Goal: Information Seeking & Learning: Find specific fact

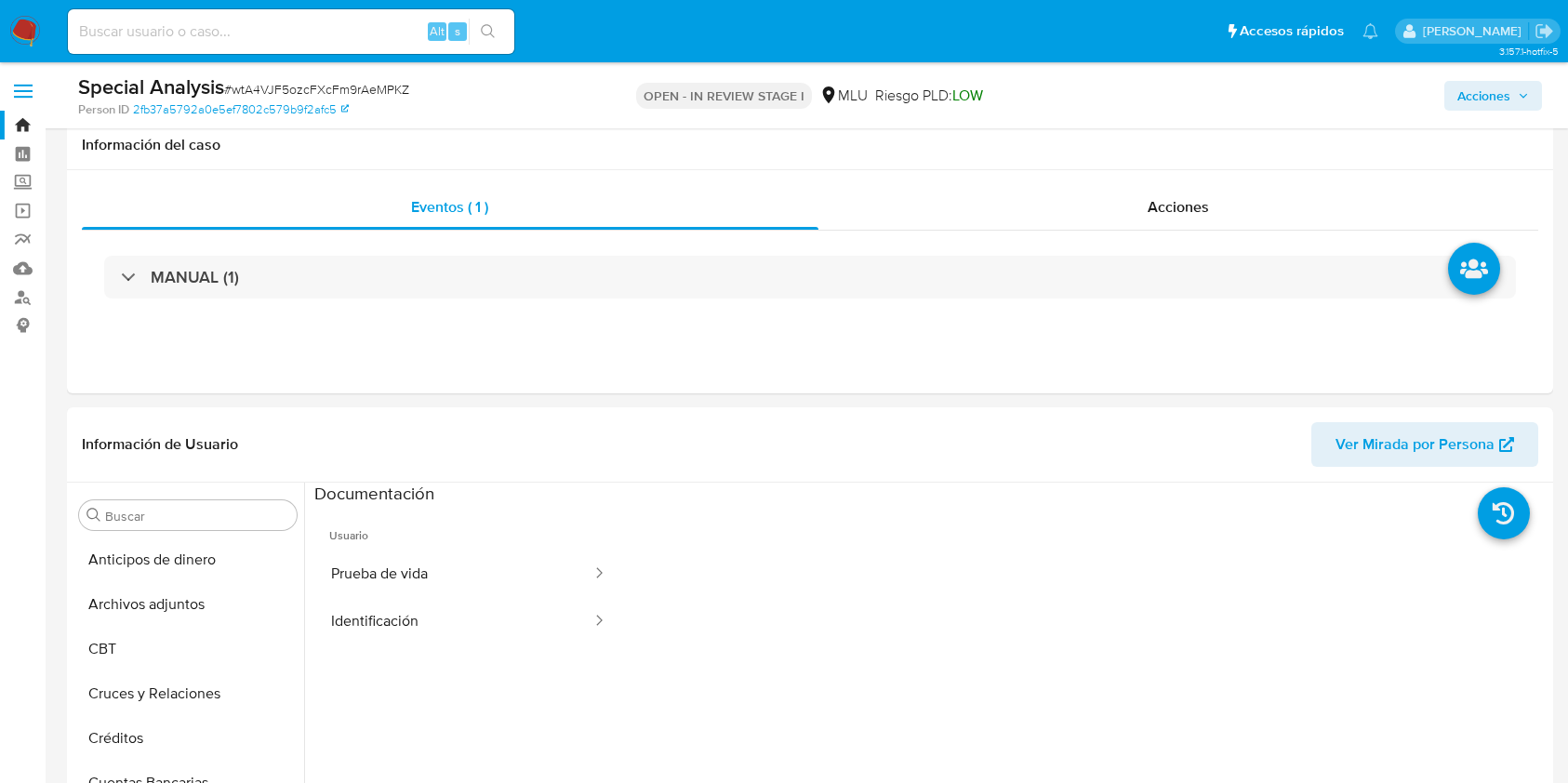
select select "10"
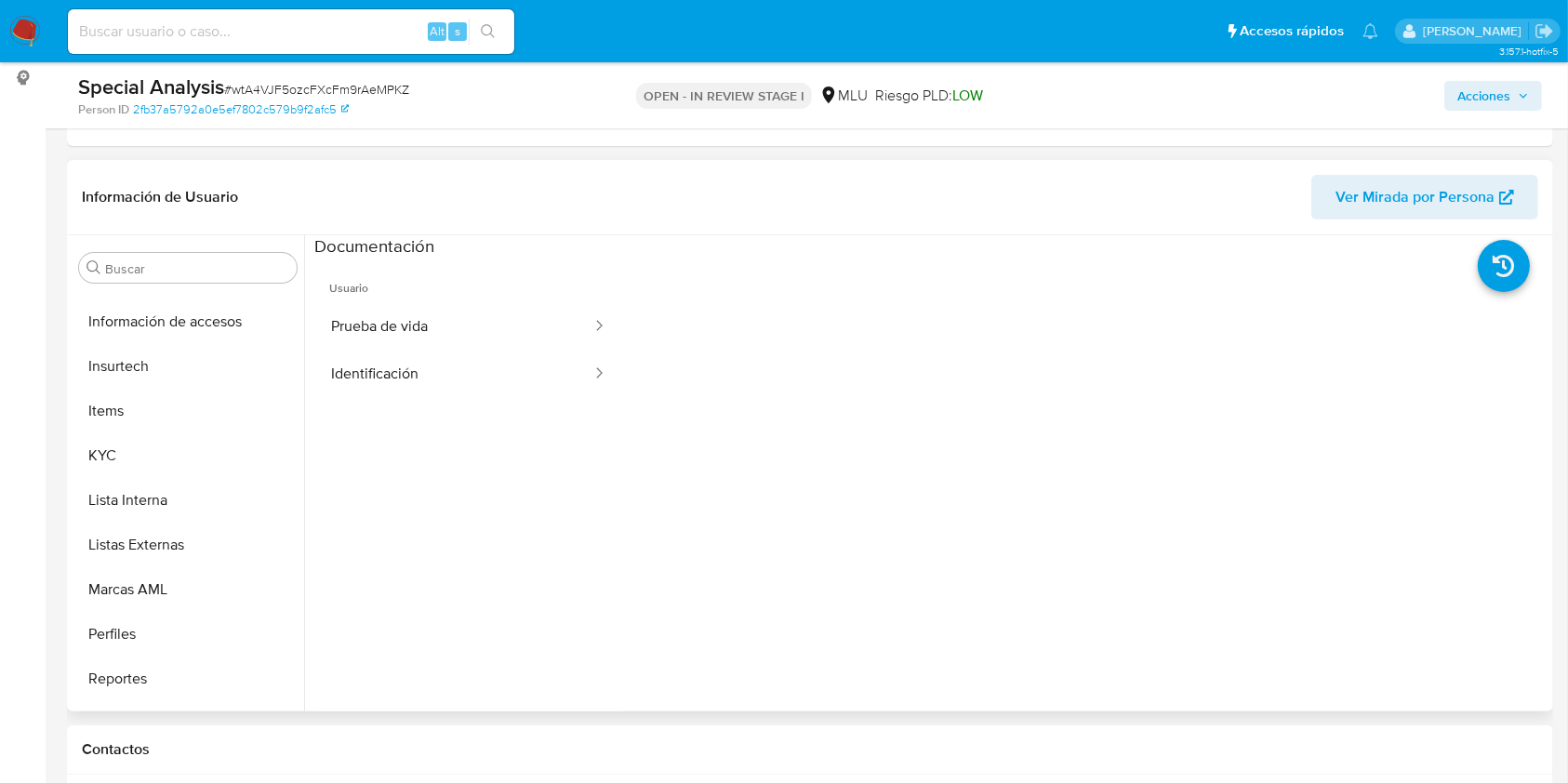
scroll to position [831, 0]
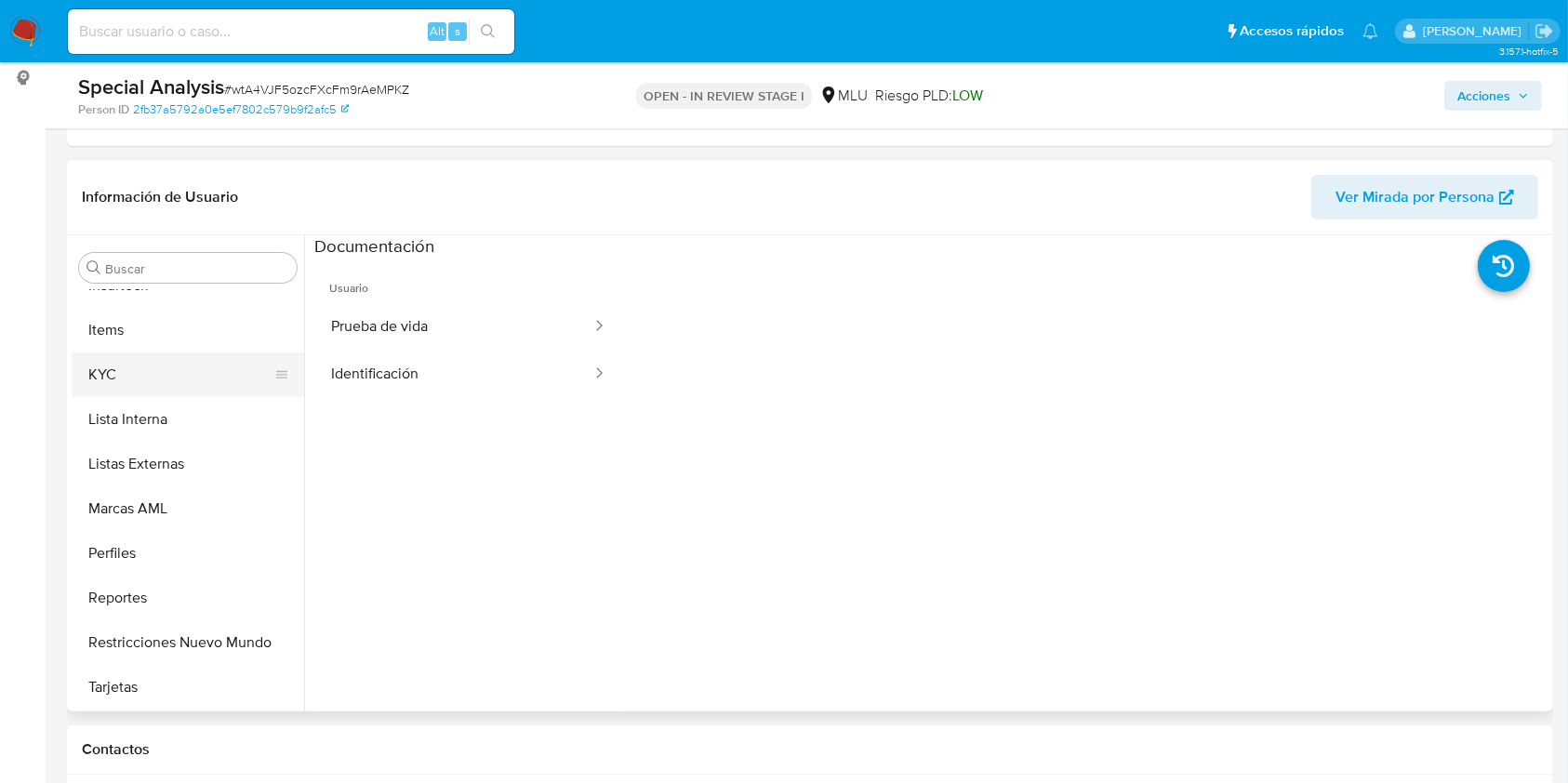
click at [148, 368] on button "KYC" at bounding box center [180, 375] width 218 height 45
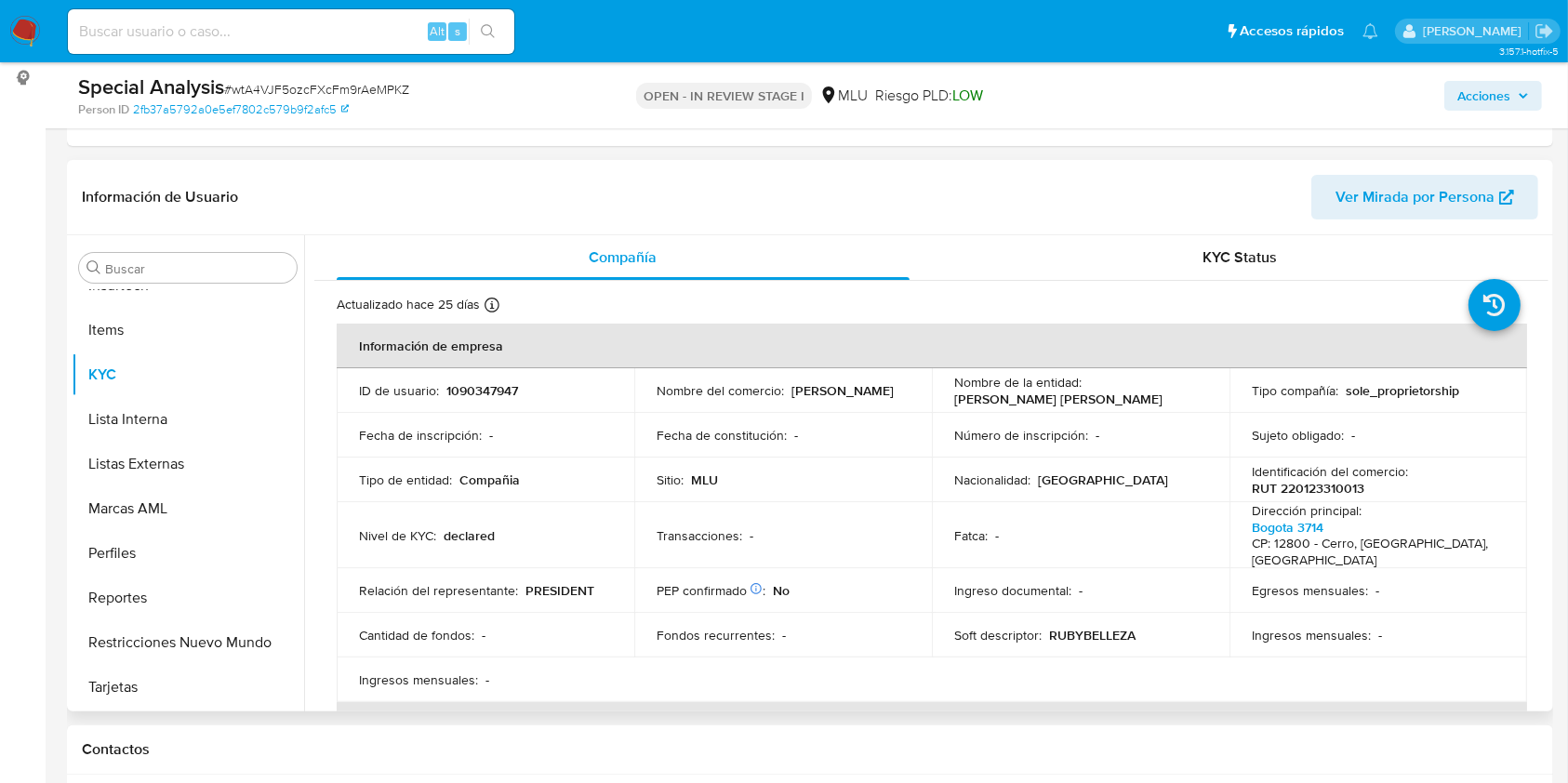
drag, startPoint x: 1547, startPoint y: 286, endPoint x: 1544, endPoint y: 340, distance: 54.1
click at [1544, 340] on div "Compañía KYC Status Actualizado hace 25 días Creado: 15/03/2022 15:19:50 Actual…" at bounding box center [925, 473] width 1244 height 476
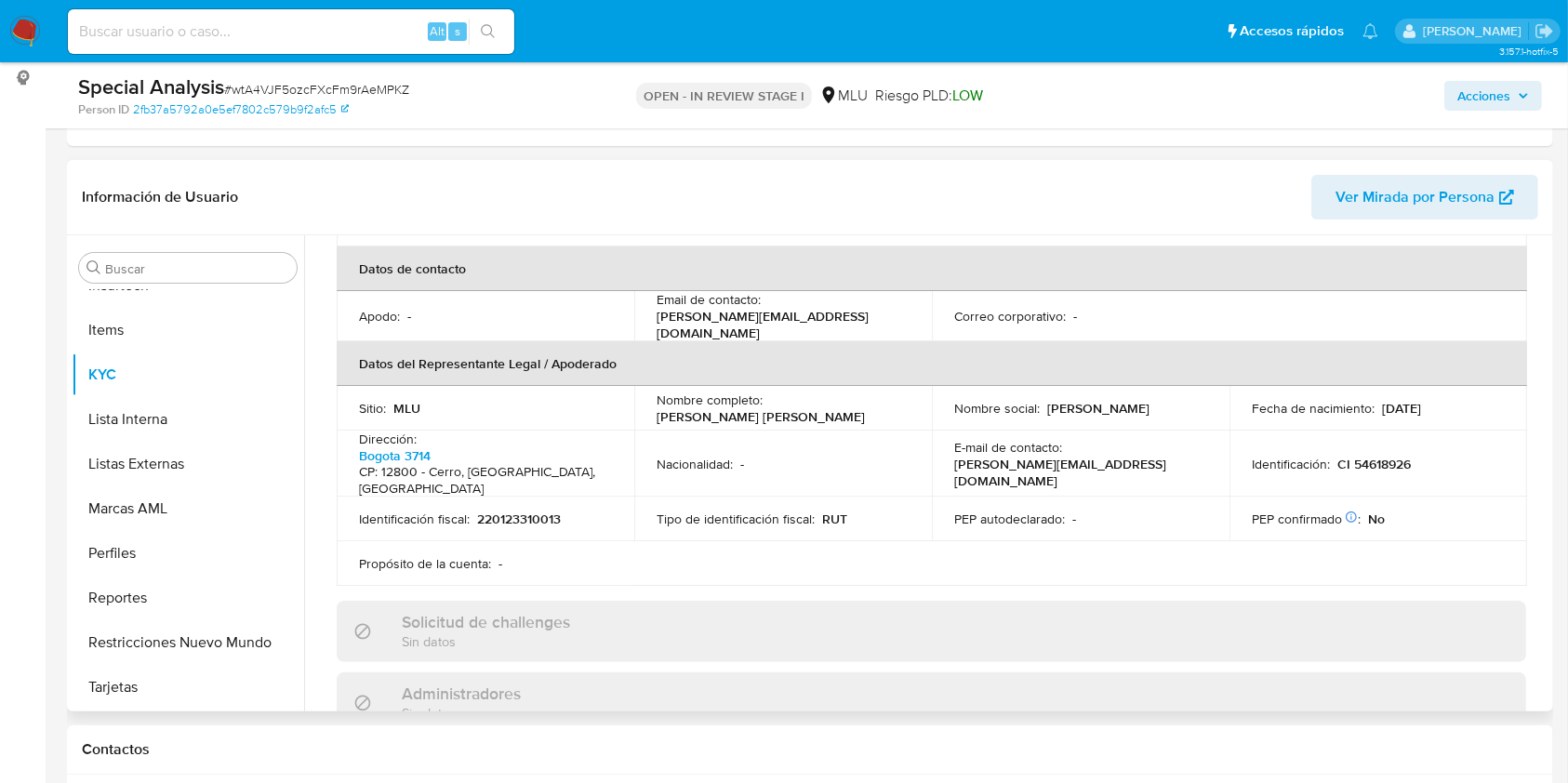
scroll to position [493, 0]
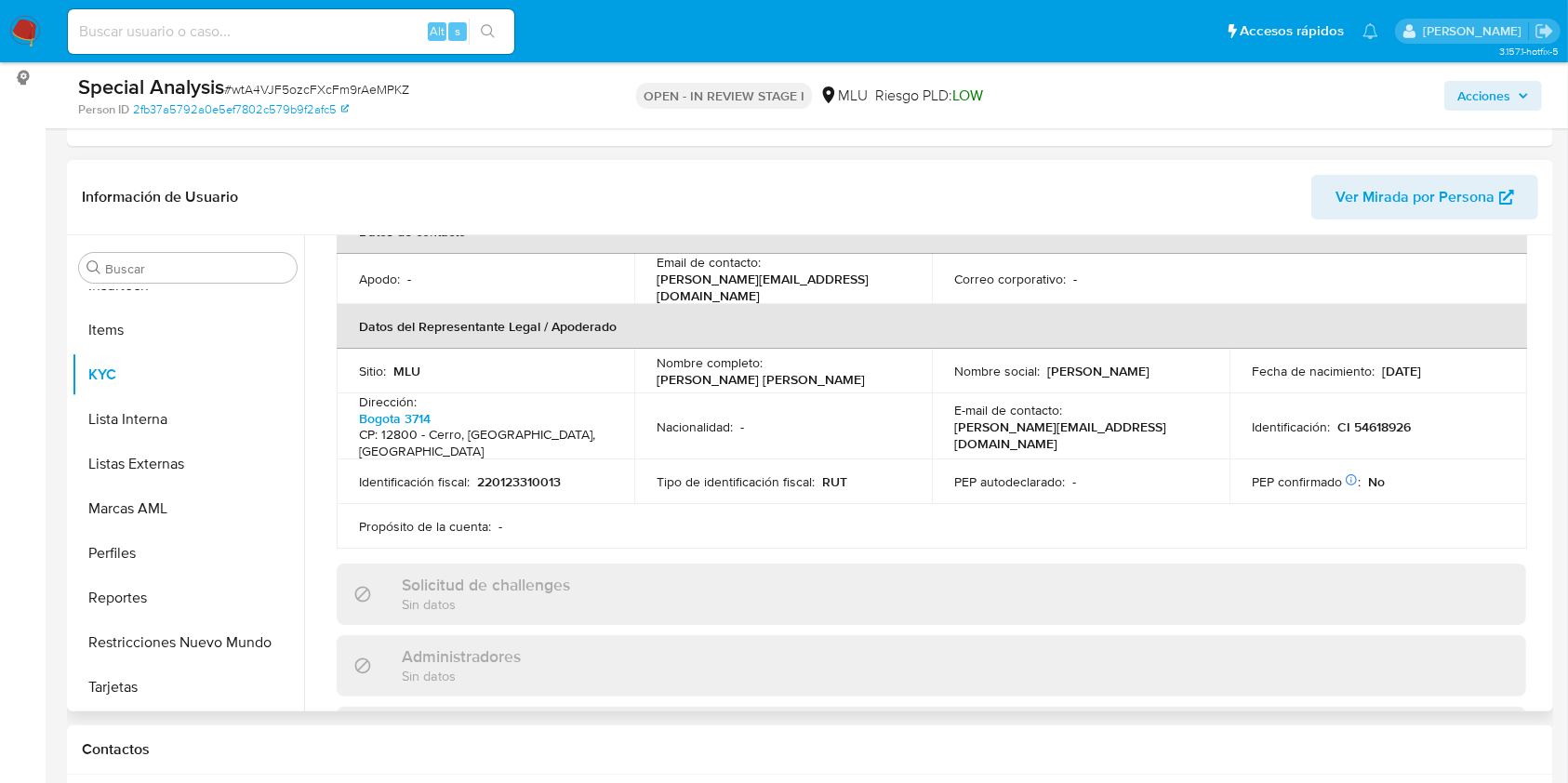
drag, startPoint x: 846, startPoint y: 358, endPoint x: 646, endPoint y: 359, distance: 200.0
click at [646, 359] on td "Nombre completo : Maria Agustina Gonzalez Santos" at bounding box center [783, 371] width 298 height 45
copy p "[PERSON_NAME] [PERSON_NAME]"
drag, startPoint x: 1405, startPoint y: 392, endPoint x: 1332, endPoint y: 395, distance: 73.1
click at [1337, 418] on p "CI 54618926" at bounding box center [1374, 426] width 73 height 17
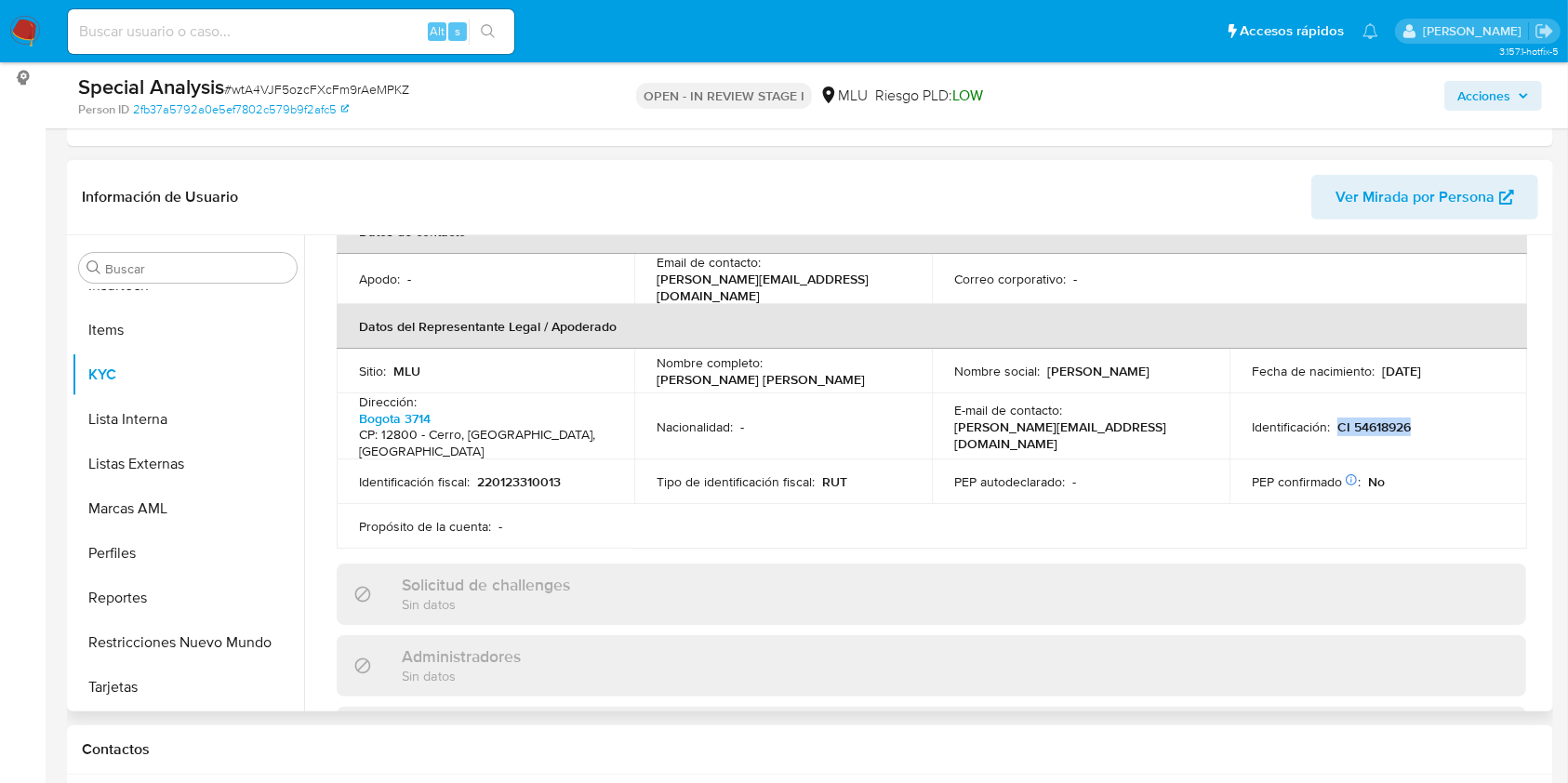
copy p "CI 54618926"
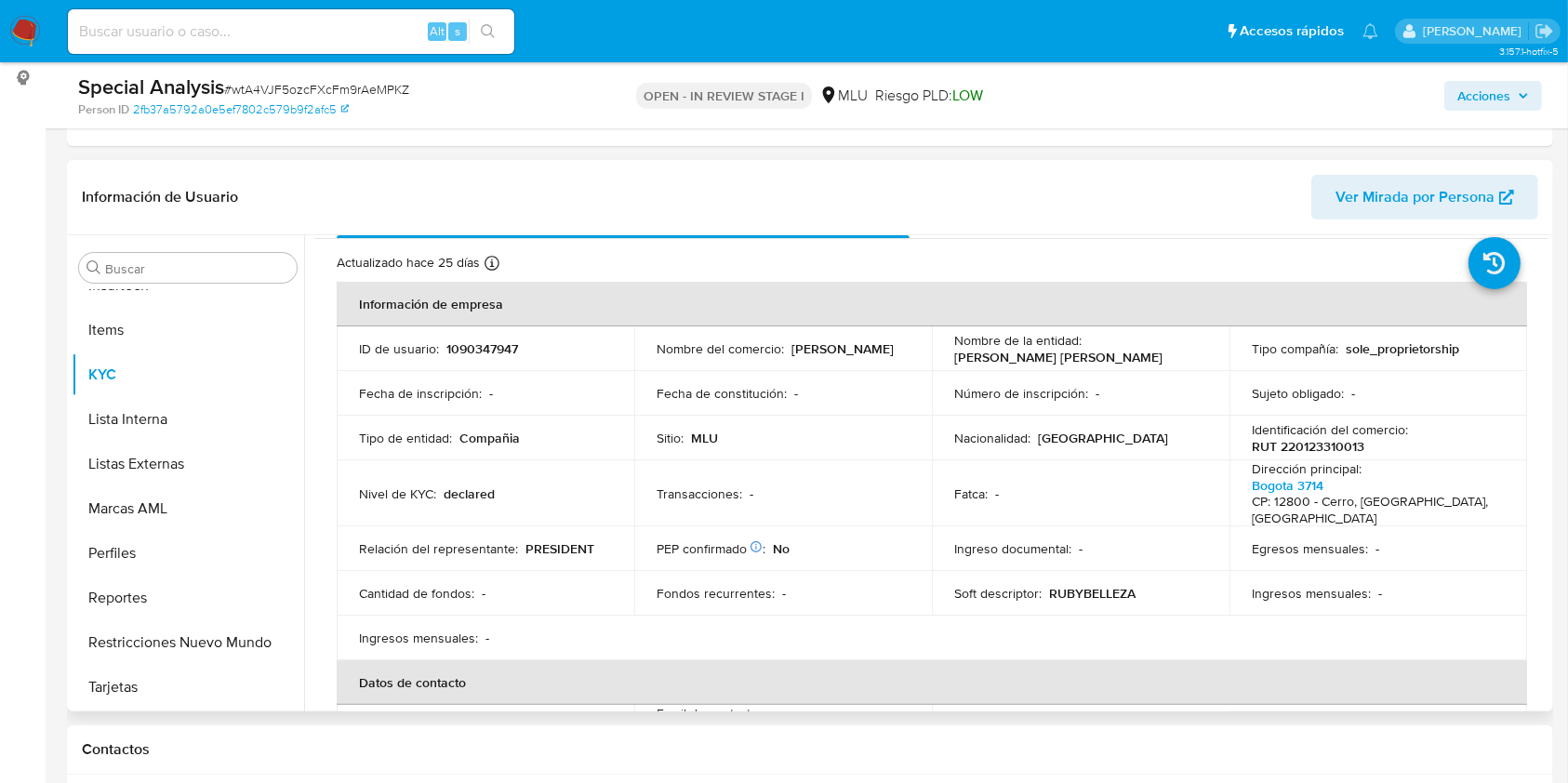
scroll to position [13, 0]
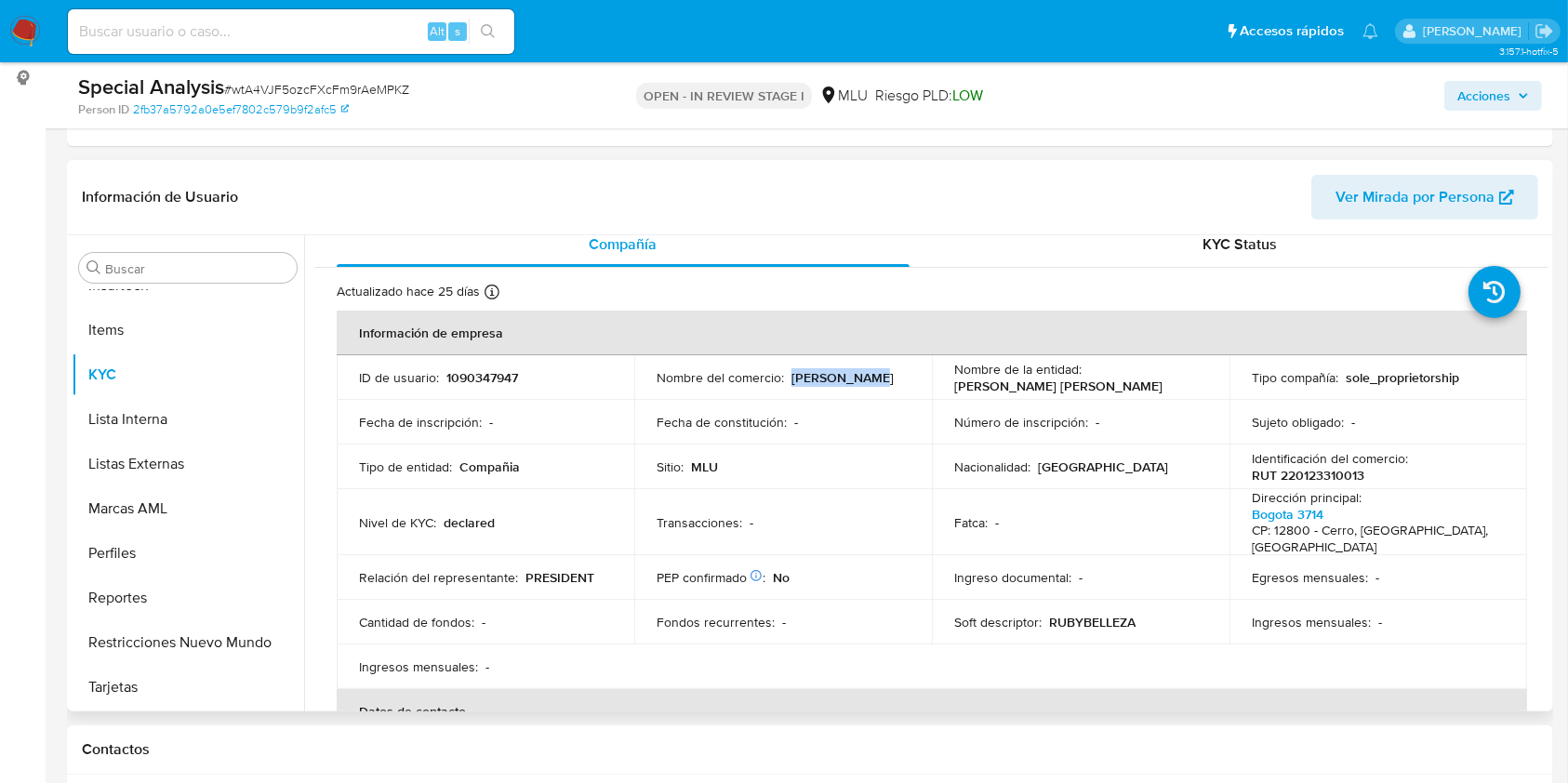
drag, startPoint x: 788, startPoint y: 370, endPoint x: 875, endPoint y: 372, distance: 87.0
click at [875, 372] on p "[PERSON_NAME]" at bounding box center [842, 377] width 103 height 17
copy p "[PERSON_NAME]"
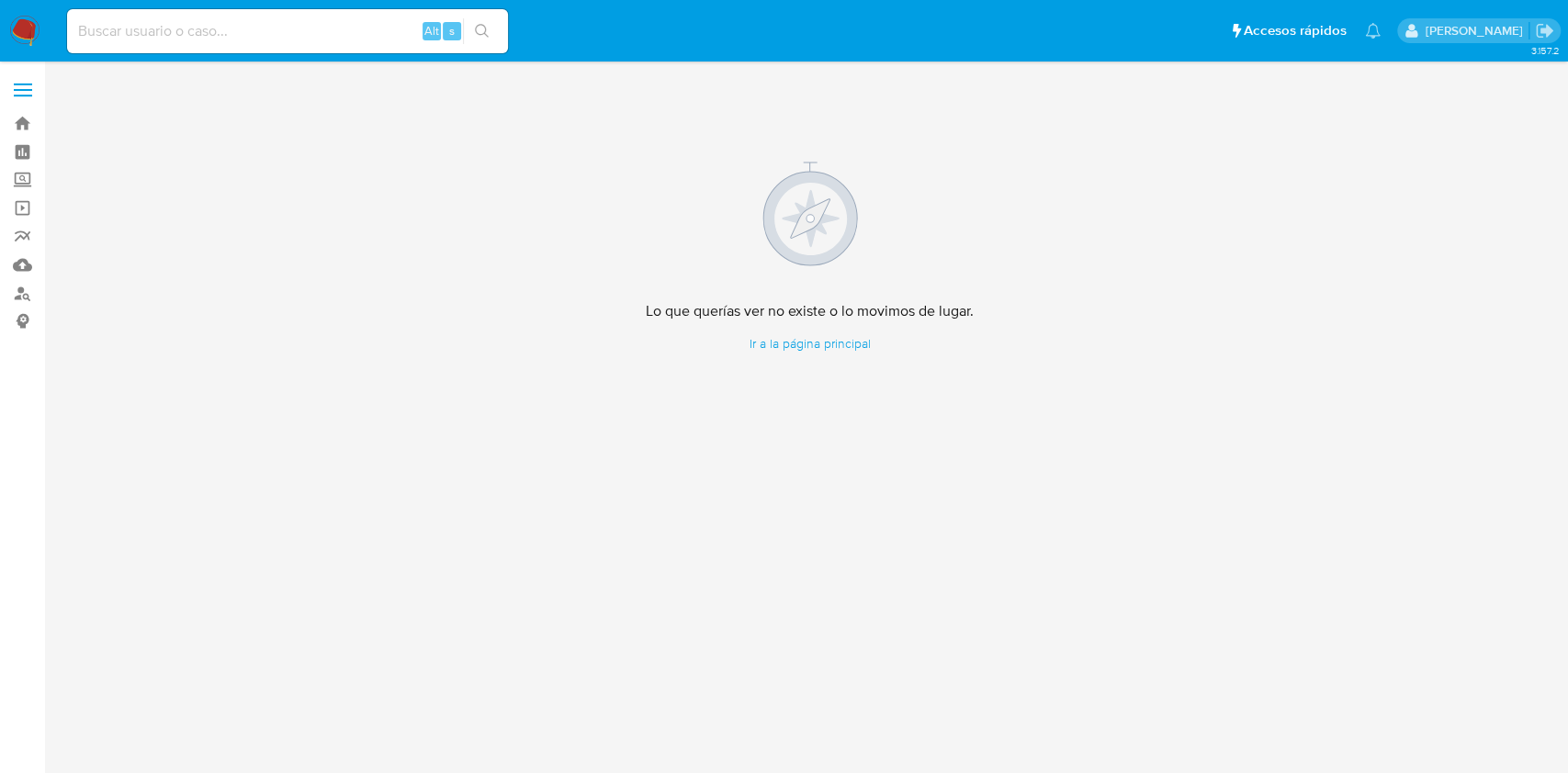
click at [24, 26] on img at bounding box center [25, 31] width 31 height 31
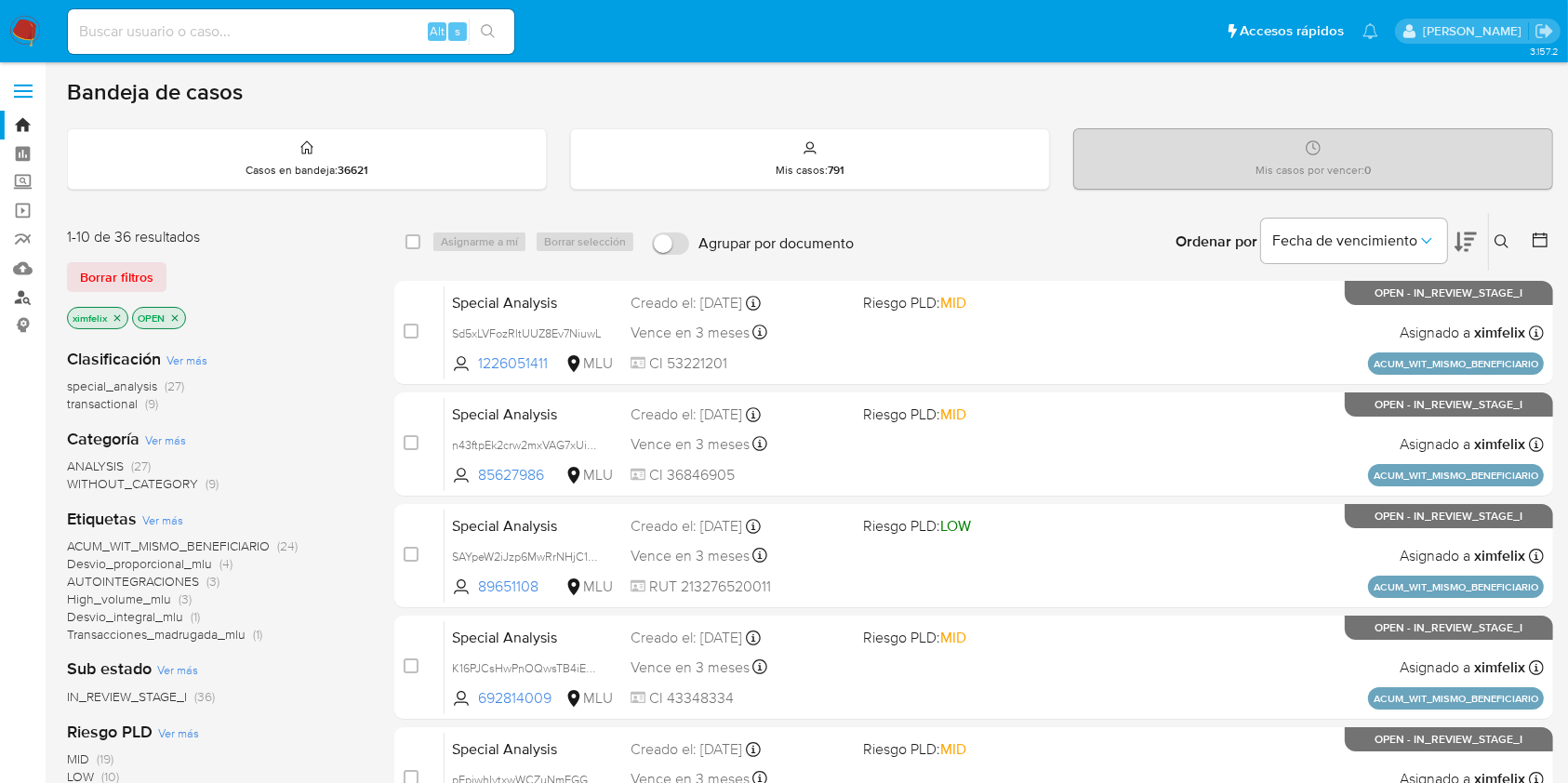
click at [20, 302] on link "Buscador de personas" at bounding box center [110, 297] width 222 height 29
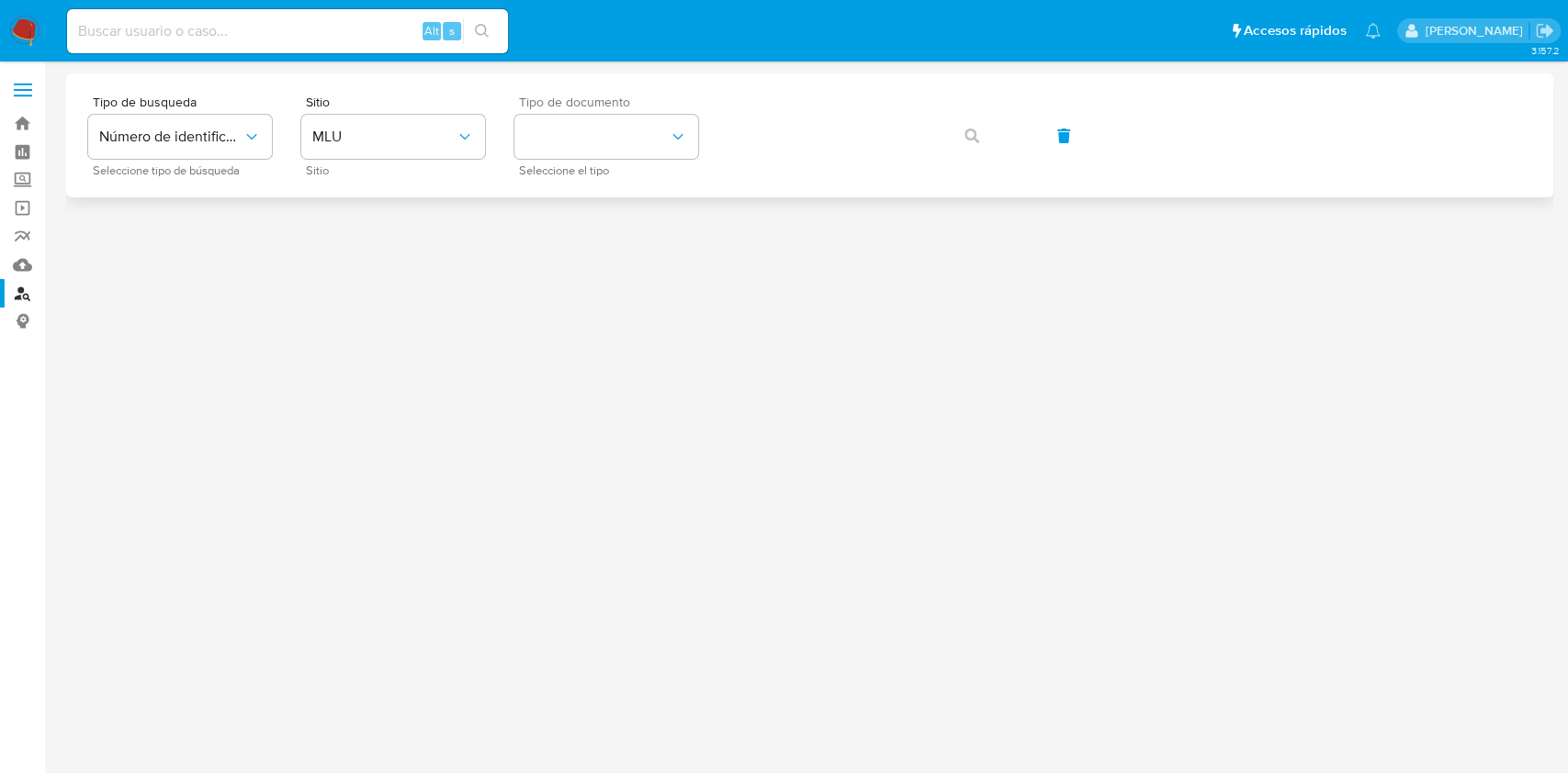
click at [576, 168] on span "Seleccione el tipo" at bounding box center [611, 171] width 183 height 10
click at [594, 136] on button "identificationType" at bounding box center [606, 137] width 183 height 44
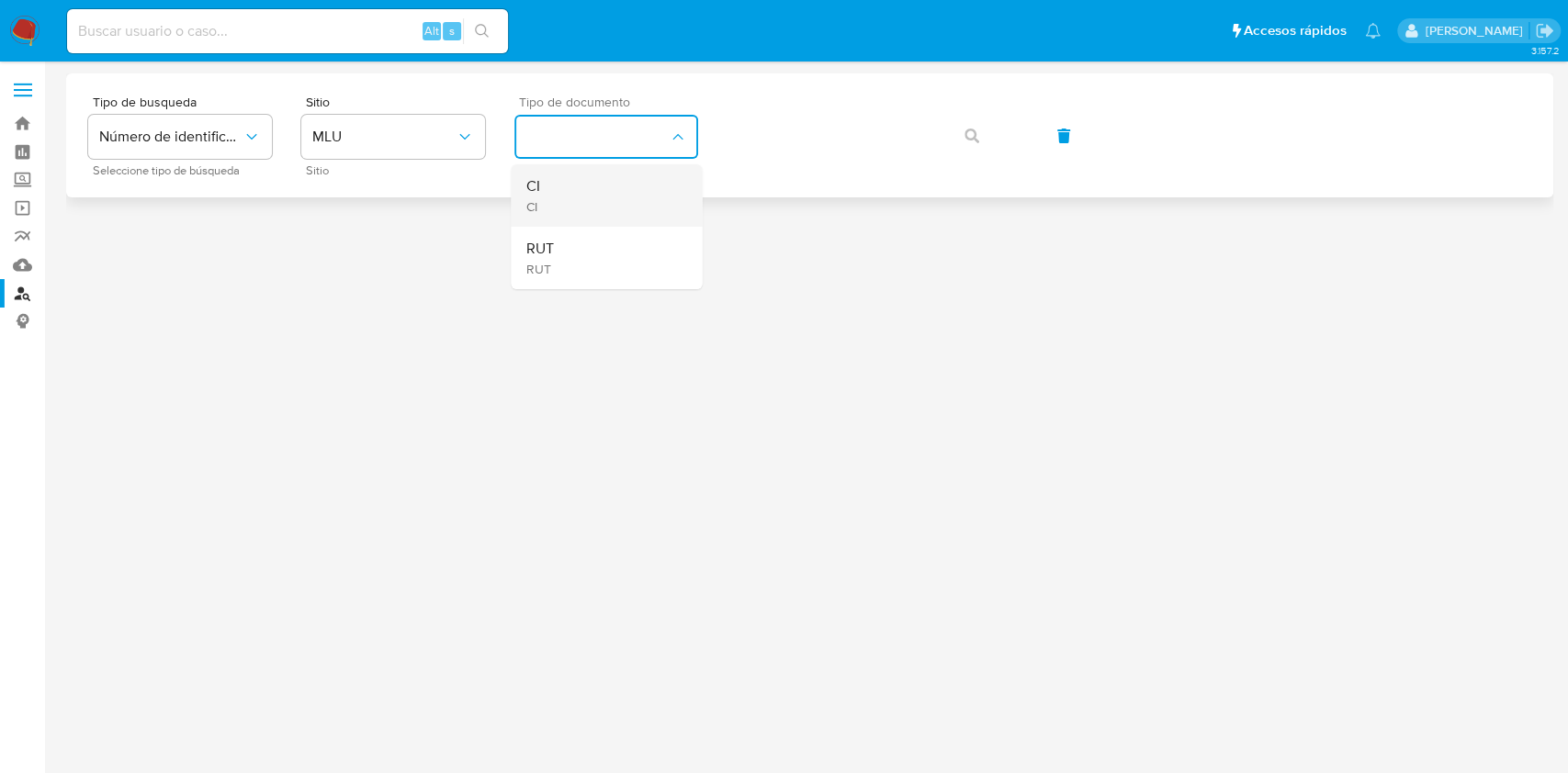
click at [614, 180] on div "CI CI" at bounding box center [600, 195] width 151 height 63
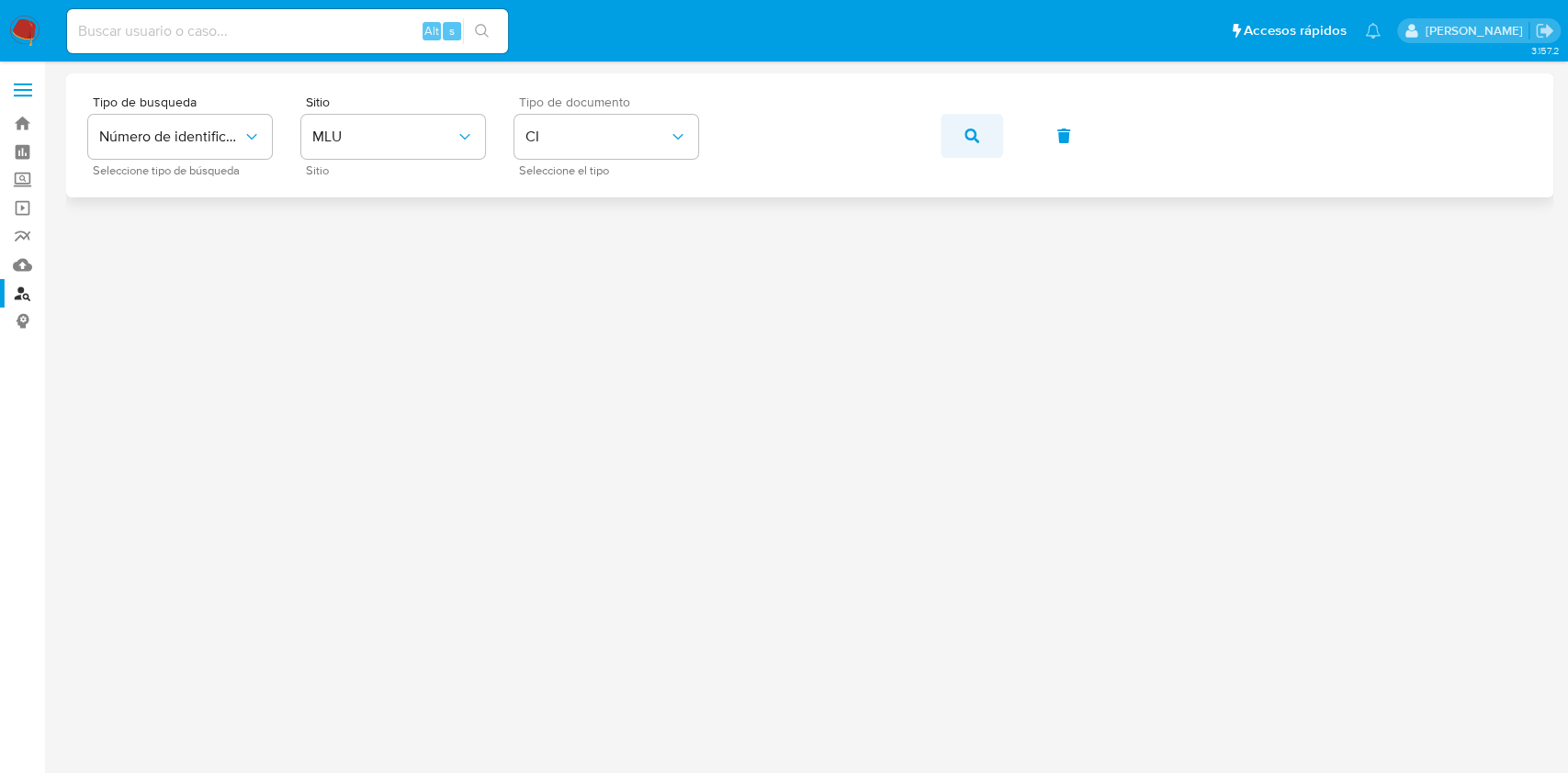
click at [966, 129] on icon "button" at bounding box center [971, 135] width 14 height 14
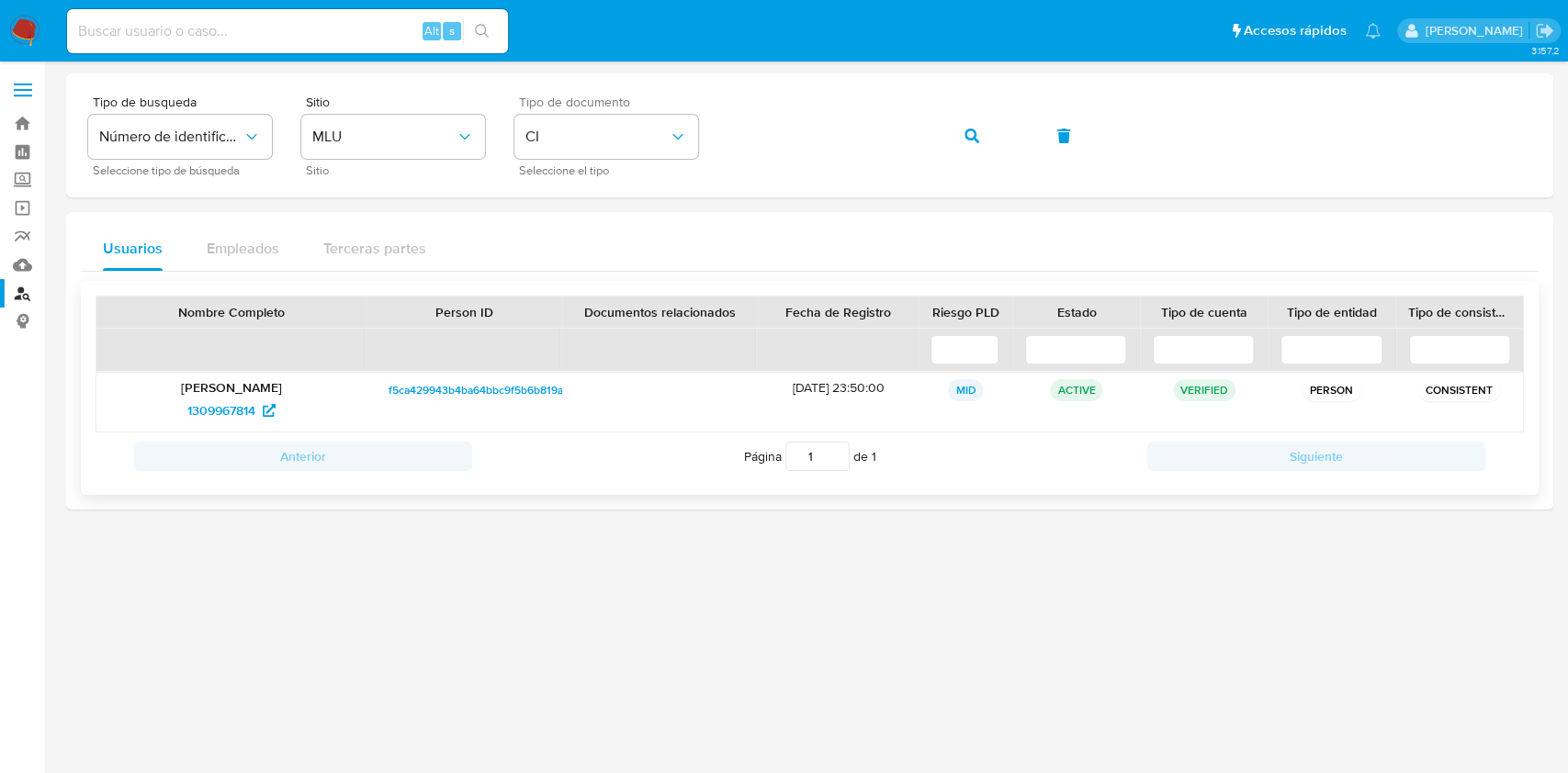
drag, startPoint x: 127, startPoint y: 391, endPoint x: 337, endPoint y: 385, distance: 210.1
click at [337, 385] on p "Maria Candelaria Gonzalez Santos" at bounding box center [231, 387] width 244 height 16
click at [213, 411] on span "1309967814" at bounding box center [221, 410] width 68 height 29
click at [215, 33] on input at bounding box center [287, 31] width 441 height 24
paste input "OsWmgSXkiwG0A5b9j0vYDIyz"
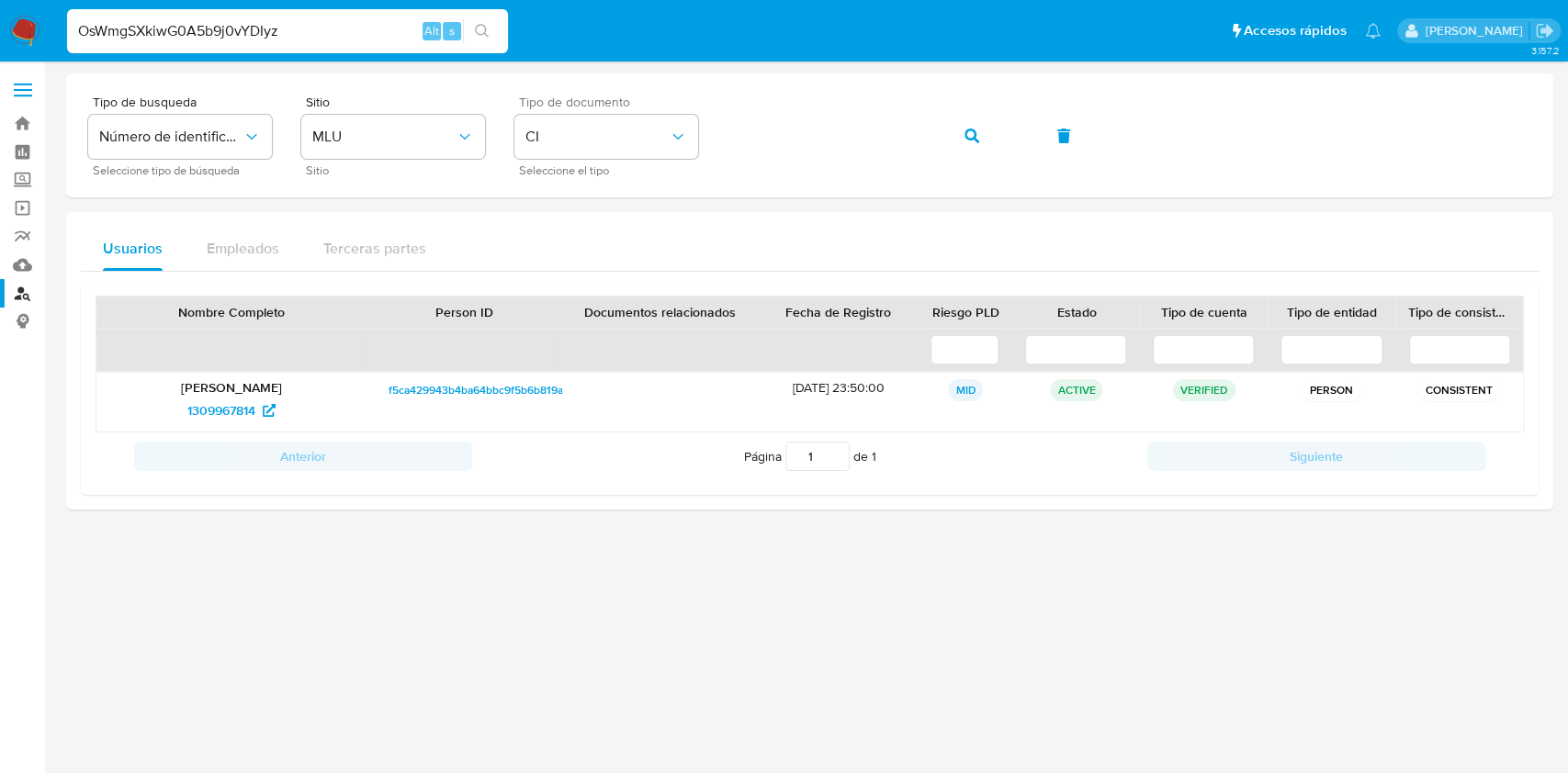
type input "OsWmgSXkiwG0A5b9j0vYDIyz"
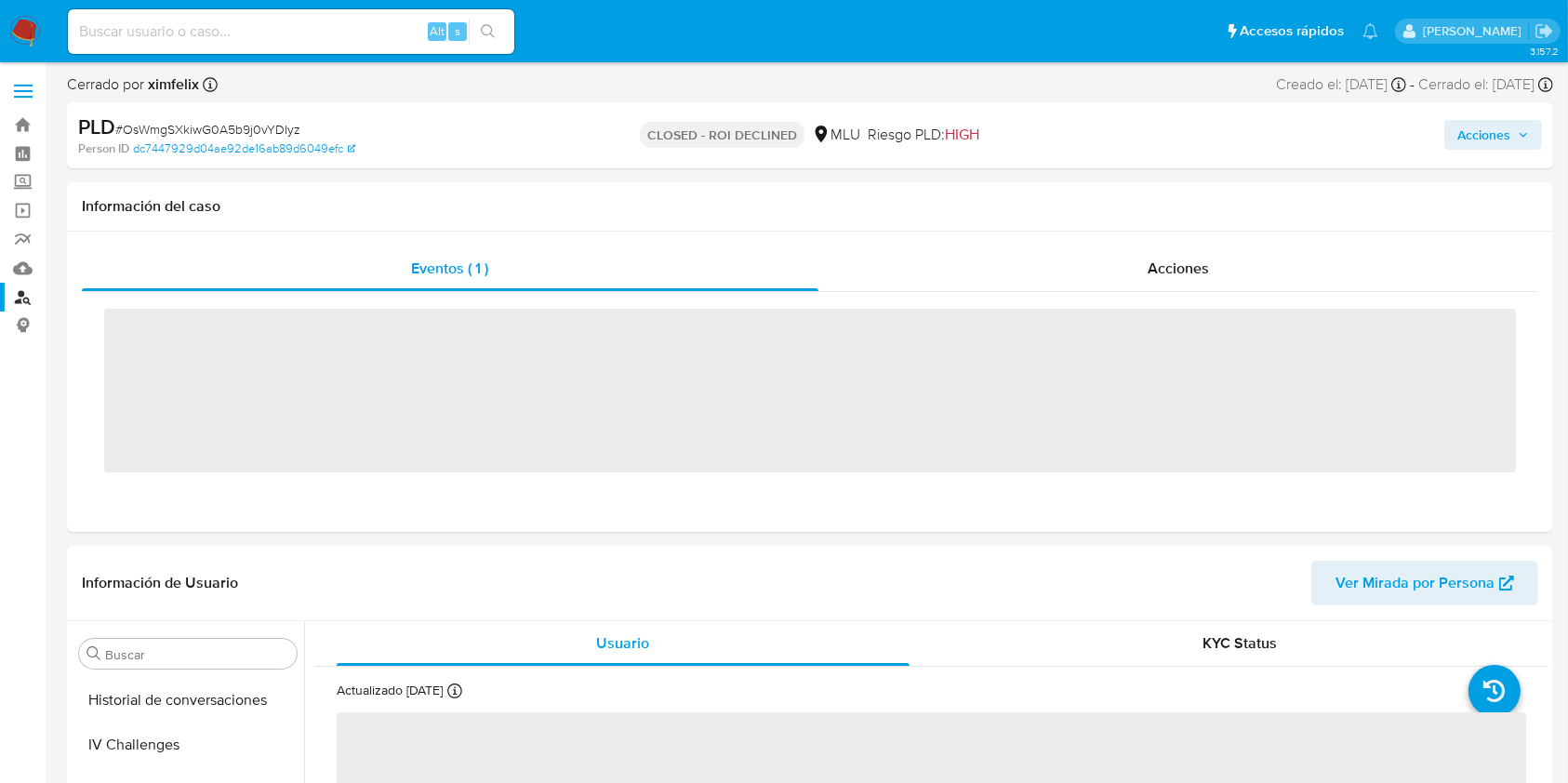
scroll to position [831, 0]
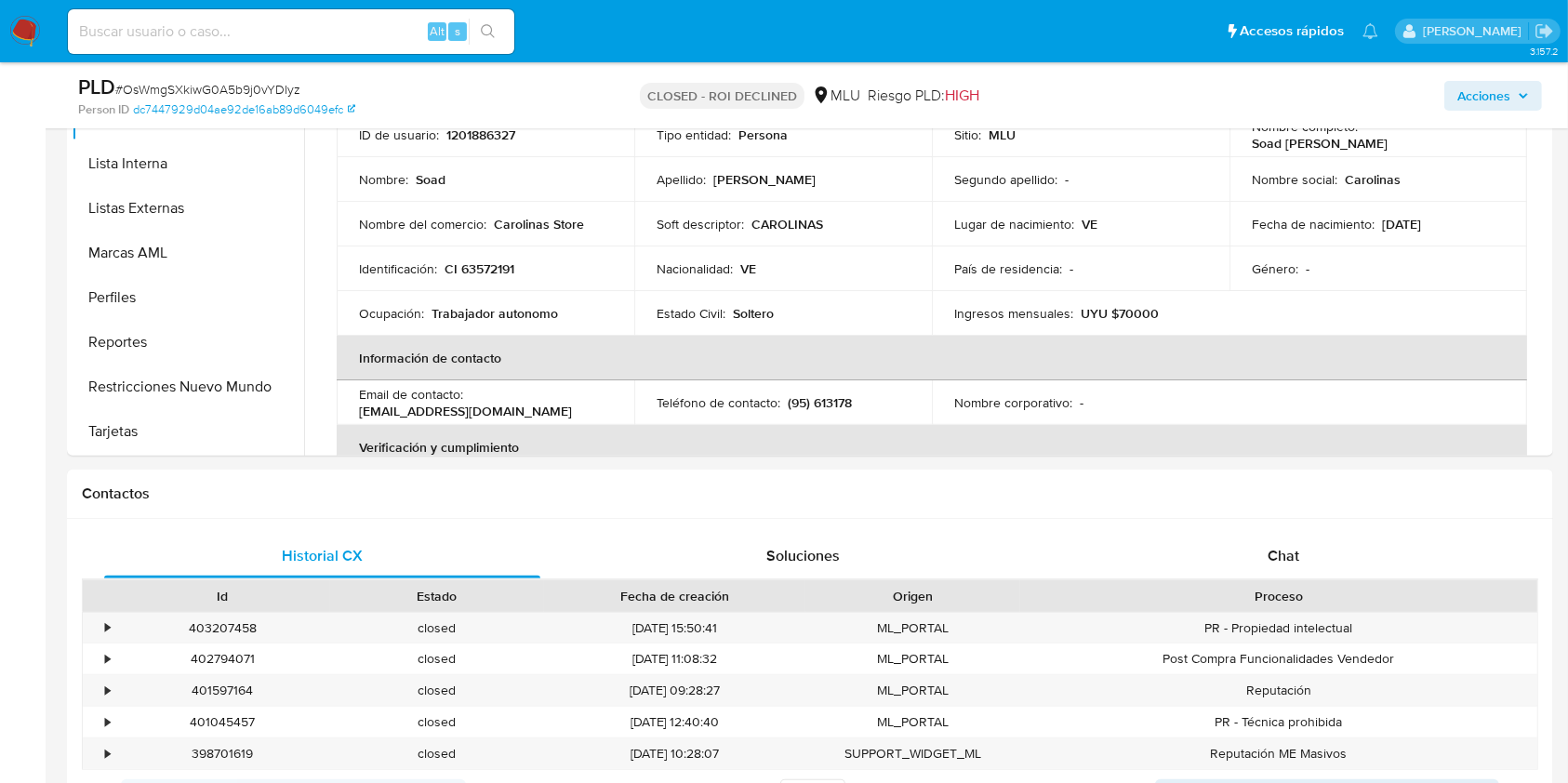
select select "10"
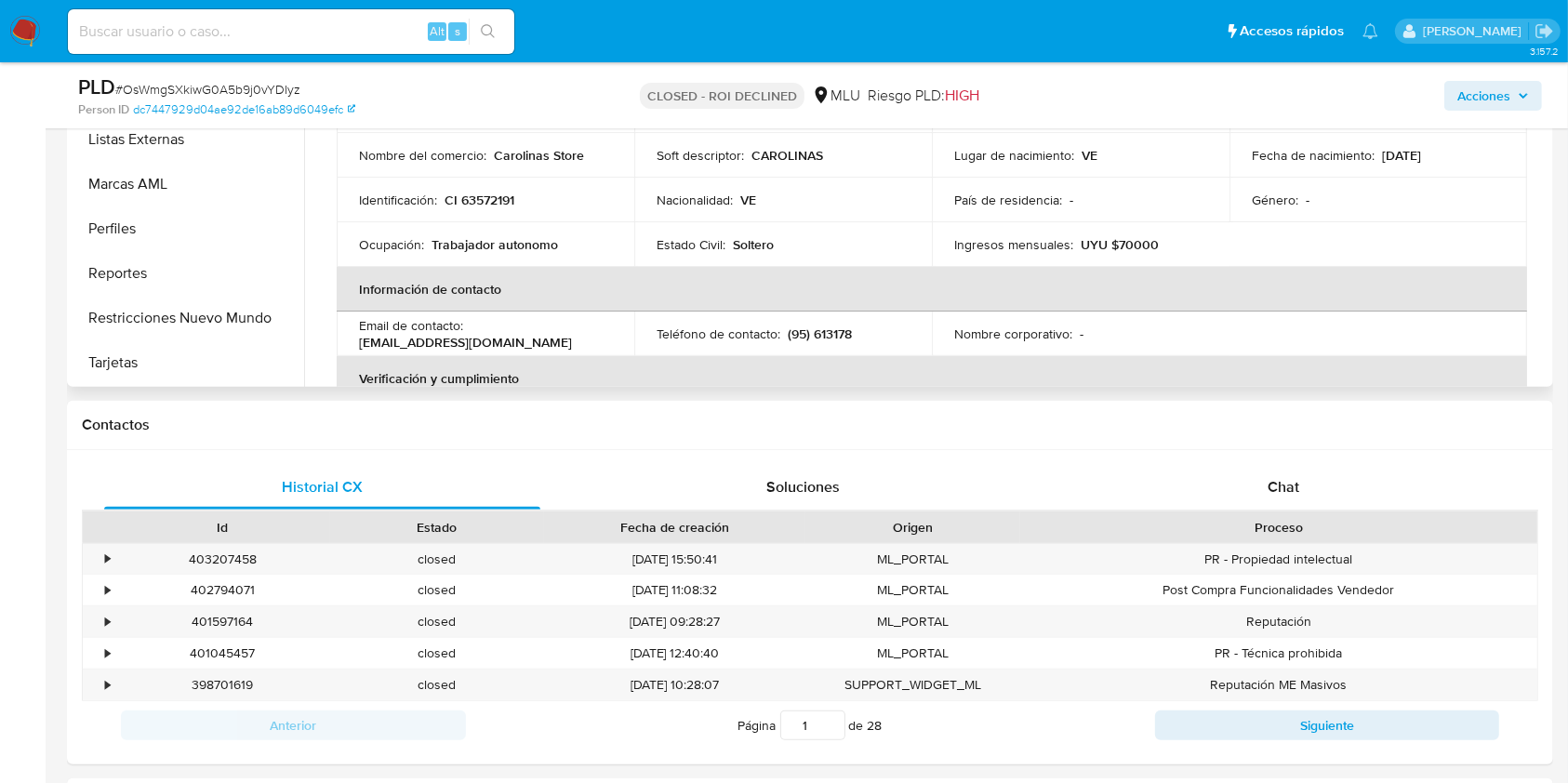
scroll to position [575, 0]
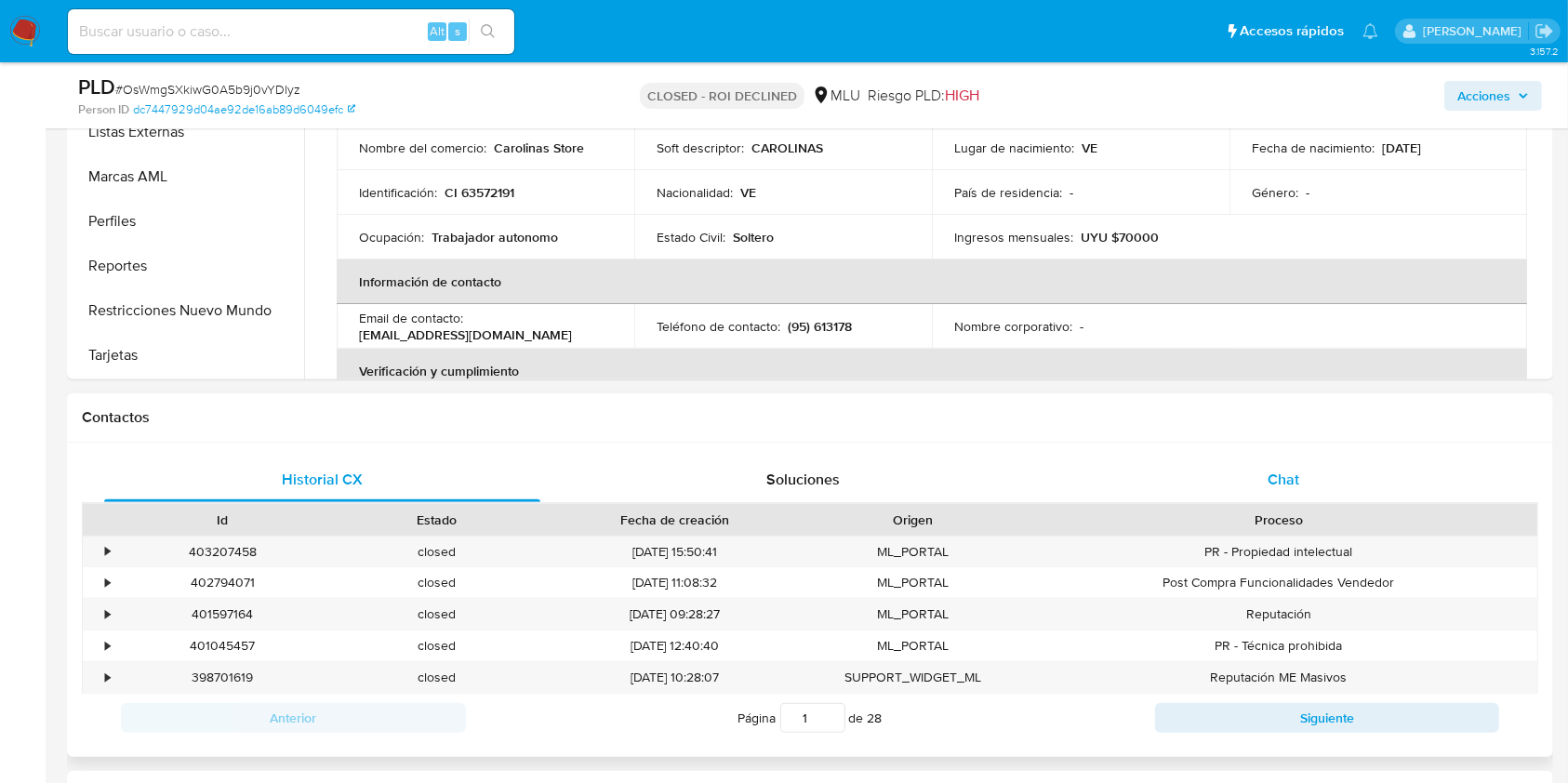
click at [1305, 479] on div "Chat" at bounding box center [1284, 480] width 436 height 45
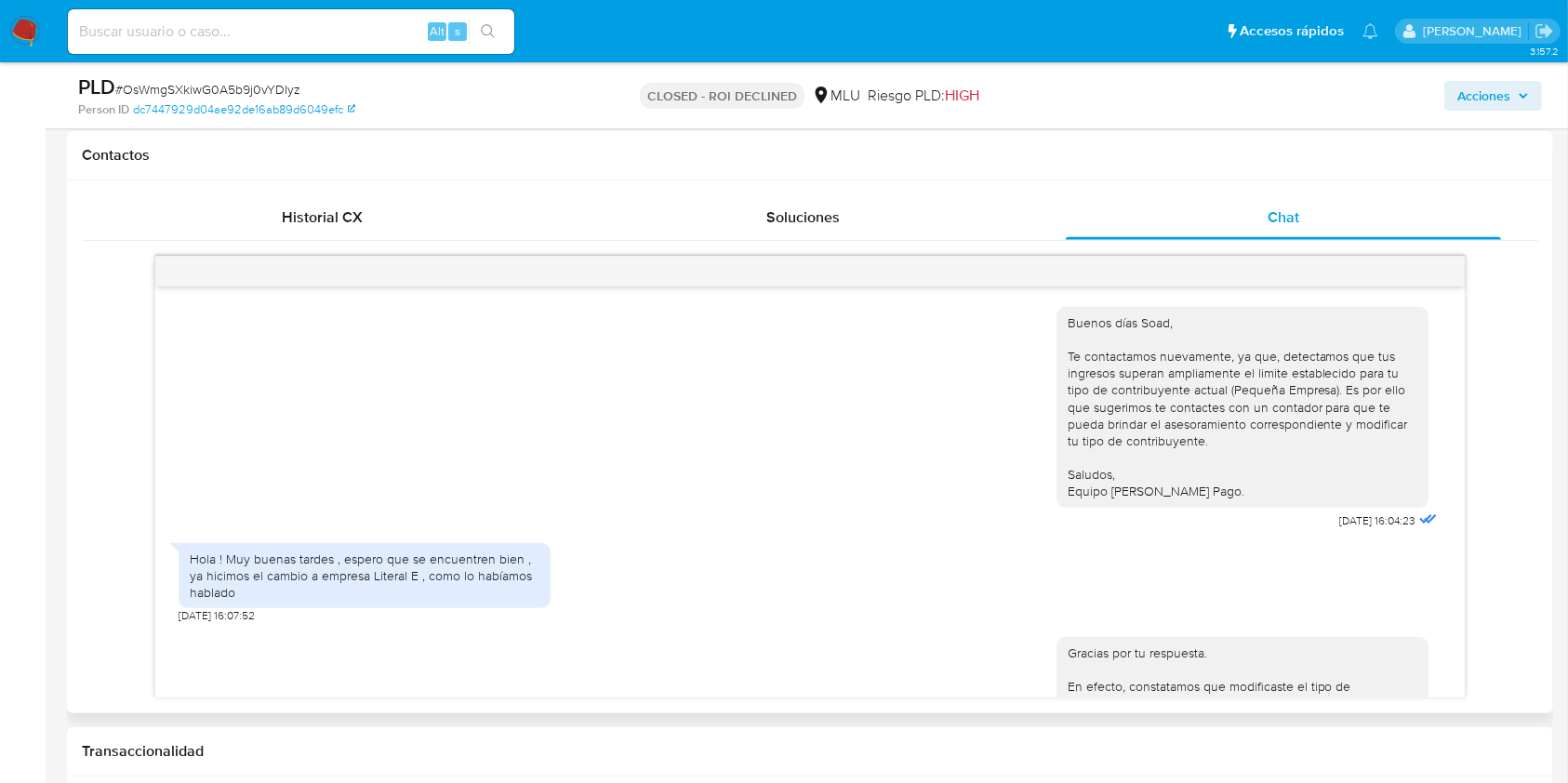
scroll to position [0, 0]
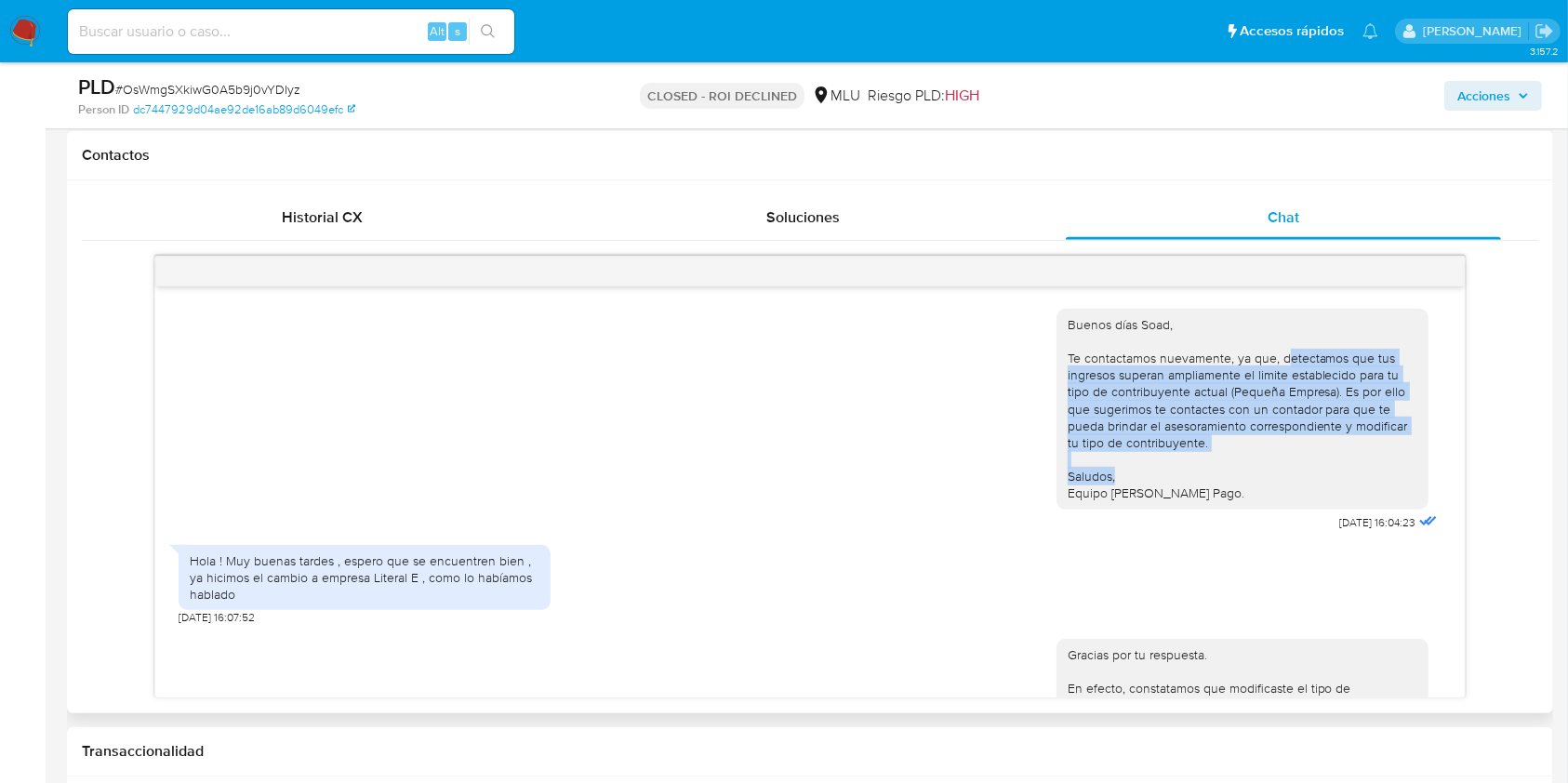
drag, startPoint x: 1264, startPoint y: 357, endPoint x: 1250, endPoint y: 467, distance: 110.9
click at [1250, 467] on div "Buenos días Soad, Te contactamos nuevamente, ya que, detectamos que tus ingreso…" at bounding box center [1243, 410] width 350 height 186
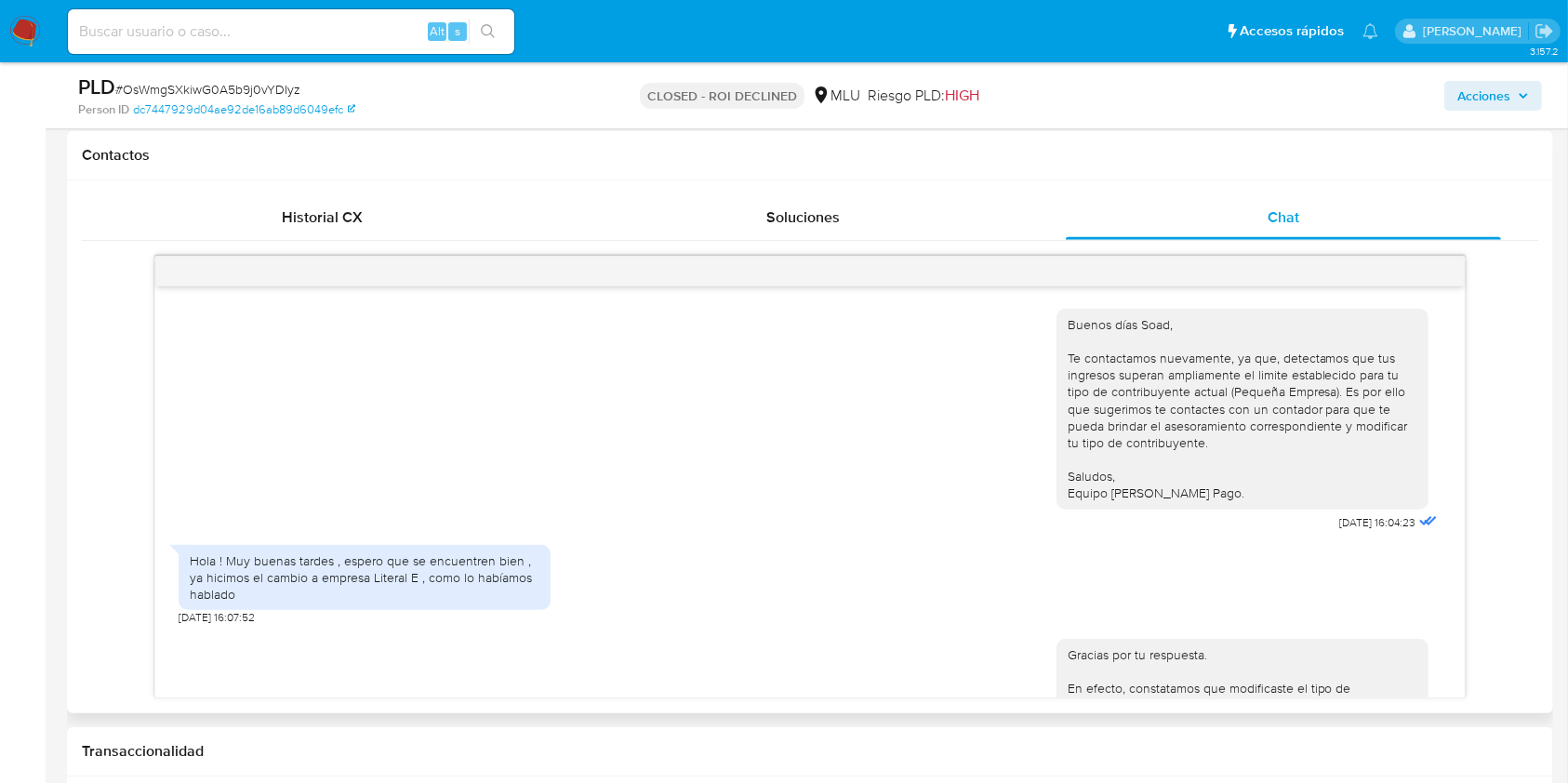
click at [1263, 349] on div "Buenos días Soad, Te contactamos nuevamente, ya que, detectamos que tus ingreso…" at bounding box center [1243, 410] width 350 height 186
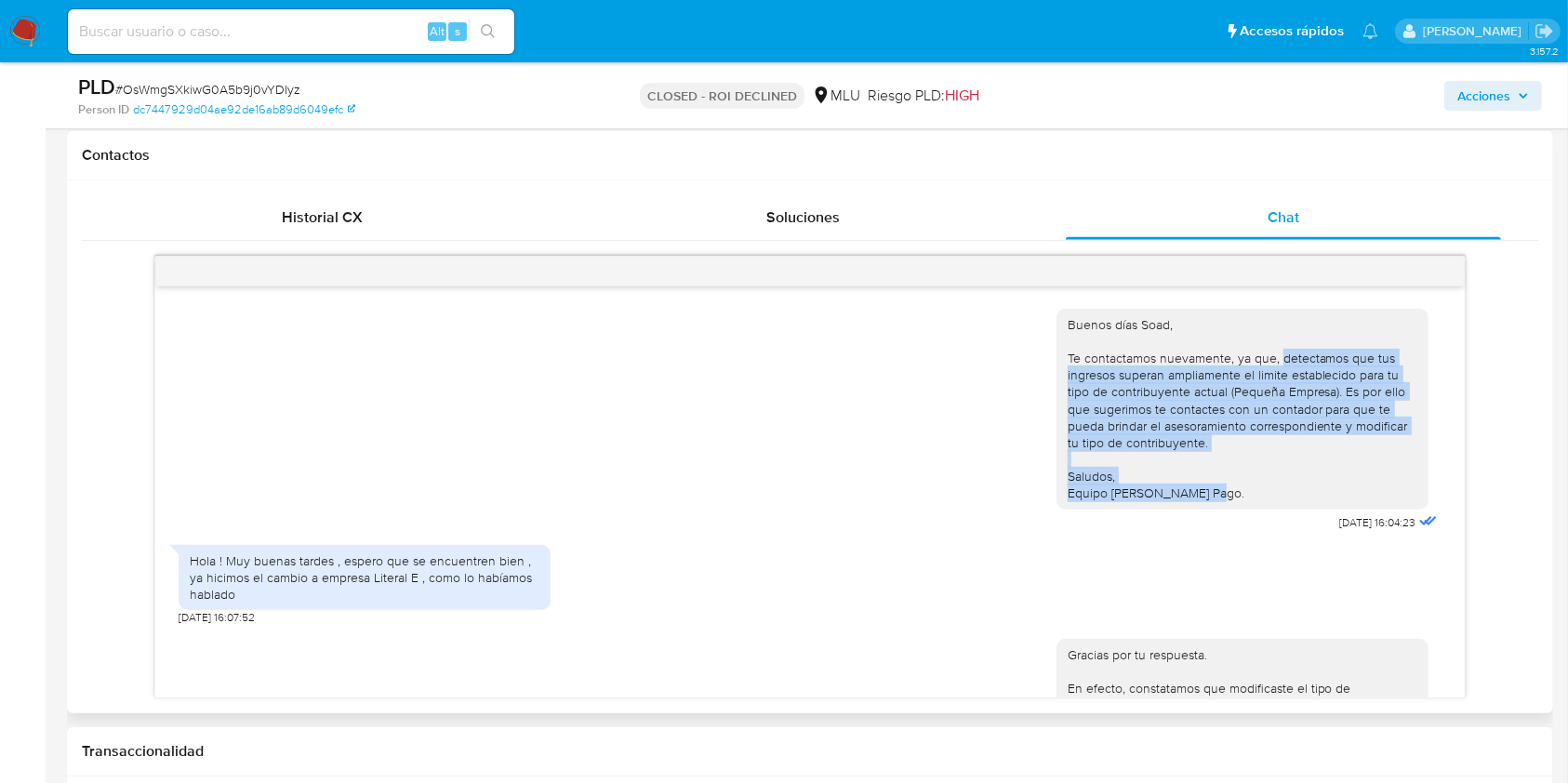
drag, startPoint x: 1261, startPoint y: 359, endPoint x: 1264, endPoint y: 496, distance: 137.0
click at [1264, 496] on div "Buenos días Soad, Te contactamos nuevamente, ya que, detectamos que tus ingreso…" at bounding box center [1243, 410] width 350 height 186
copy div "detectamos que tus ingresos superan ampliamente el limite establecido para tu t…"
click at [290, 27] on input at bounding box center [290, 31] width 446 height 24
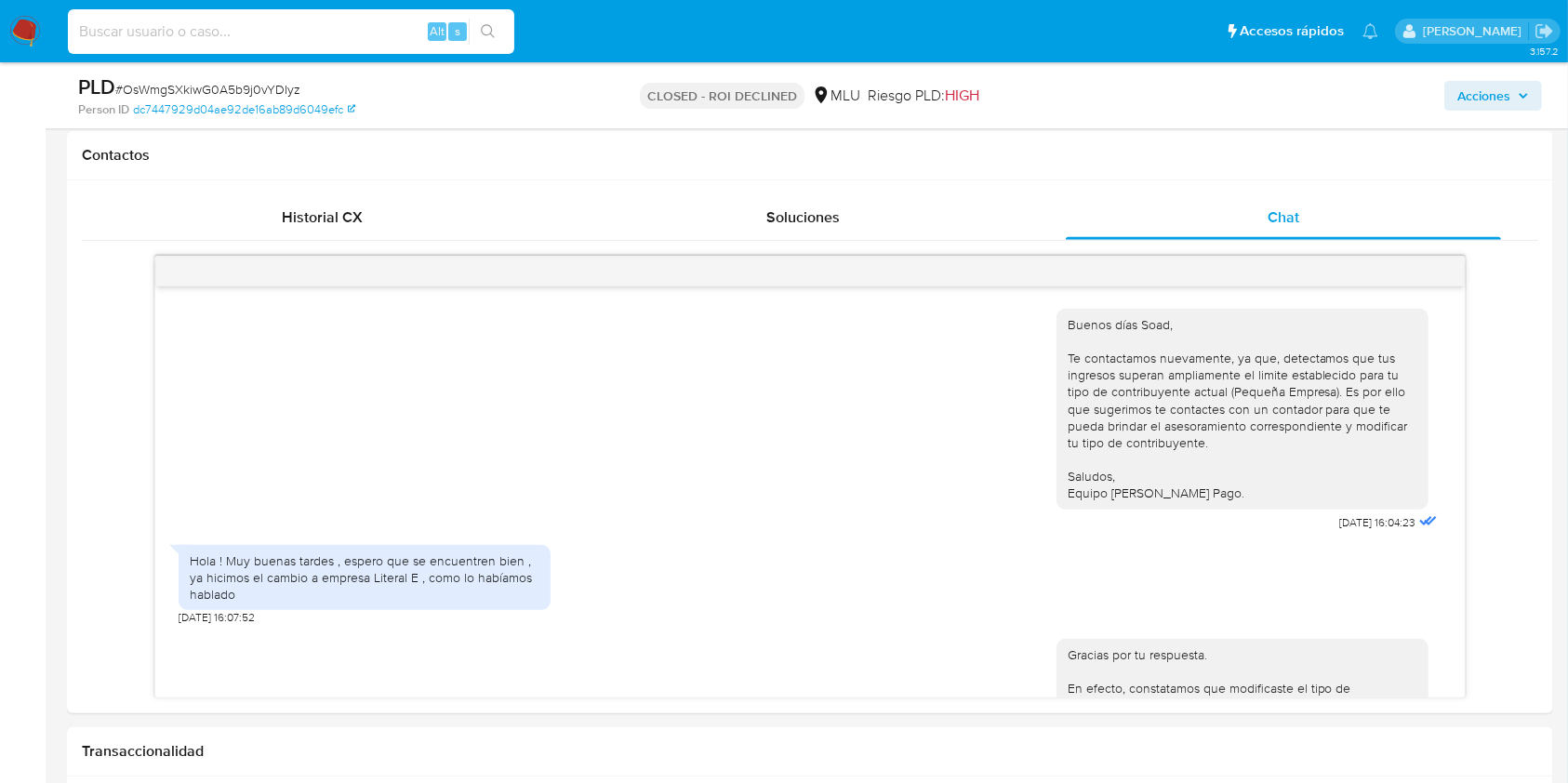
paste input "1519675336"
type input "1519675336"
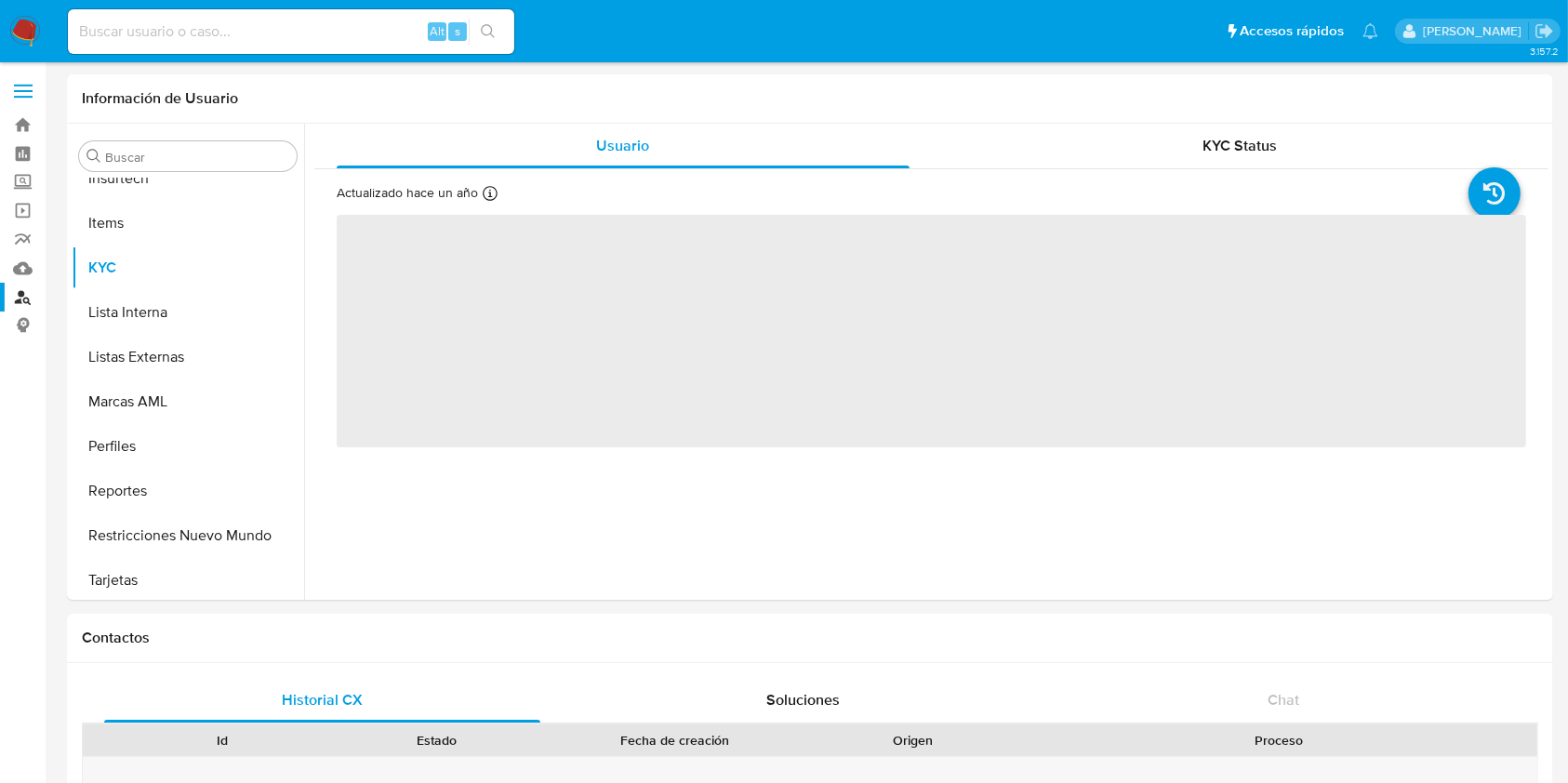
scroll to position [831, 0]
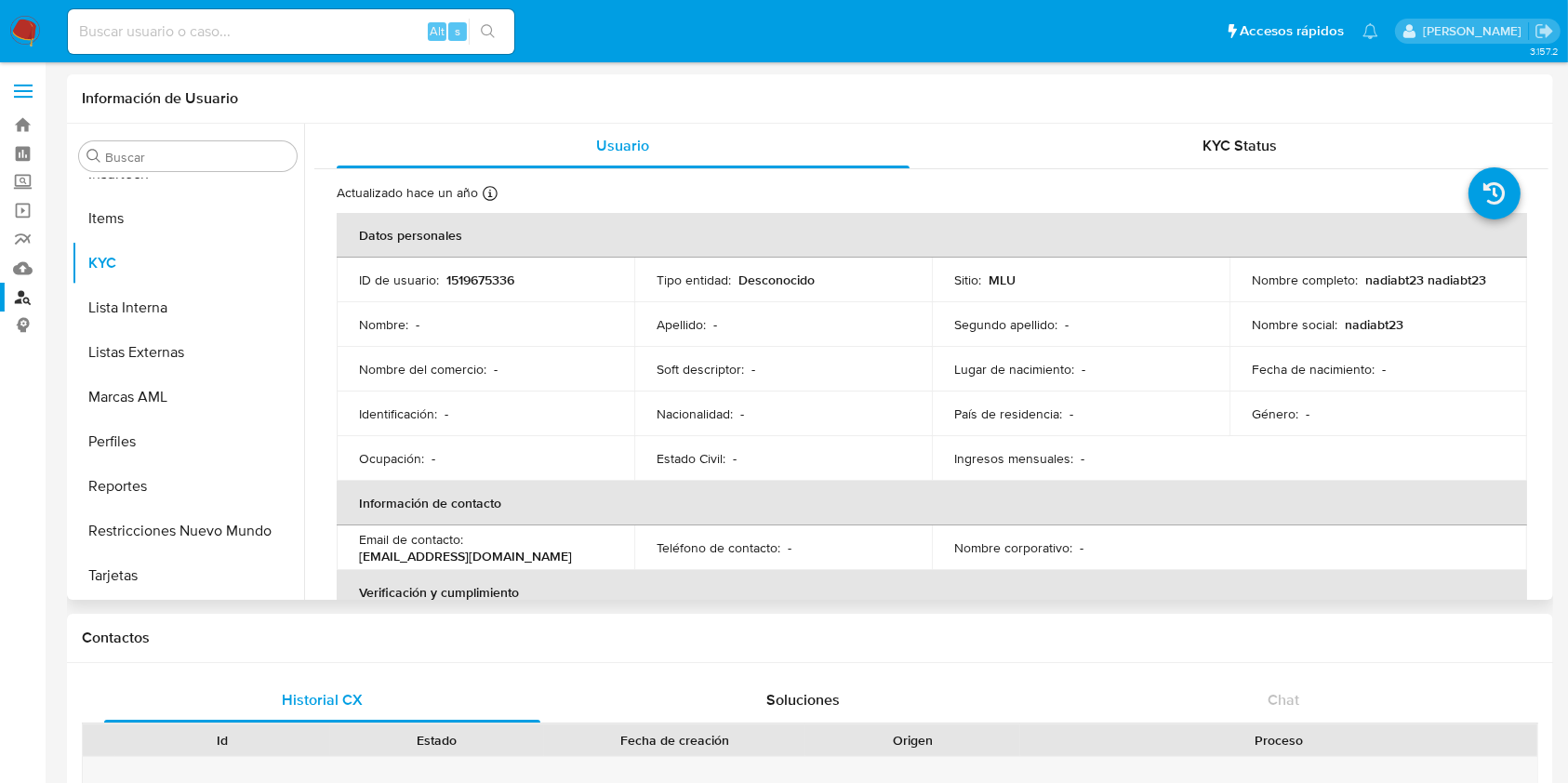
select select "10"
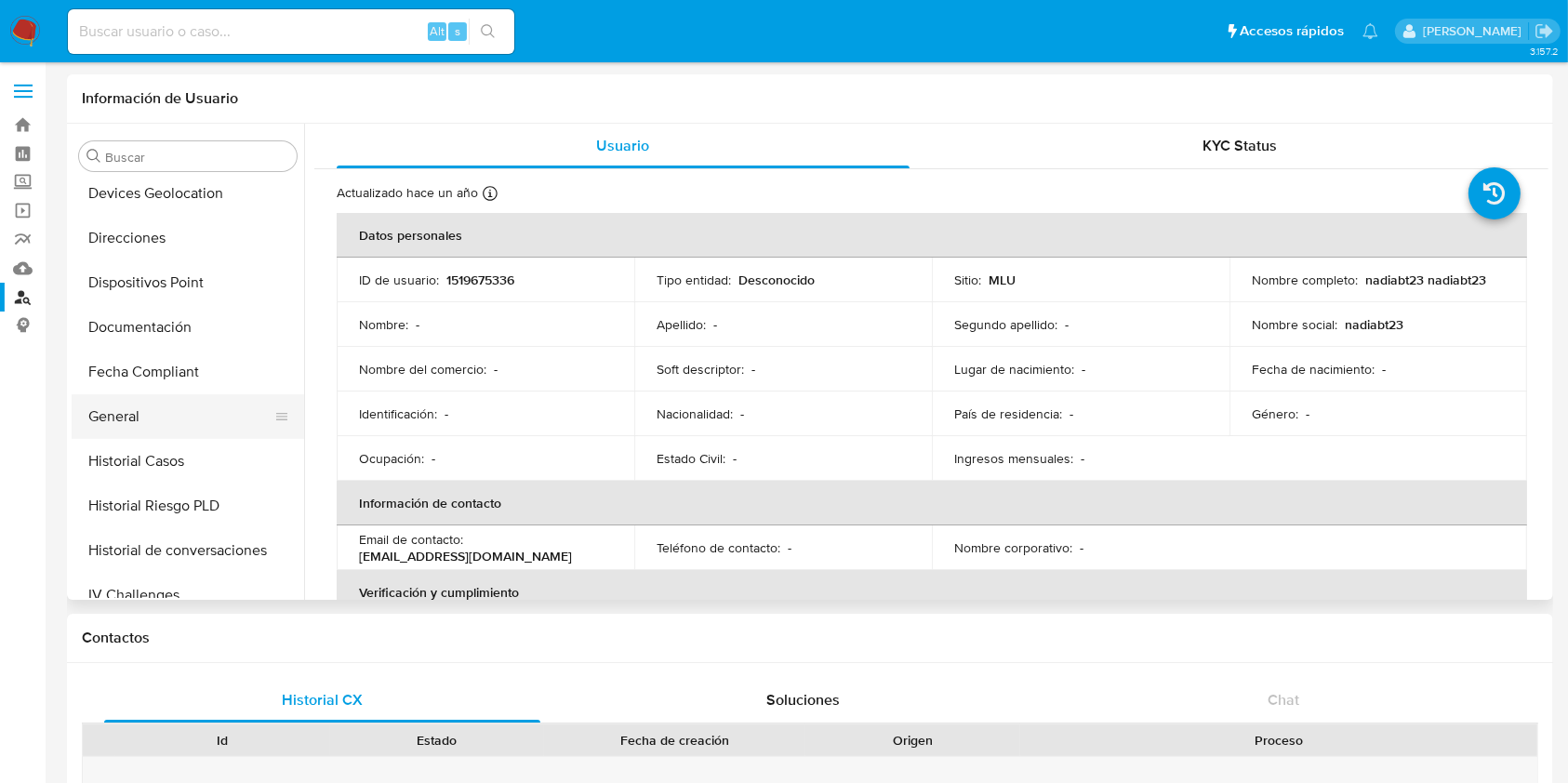
scroll to position [332, 0]
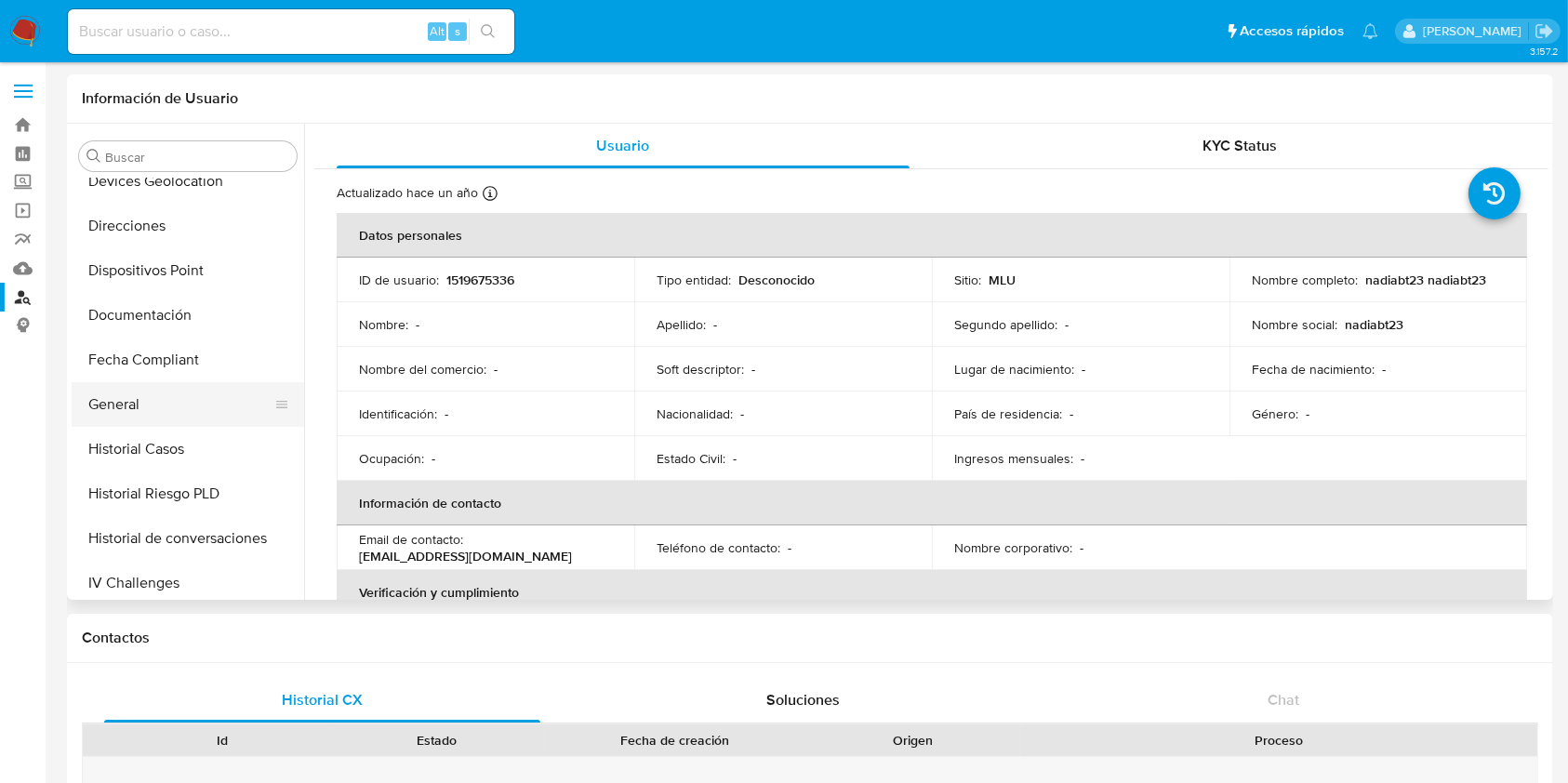
click at [130, 415] on button "General" at bounding box center [180, 405] width 218 height 45
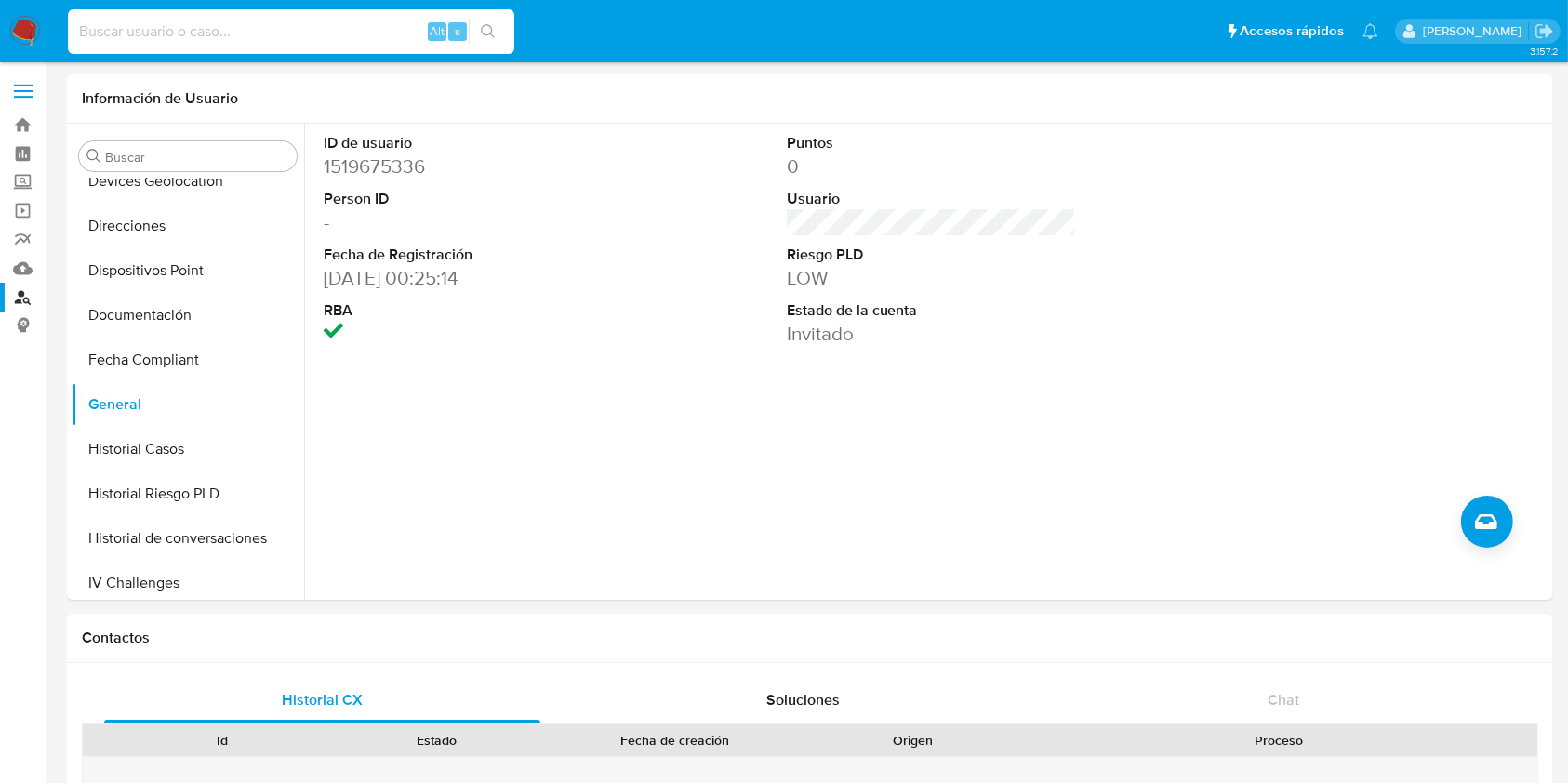
click at [268, 41] on input at bounding box center [290, 31] width 446 height 24
paste input "1478432075"
type input "1478432075"
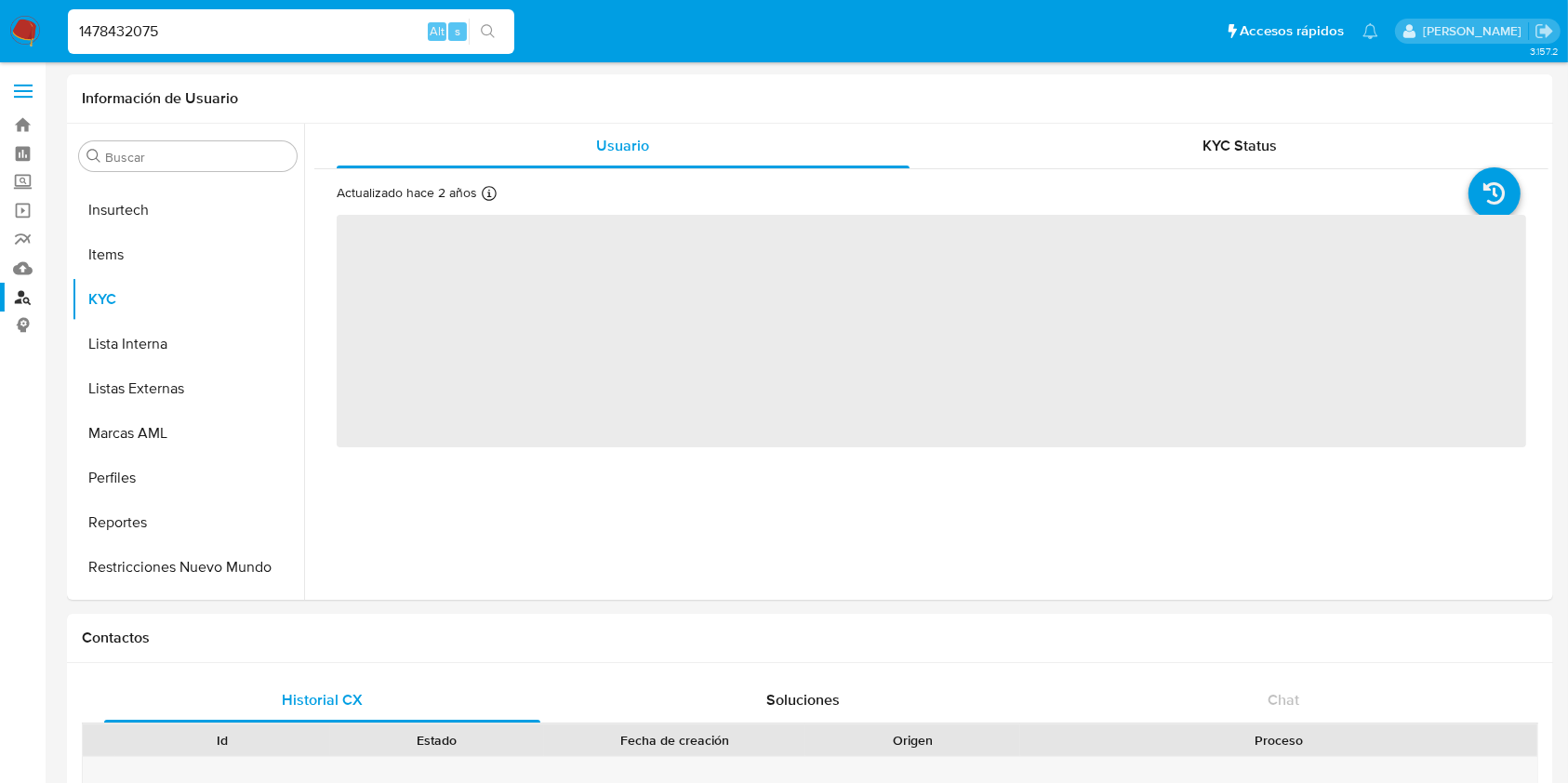
scroll to position [831, 0]
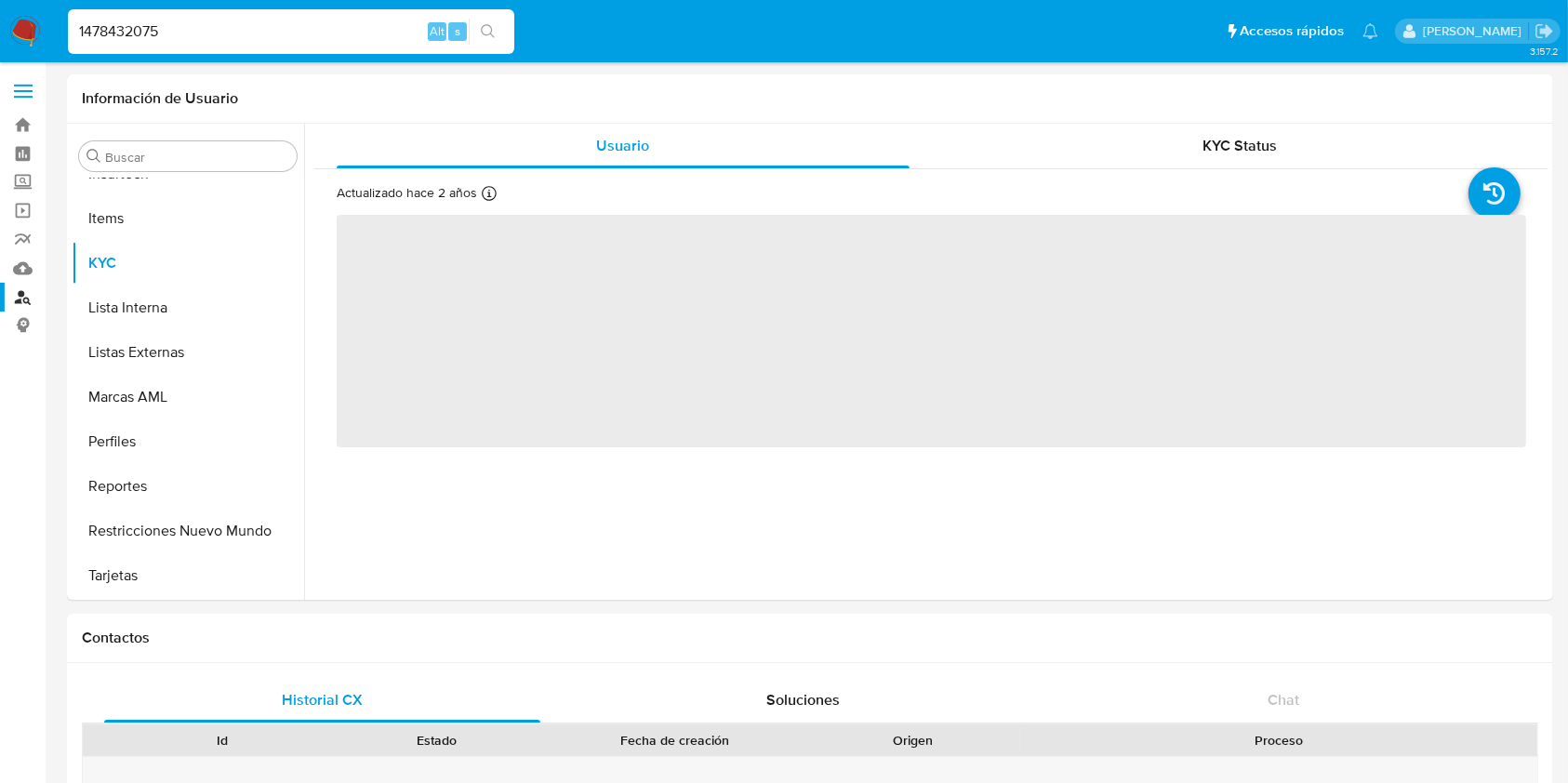
select select "10"
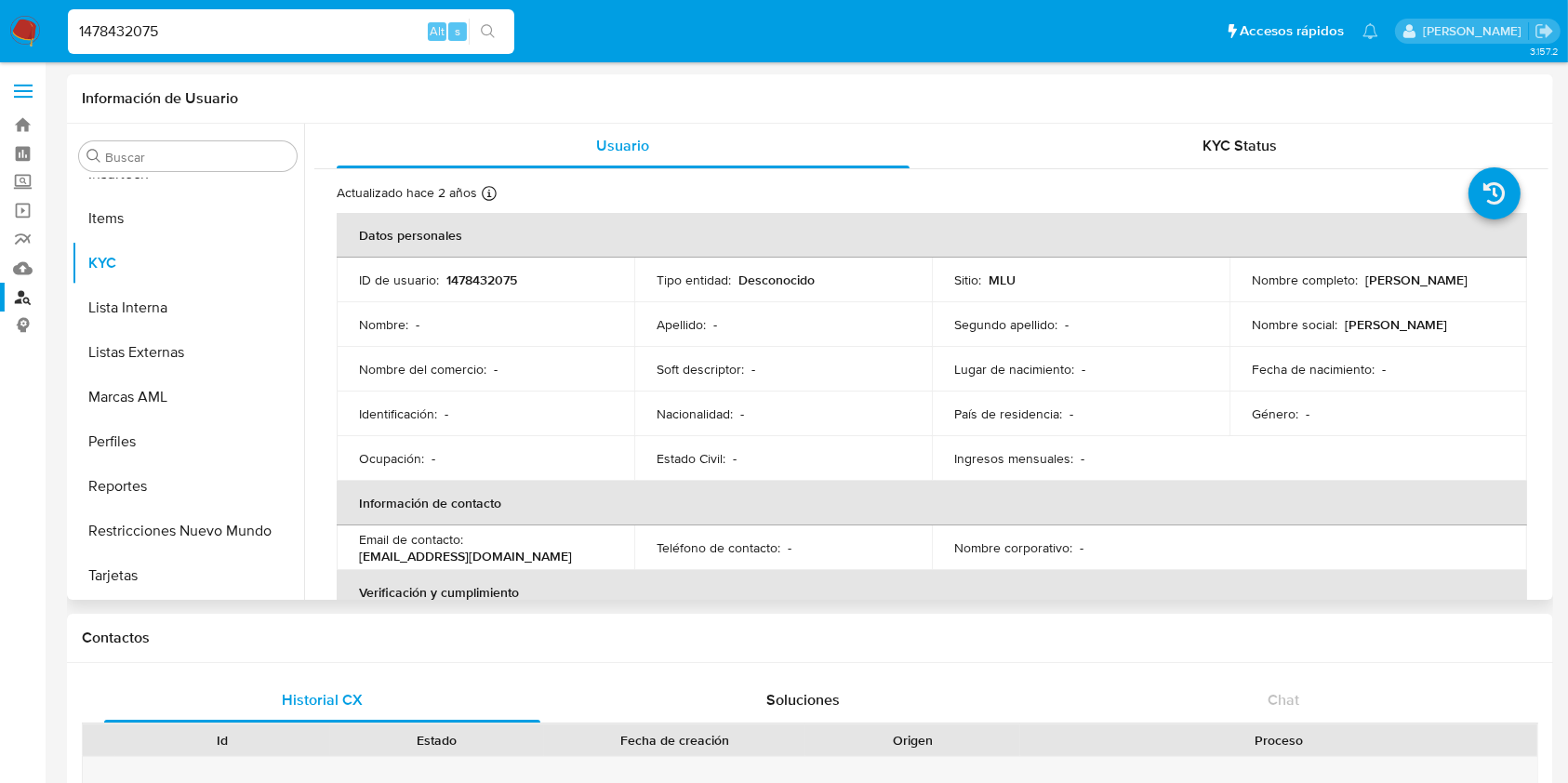
click at [499, 280] on p "1478432075" at bounding box center [482, 280] width 70 height 17
copy p "1478432075"
drag, startPoint x: 1540, startPoint y: 264, endPoint x: 1546, endPoint y: 428, distance: 164.1
click at [1546, 429] on div "Usuario KYC Status Actualizado hace 2 años Creado: - Actualizado: 02/12/2023 13…" at bounding box center [925, 362] width 1244 height 476
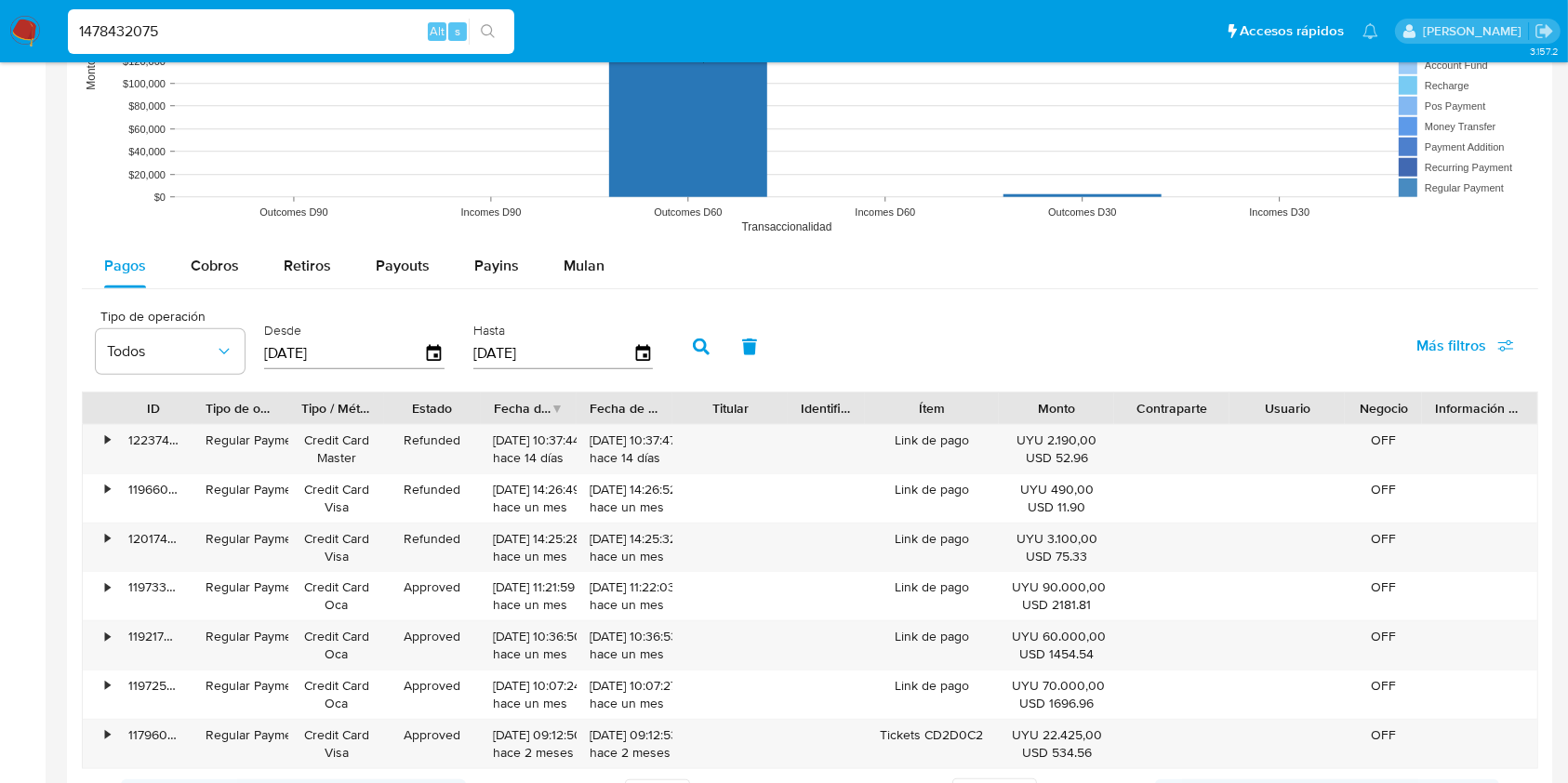
scroll to position [1585, 0]
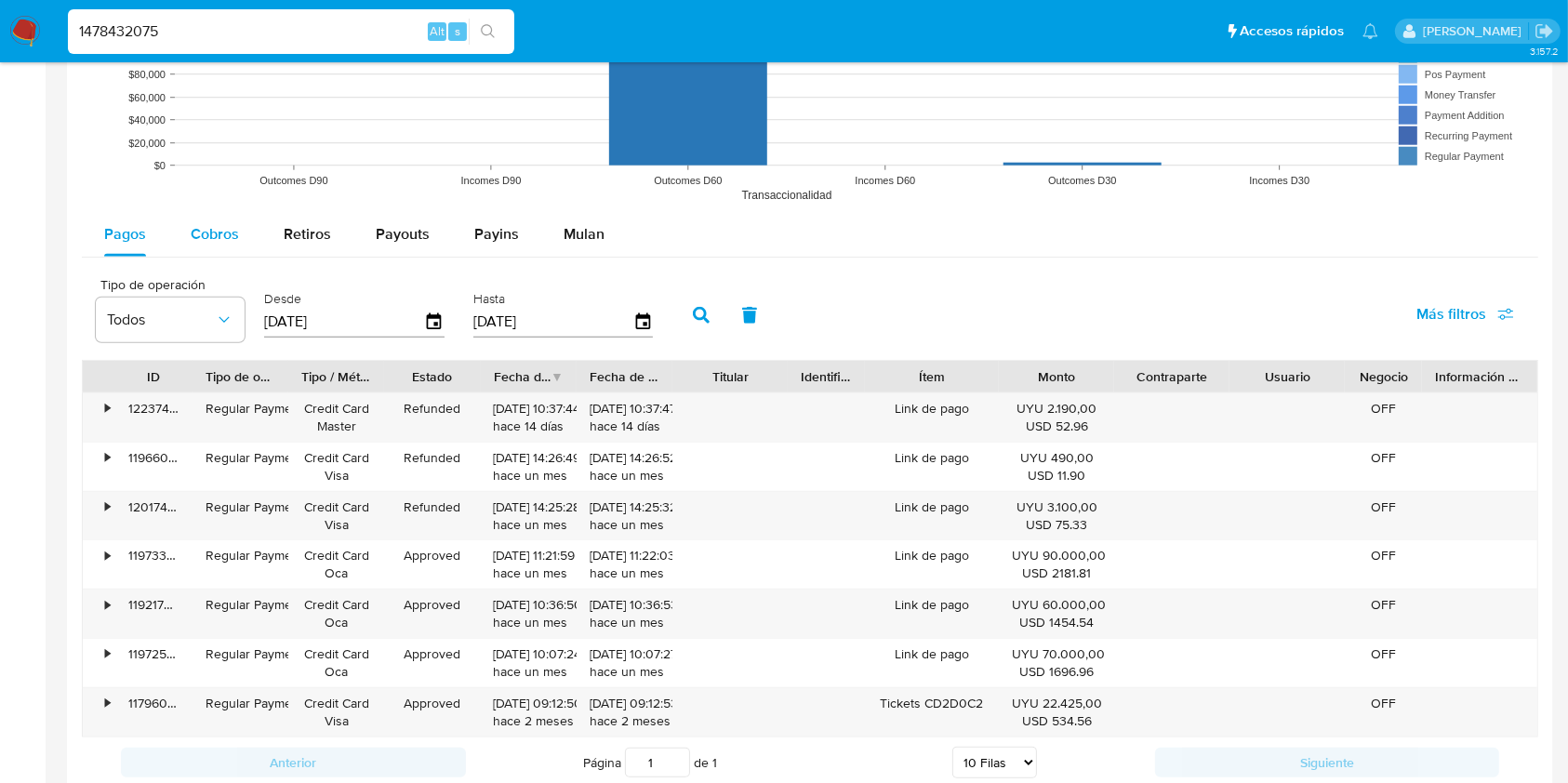
click at [250, 229] on button "Cobros" at bounding box center [214, 235] width 93 height 45
select select "10"
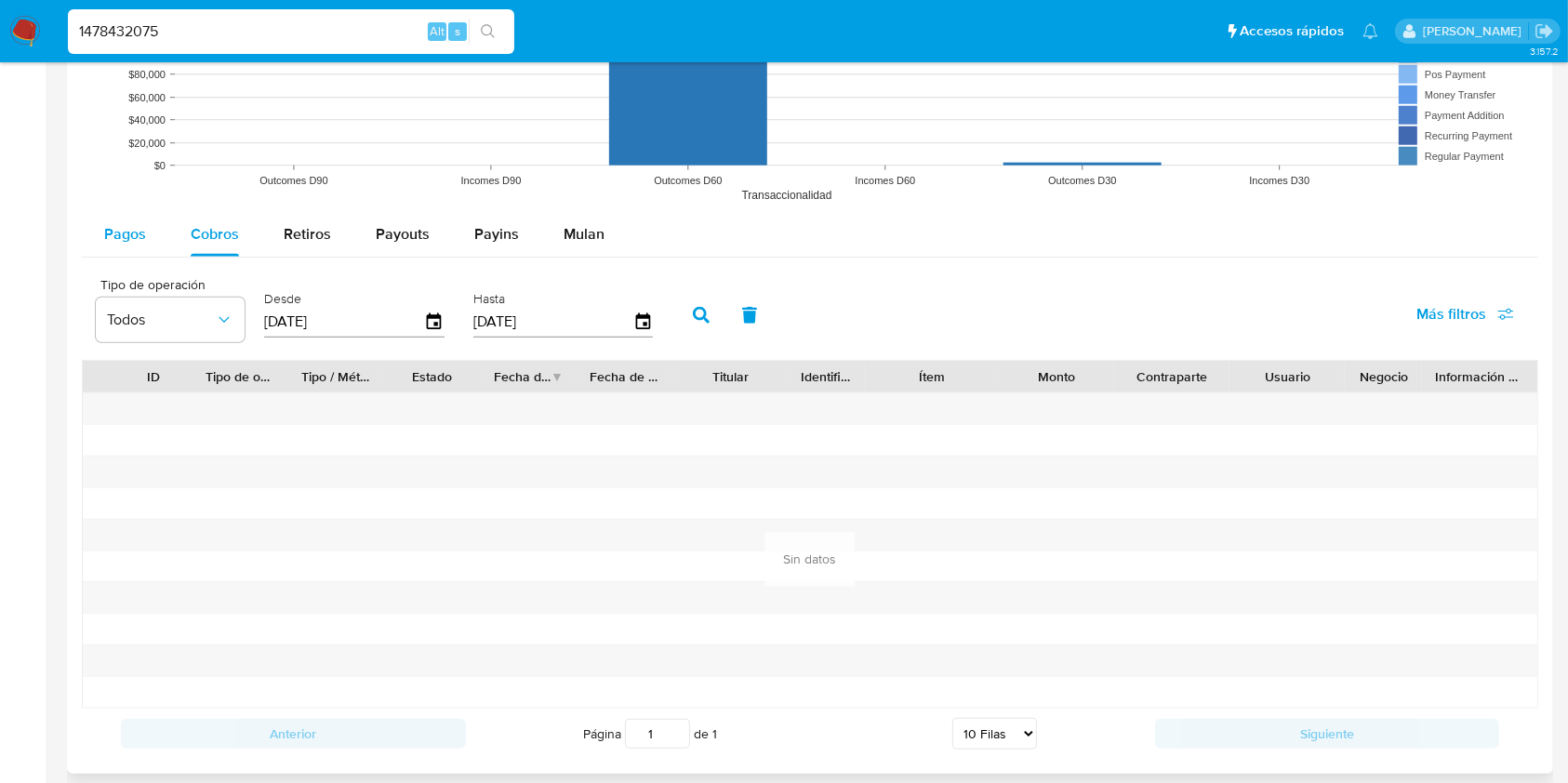
click at [117, 239] on span "Pagos" at bounding box center [125, 234] width 42 height 22
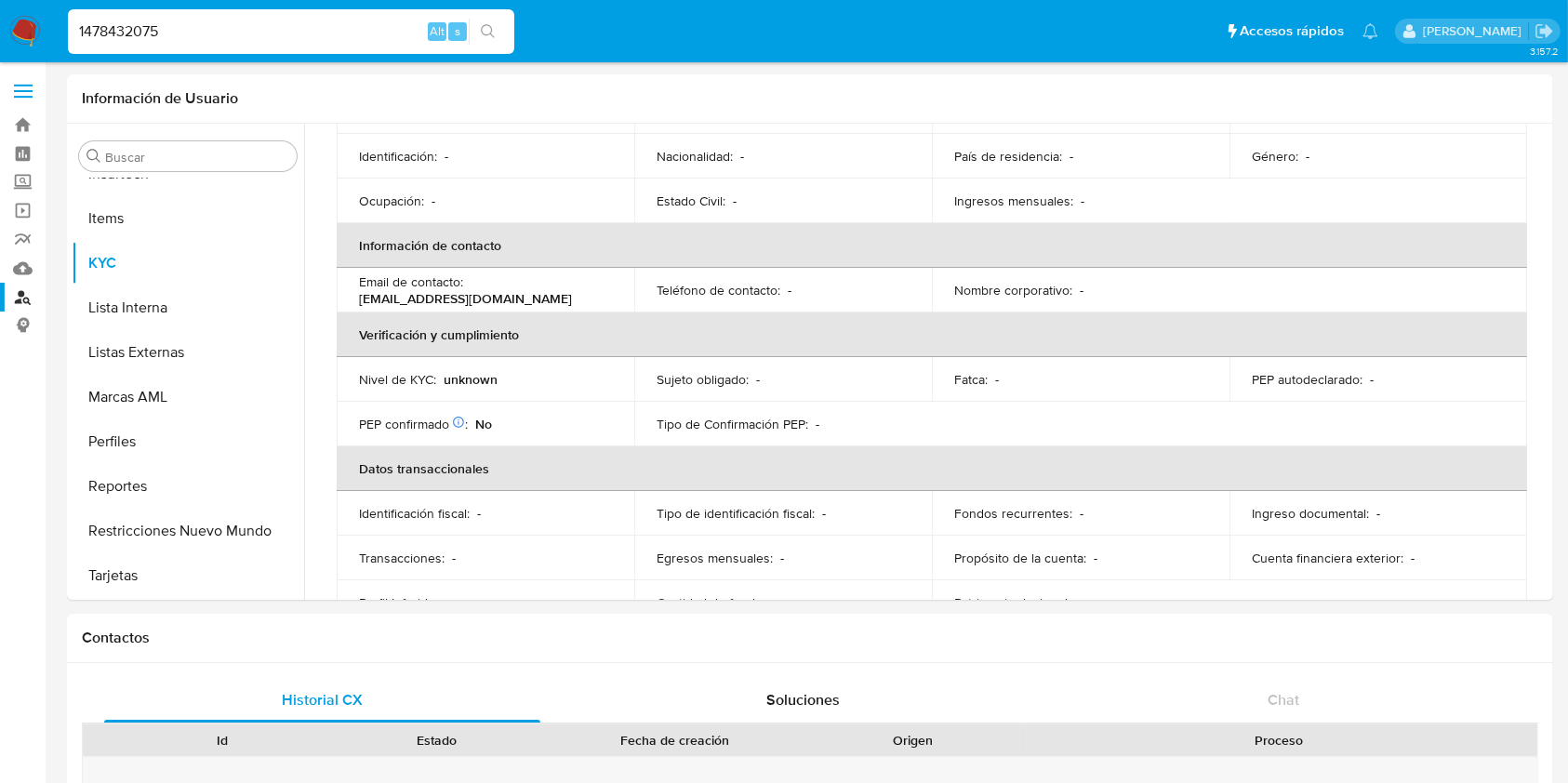
scroll to position [233, 0]
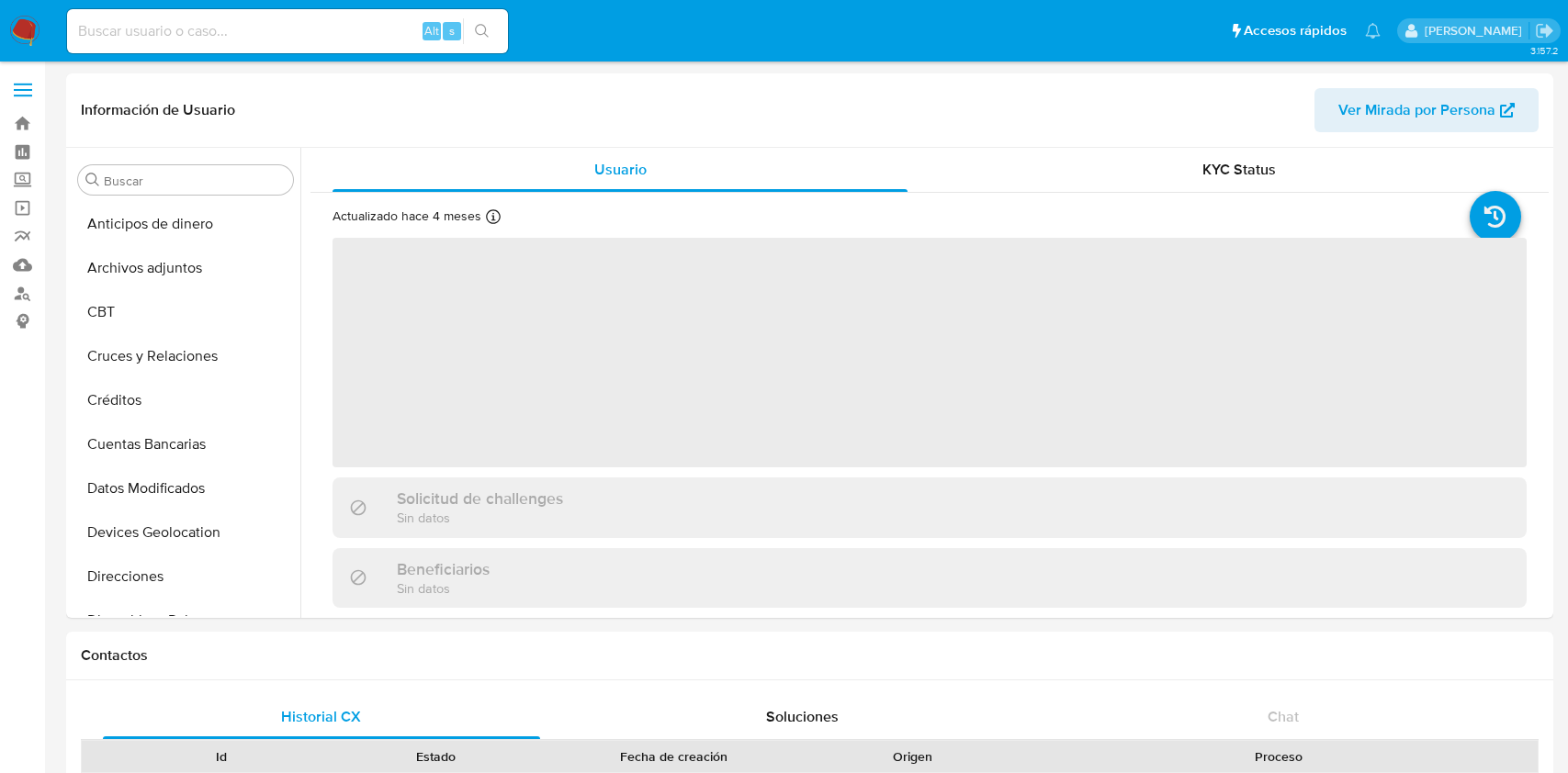
select select "10"
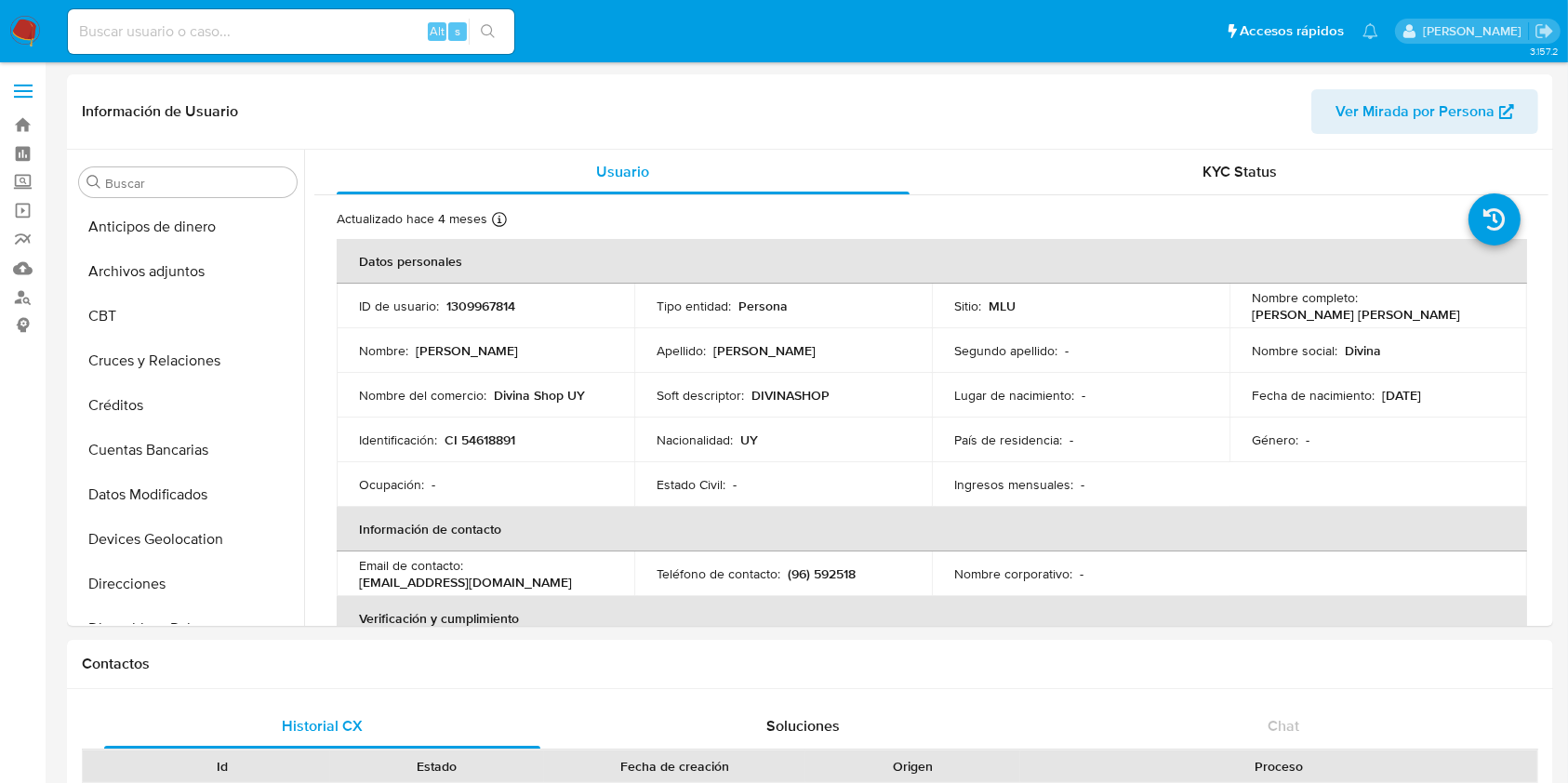
scroll to position [831, 0]
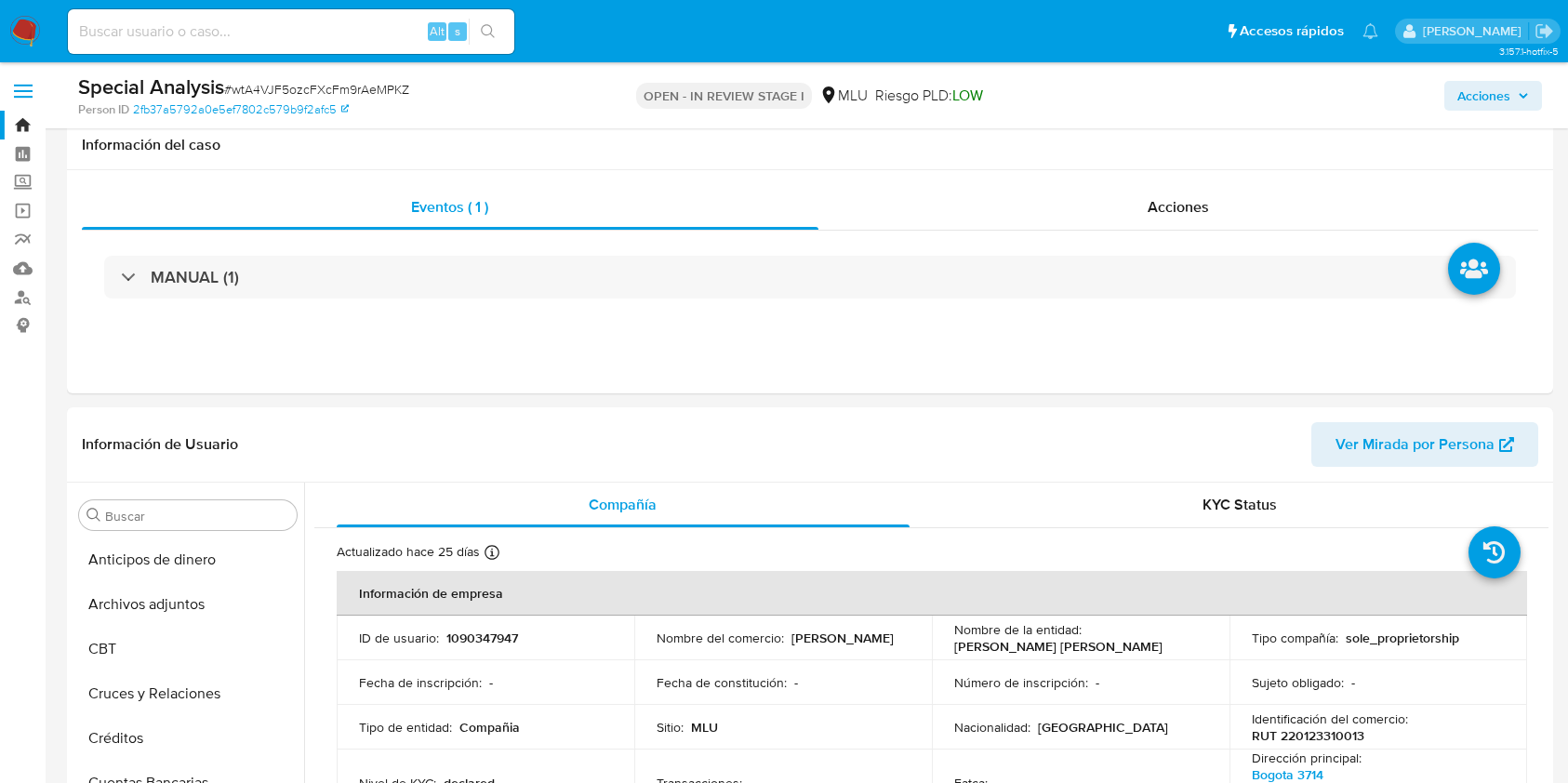
select select "10"
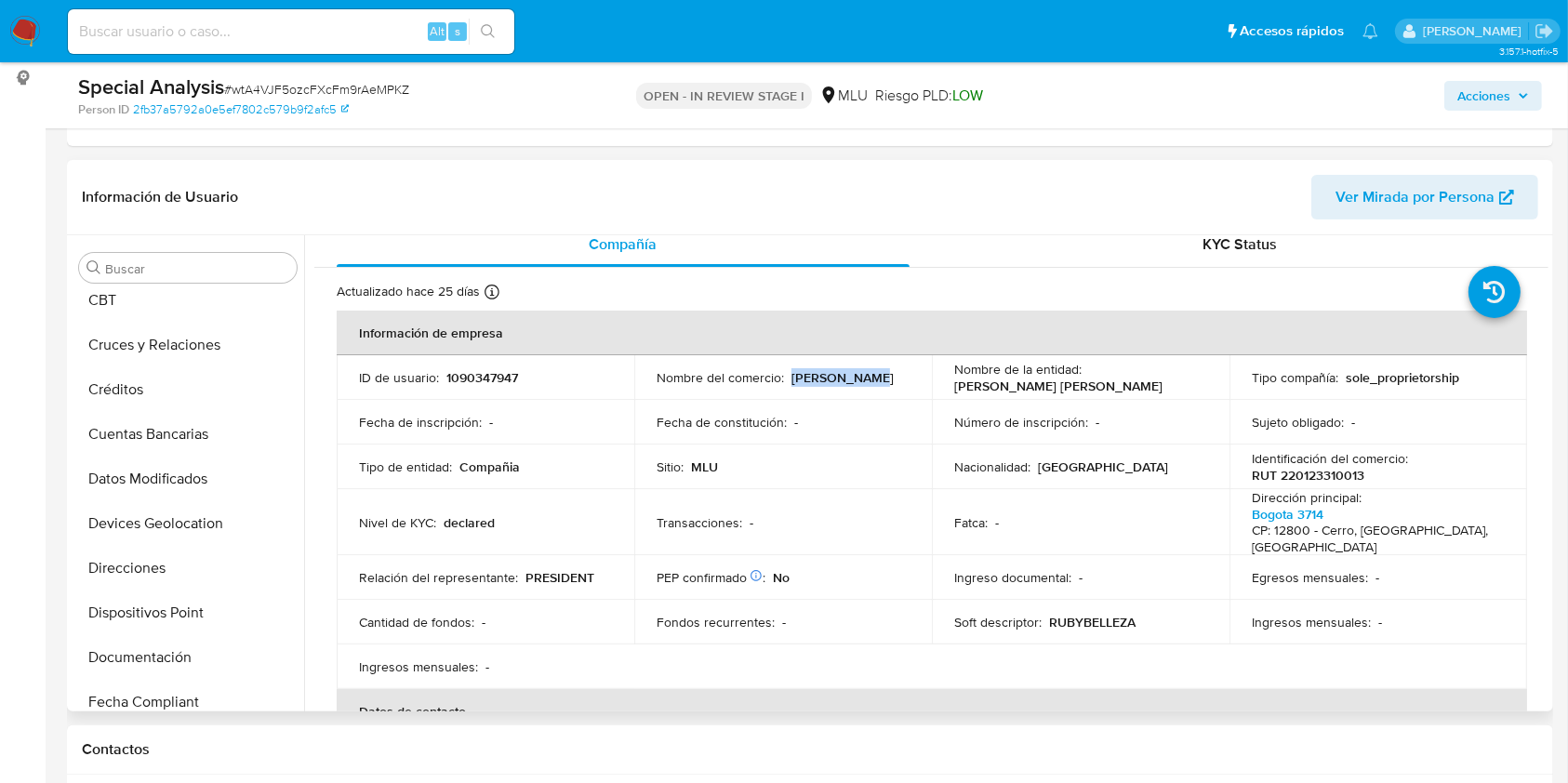
scroll to position [93, 0]
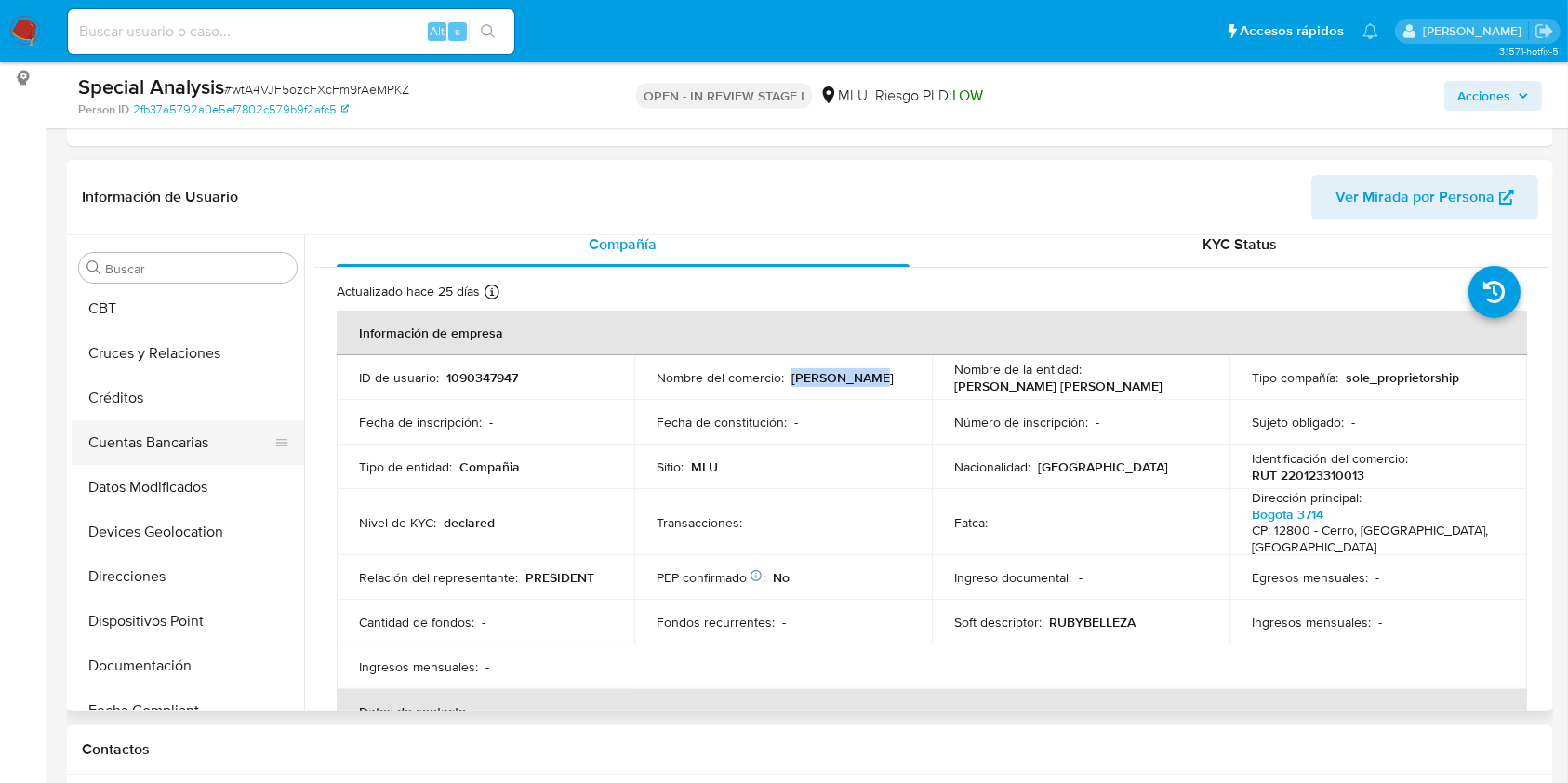
click at [194, 436] on button "Cuentas Bancarias" at bounding box center [180, 443] width 218 height 45
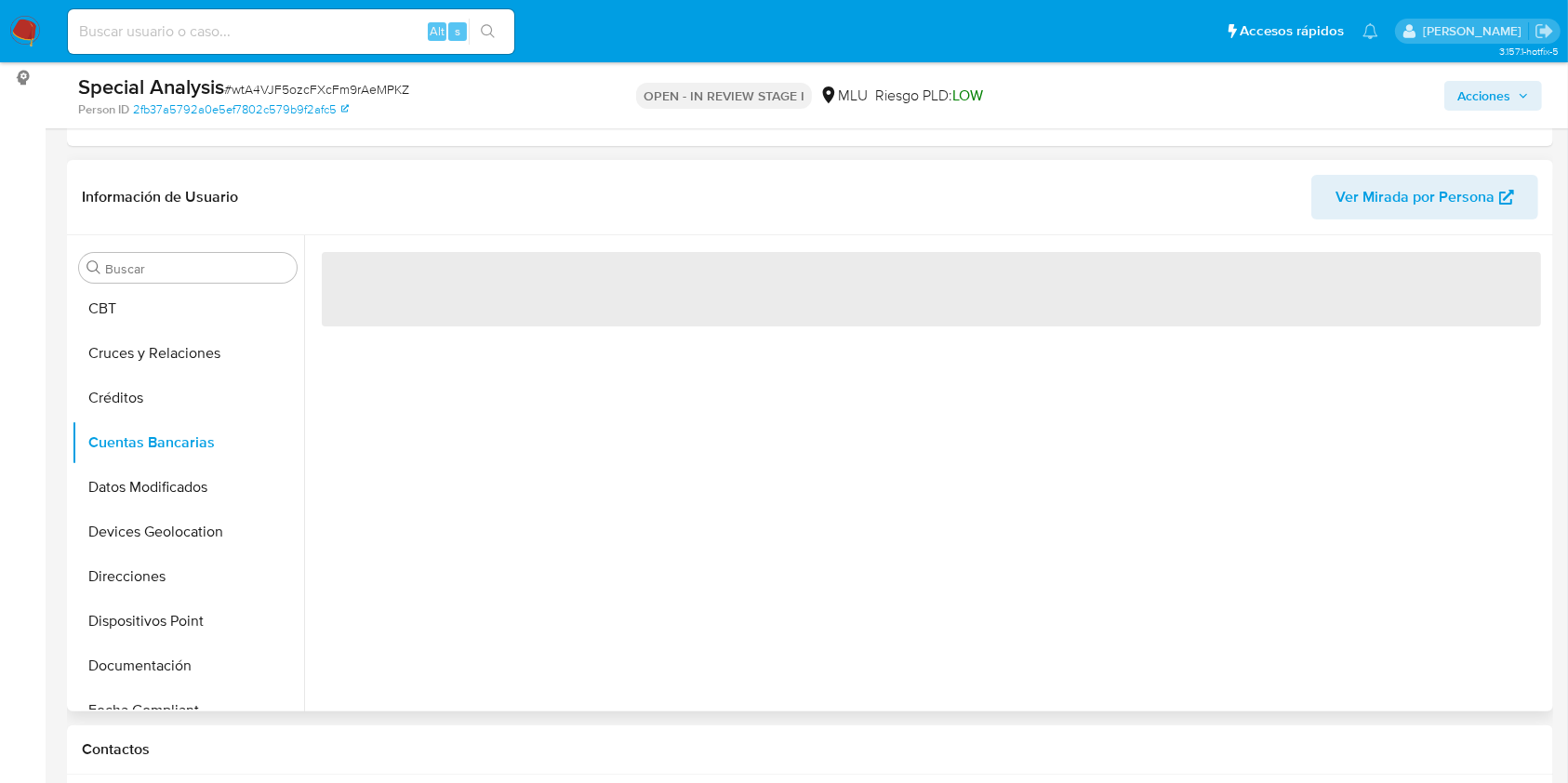
scroll to position [0, 0]
click at [559, 460] on div "‌" at bounding box center [925, 473] width 1244 height 476
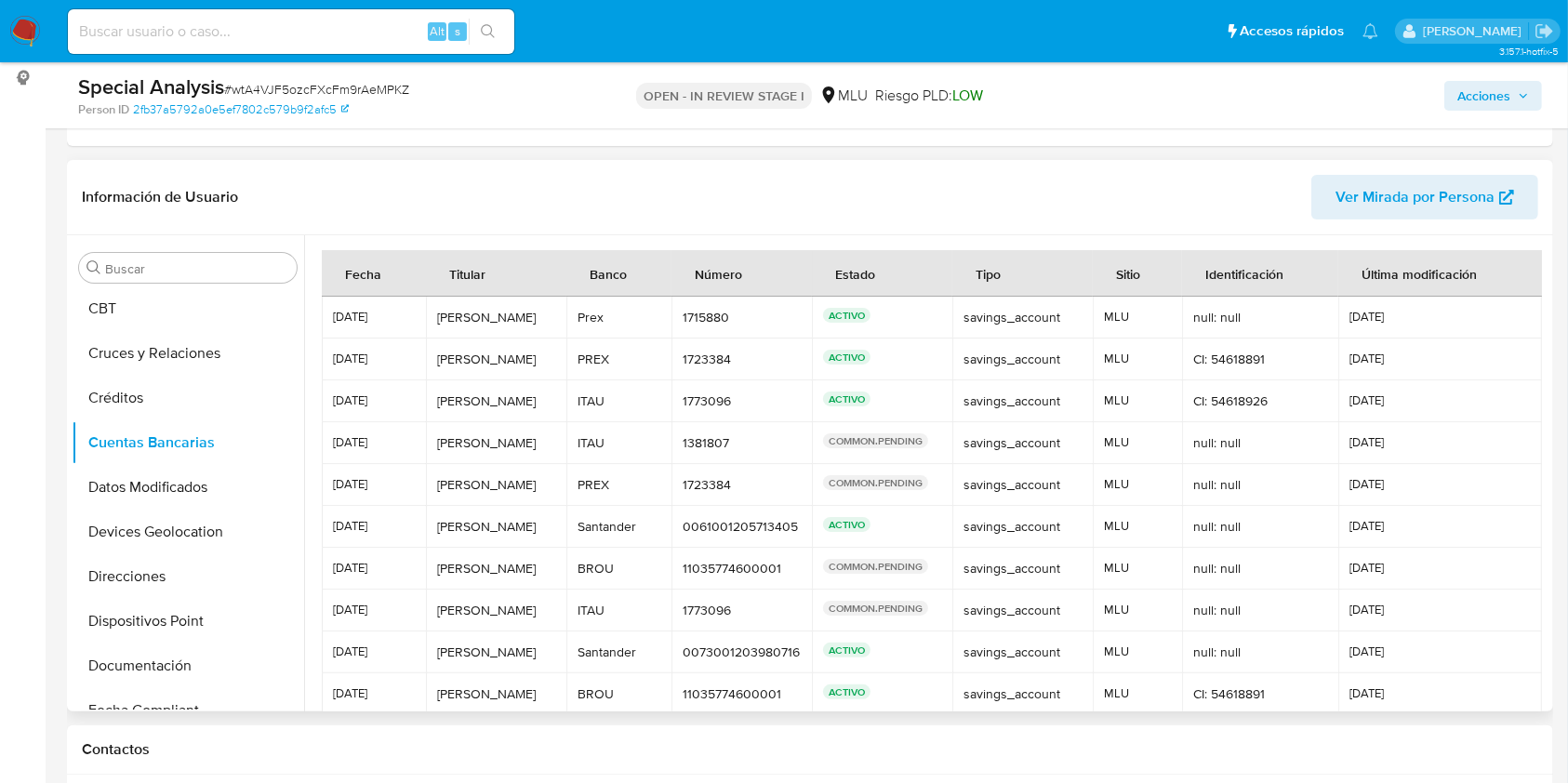
click at [559, 460] on td "Maria Gonzalez Maria Gonzalez" at bounding box center [496, 443] width 141 height 42
click at [858, 393] on p "ACTIVO" at bounding box center [846, 399] width 48 height 15
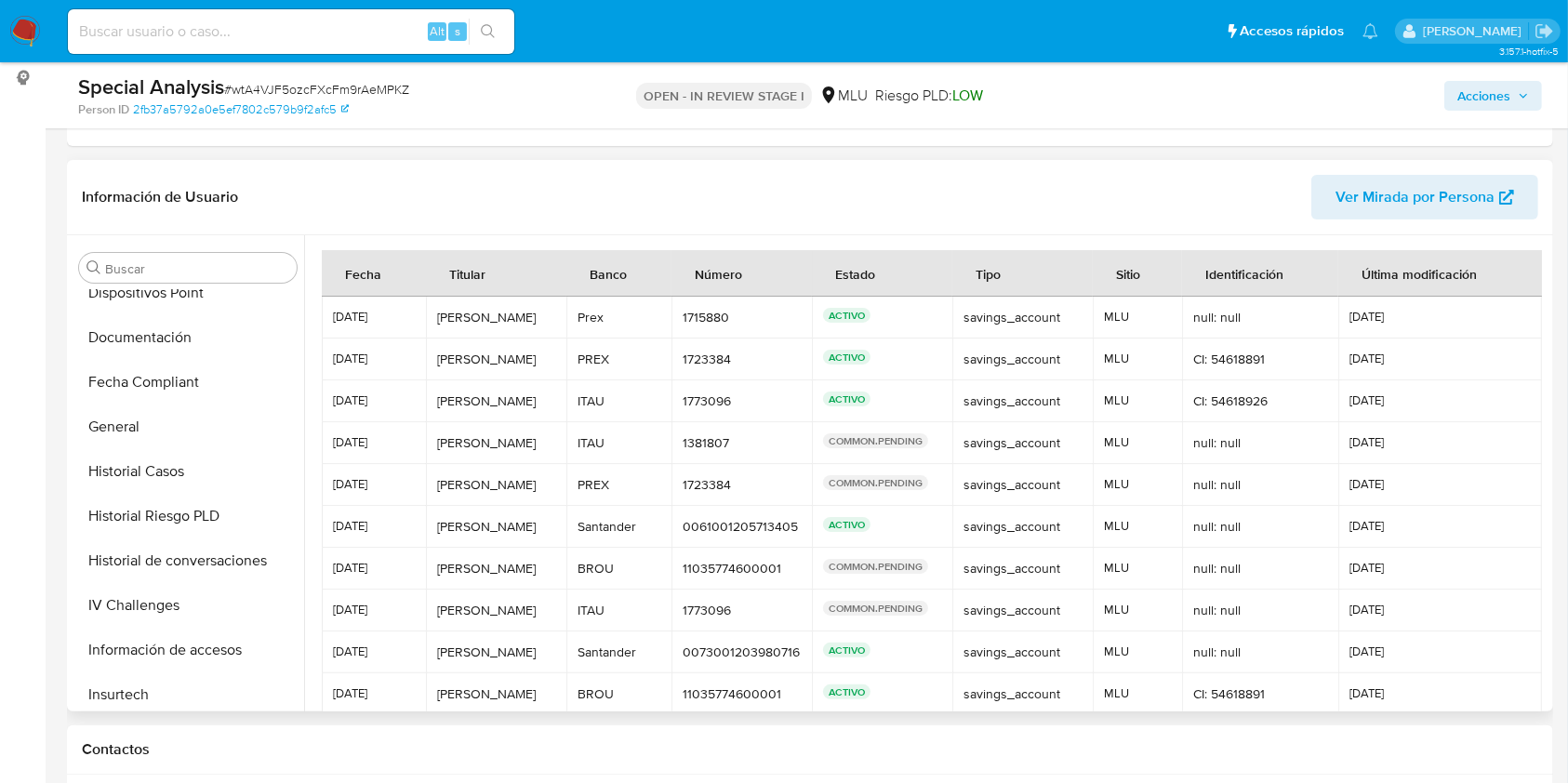
scroll to position [587, 0]
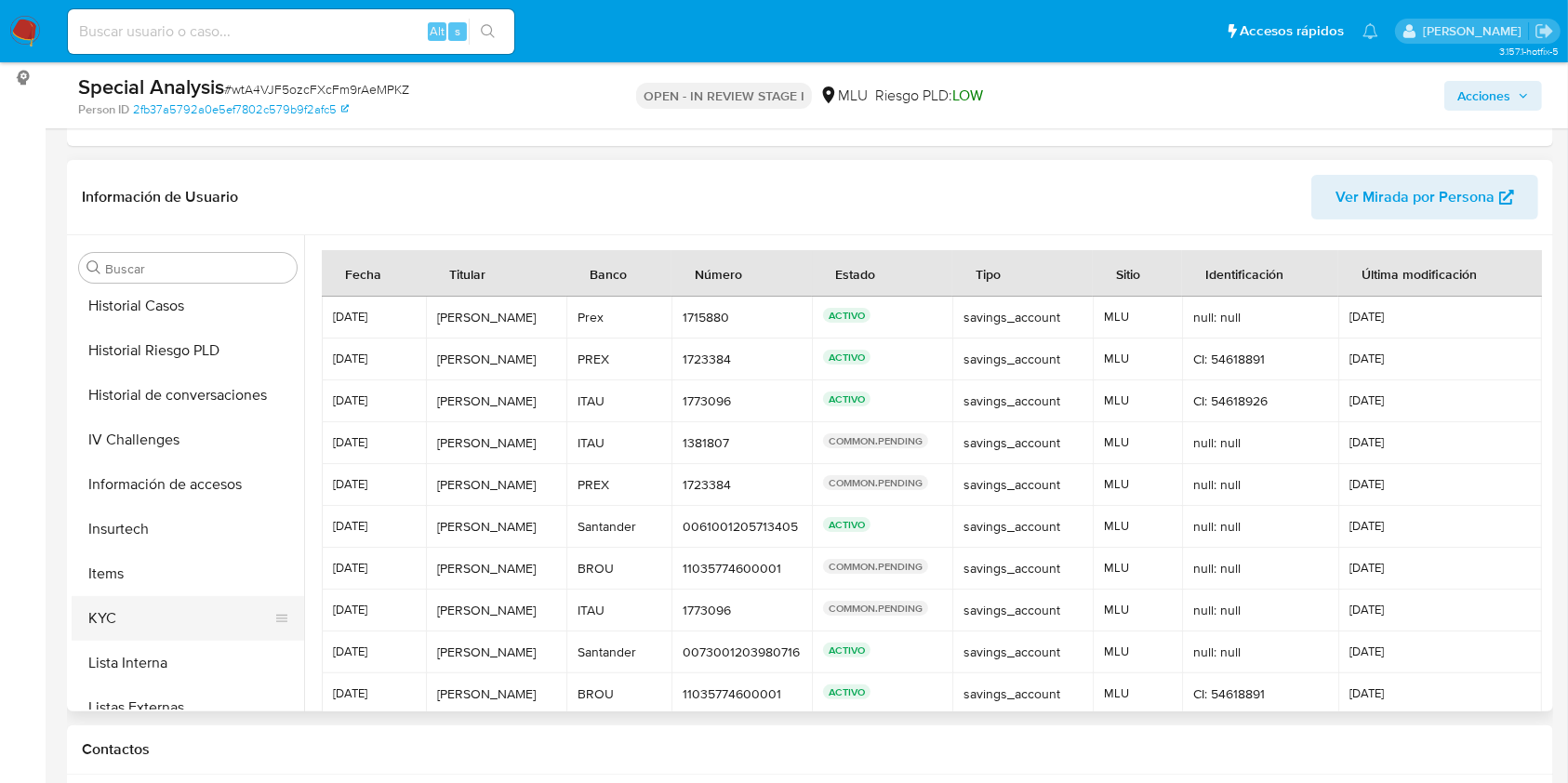
click at [179, 618] on button "KYC" at bounding box center [180, 619] width 218 height 45
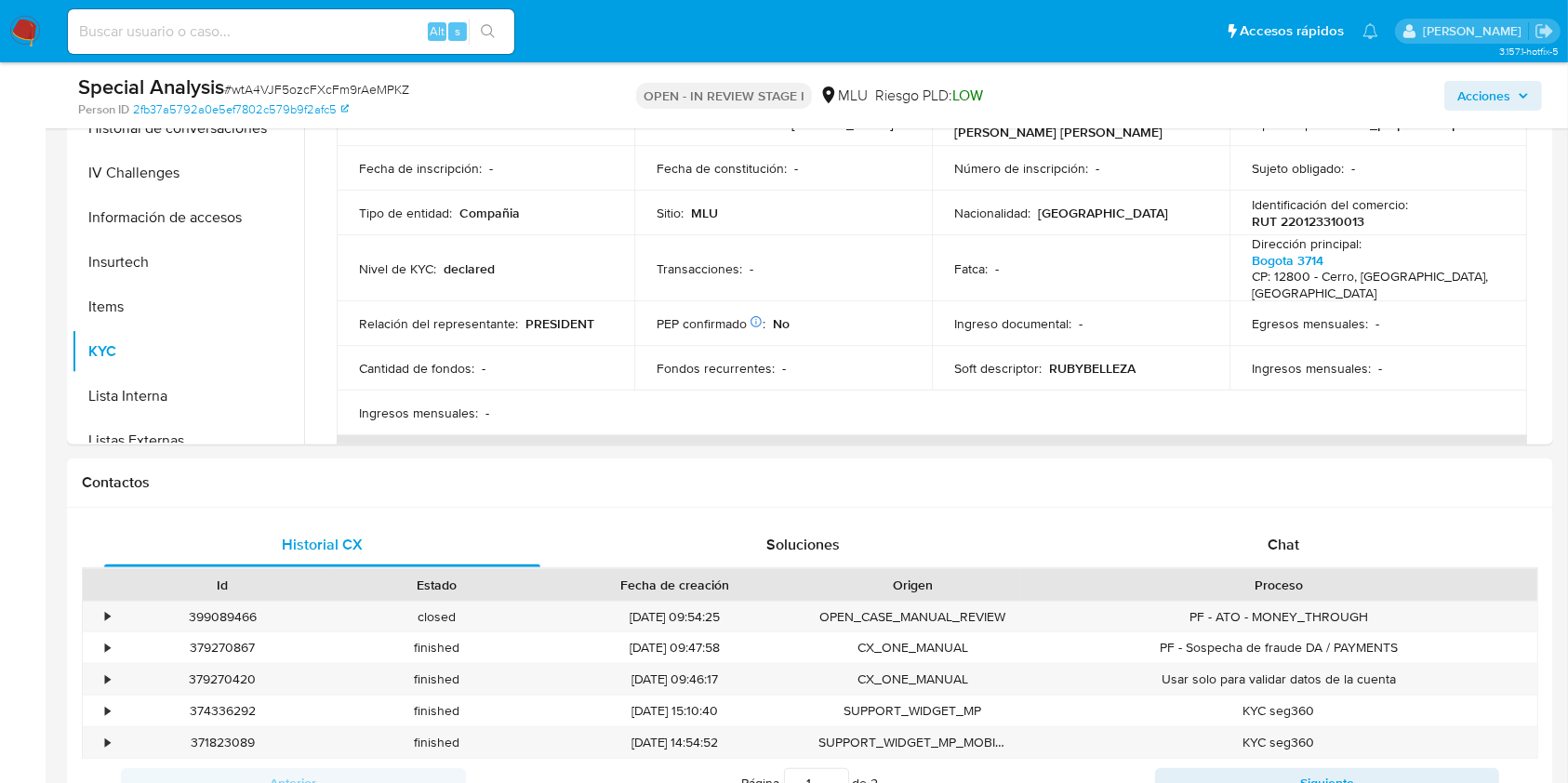
scroll to position [519, 0]
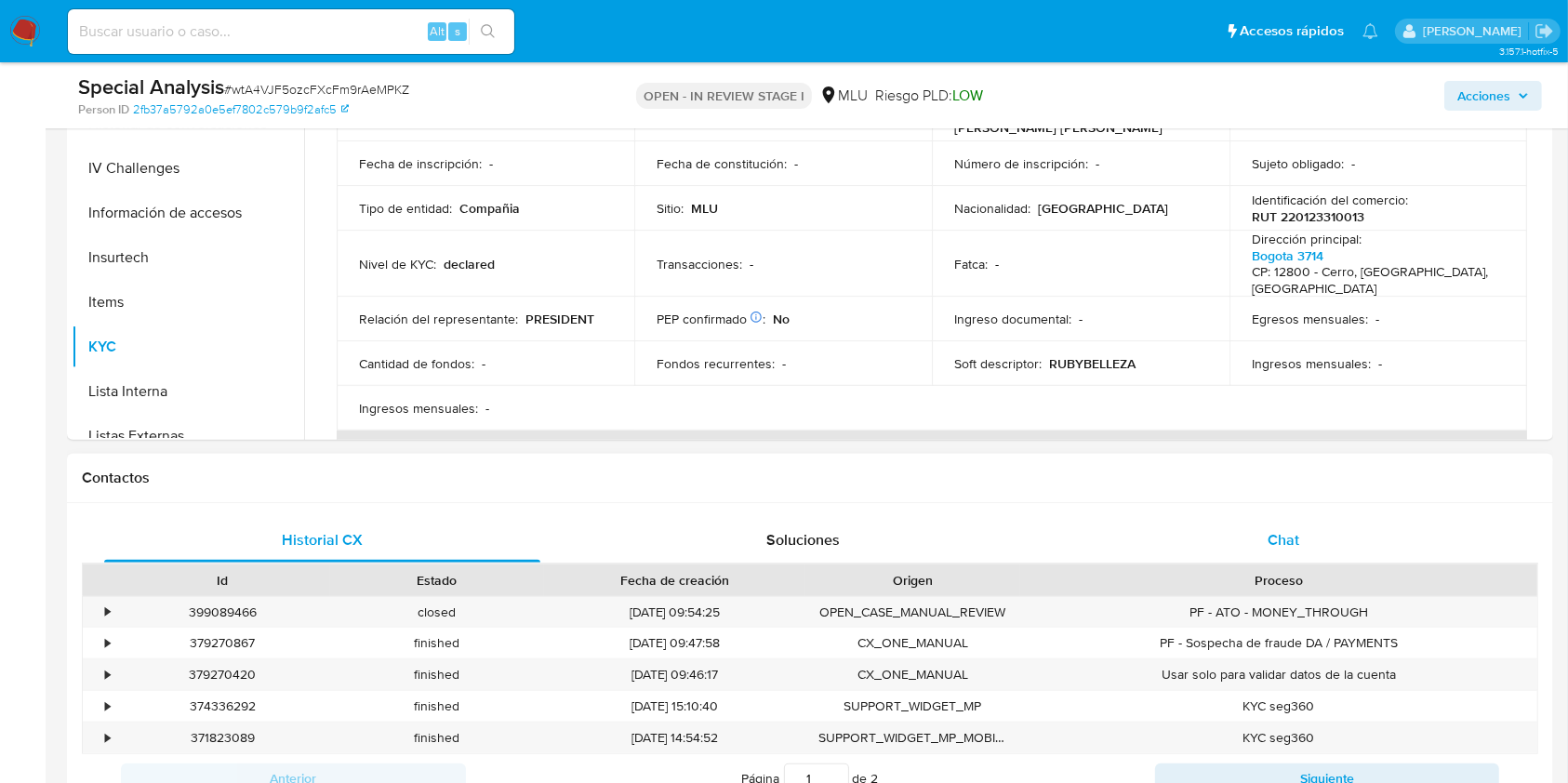
click at [1261, 551] on div "Chat" at bounding box center [1284, 541] width 436 height 45
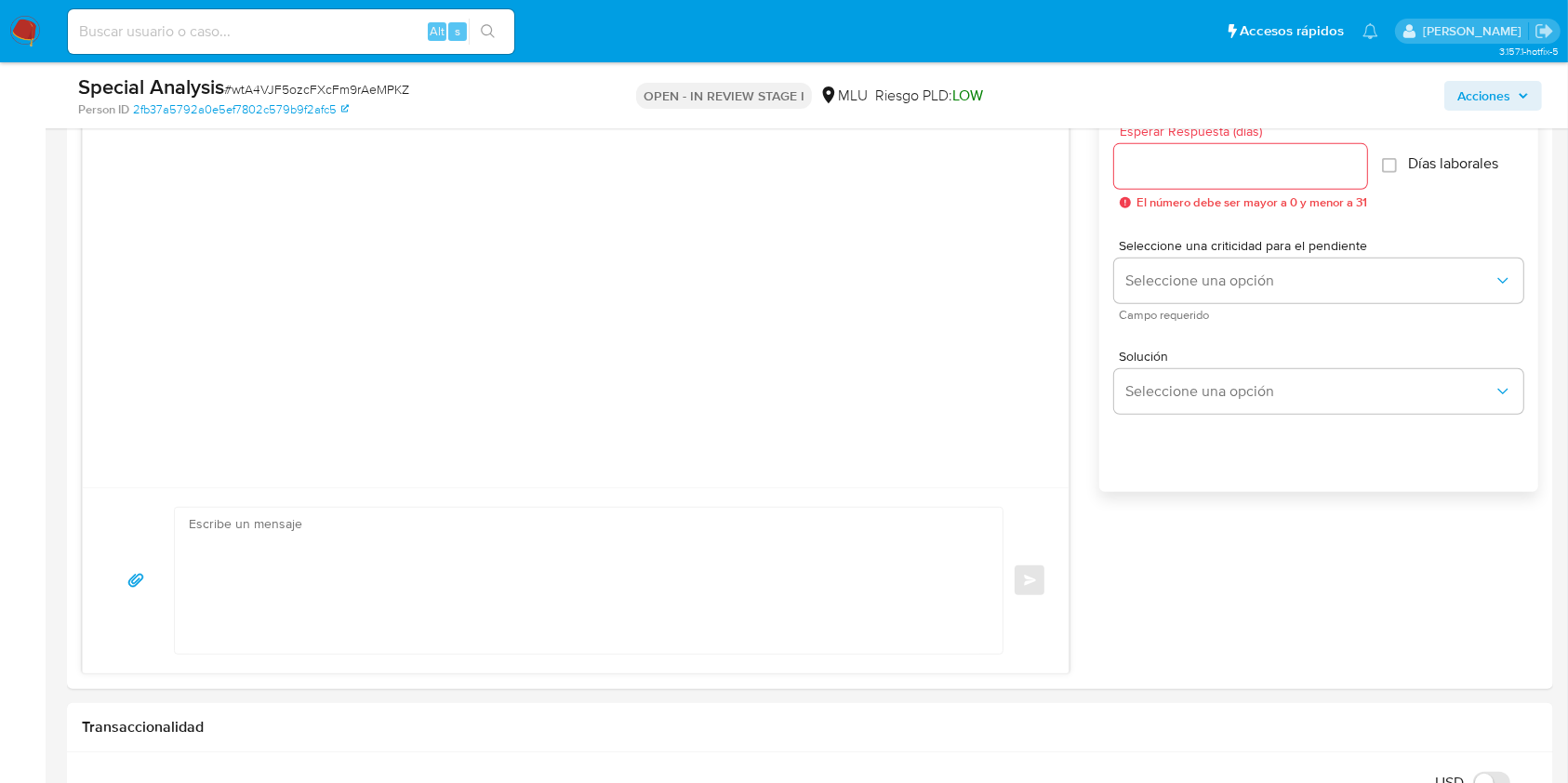
scroll to position [1088, 0]
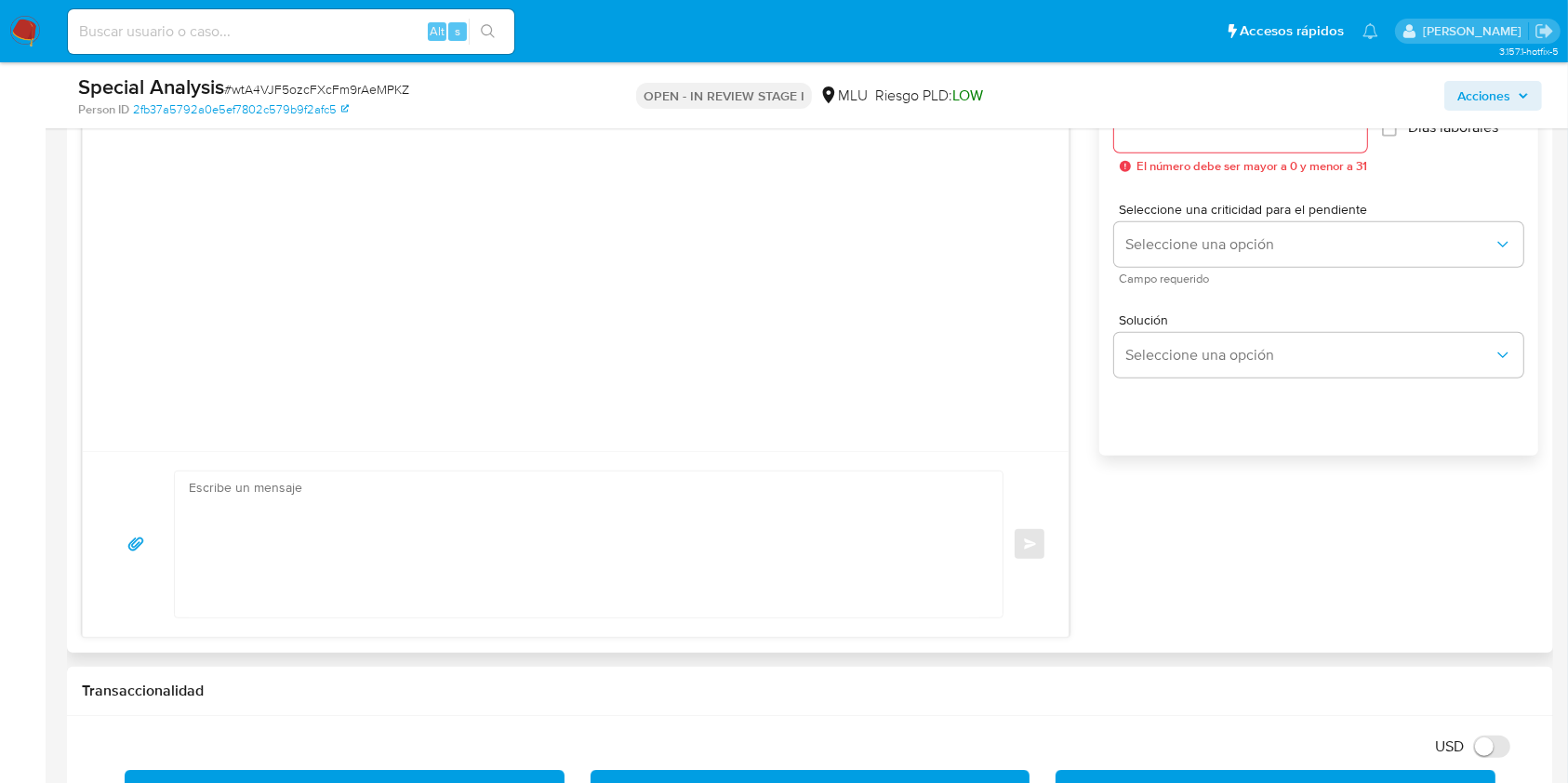
click at [589, 500] on textarea at bounding box center [583, 544] width 790 height 146
paste textarea "Buenas tardes, Te contactamos ya que detectamos que tus ingresos superan amplia…"
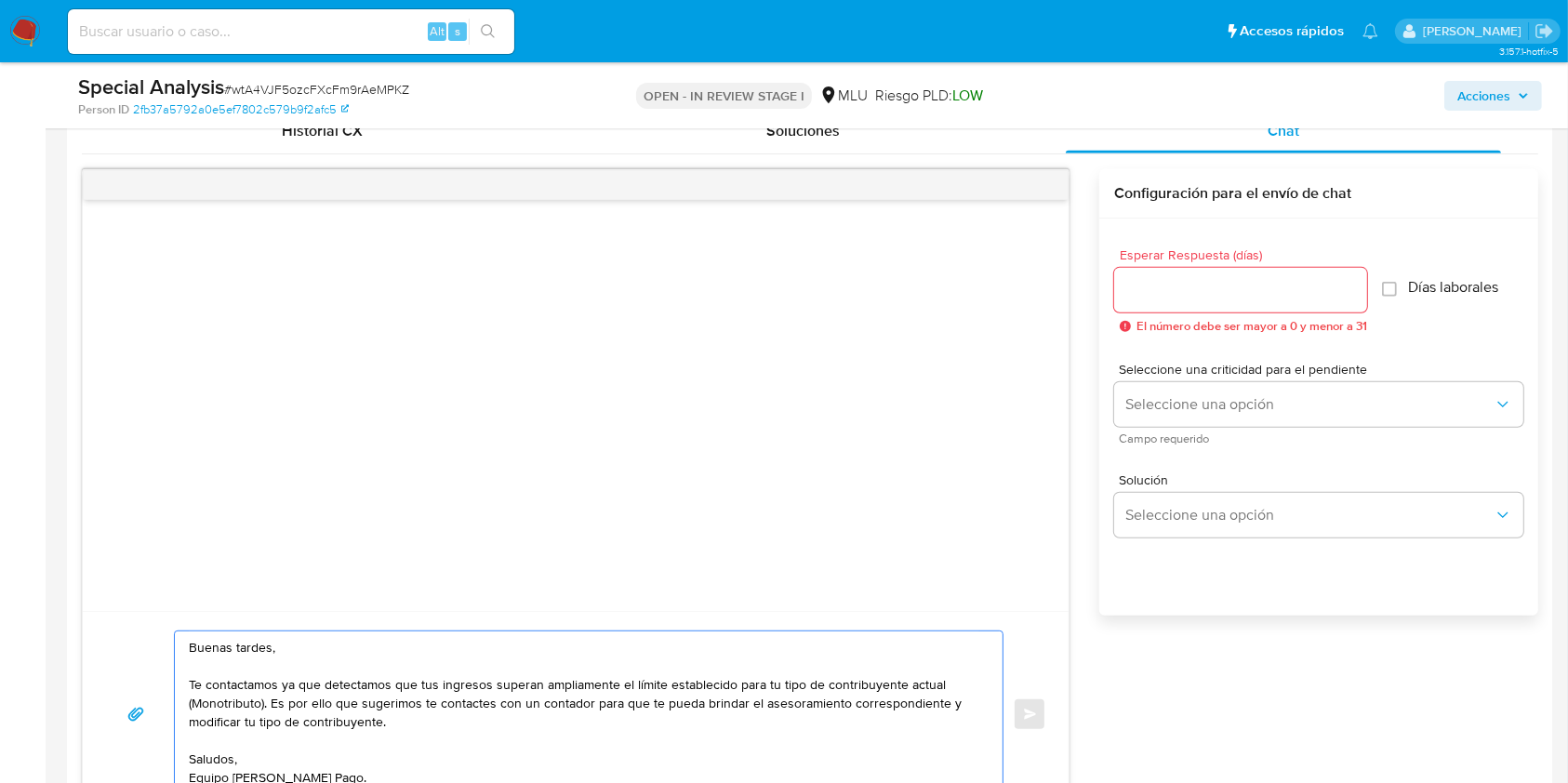
scroll to position [906, 0]
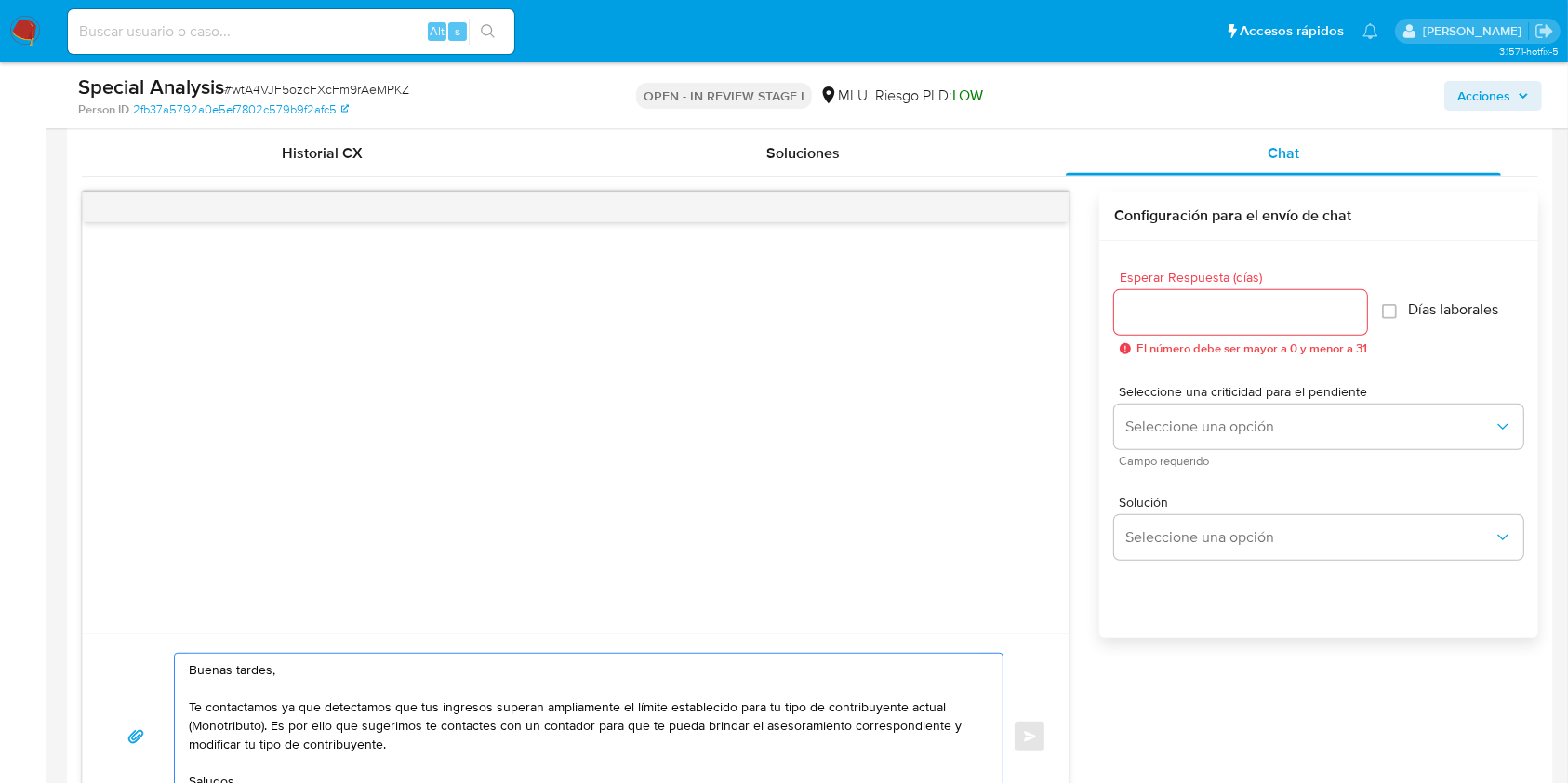
type textarea "Buenas tardes, Te contactamos ya que detectamos que tus ingresos superan amplia…"
click at [1205, 326] on div at bounding box center [1240, 313] width 253 height 45
click at [1205, 310] on input "Esperar Respuesta (días)" at bounding box center [1240, 312] width 253 height 24
type input "3"
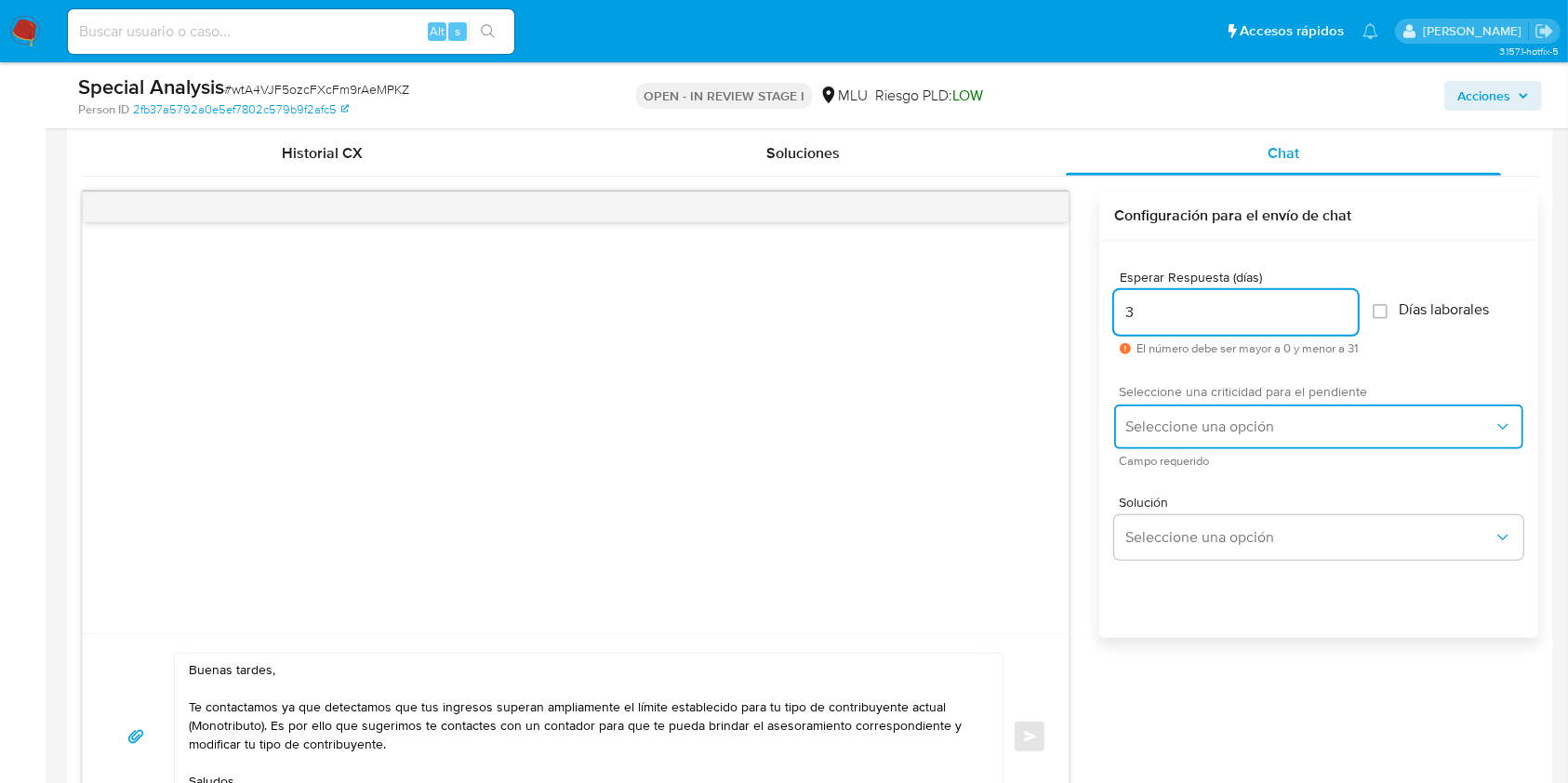
click at [1192, 435] on button "Seleccione una opción" at bounding box center [1318, 427] width 409 height 45
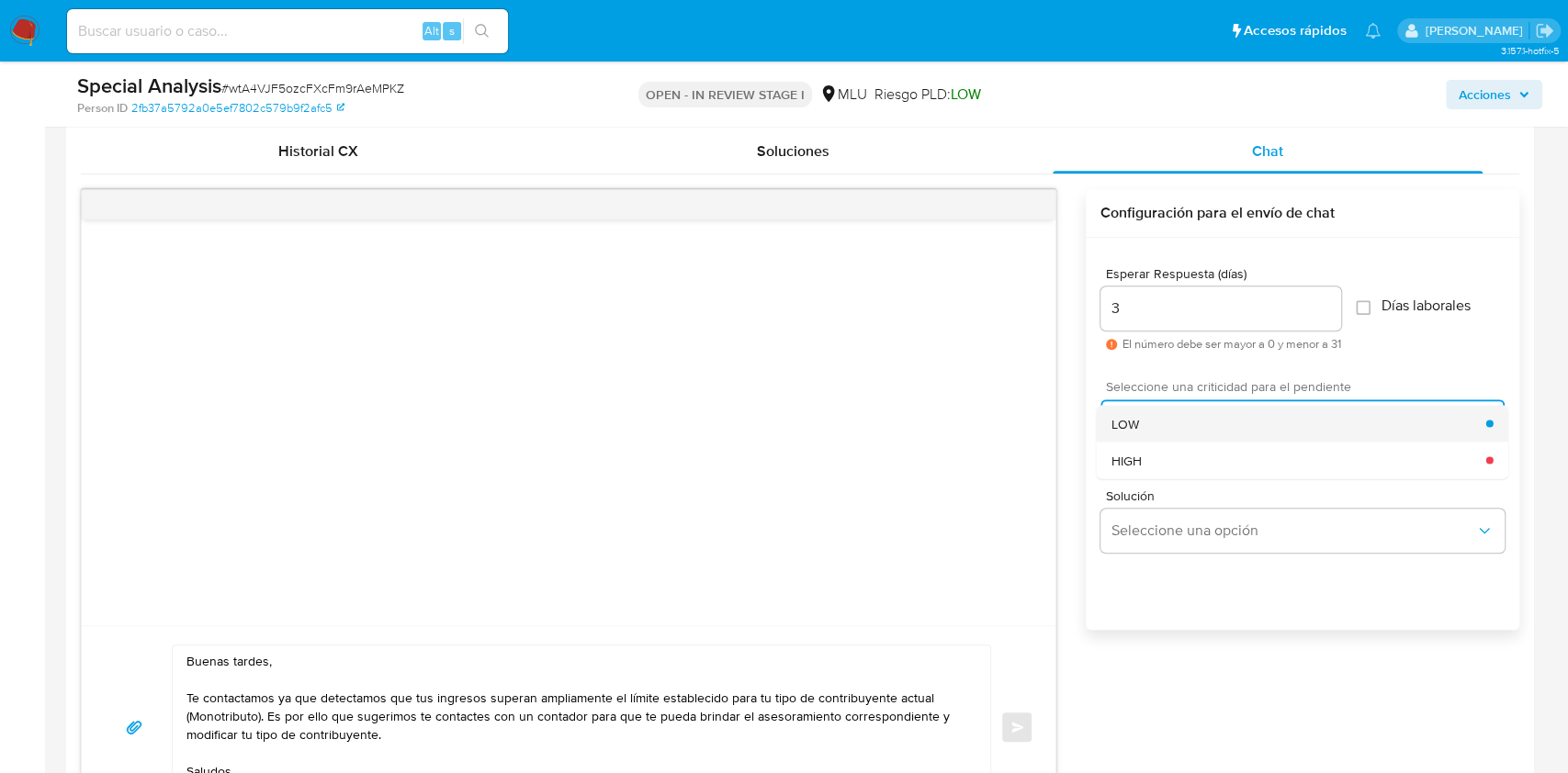
click at [1138, 422] on div "LOW" at bounding box center [1299, 424] width 374 height 37
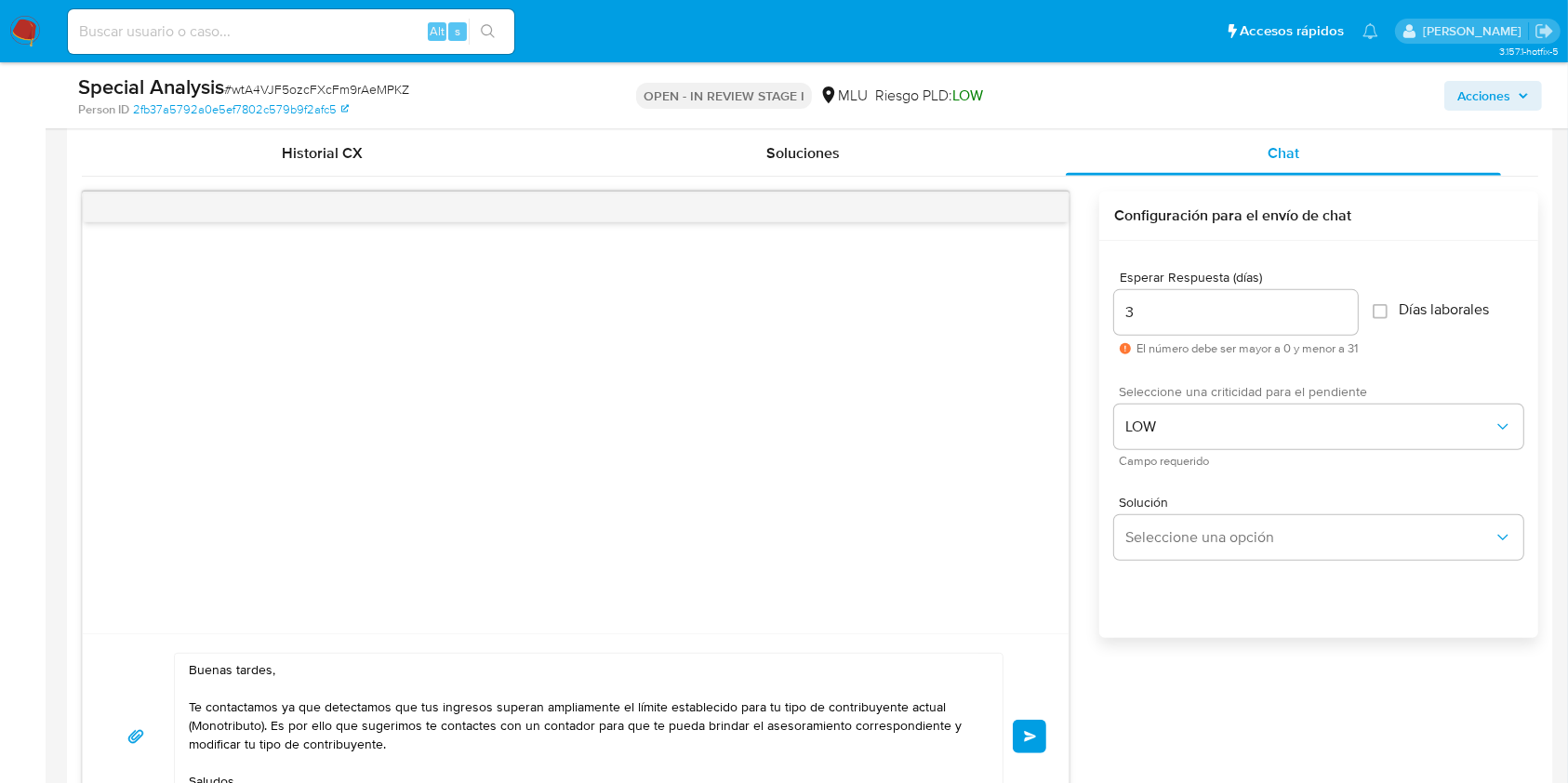
click at [1037, 726] on button "Enviar" at bounding box center [1029, 737] width 33 height 33
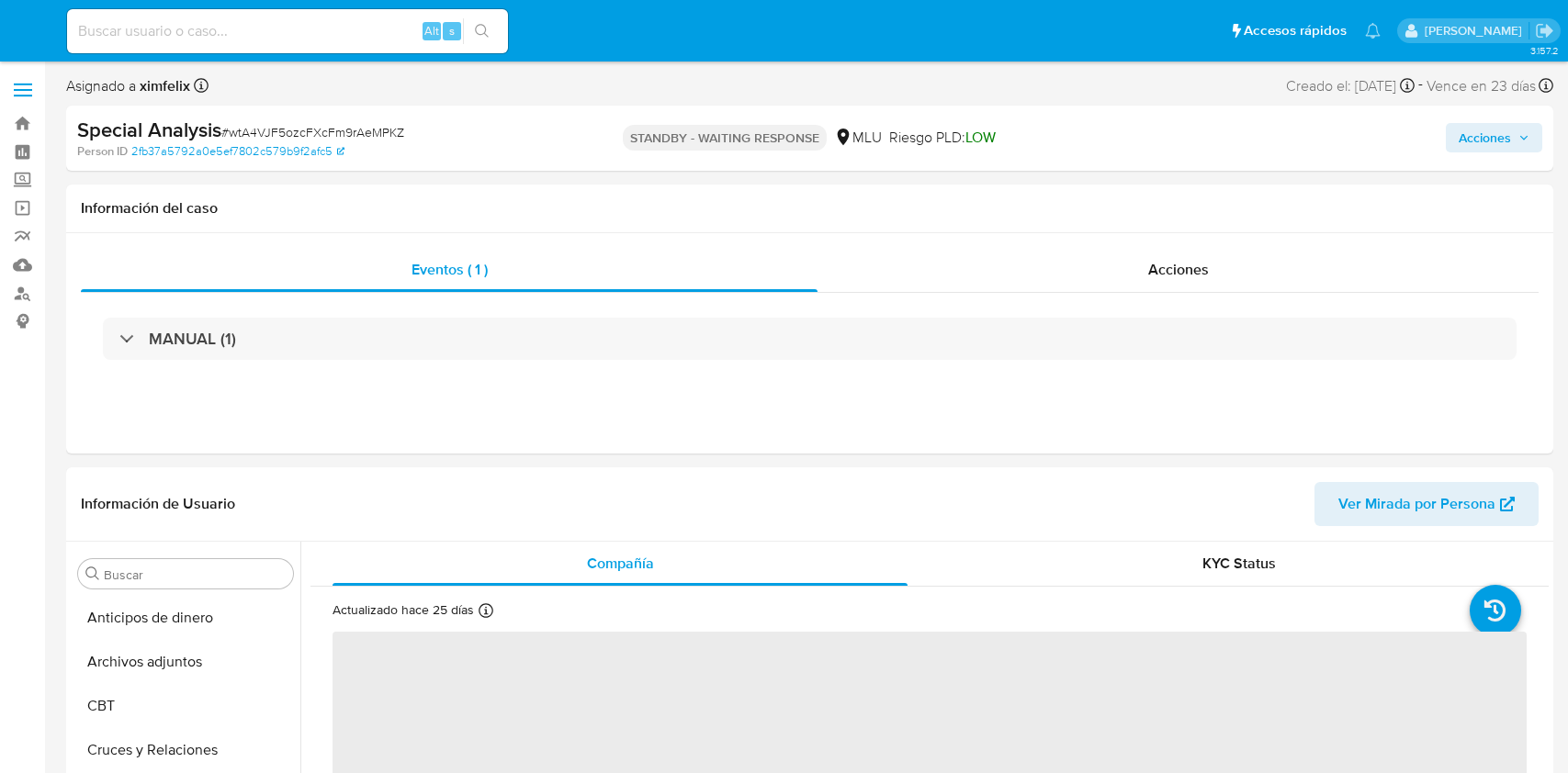
select select "10"
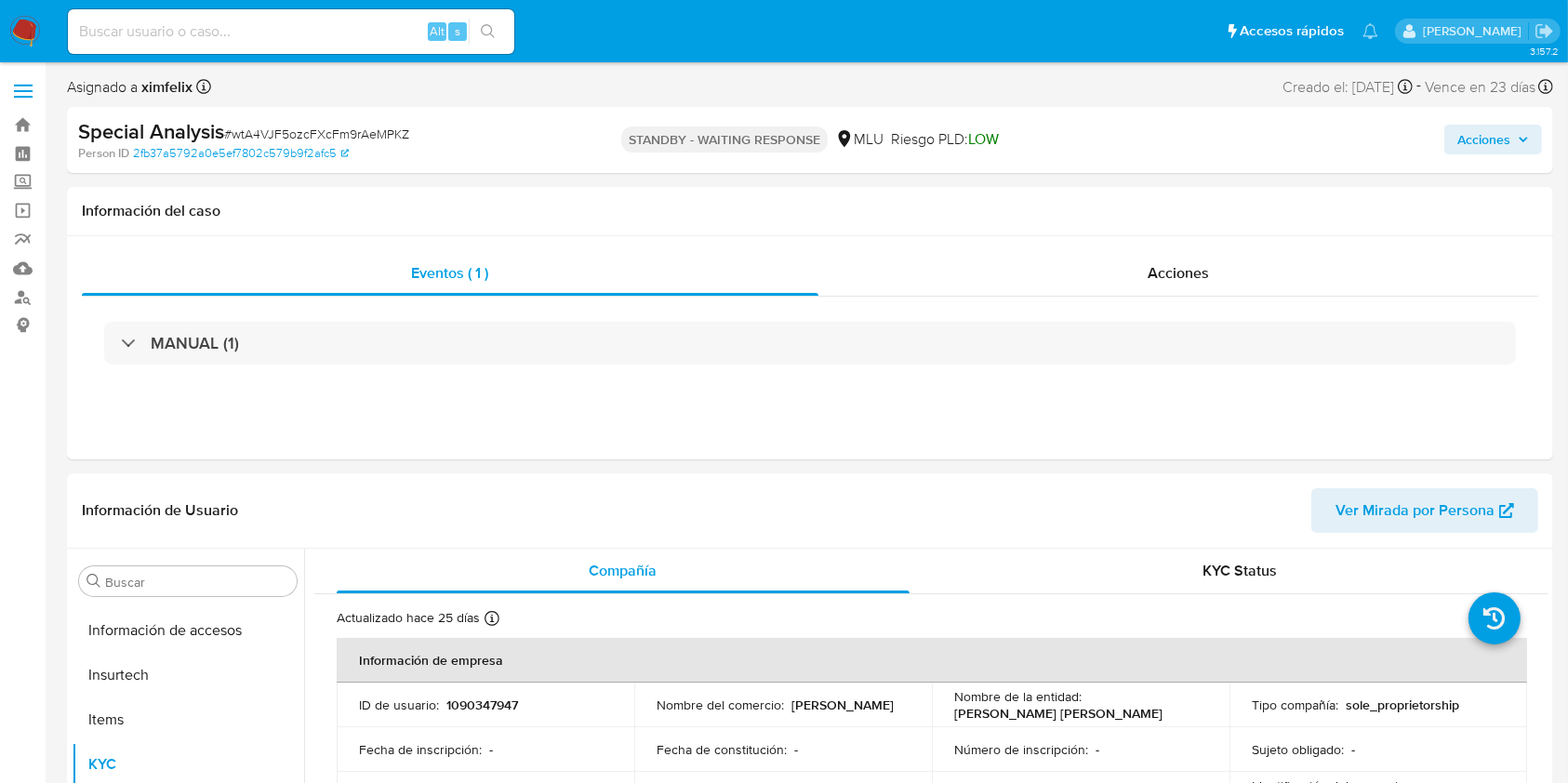
scroll to position [831, 0]
click at [192, 34] on input at bounding box center [290, 31] width 446 height 24
paste input "Sf1PSo5roHDr6PPZNGUcnW1Y"
type input "Sf1PSo5roHDr6PPZNGUcnW1Y"
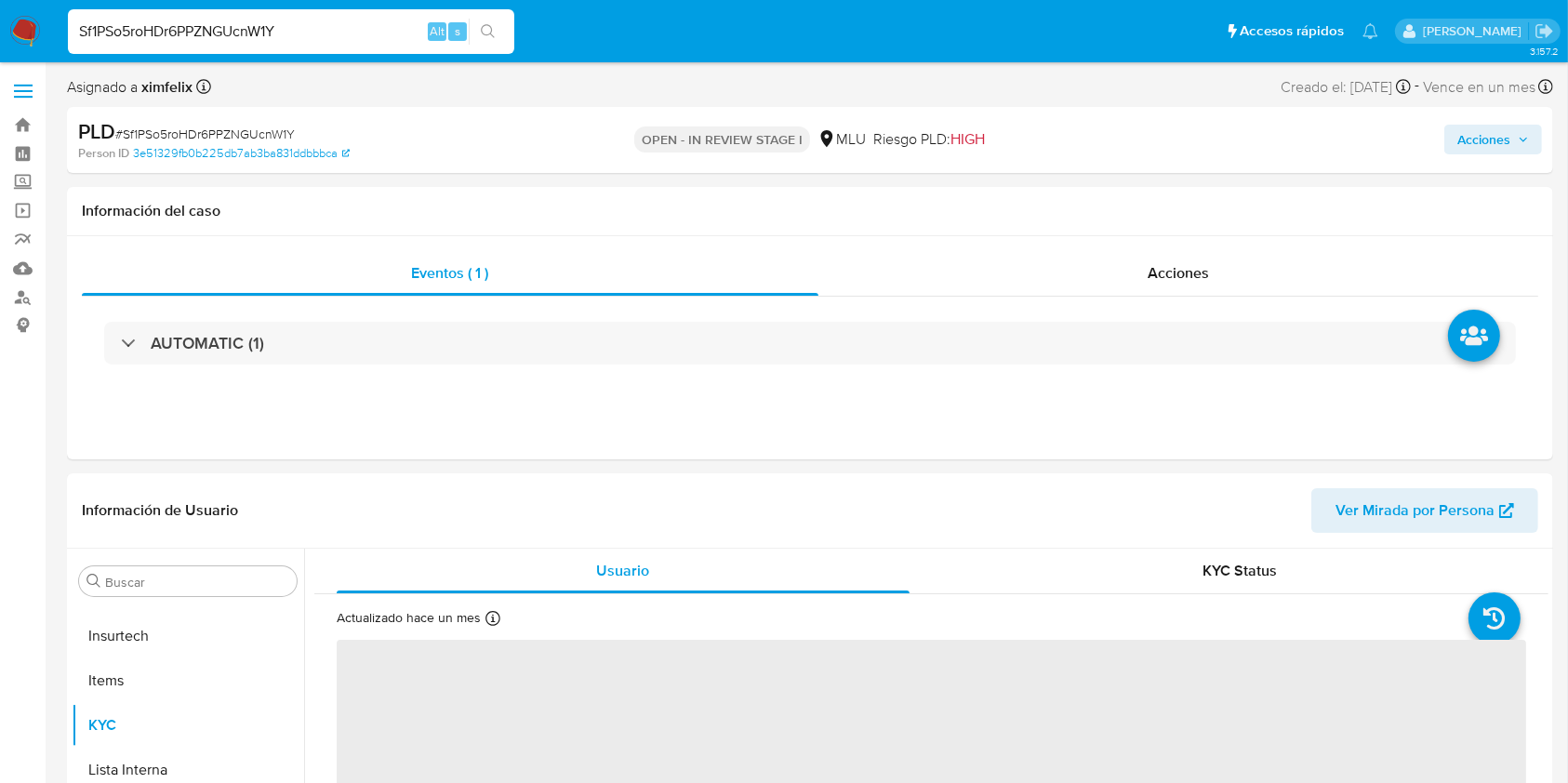
scroll to position [831, 0]
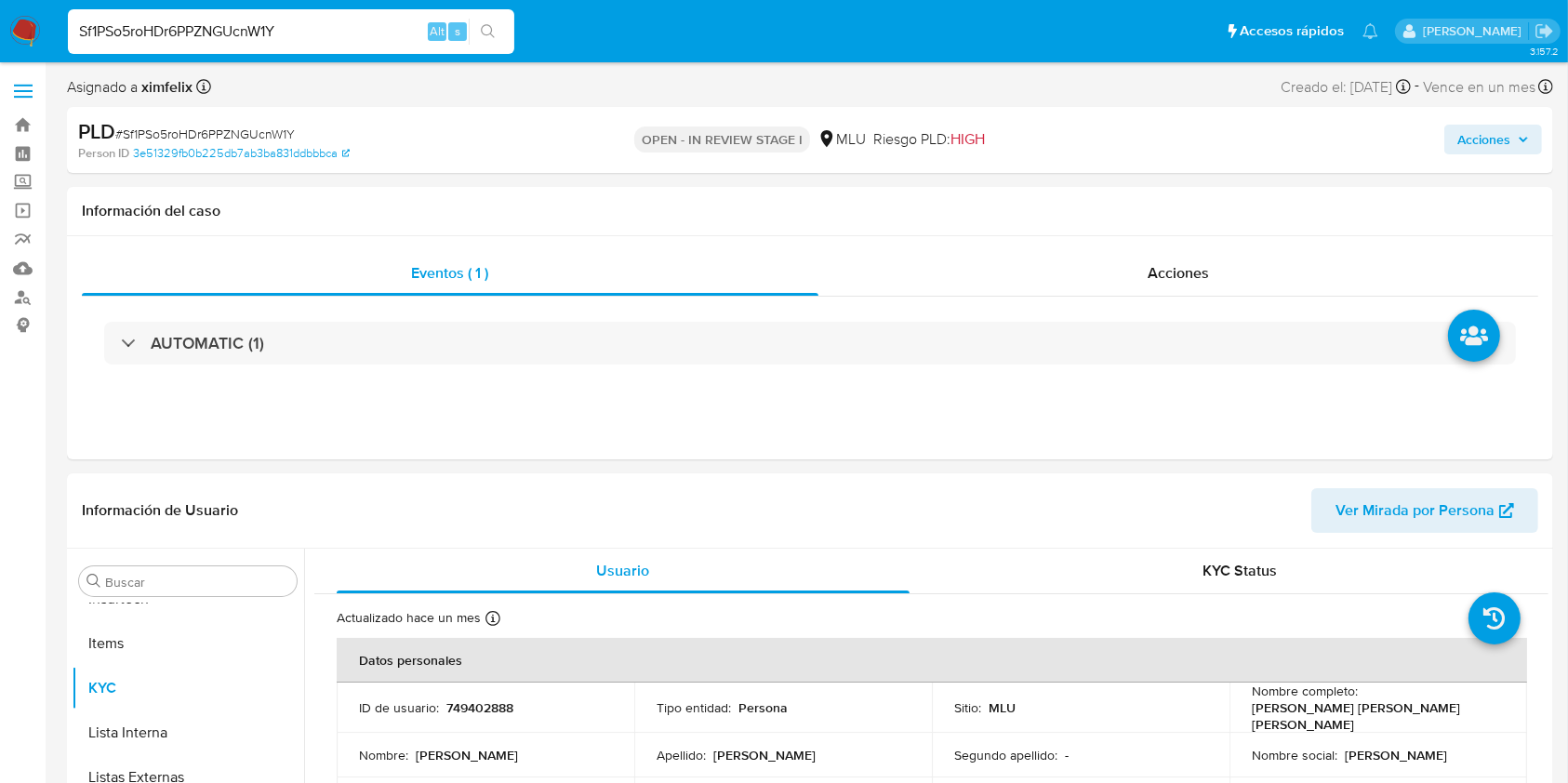
select select "10"
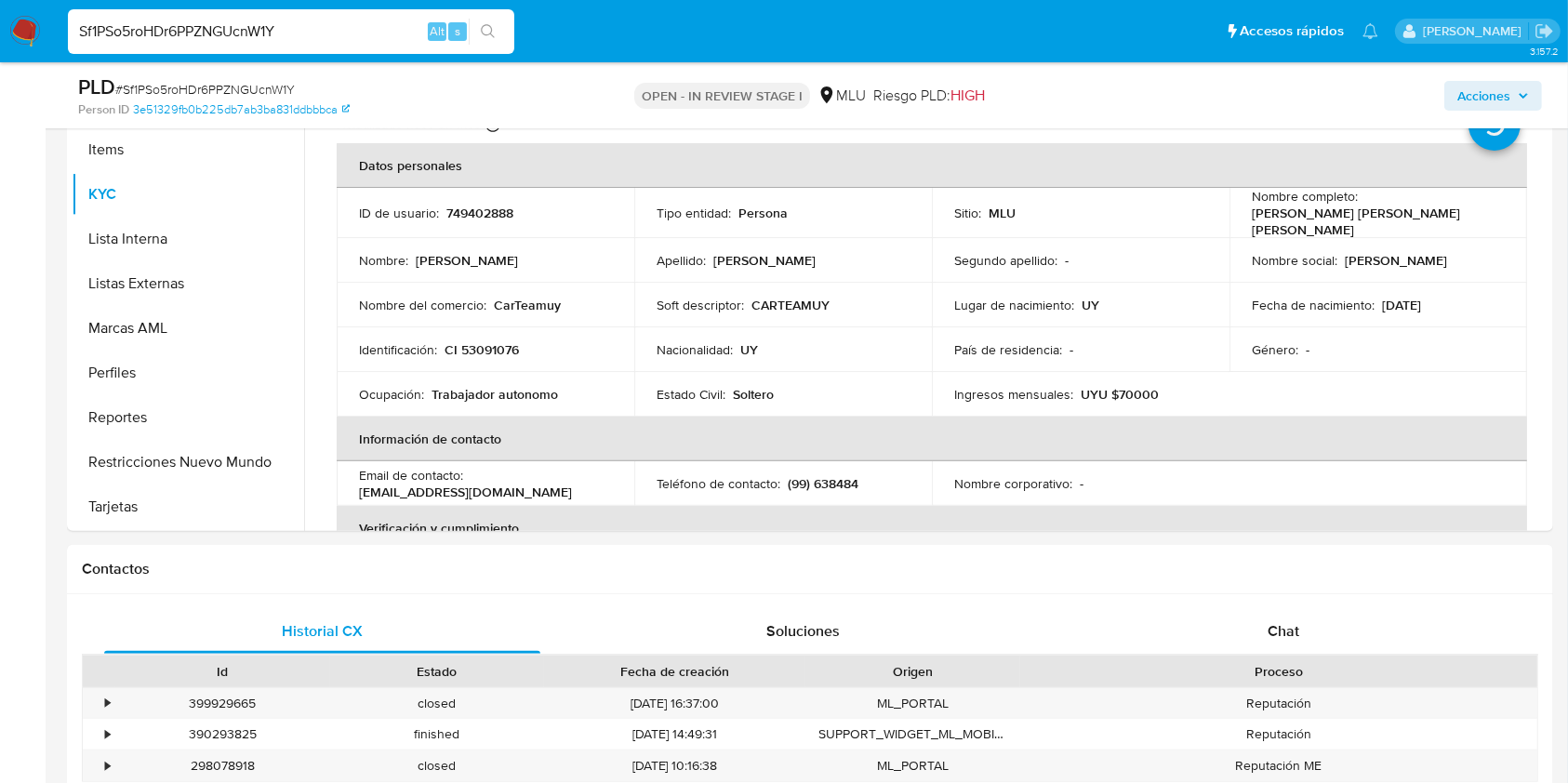
scroll to position [424, 0]
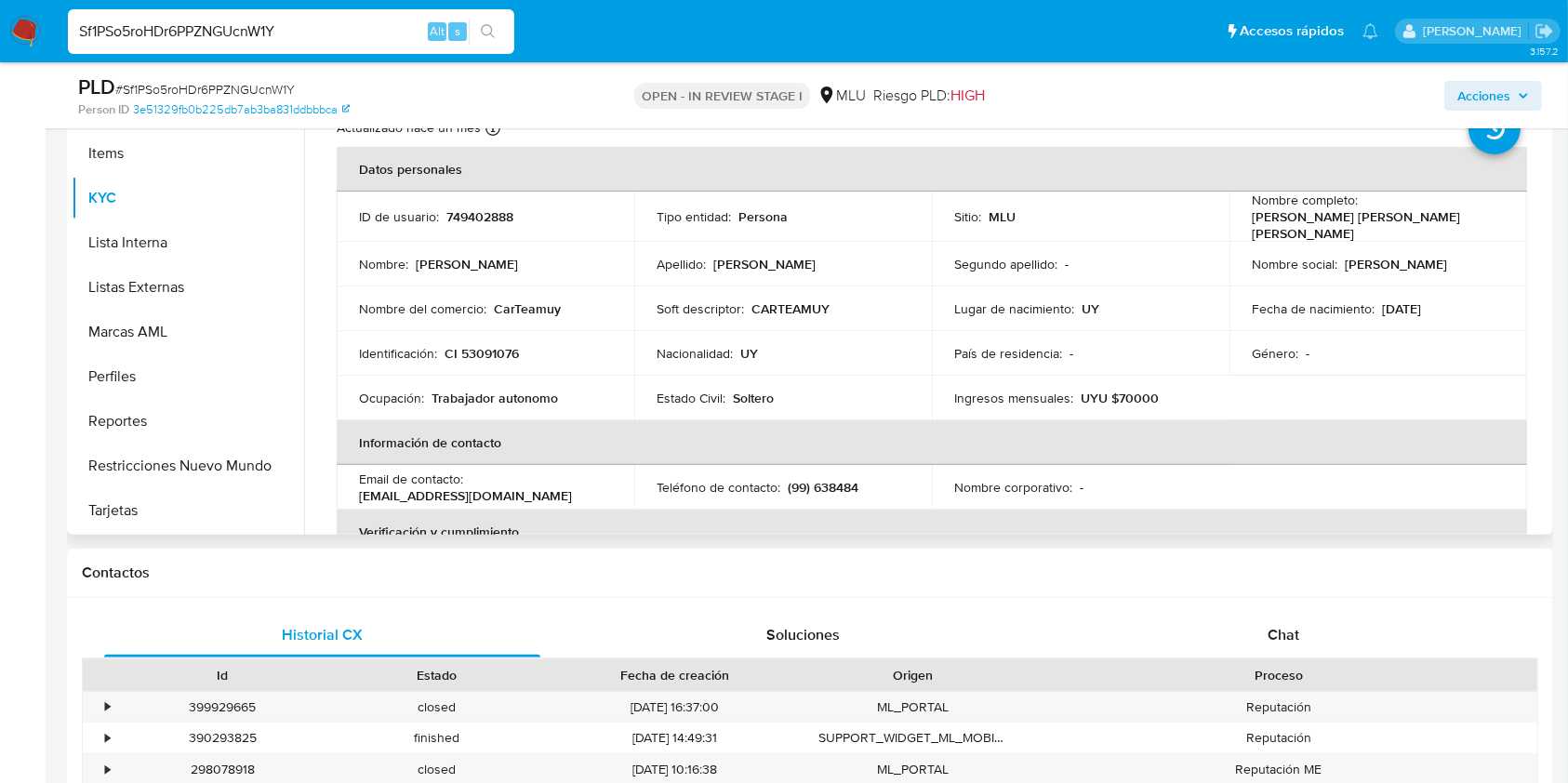
click at [487, 219] on p "749402888" at bounding box center [480, 216] width 67 height 17
copy p "749402888"
click at [237, 28] on input "Sf1PSo5roHDr6PPZNGUcnW1Y" at bounding box center [290, 31] width 446 height 24
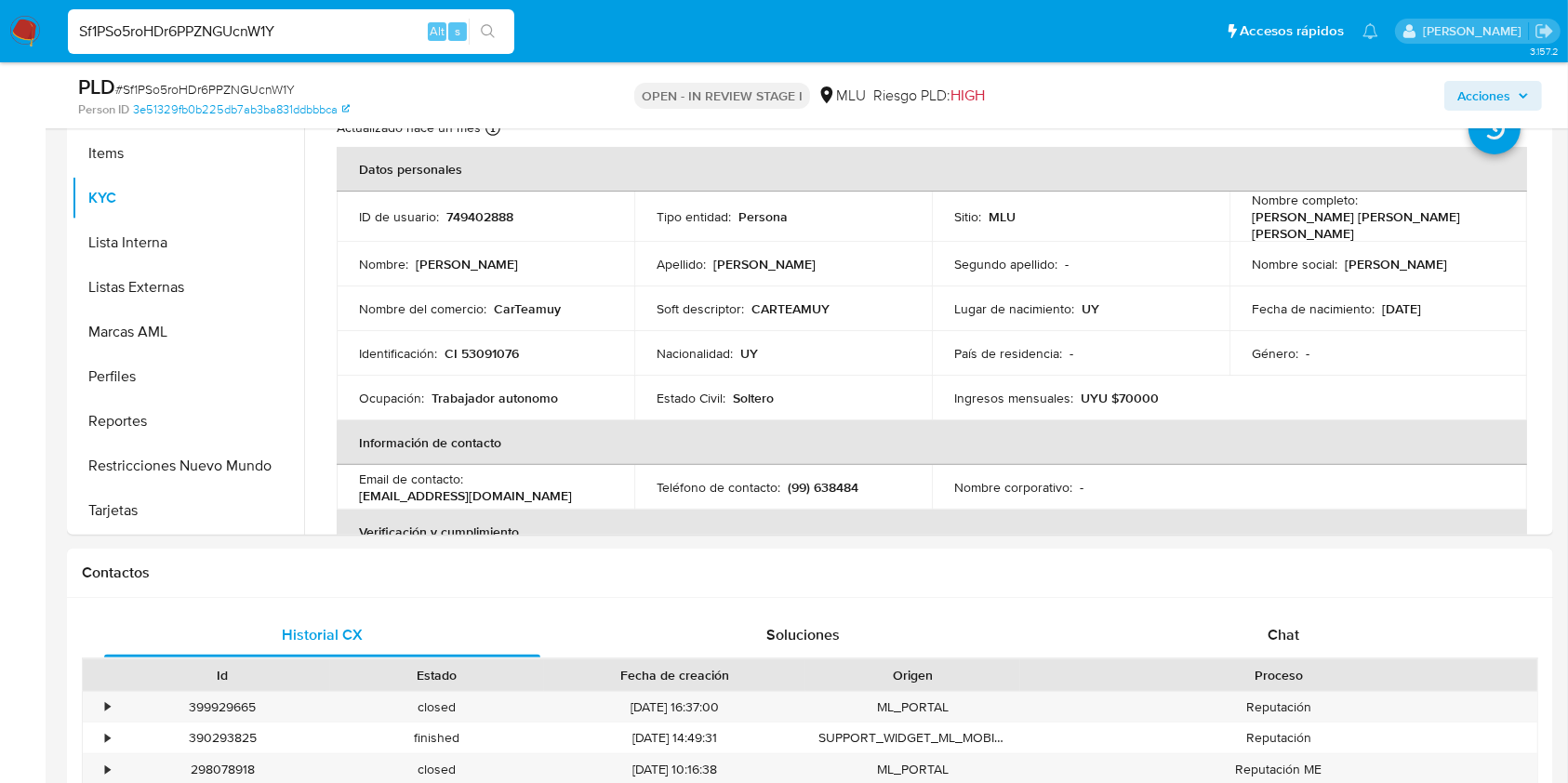
paste input "C14BTlQ0bD7z2CsCz4srsCqv"
type input "C14BTlQ0bD7z2CsCz4srsCqv"
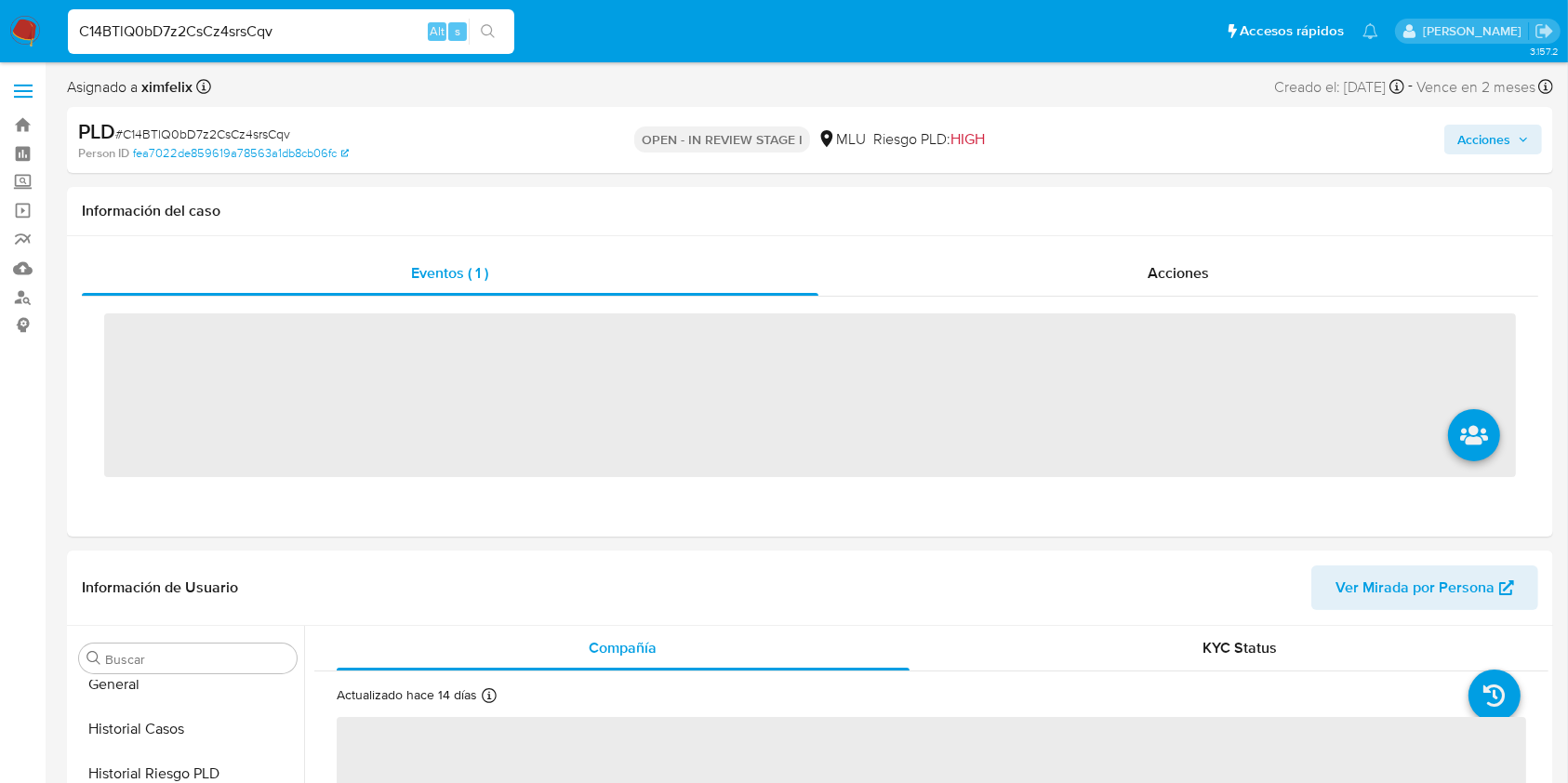
scroll to position [776, 0]
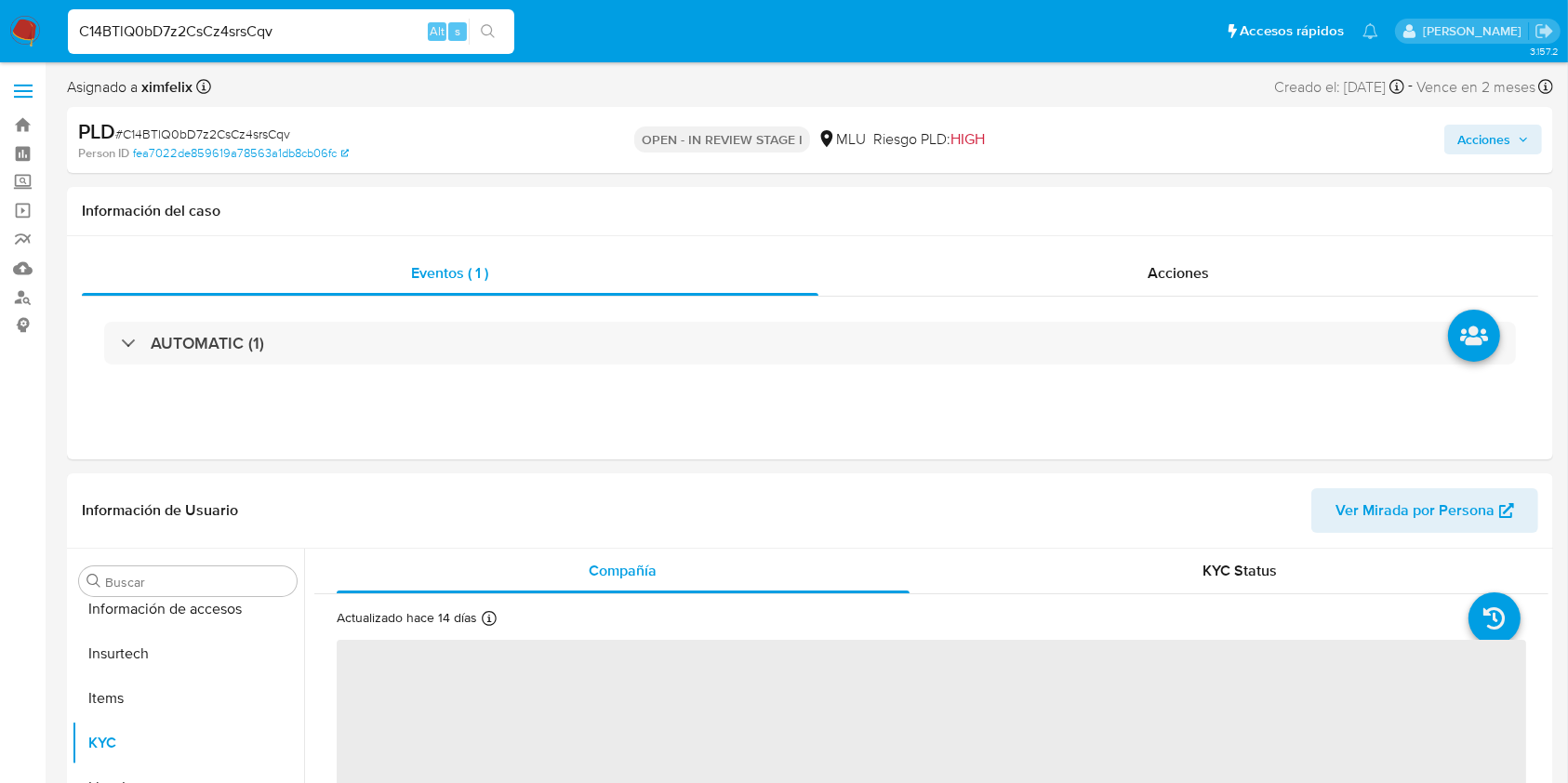
select select "10"
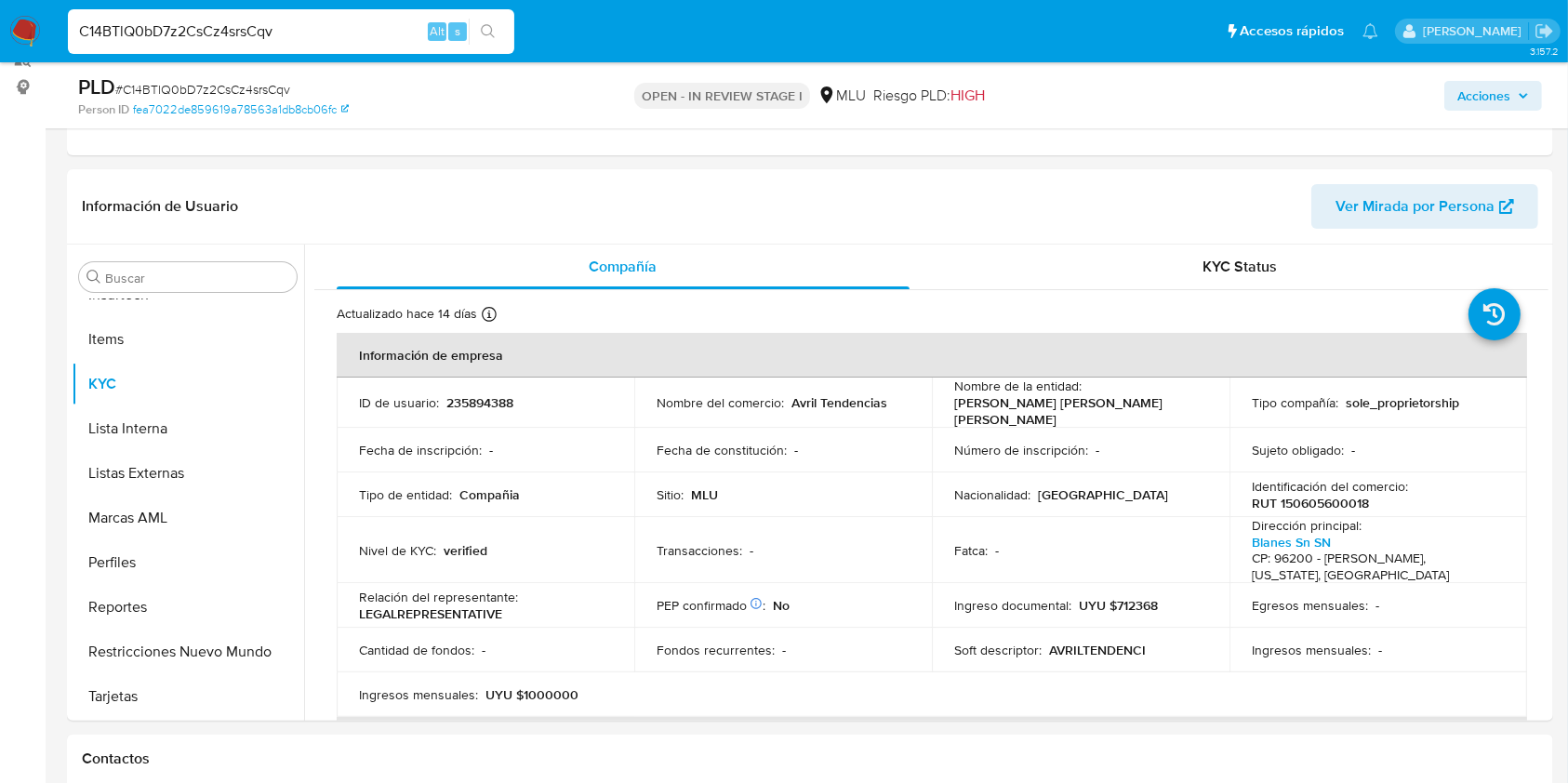
scroll to position [276, 0]
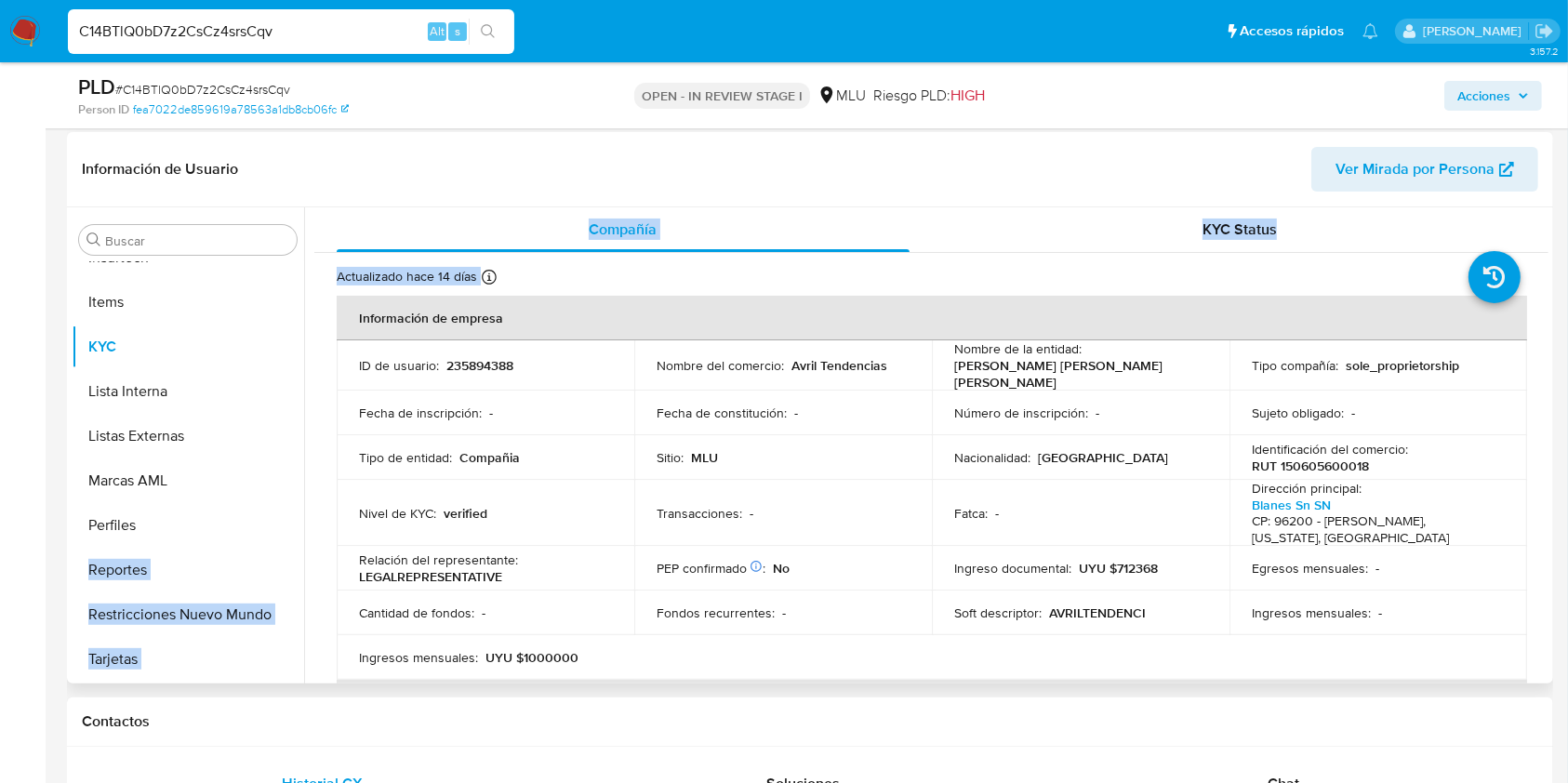
drag, startPoint x: 304, startPoint y: 574, endPoint x: 302, endPoint y: 533, distance: 41.0
click at [302, 533] on div "Buscar Anticipos de dinero Archivos adjuntos CBT Cruces y Relaciones Créditos C…" at bounding box center [809, 445] width 1476 height 476
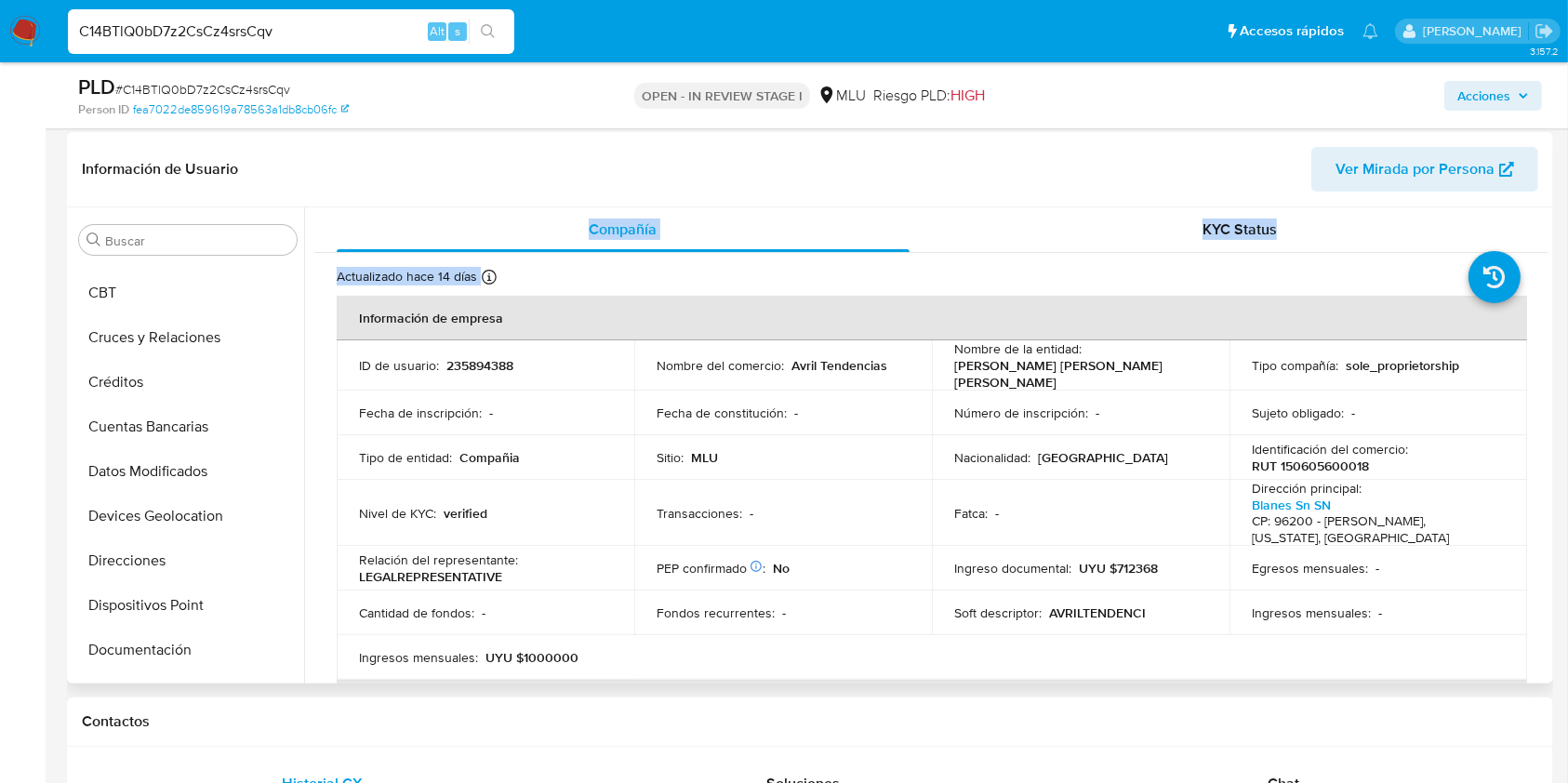
scroll to position [0, 0]
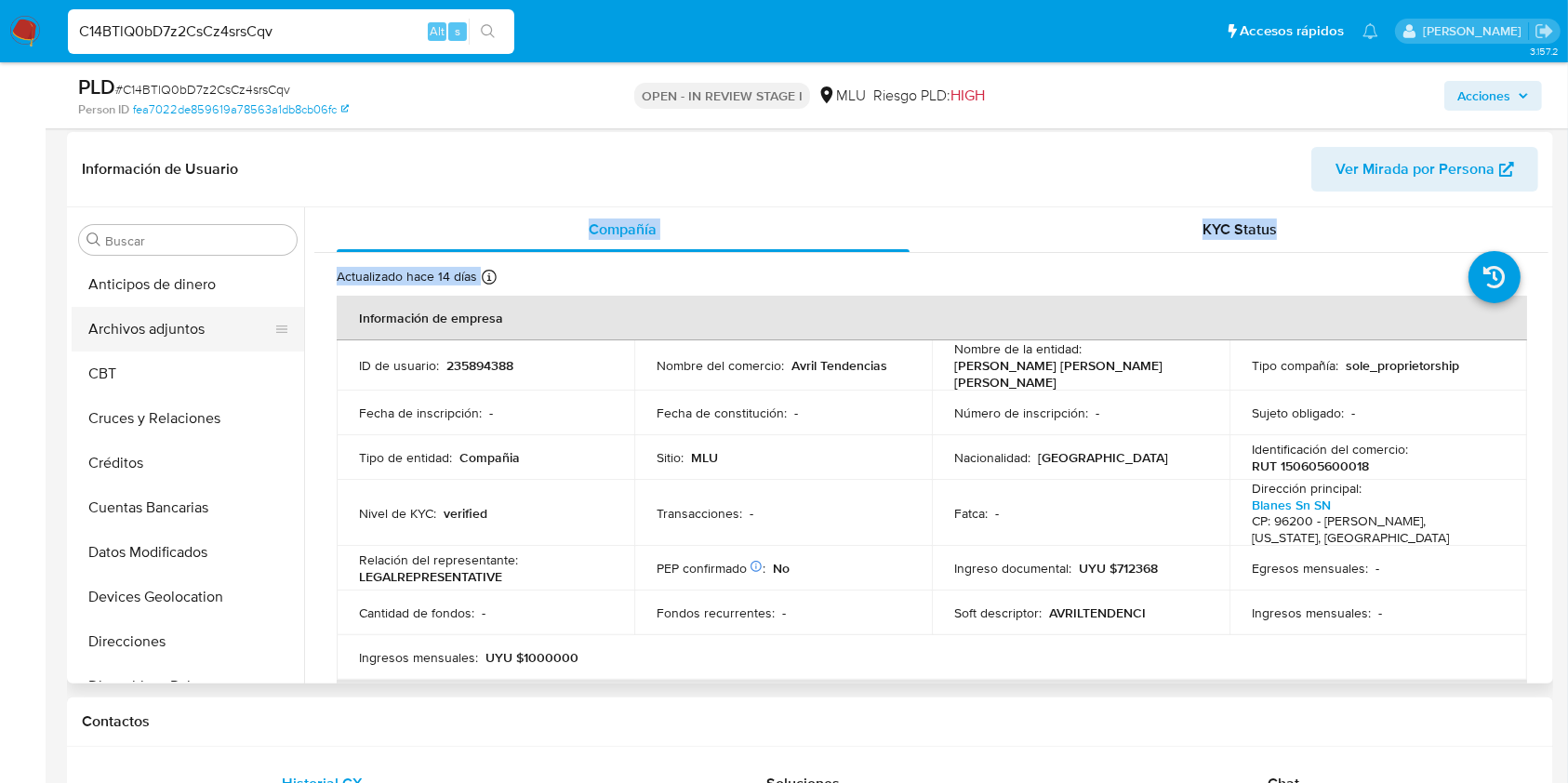
click at [192, 336] on button "Archivos adjuntos" at bounding box center [180, 329] width 218 height 45
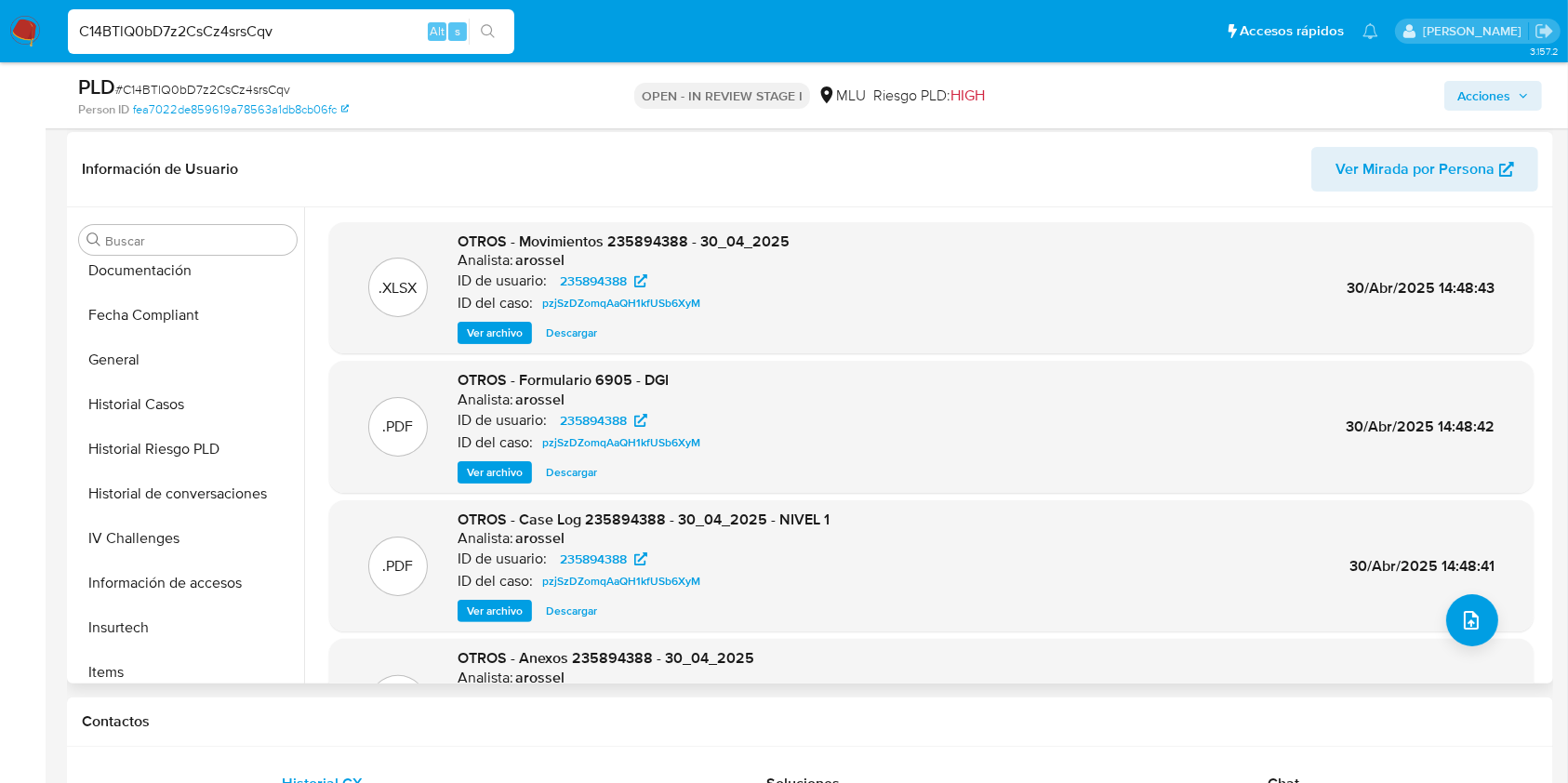
scroll to position [463, 0]
click at [173, 412] on button "Historial Casos" at bounding box center [180, 402] width 218 height 45
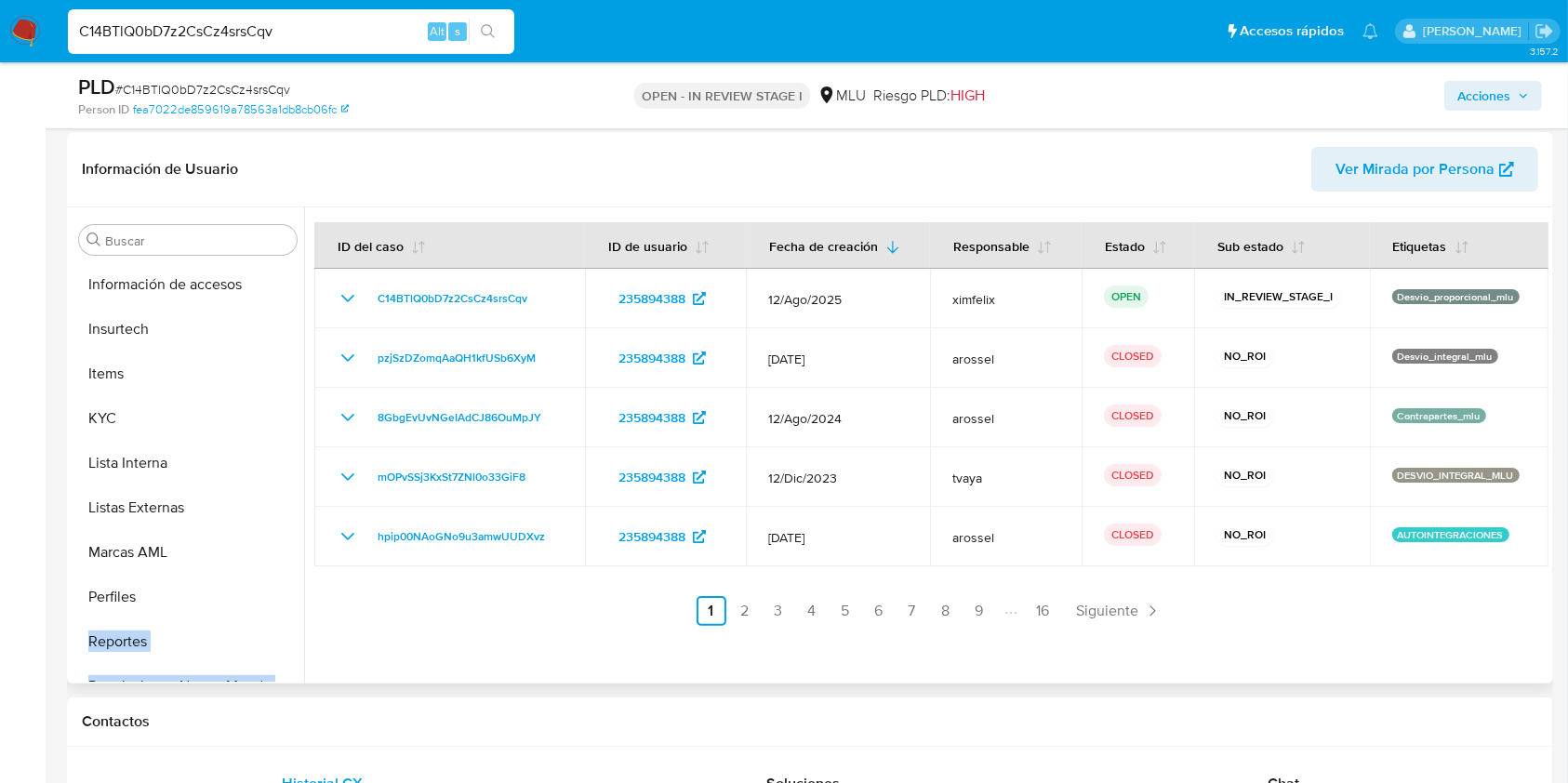
scroll to position [831, 0]
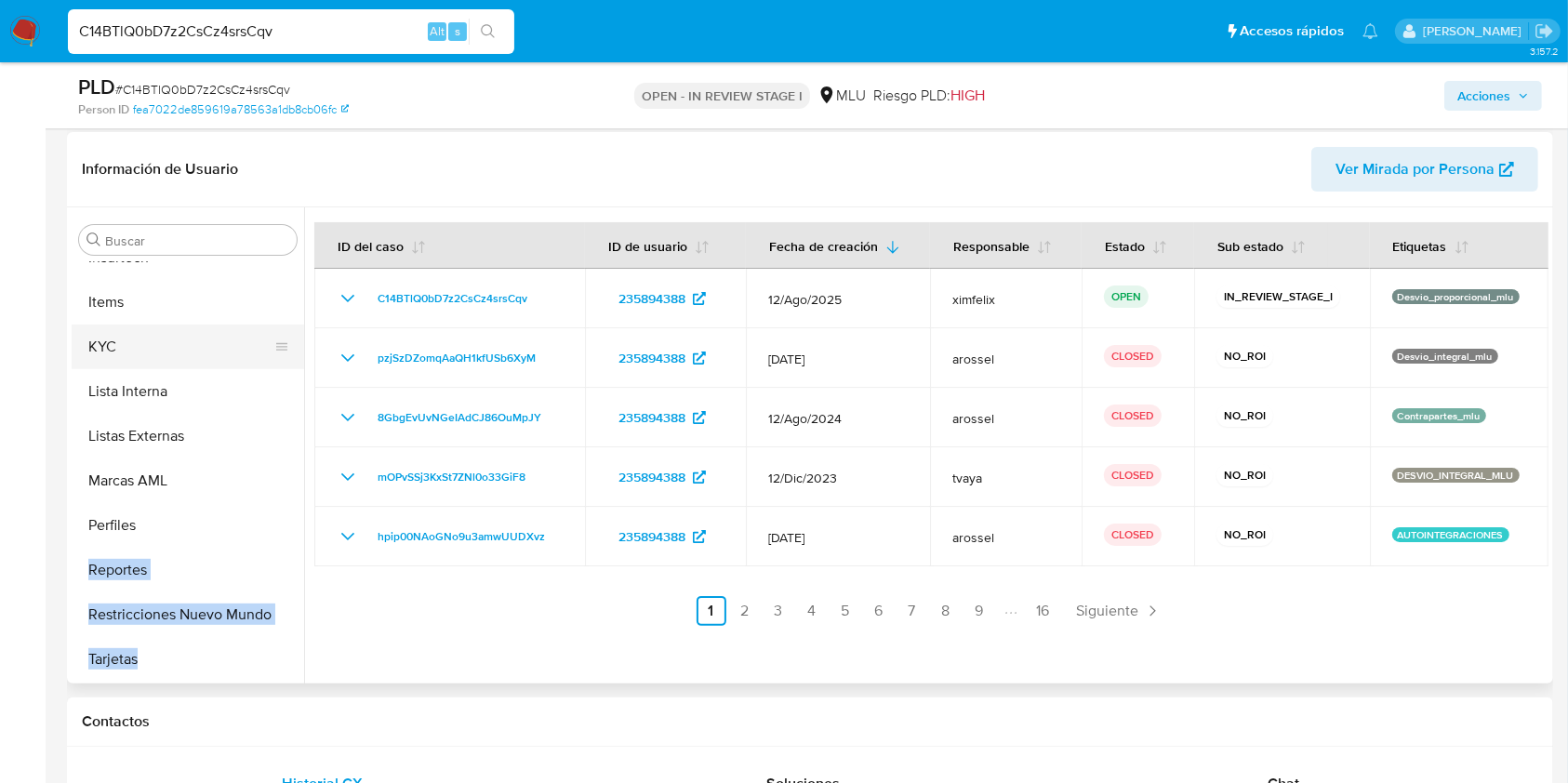
click at [145, 341] on button "KYC" at bounding box center [180, 347] width 218 height 45
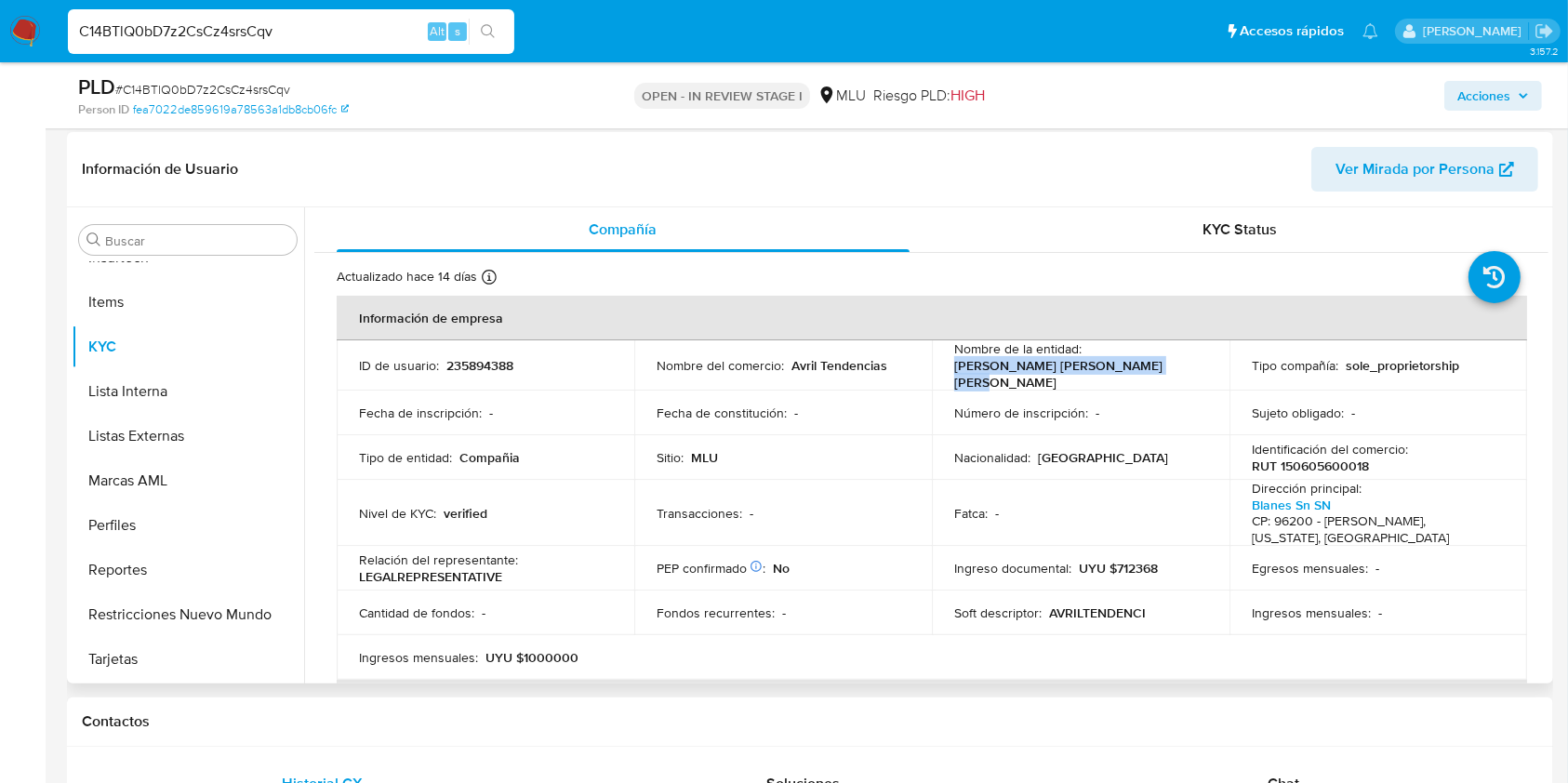
drag, startPoint x: 1032, startPoint y: 375, endPoint x: 951, endPoint y: 370, distance: 81.2
click at [954, 370] on p "[PERSON_NAME] [PERSON_NAME]" at bounding box center [1076, 373] width 245 height 33
copy p "[PERSON_NAME] [PERSON_NAME]"
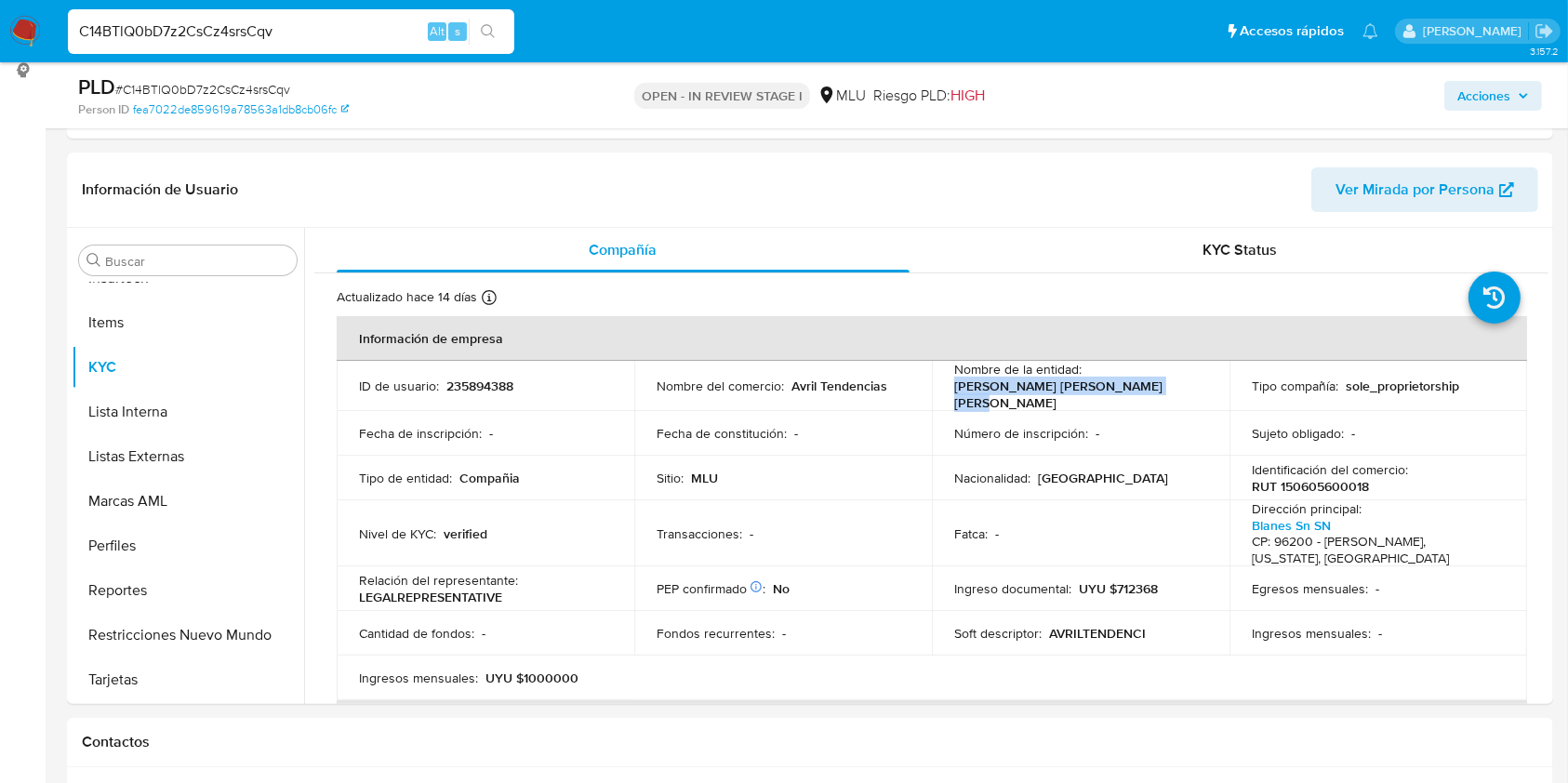
scroll to position [297, 0]
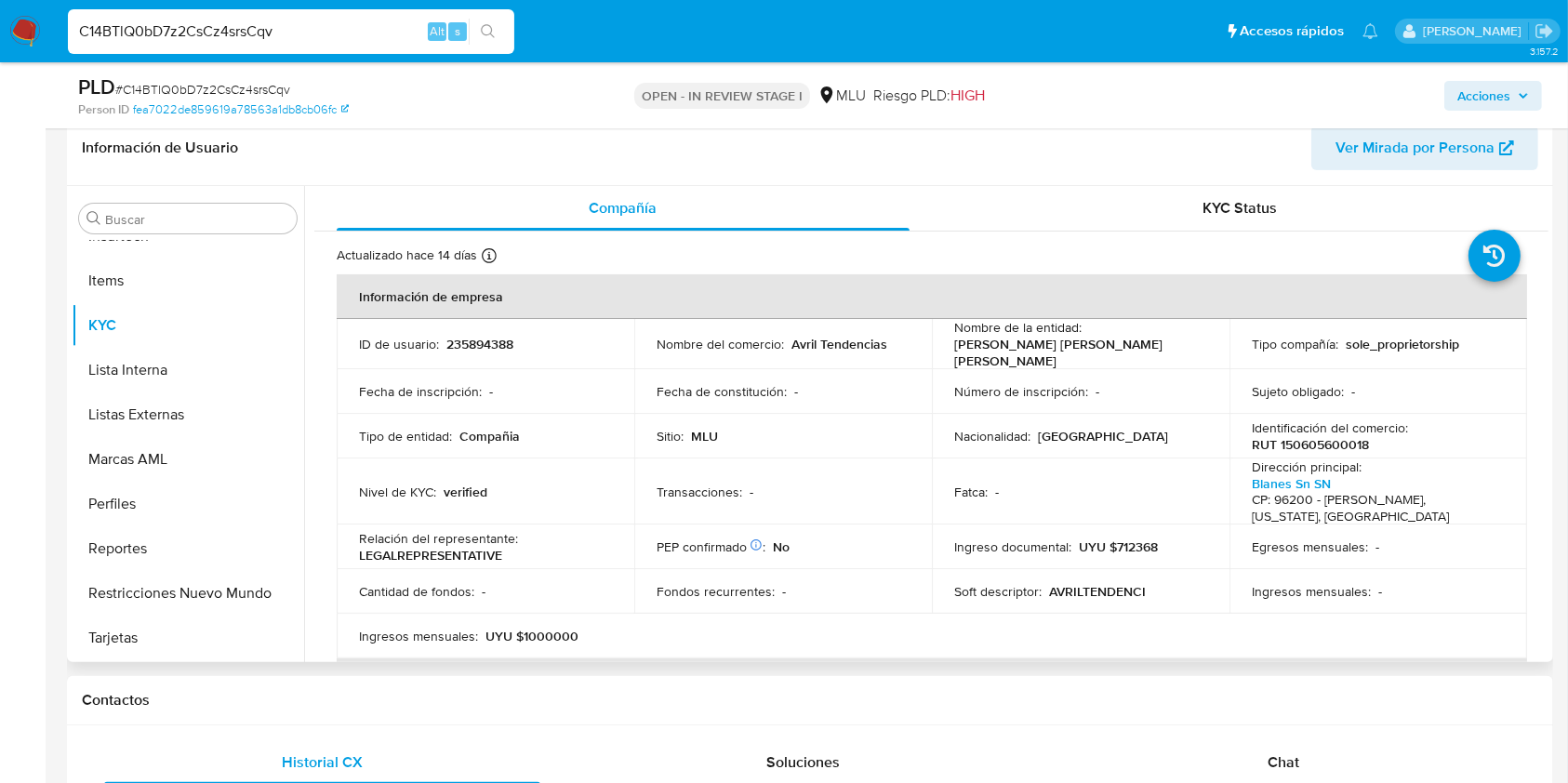
click at [1303, 444] on p "RUT 150605600018" at bounding box center [1310, 444] width 117 height 17
copy p "150605600018"
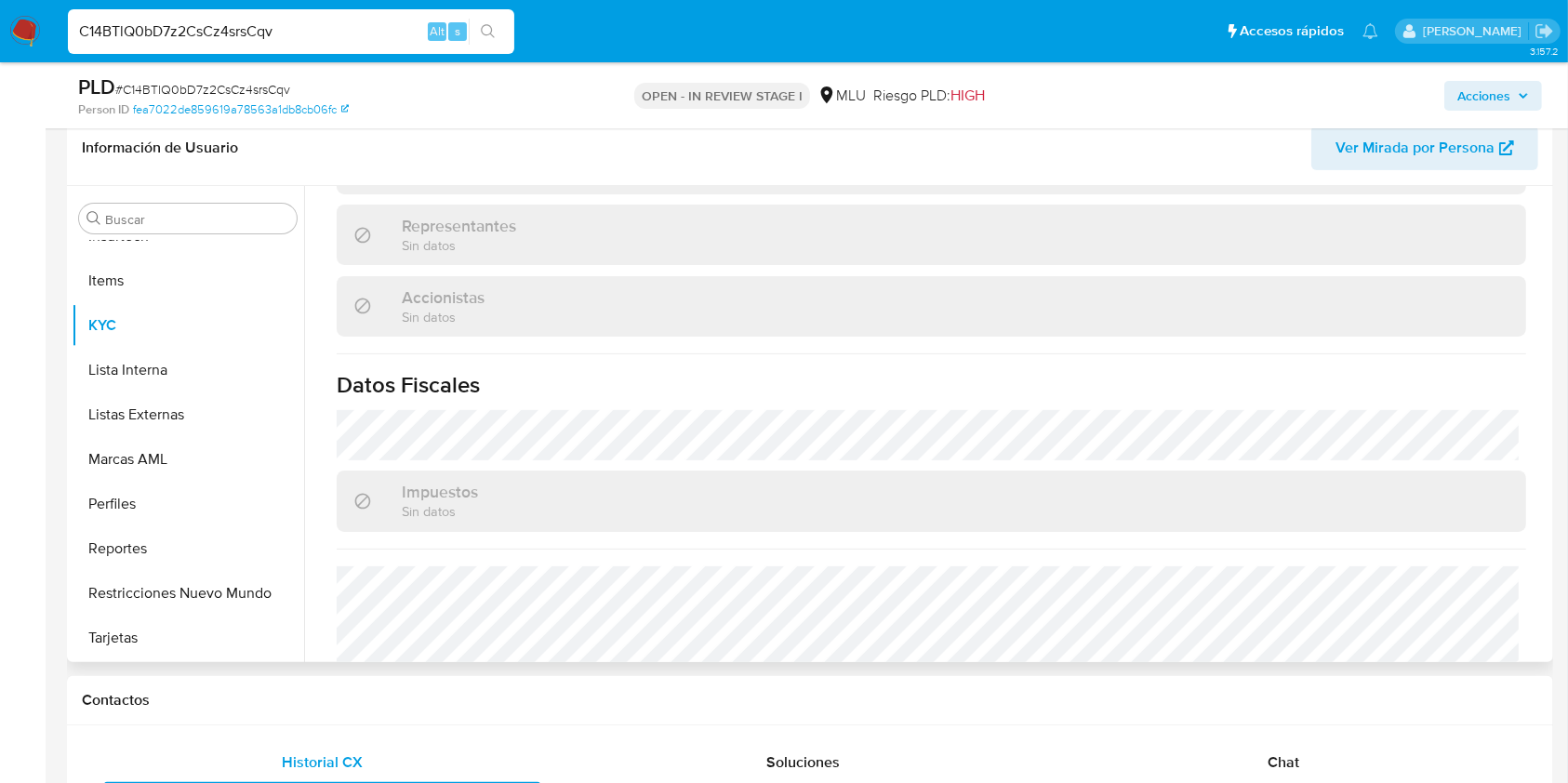
click at [1496, 151] on span "Ver Mirada por Persona" at bounding box center [1424, 148] width 179 height 41
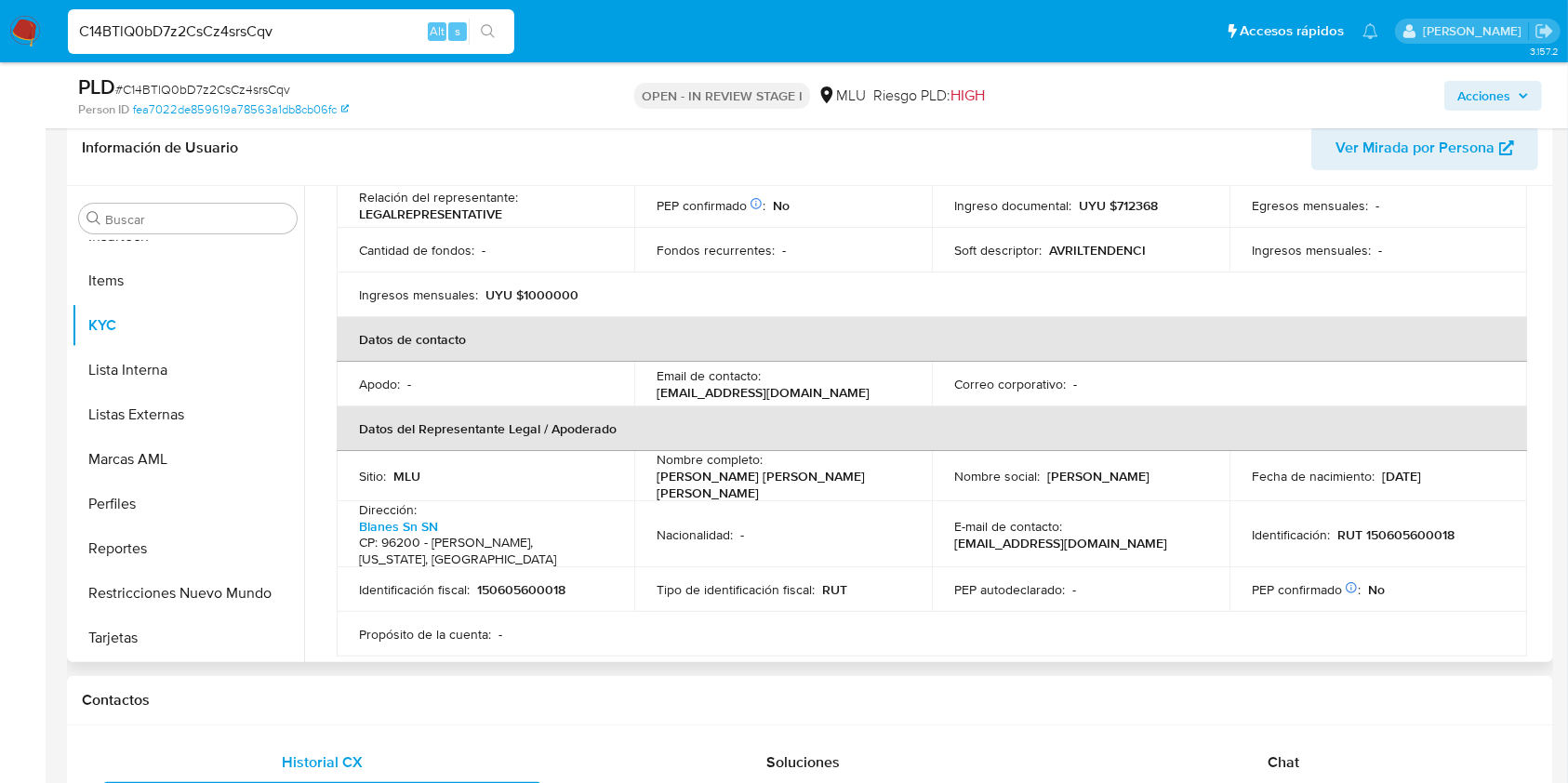
scroll to position [392, 0]
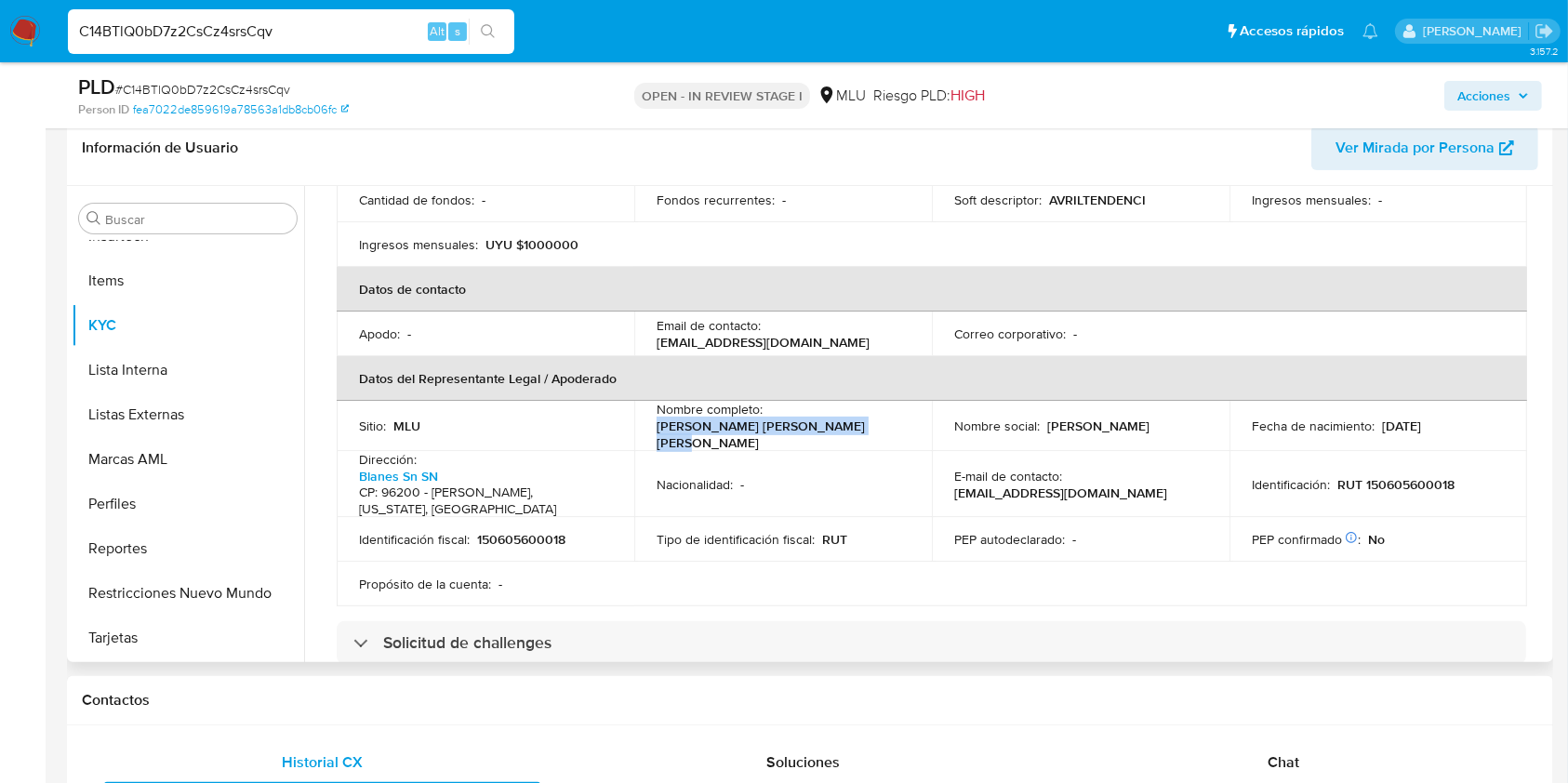
drag, startPoint x: 879, startPoint y: 415, endPoint x: 648, endPoint y: 421, distance: 231.1
click at [648, 421] on td "Nombre completo : Nadia Valentina Benavides Techera" at bounding box center [783, 425] width 298 height 50
copy p "[PERSON_NAME]"
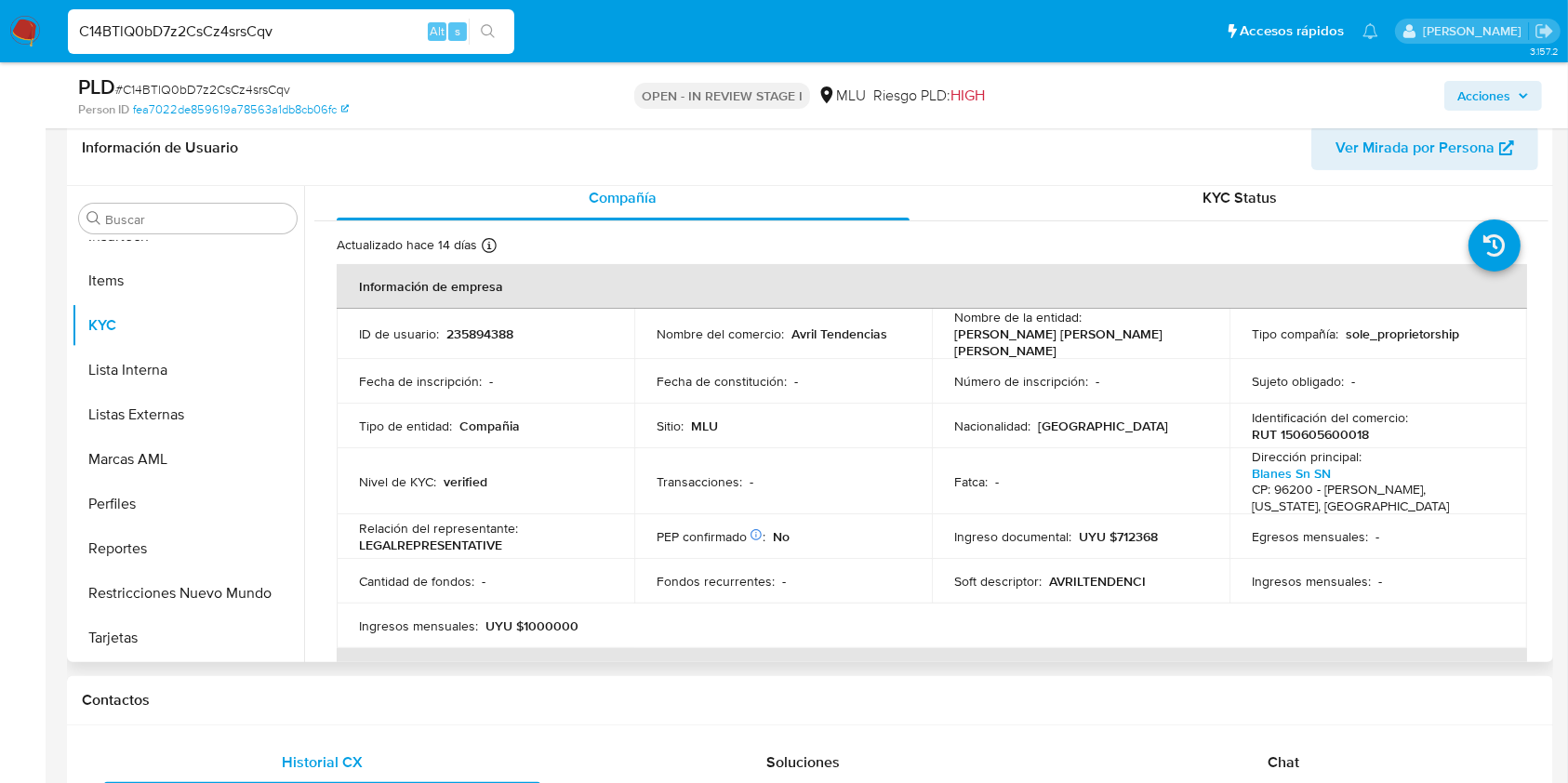
scroll to position [0, 0]
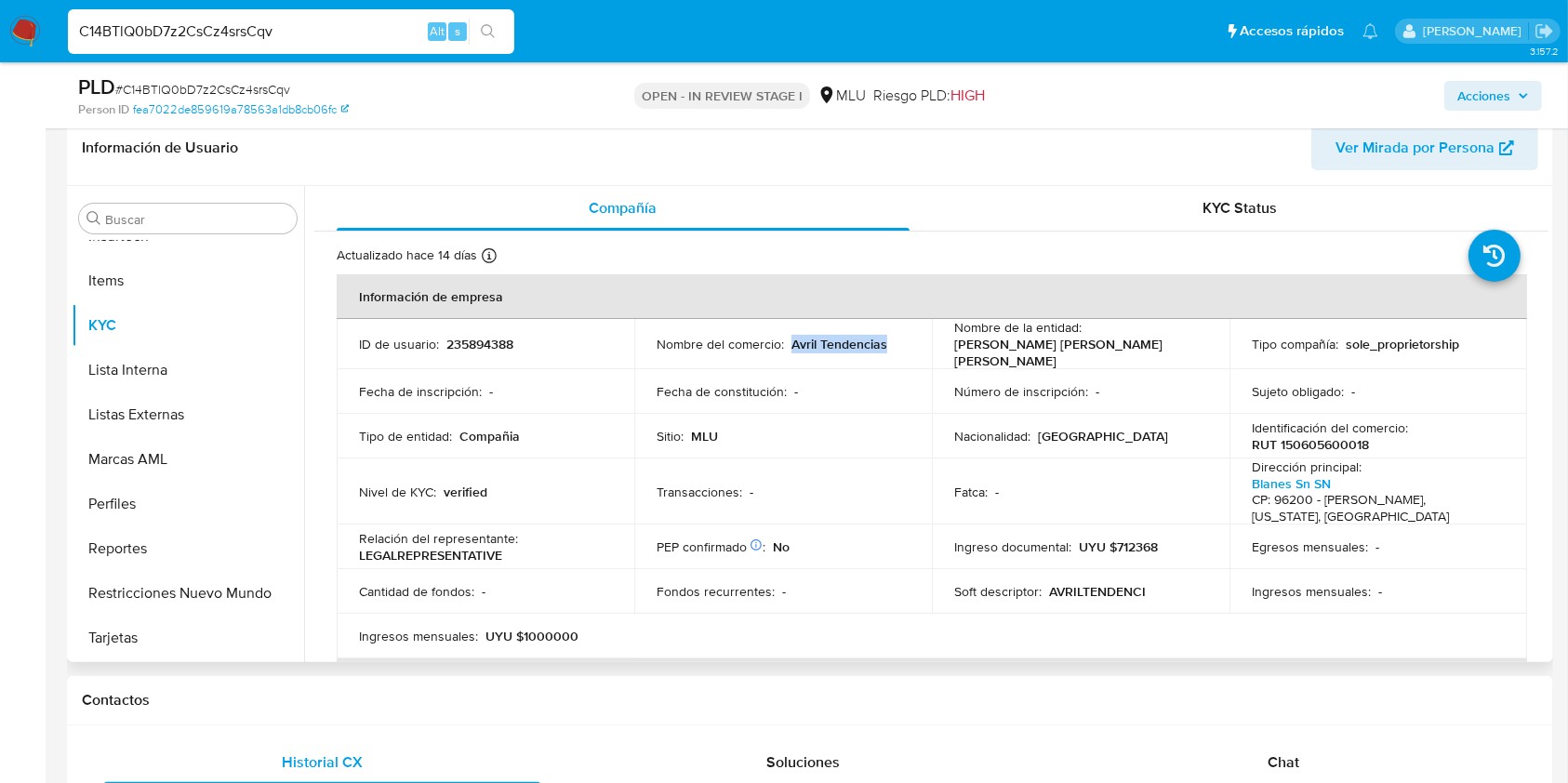
drag, startPoint x: 791, startPoint y: 343, endPoint x: 880, endPoint y: 345, distance: 89.0
click at [880, 345] on p "Avril Tendencias" at bounding box center [839, 344] width 96 height 17
copy p "Avril Tendencias"
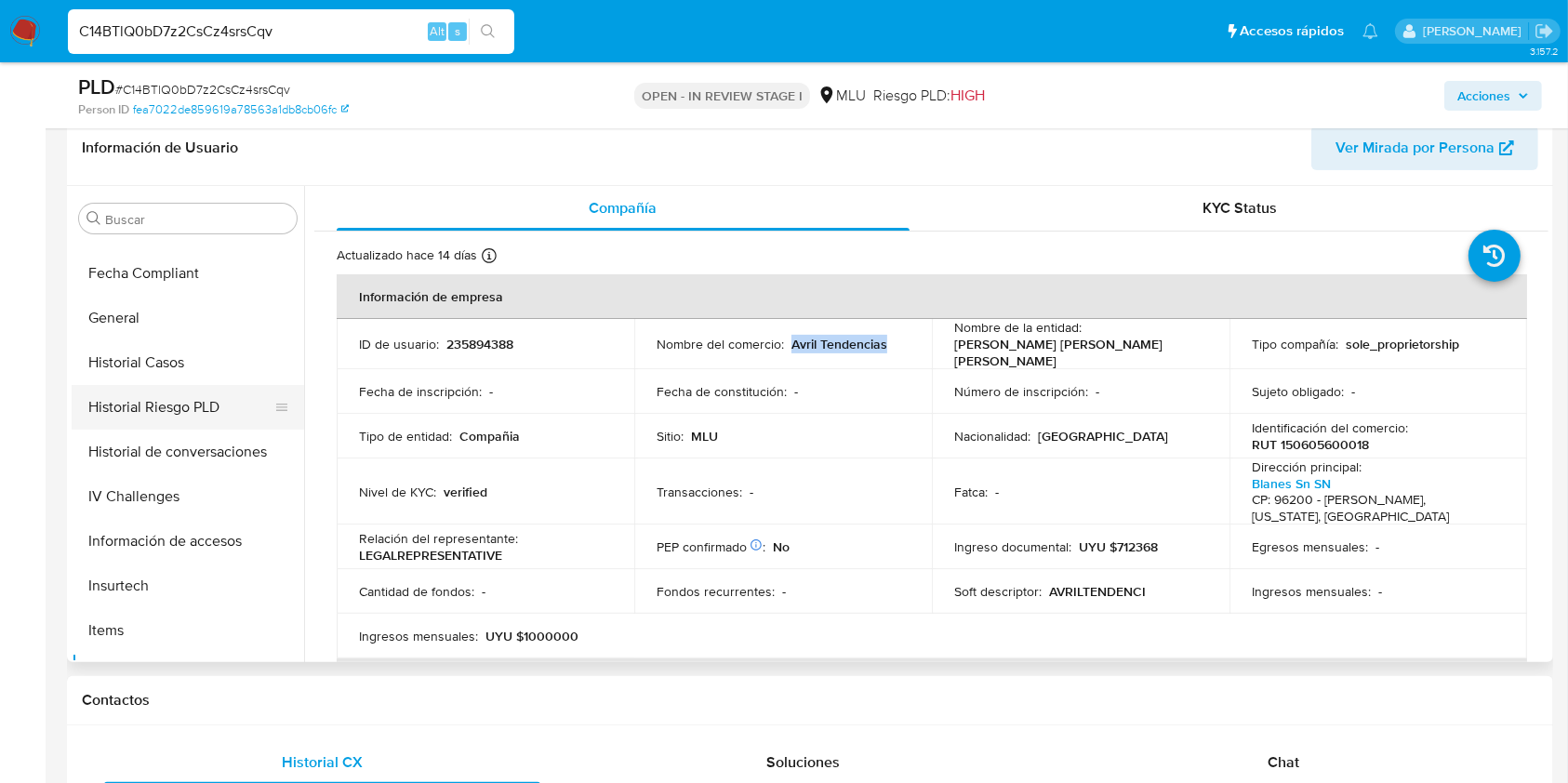
scroll to position [485, 0]
click at [195, 337] on button "Historial Casos" at bounding box center [180, 360] width 218 height 45
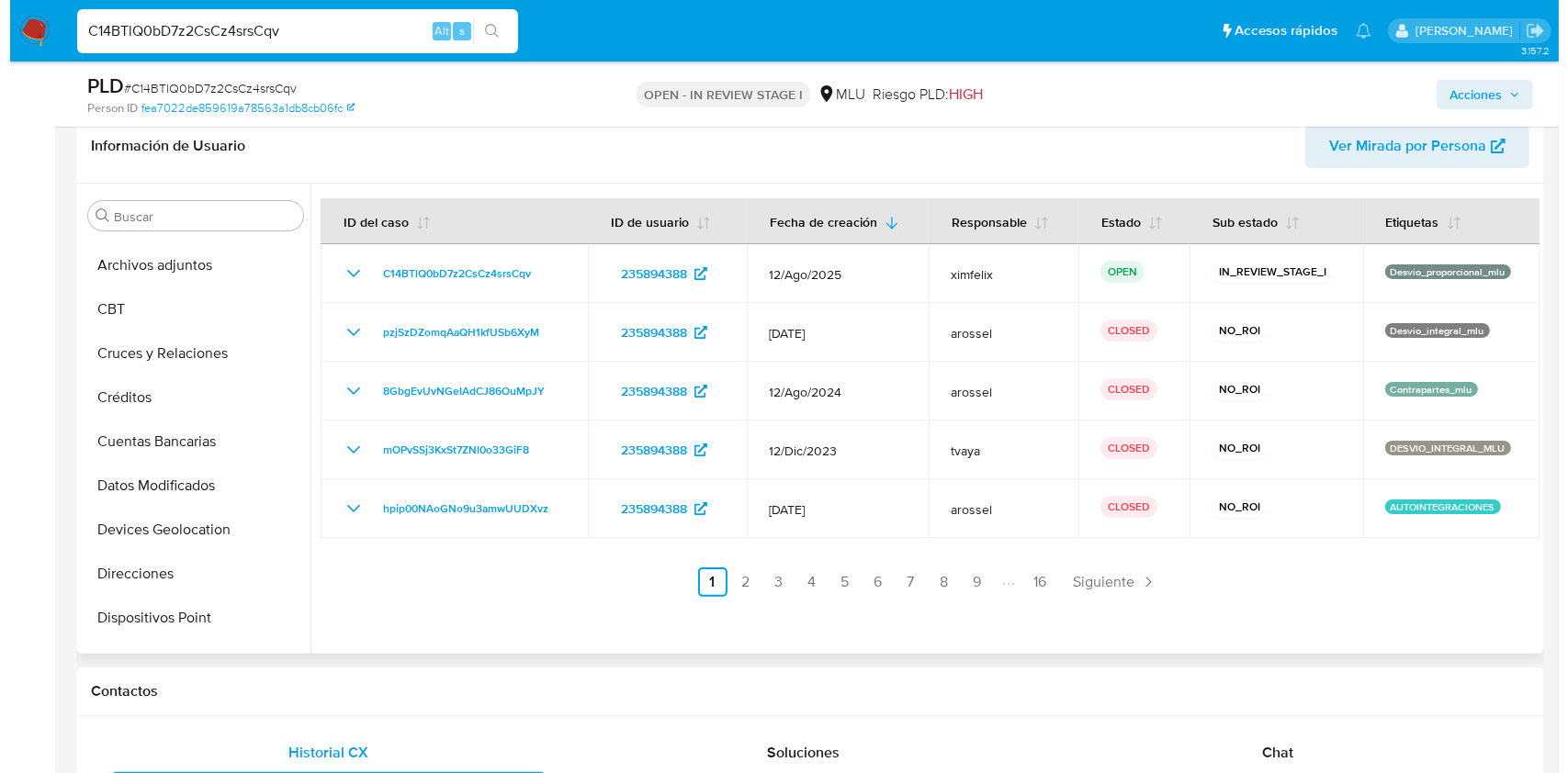
scroll to position [0, 0]
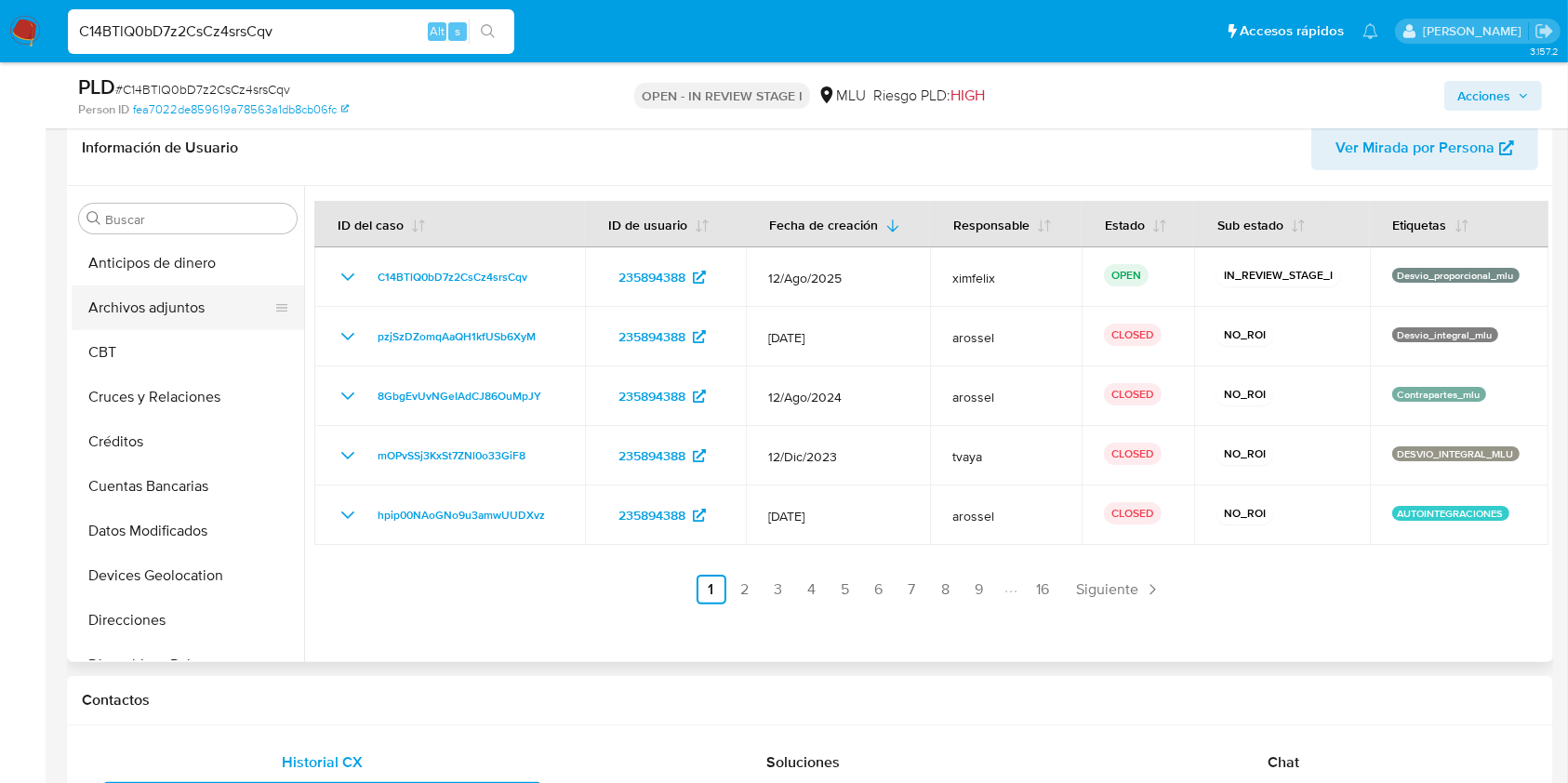
click at [186, 316] on button "Archivos adjuntos" at bounding box center [180, 308] width 218 height 45
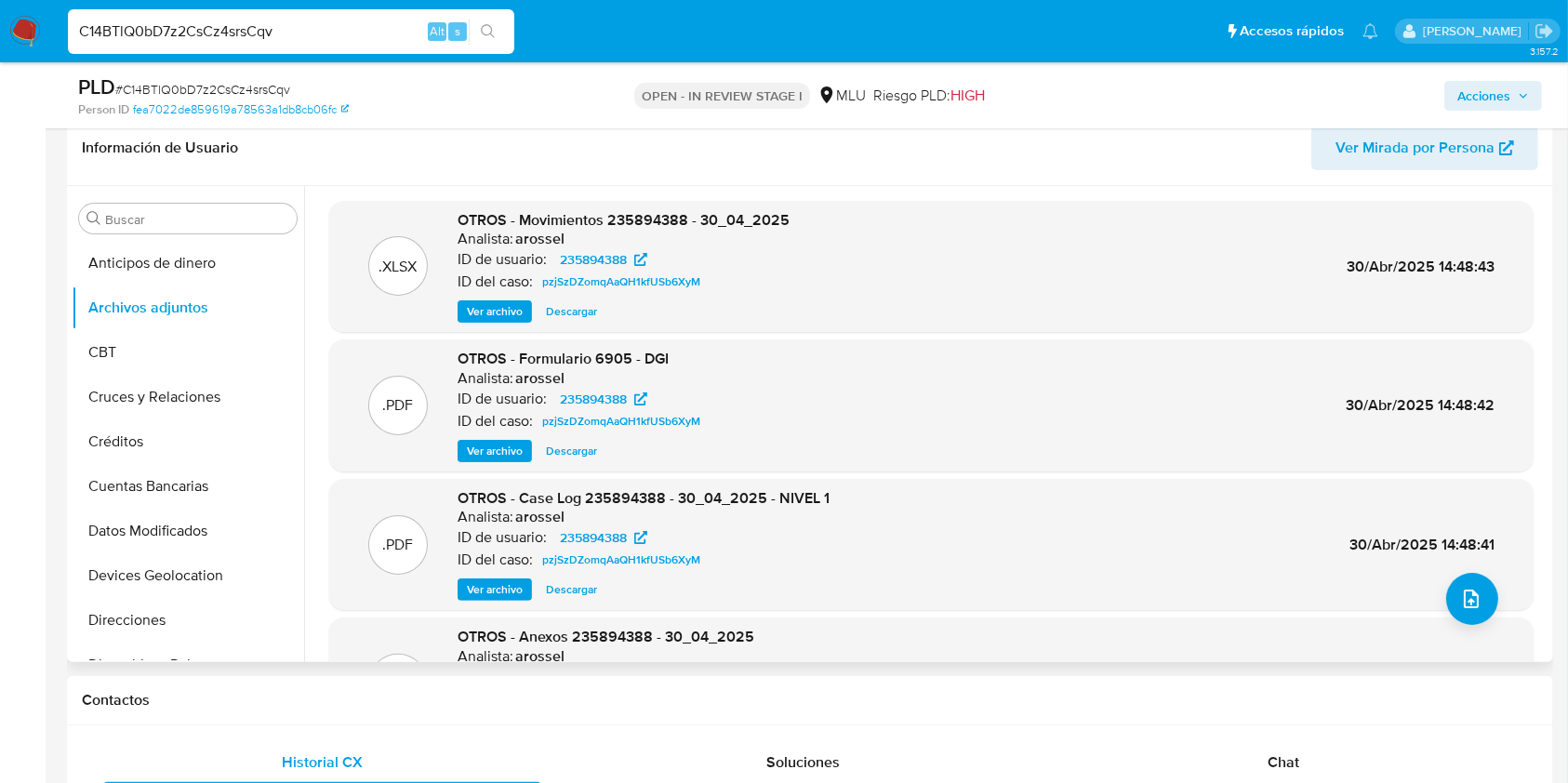
click at [501, 590] on span "Ver archivo" at bounding box center [494, 589] width 56 height 19
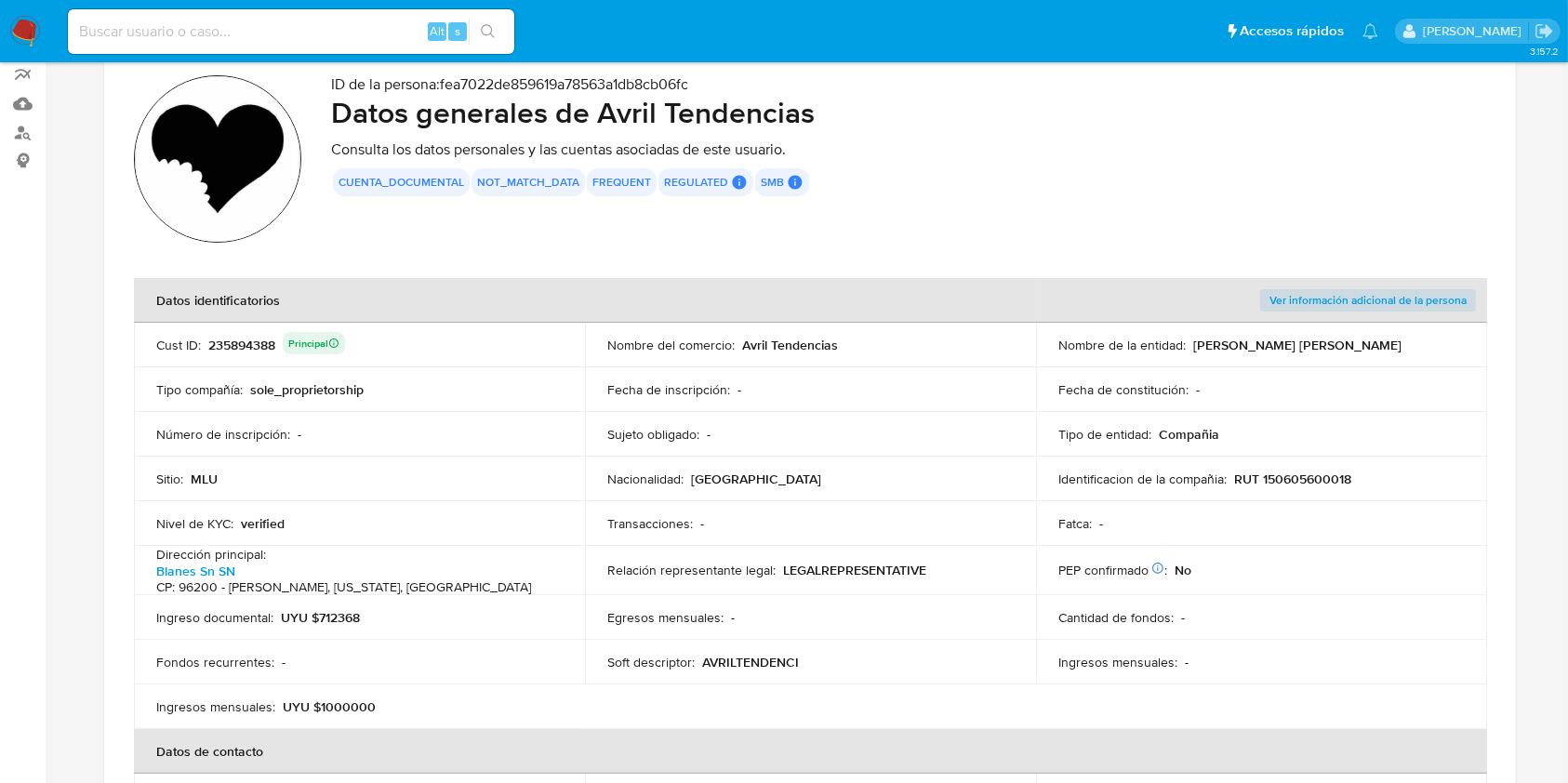
scroll to position [163, 0]
click at [1294, 483] on p "RUT 150605600018" at bounding box center [1293, 480] width 117 height 17
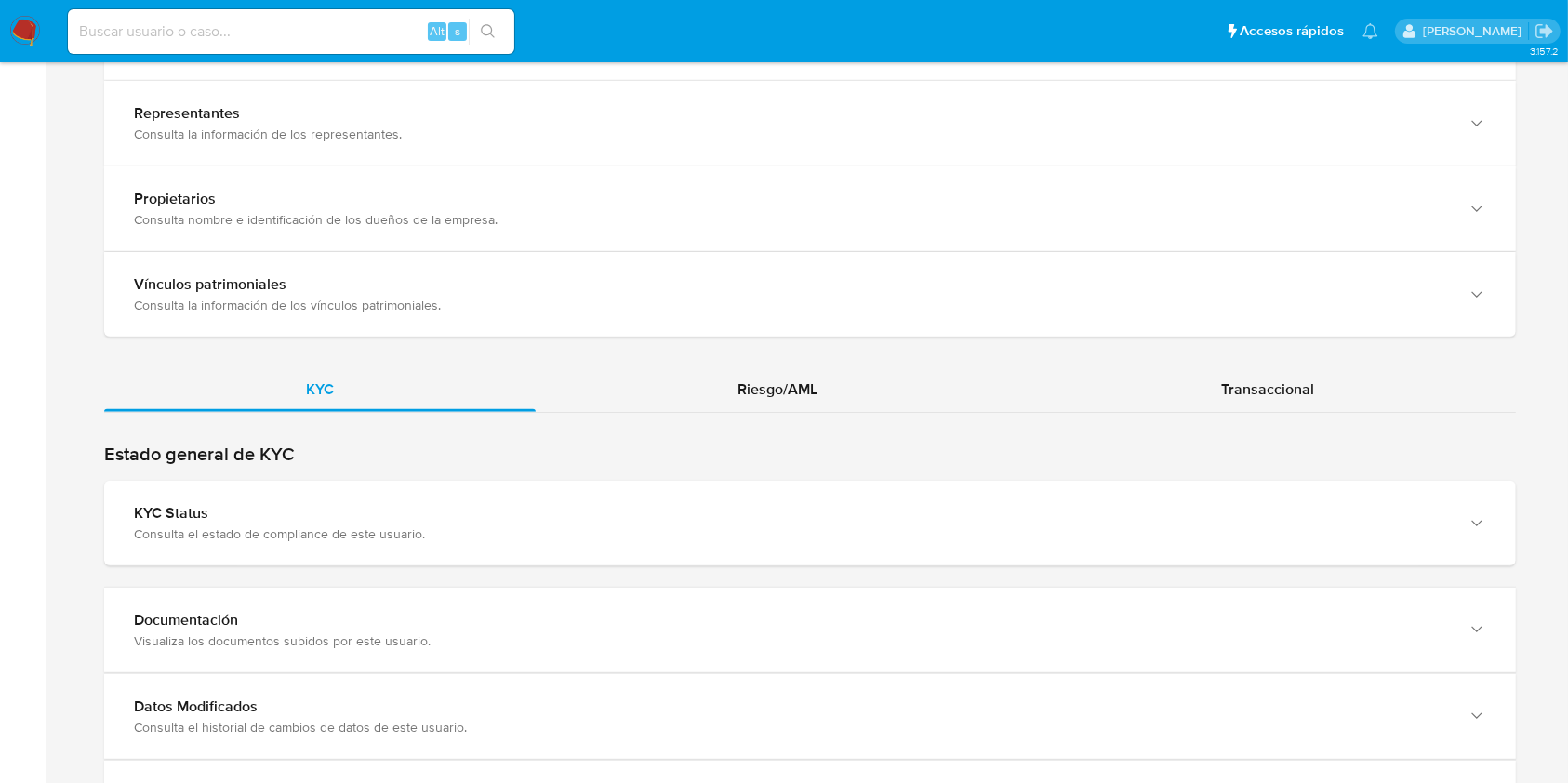
scroll to position [1594, 0]
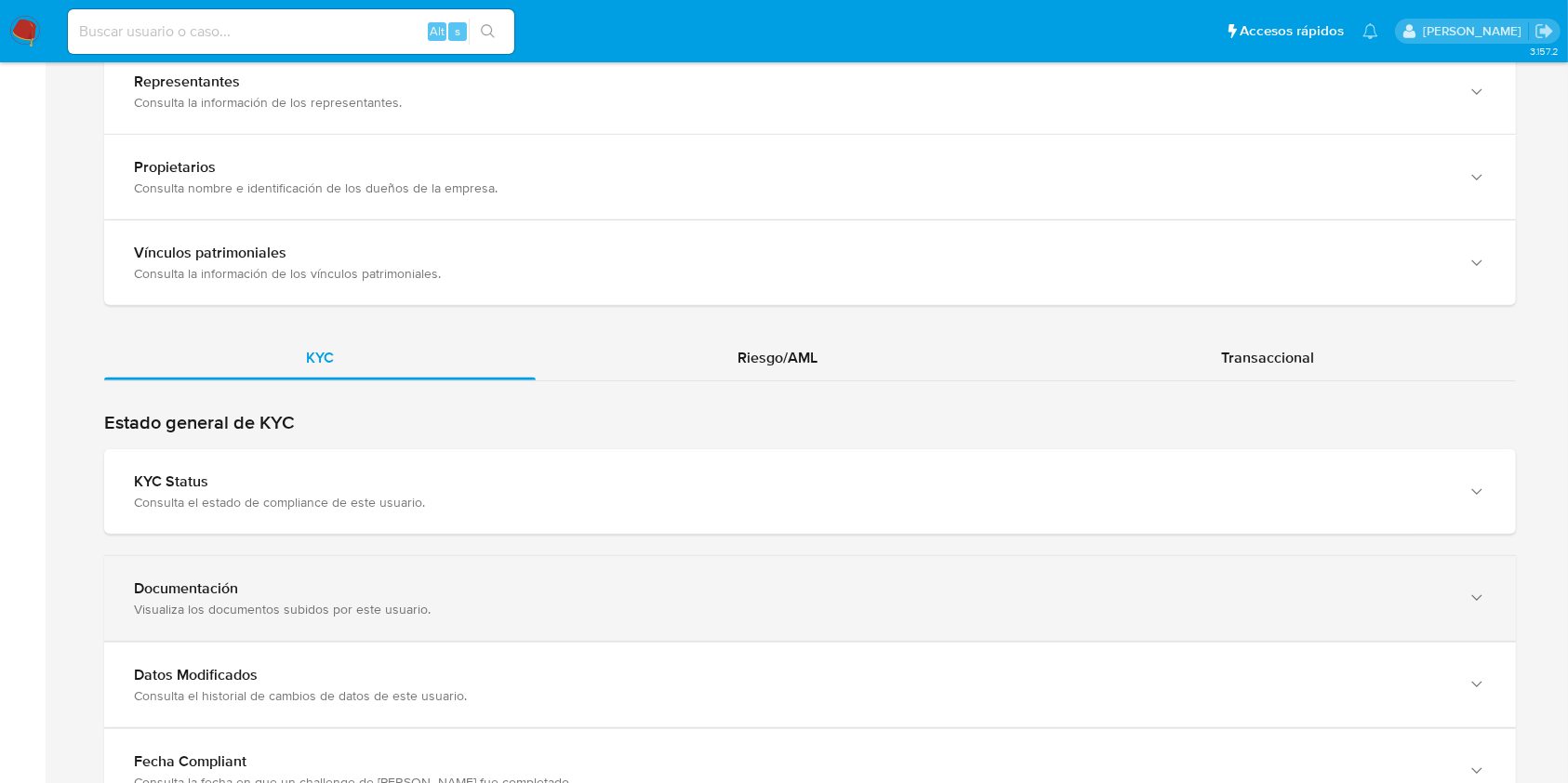
click at [945, 580] on div "Documentación" at bounding box center [791, 588] width 1315 height 19
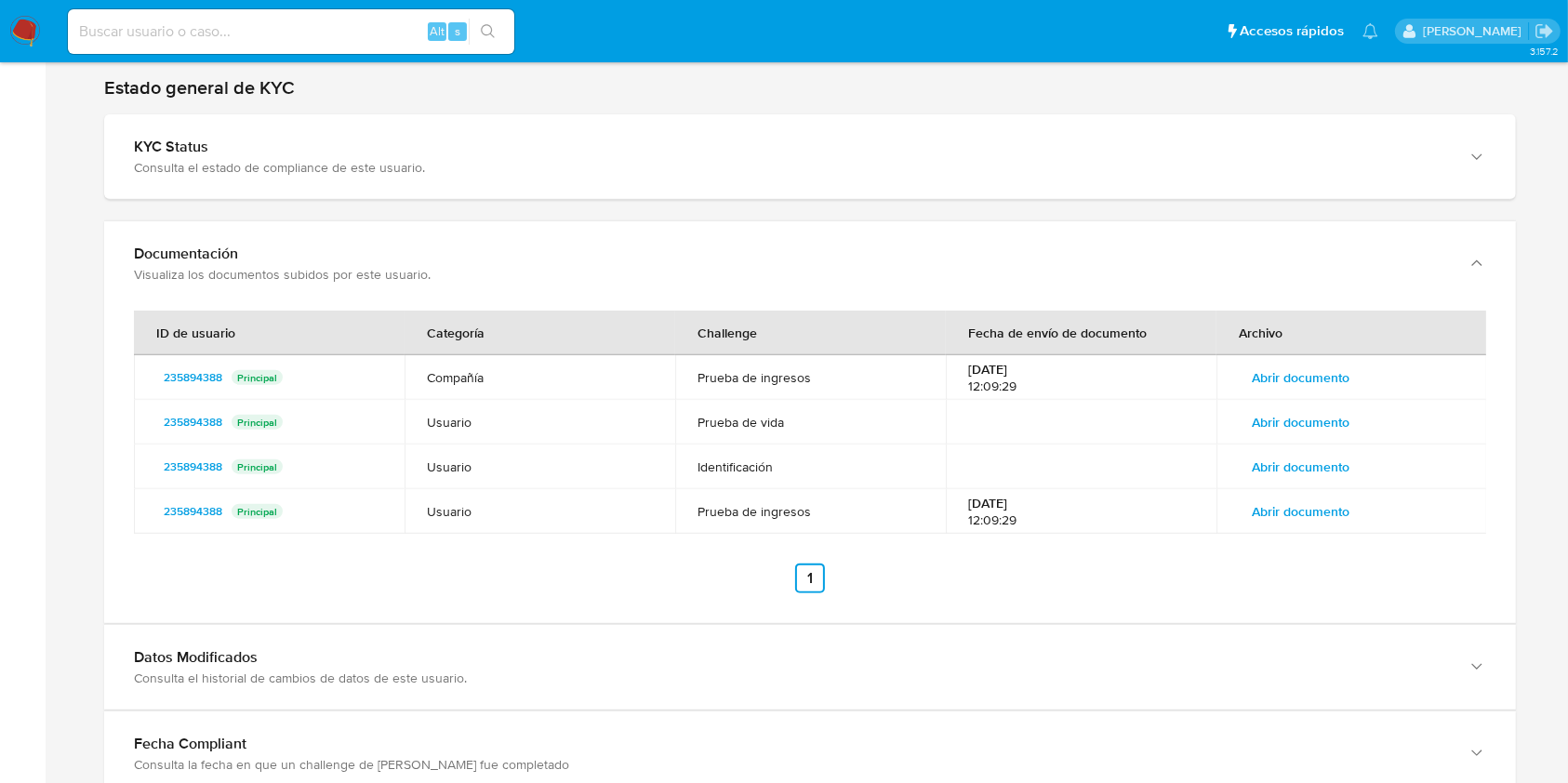
scroll to position [1942, 0]
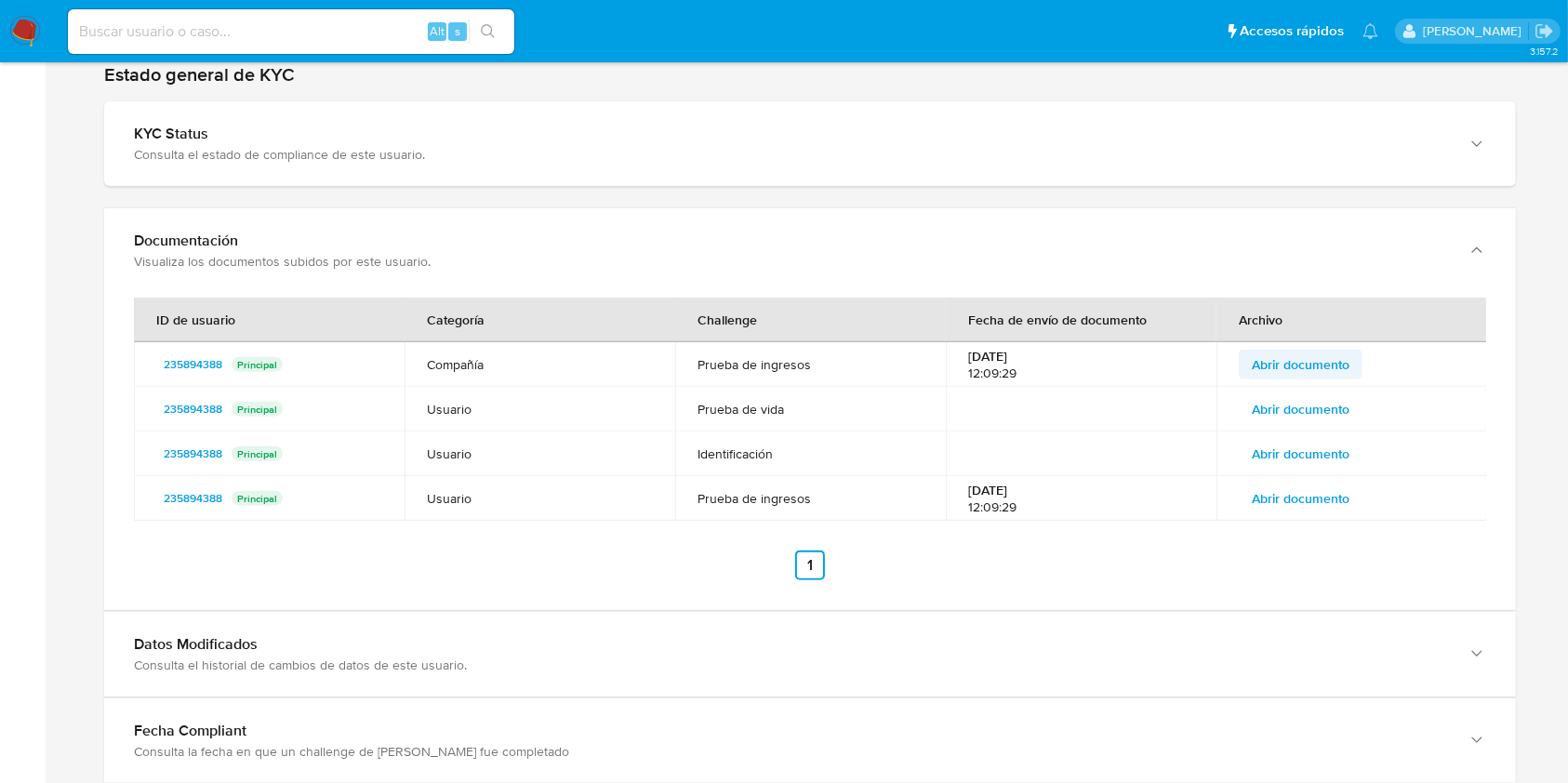
click at [1315, 352] on span "Abrir documento" at bounding box center [1300, 365] width 98 height 26
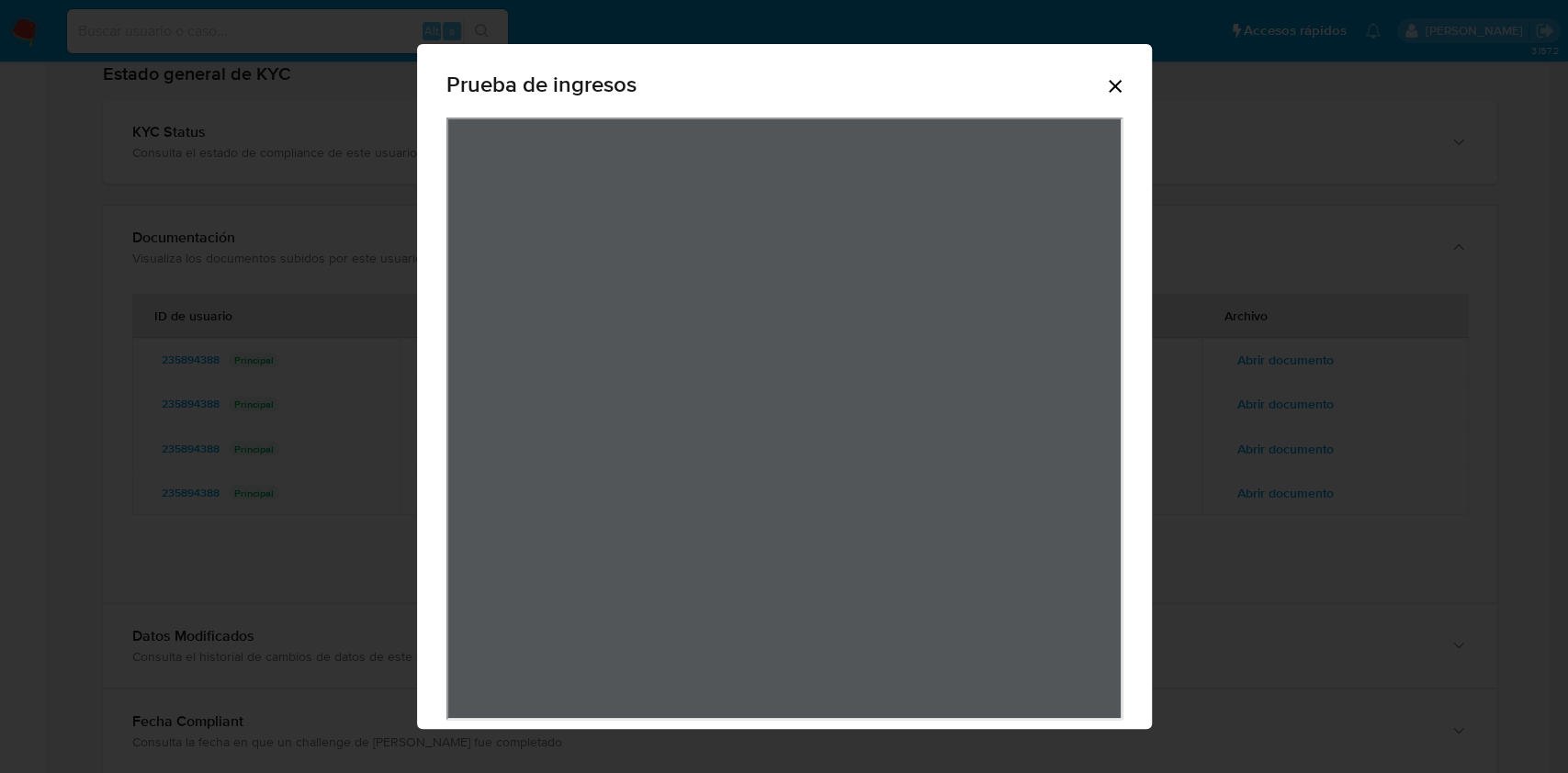
click at [1087, 89] on div "Prueba de ingresos" at bounding box center [784, 88] width 675 height 59
click at [1109, 87] on icon "Cerrar" at bounding box center [1114, 86] width 13 height 13
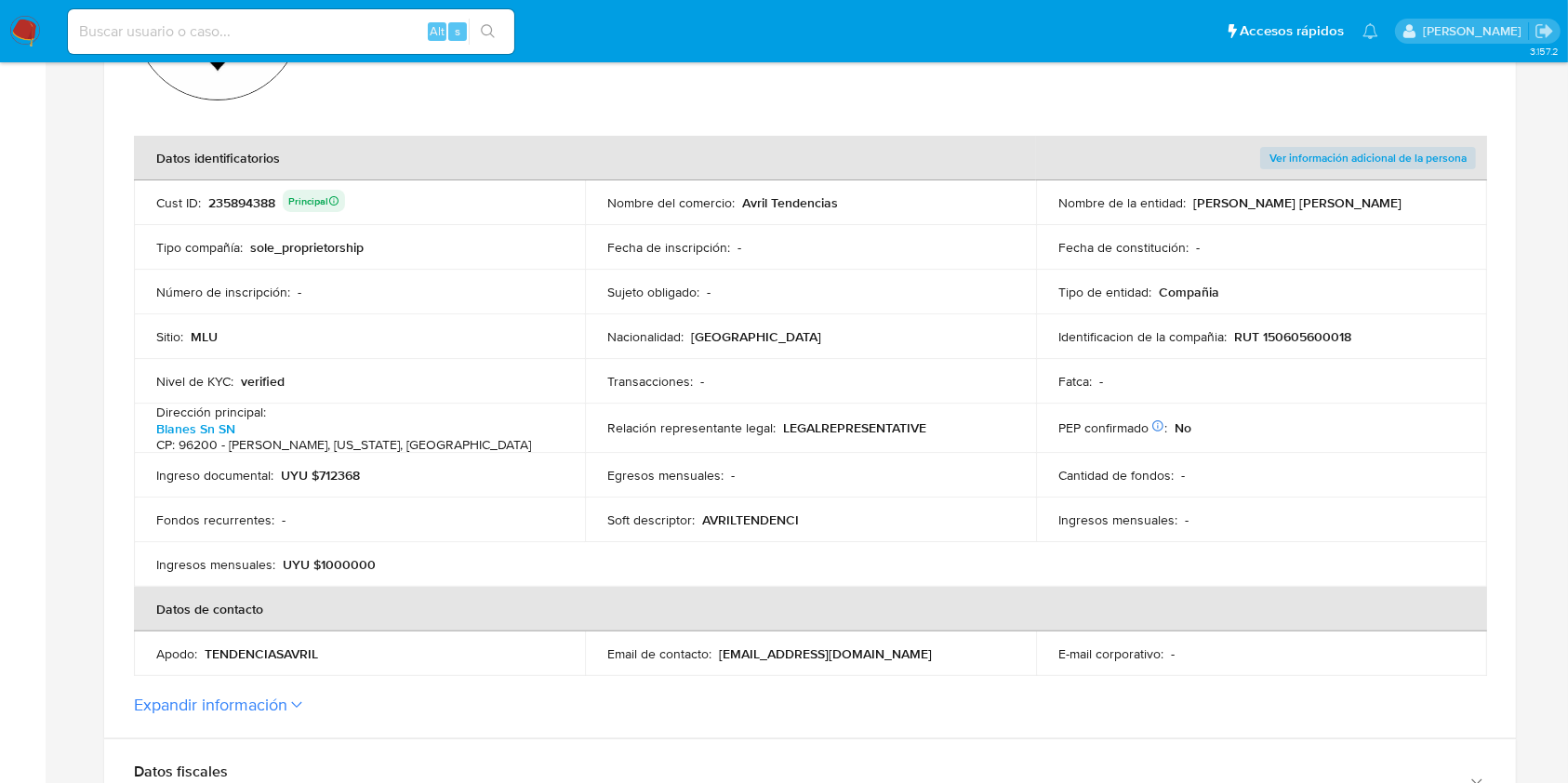
scroll to position [262, 0]
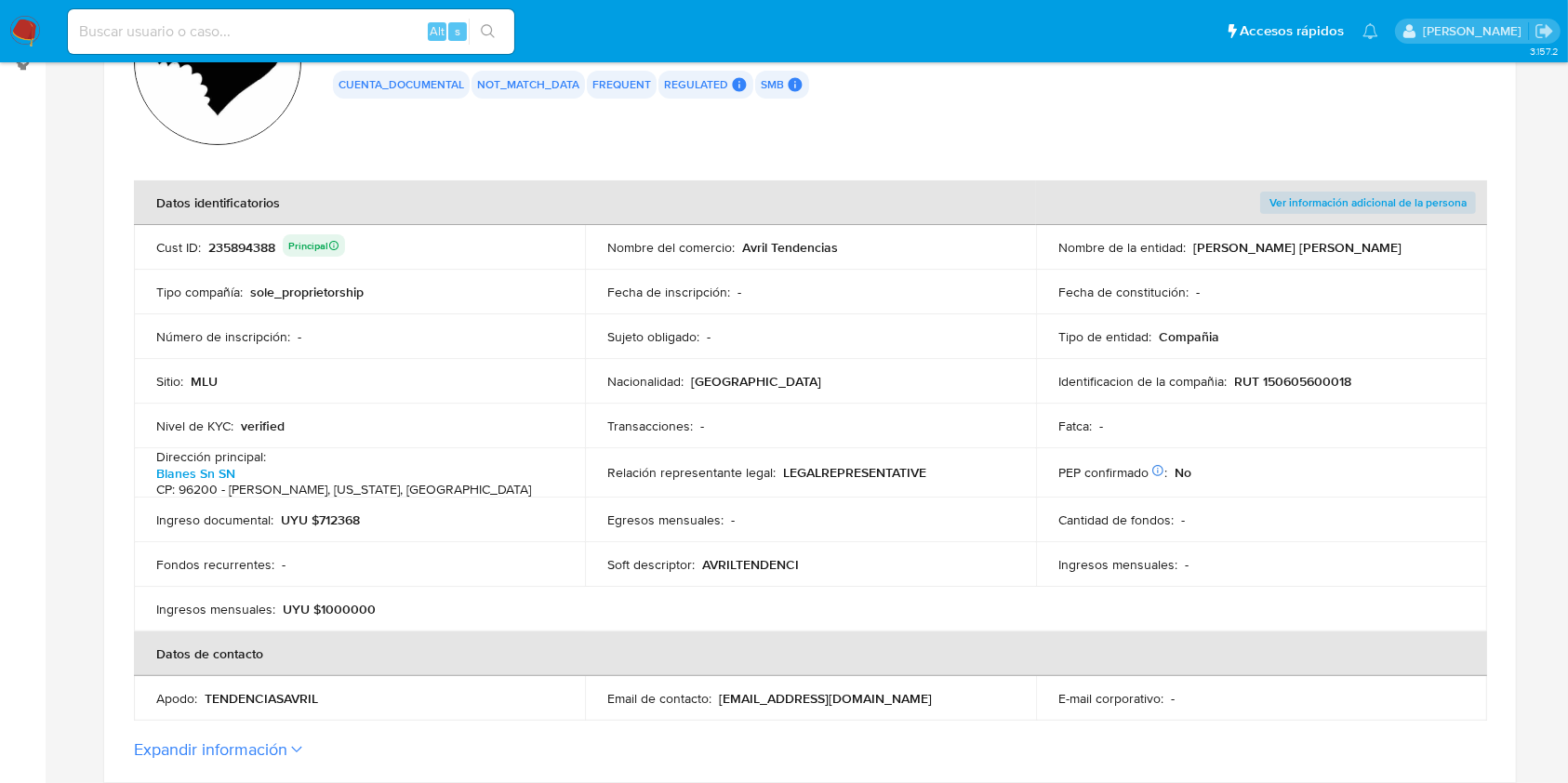
click at [342, 500] on td "Ingreso documental : UYU $712368" at bounding box center [360, 520] width 451 height 45
click at [342, 511] on p "UYU $712368" at bounding box center [319, 519] width 79 height 17
drag, startPoint x: 1354, startPoint y: 377, endPoint x: 1239, endPoint y: 383, distance: 115.2
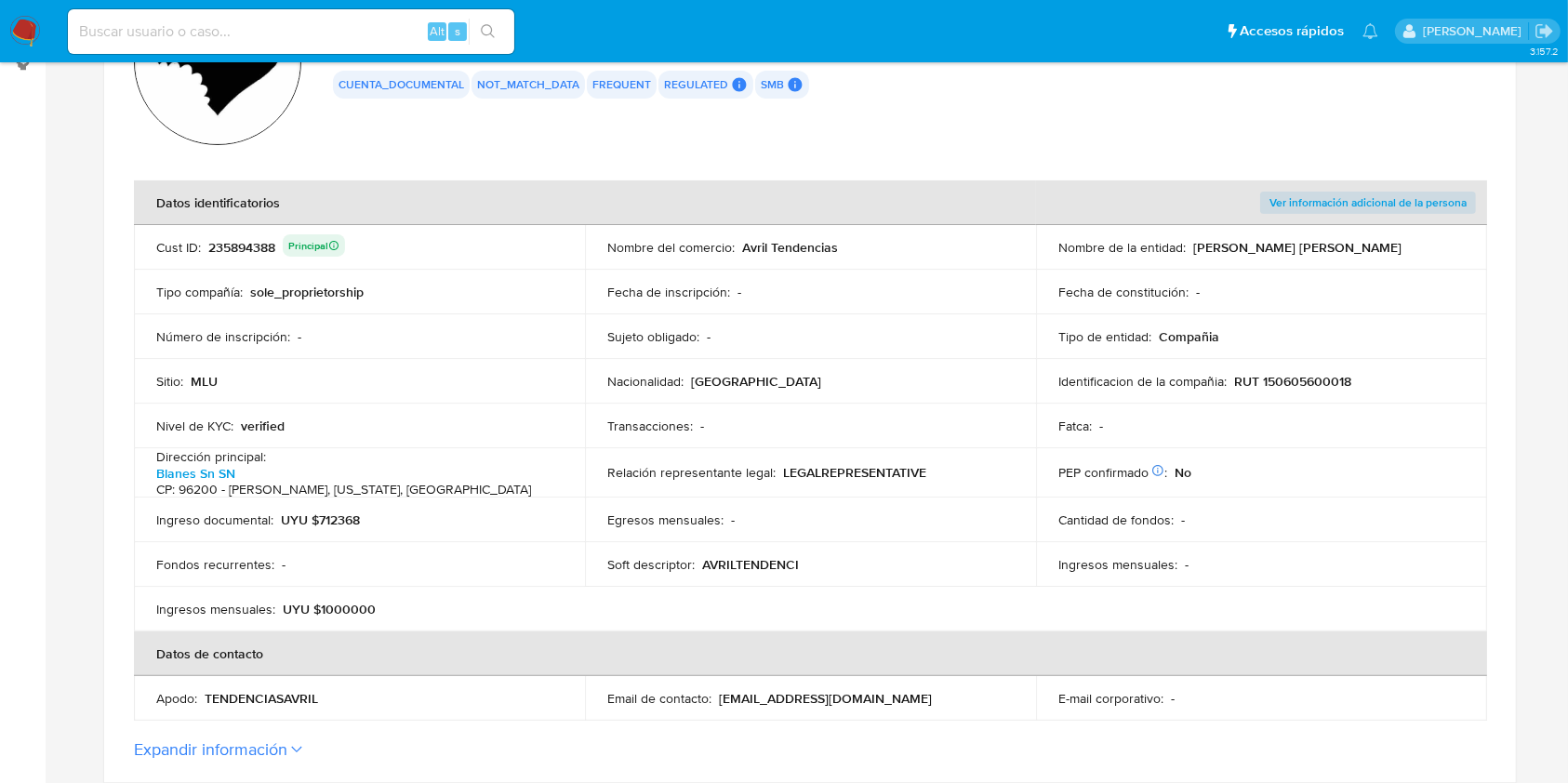
click at [1239, 383] on div "Identificacion de la compañia : RUT 150605600018" at bounding box center [1261, 381] width 406 height 17
drag, startPoint x: 841, startPoint y: 242, endPoint x: 742, endPoint y: 253, distance: 99.6
click at [742, 253] on div "Nombre del comercio : Avril Tendencias" at bounding box center [810, 247] width 406 height 17
drag, startPoint x: 1452, startPoint y: 244, endPoint x: 1193, endPoint y: 244, distance: 259.0
click at [1193, 244] on div "Nombre de la entidad : BENAVIDES TECHERA NADIA VALENTINA" at bounding box center [1261, 247] width 406 height 17
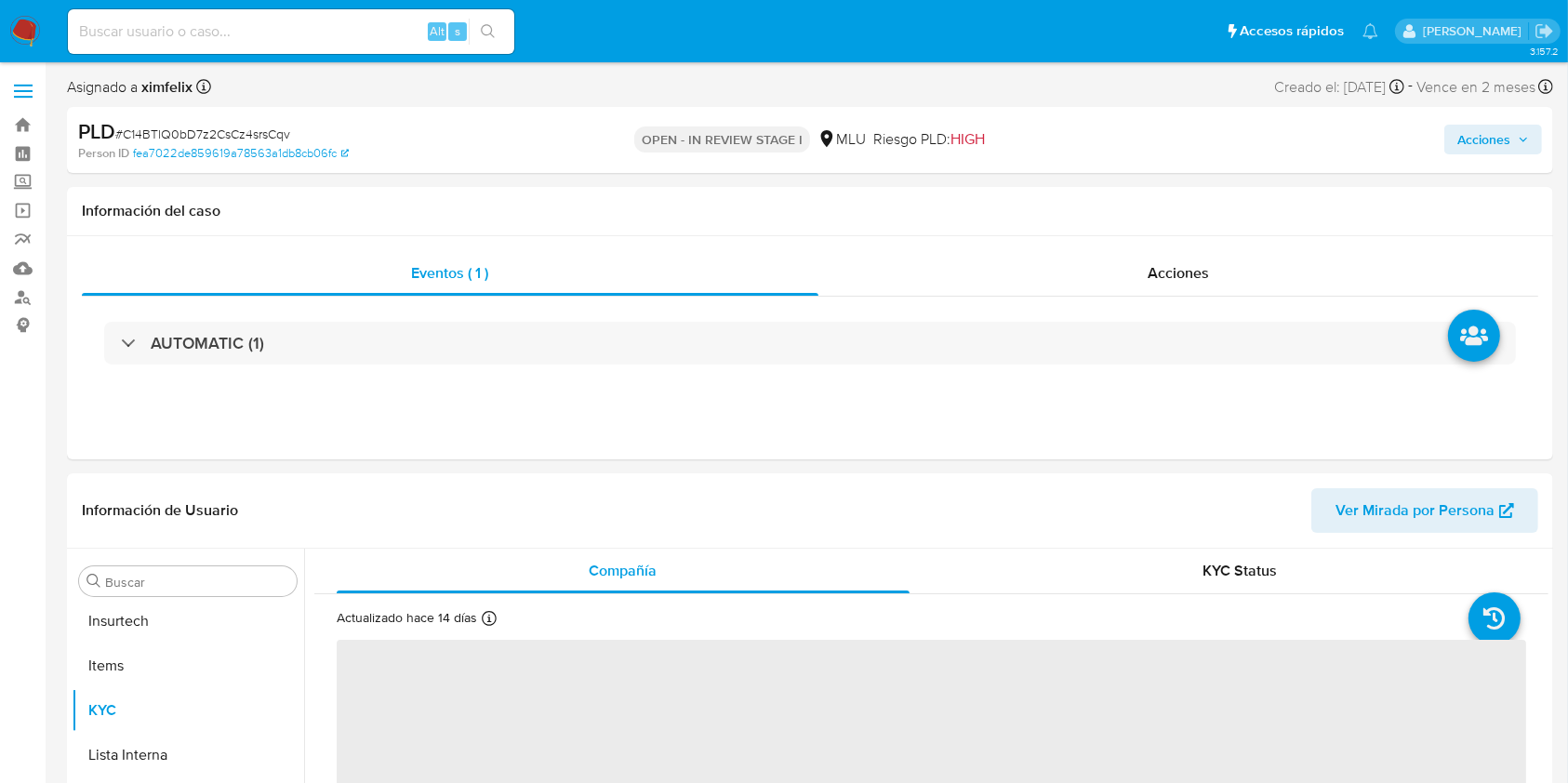
scroll to position [831, 0]
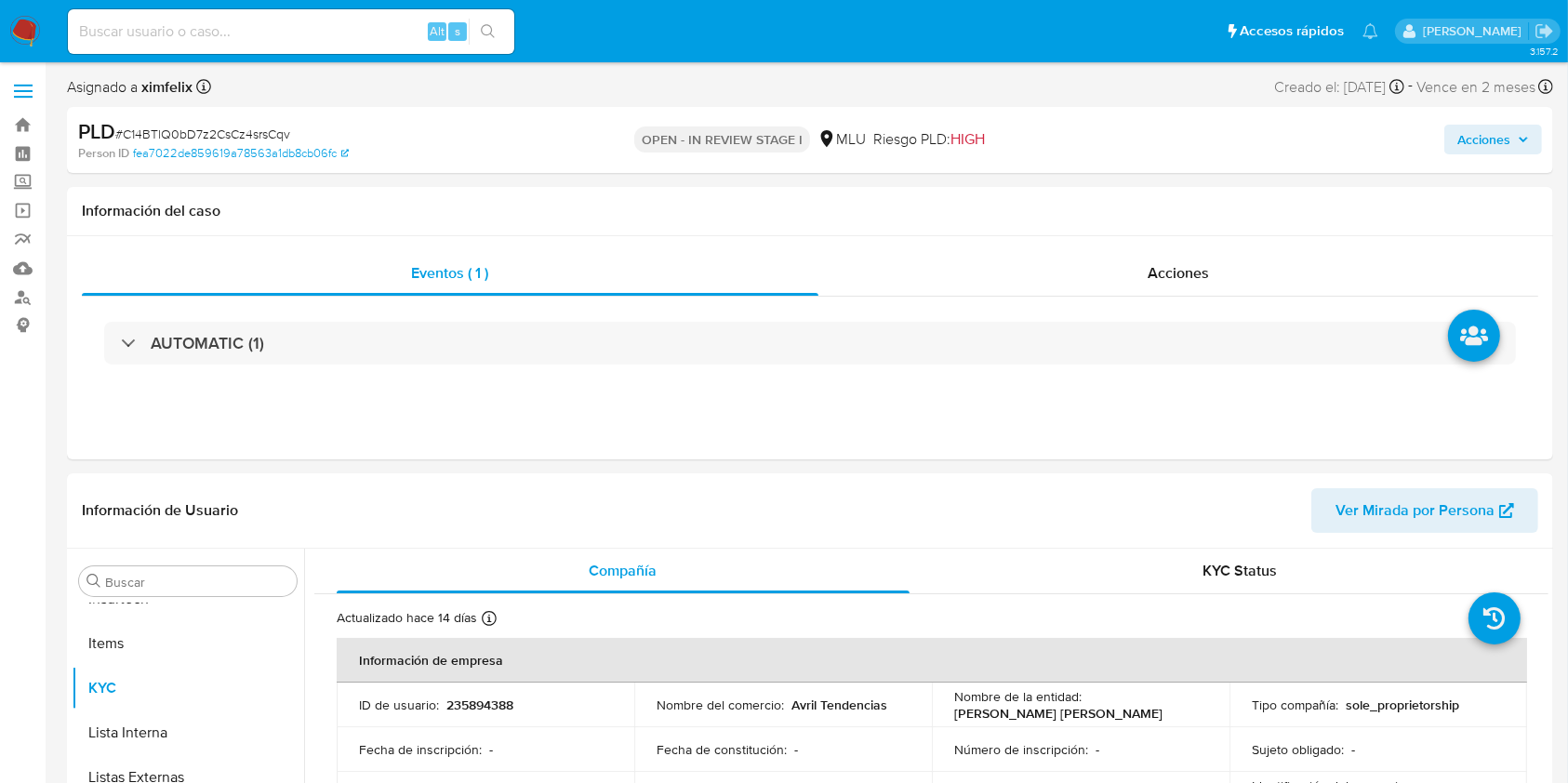
select select "10"
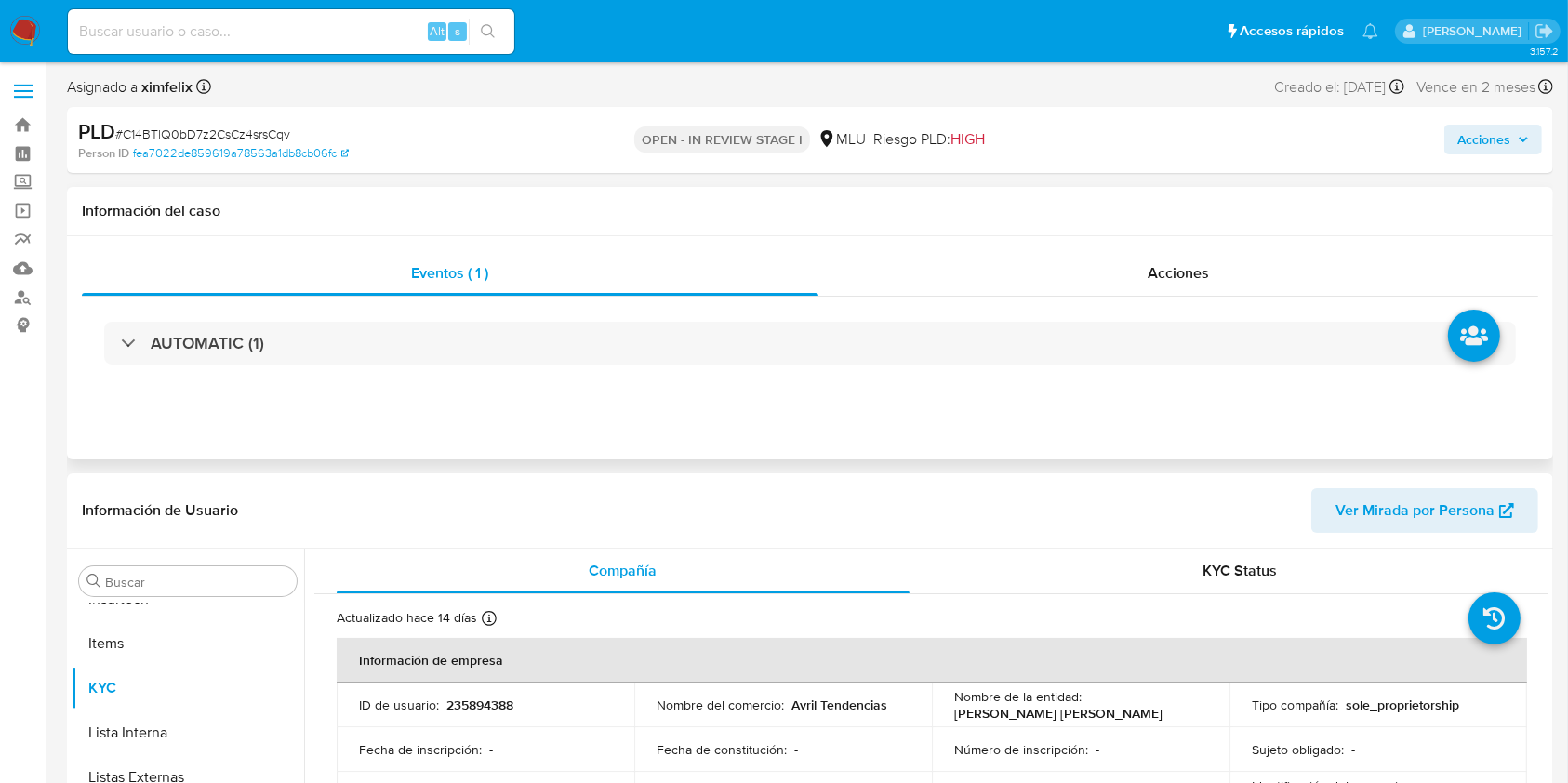
click at [461, 307] on div "AUTOMATIC (1)" at bounding box center [810, 343] width 1456 height 93
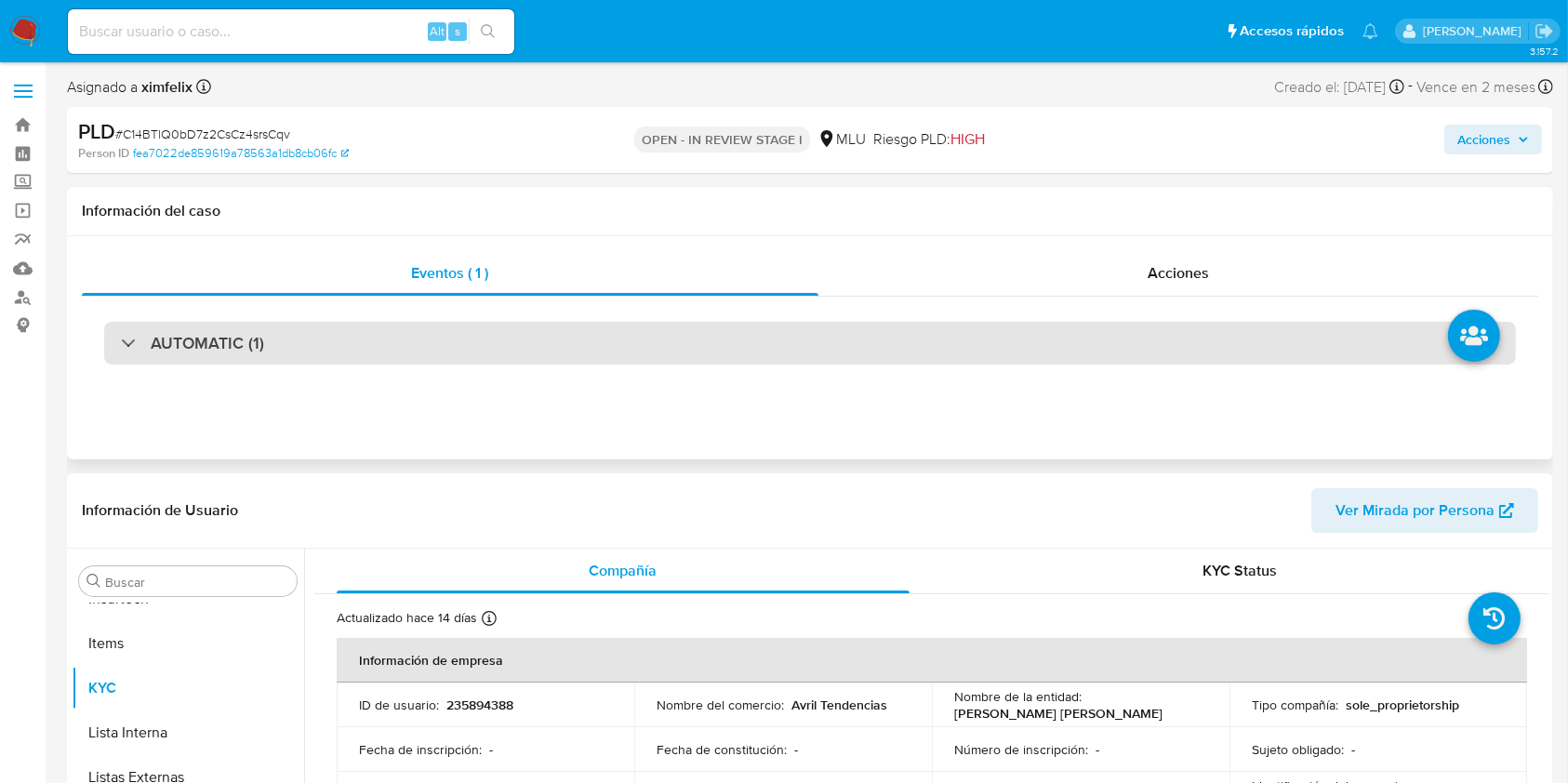
click at [461, 338] on div "AUTOMATIC (1)" at bounding box center [810, 343] width 1412 height 43
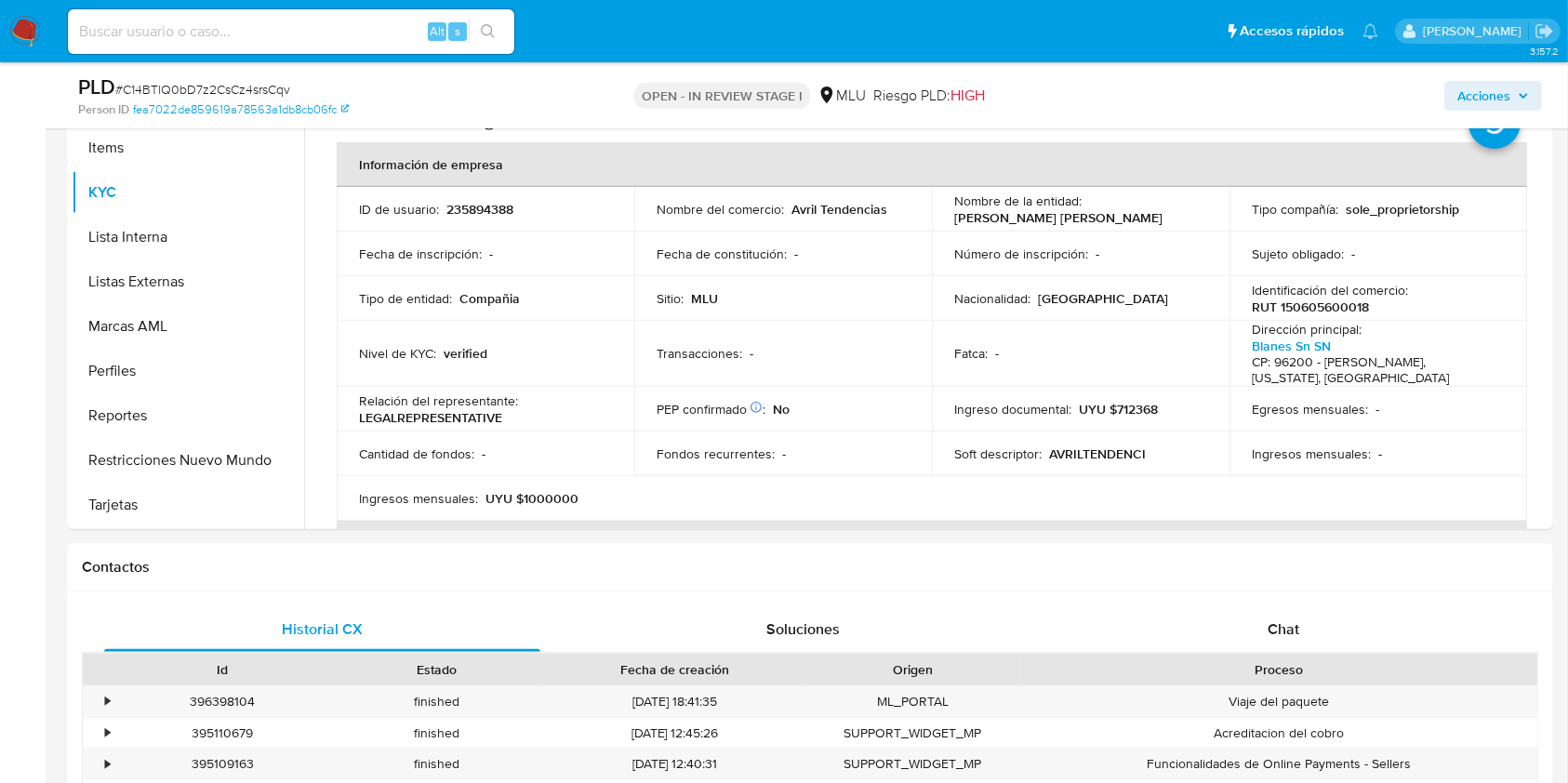
scroll to position [1054, 0]
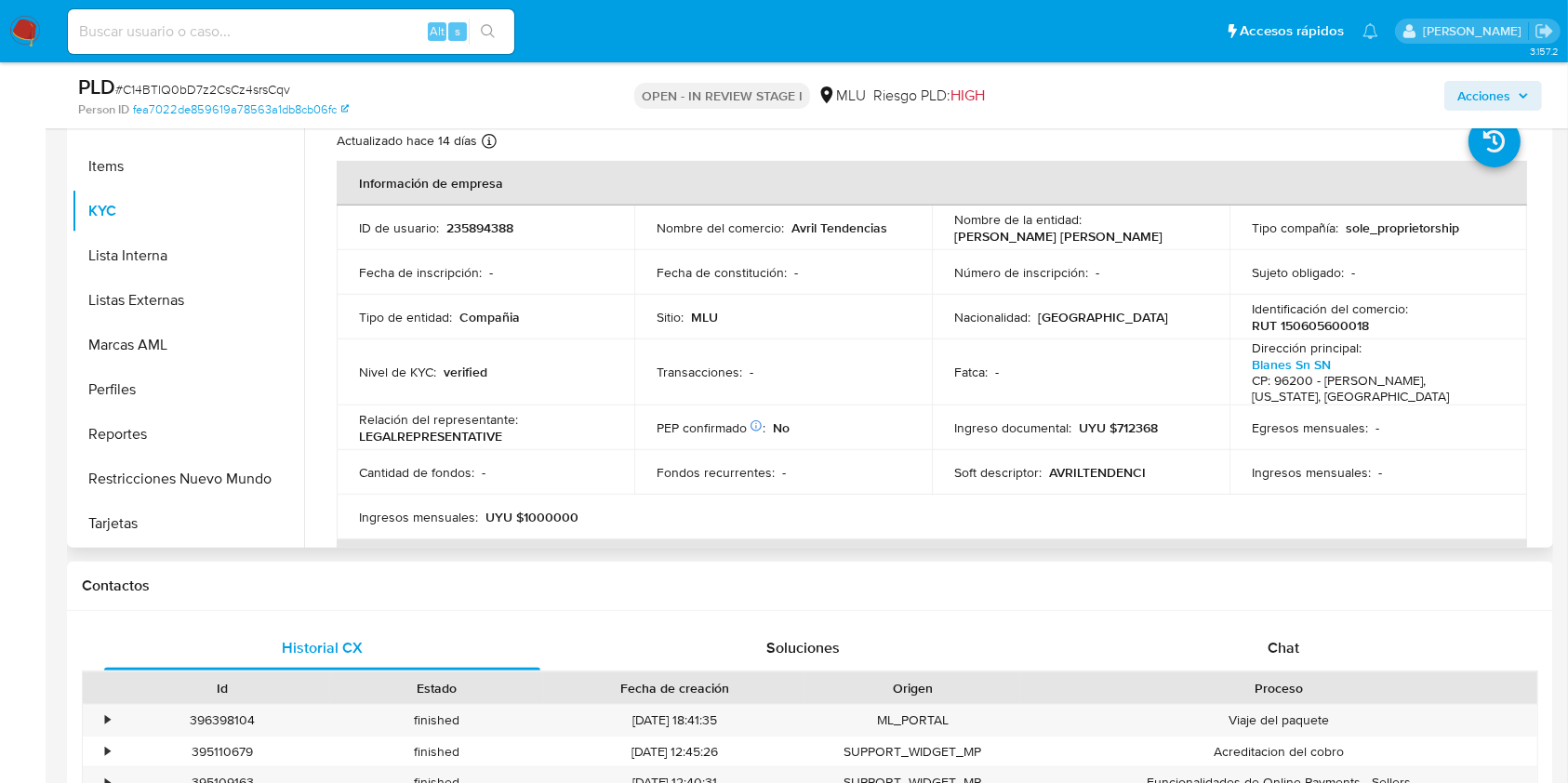
drag, startPoint x: 1540, startPoint y: 185, endPoint x: 1540, endPoint y: 256, distance: 71.0
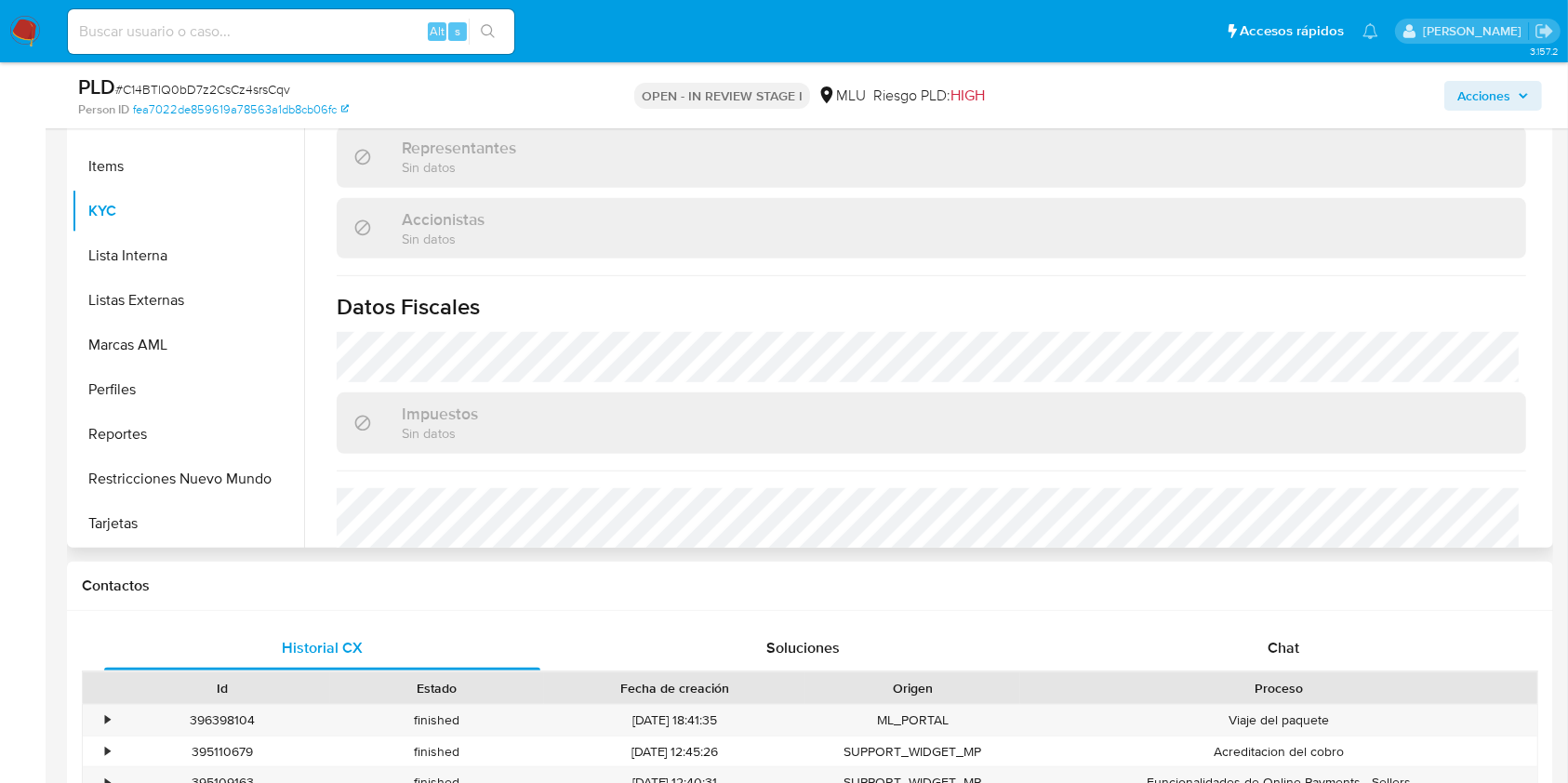
scroll to position [1058, 0]
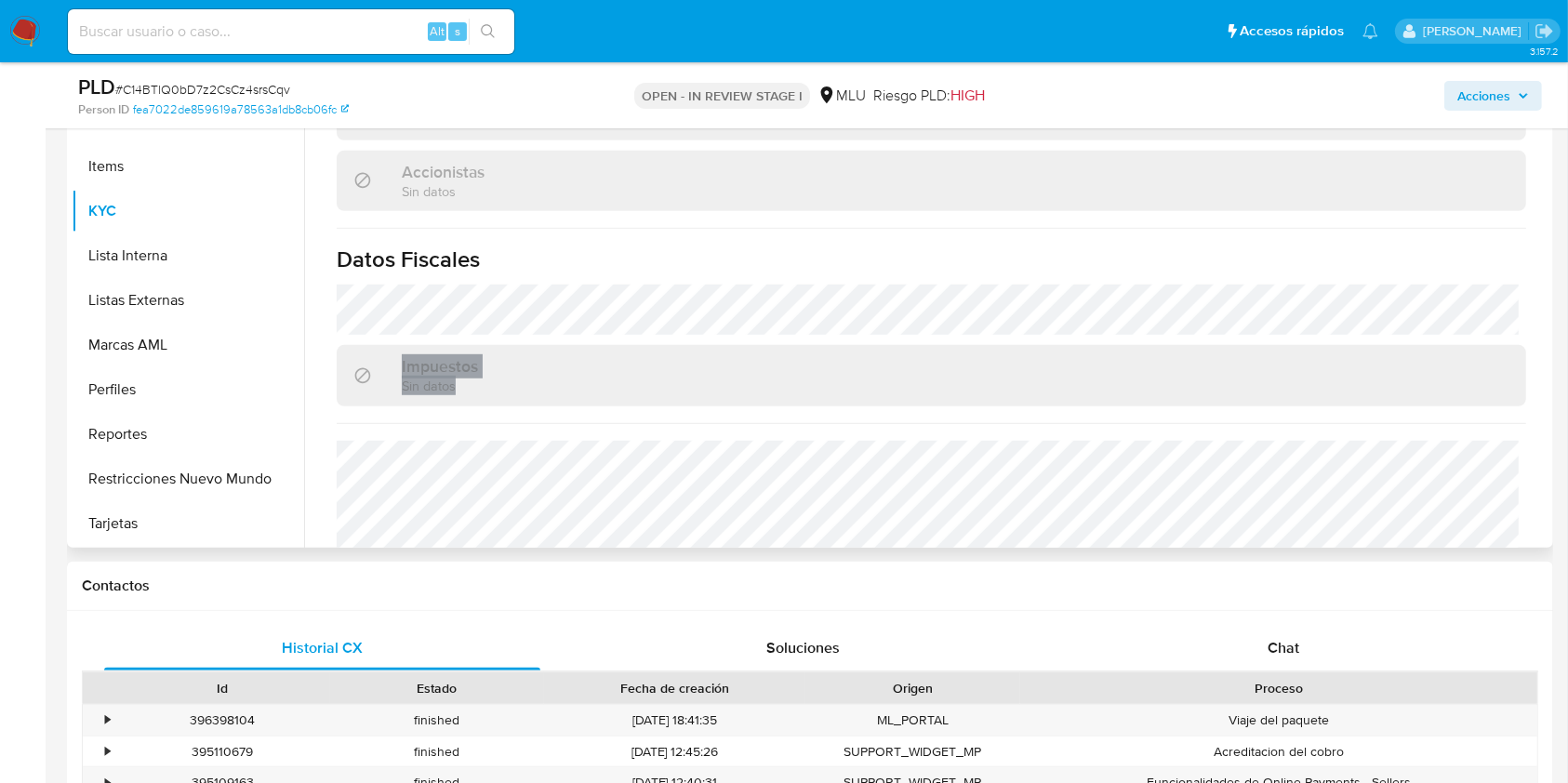
drag, startPoint x: 304, startPoint y: 436, endPoint x: 305, endPoint y: 362, distance: 74.0
click at [305, 362] on div "Compañía KYC Status Actualizado [DATE] Creado: [DATE] 17:21:50 Actualizado: [DA…" at bounding box center [925, 309] width 1244 height 476
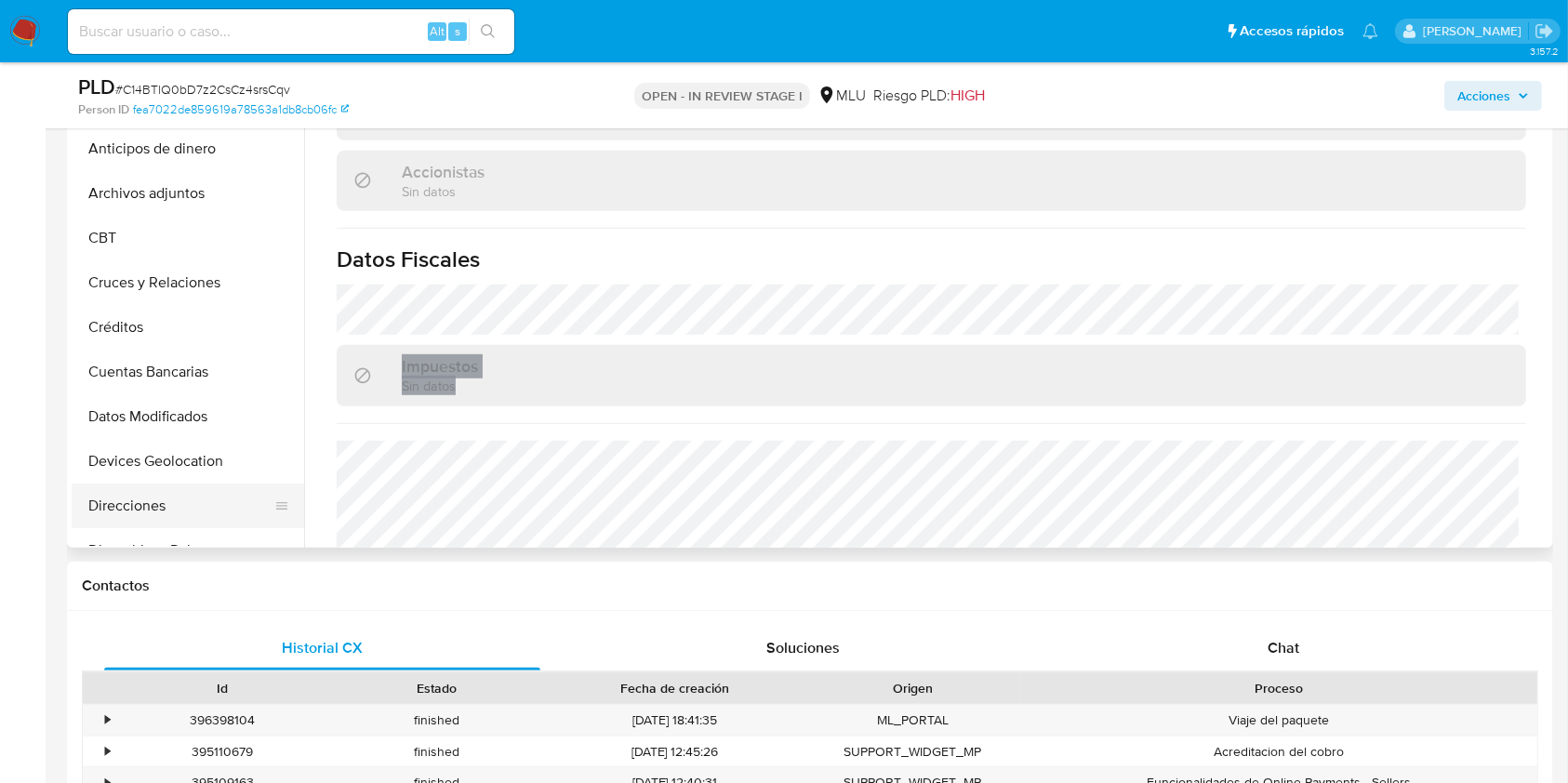
click at [199, 497] on button "Direcciones" at bounding box center [180, 506] width 218 height 45
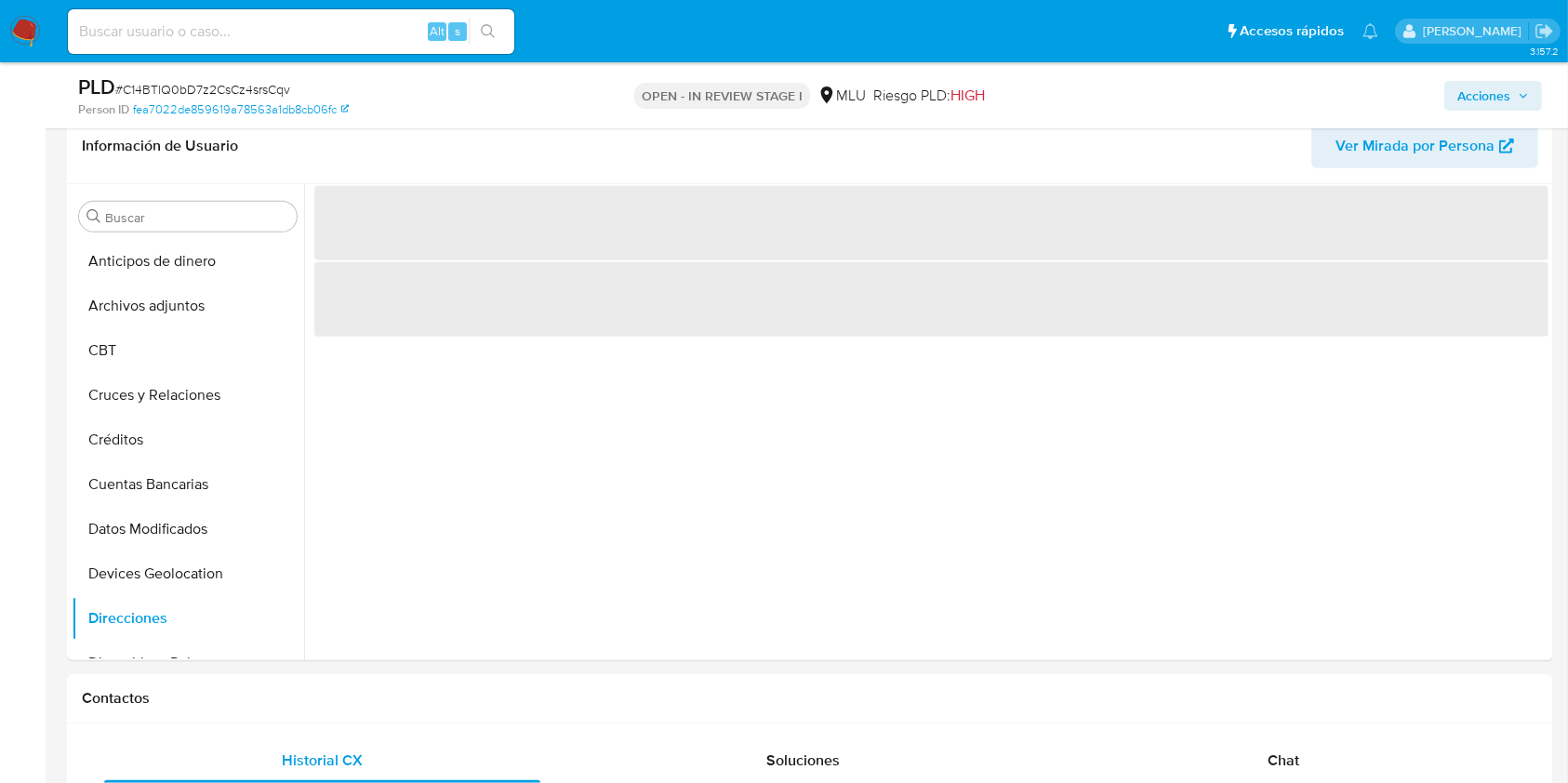
scroll to position [895, 0]
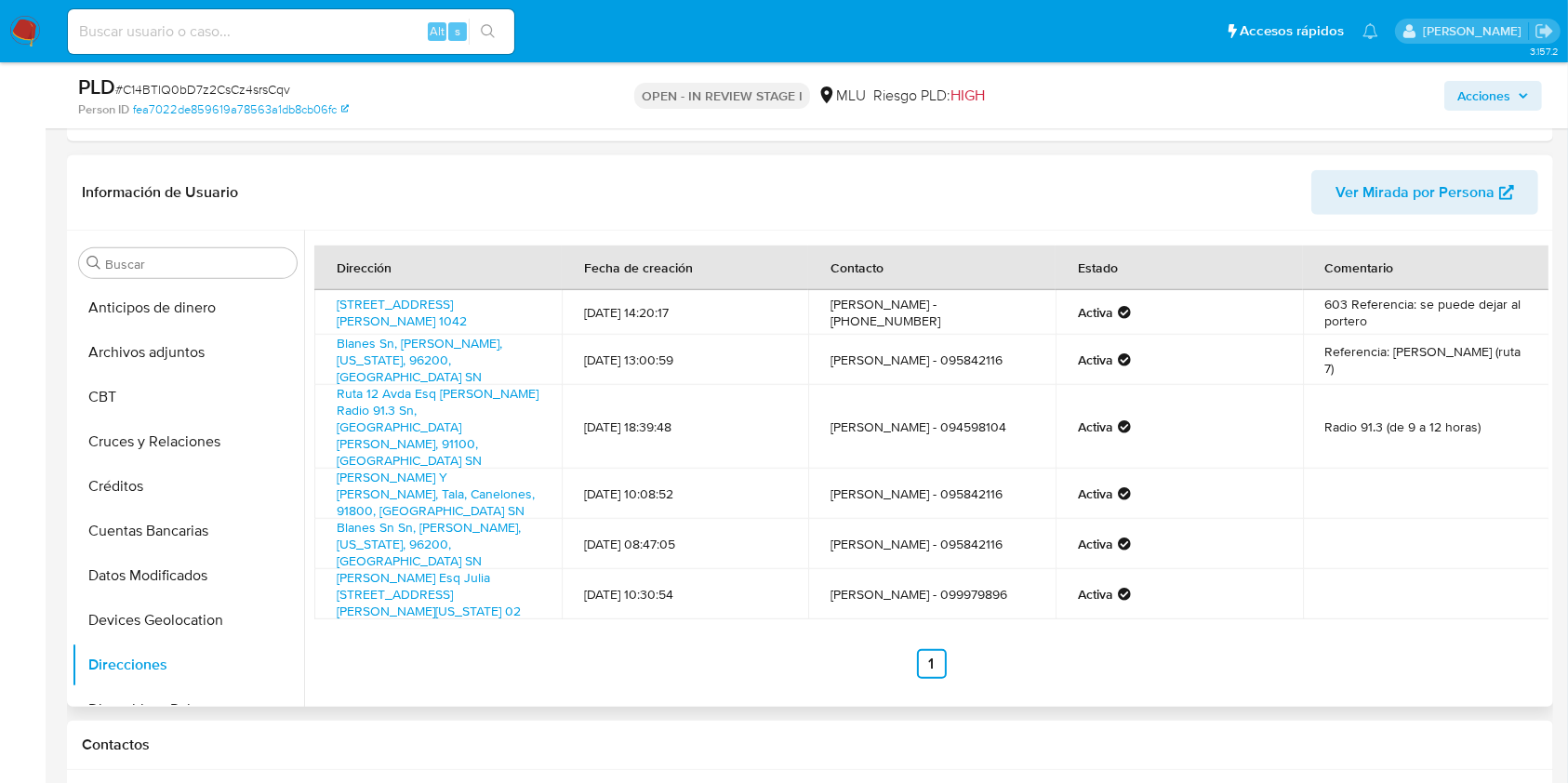
drag, startPoint x: 439, startPoint y: 573, endPoint x: 324, endPoint y: 532, distance: 122.1
click at [324, 532] on div "Dirección Fecha de creación Contacto Estado Comentario Av Luis Alberto De Herre…" at bounding box center [931, 461] width 1234 height 433
copy link "Roberto Introini Esq Julia De Armas 02, Fray Marcos, Florida, 96200, Uruguay 02"
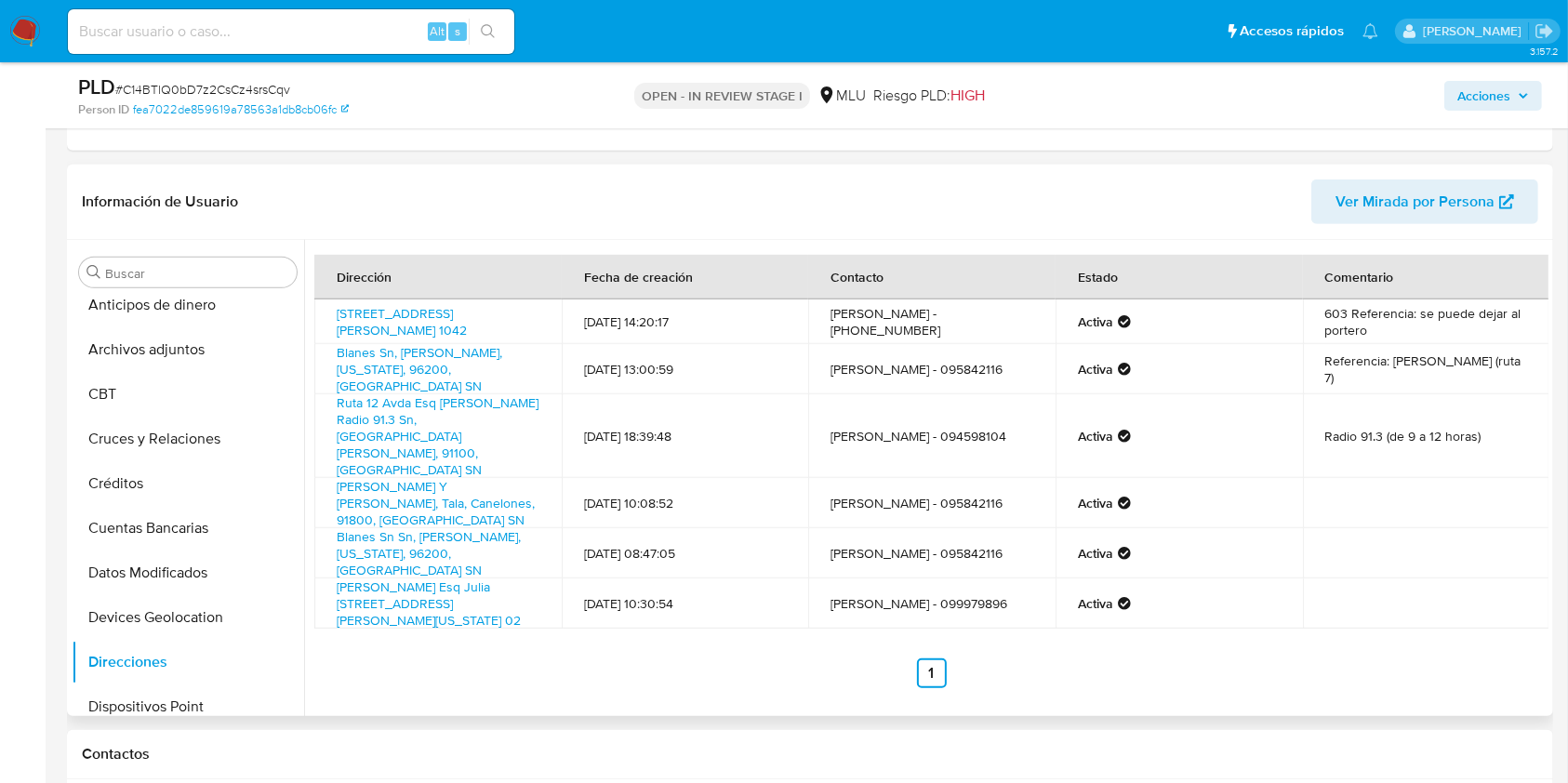
scroll to position [0, 0]
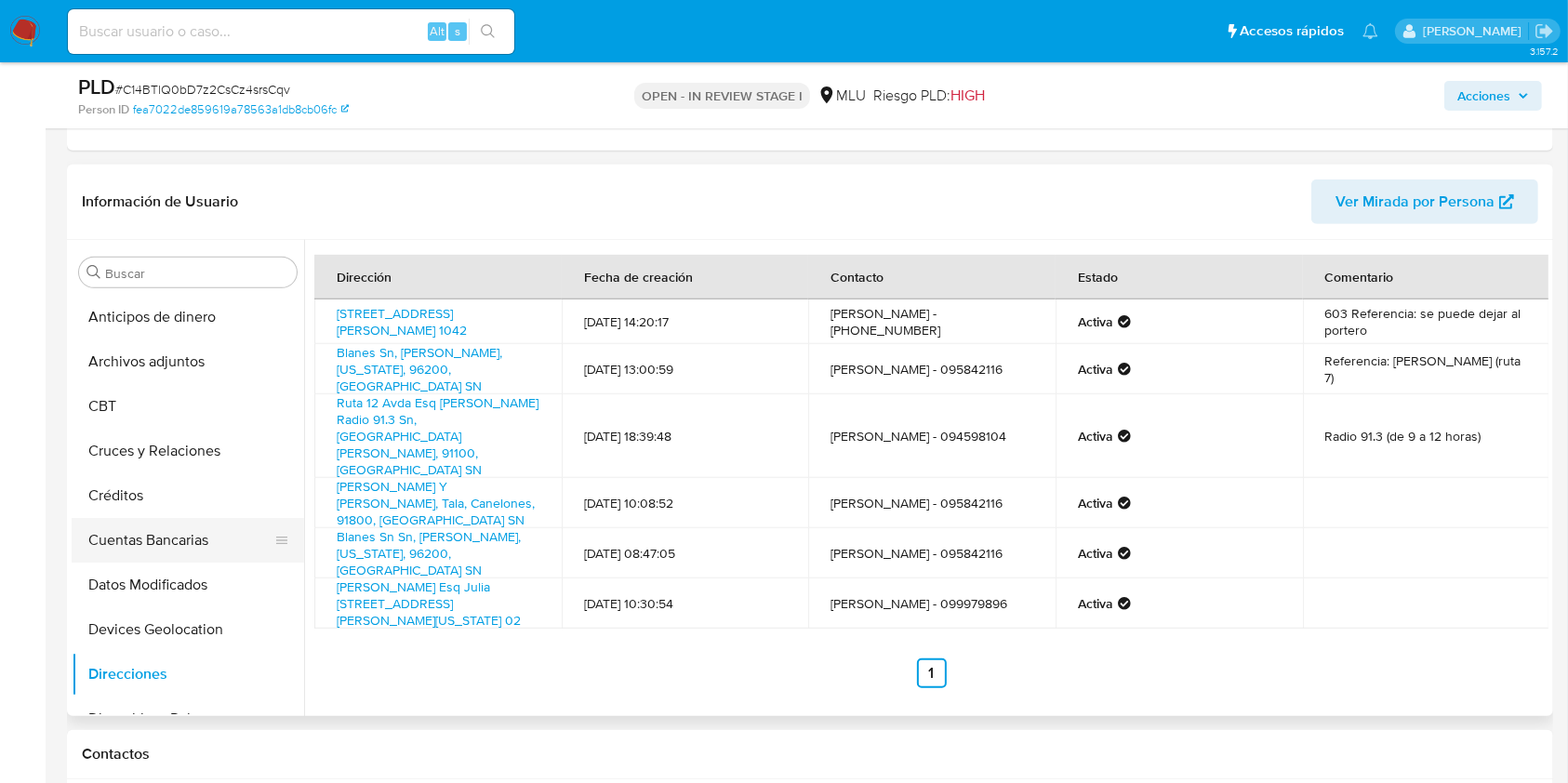
click at [199, 546] on button "Cuentas Bancarias" at bounding box center [180, 541] width 218 height 45
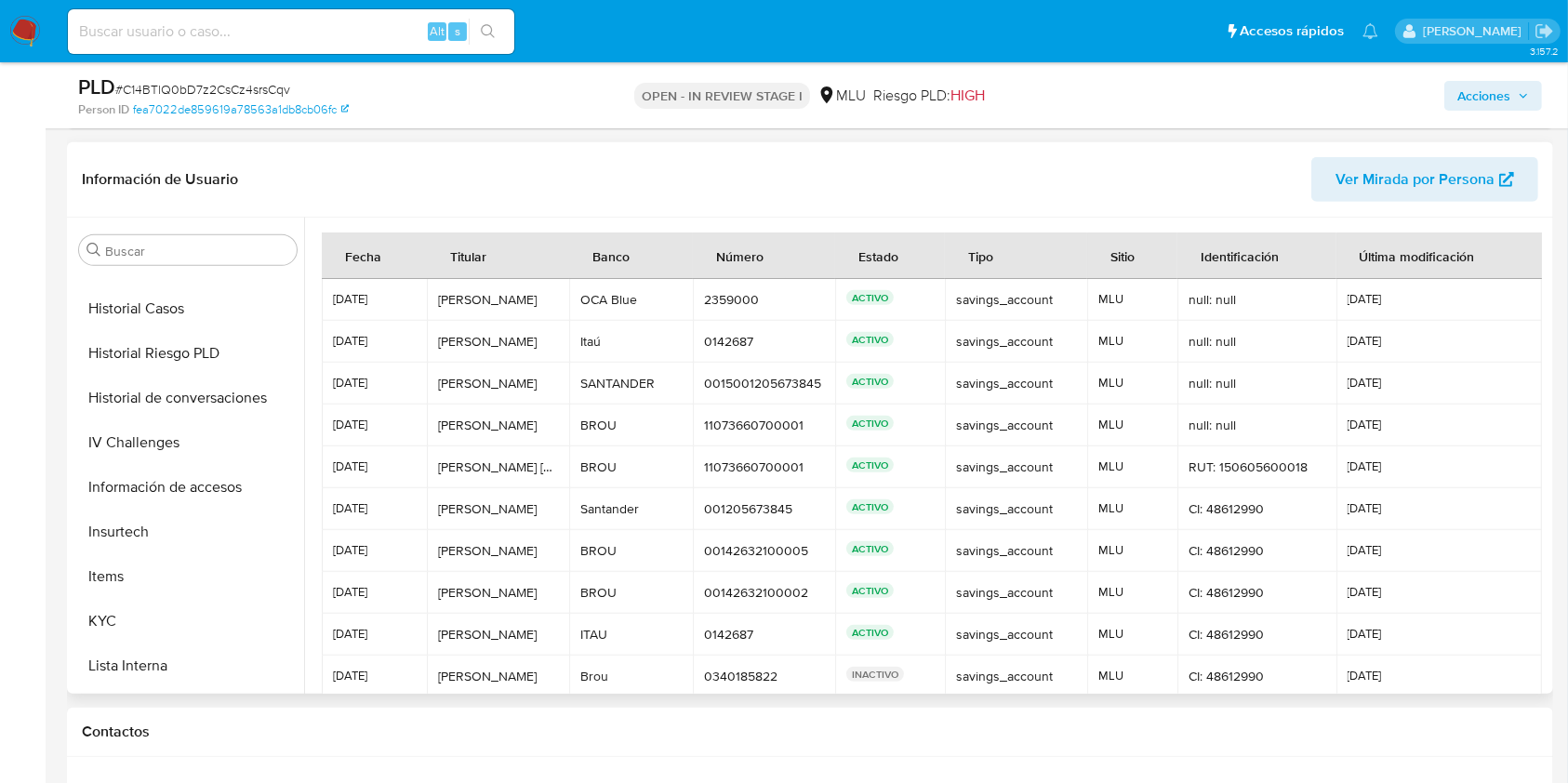
scroll to position [831, 0]
click at [140, 361] on button "KYC" at bounding box center [180, 358] width 218 height 45
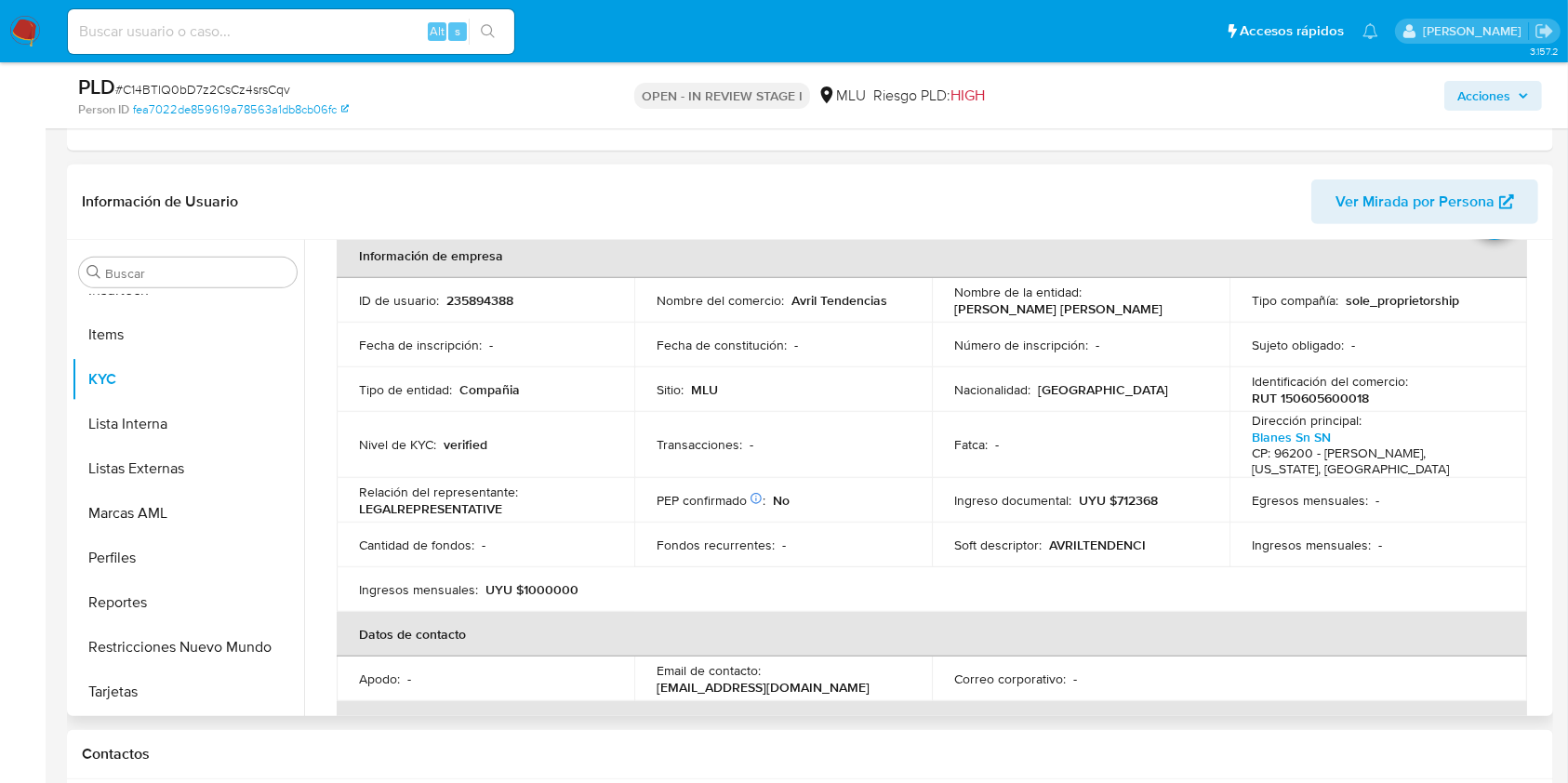
scroll to position [98, 0]
click at [1335, 540] on p "Ingresos mensuales :" at bounding box center [1311, 543] width 119 height 17
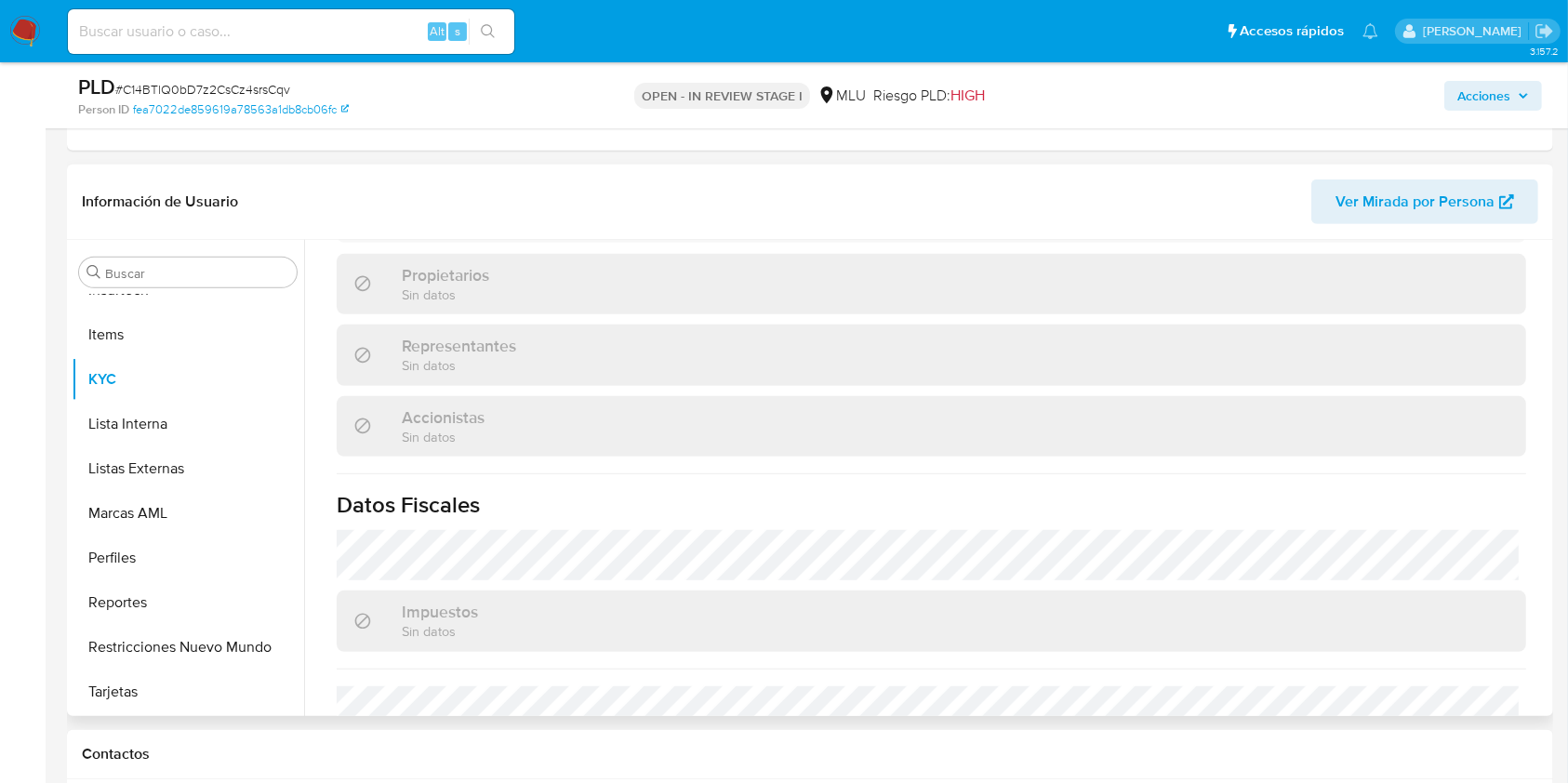
scroll to position [1058, 0]
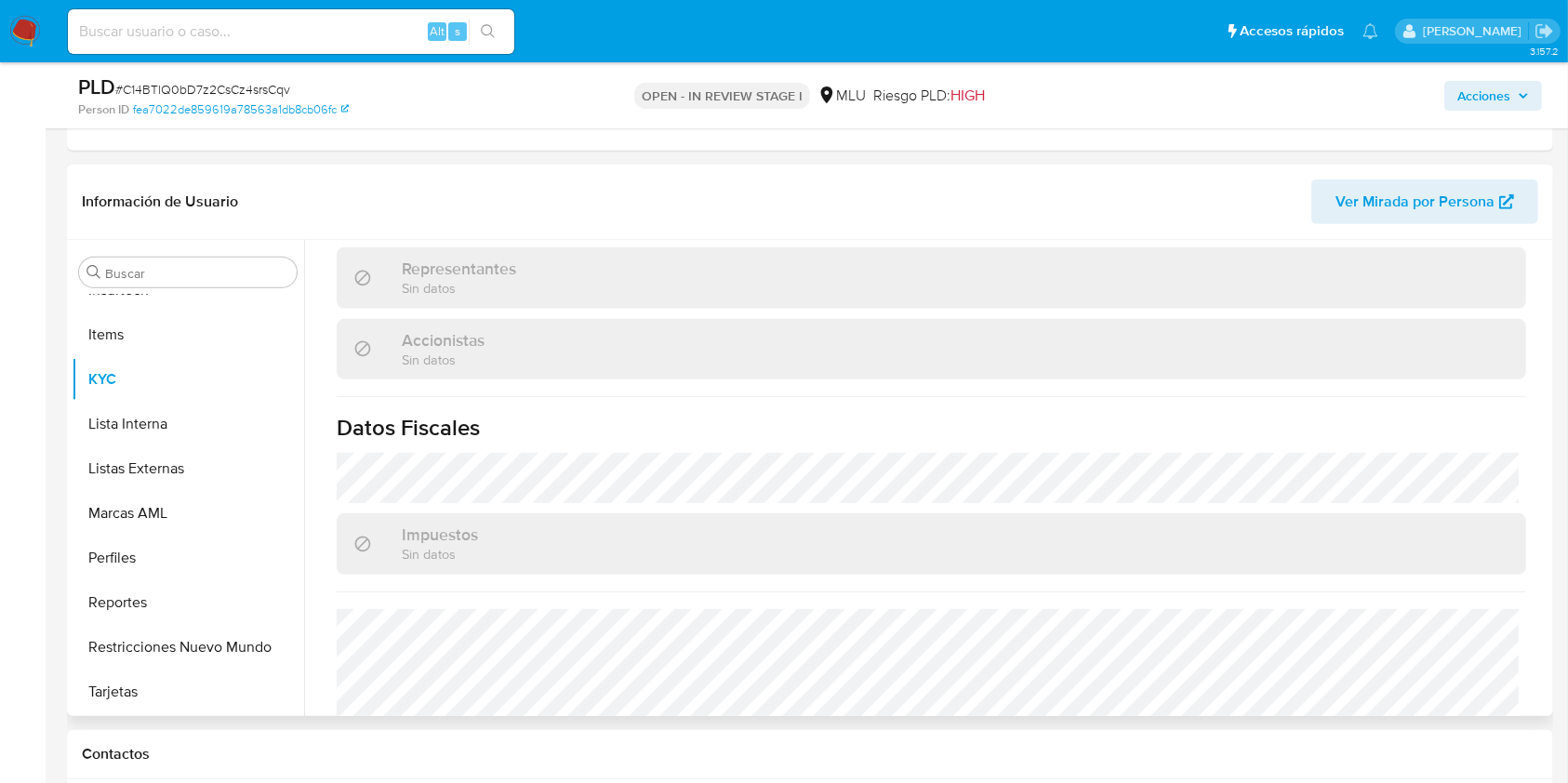
click at [1261, 525] on div "Impuestos Sin datos" at bounding box center [931, 544] width 1189 height 61
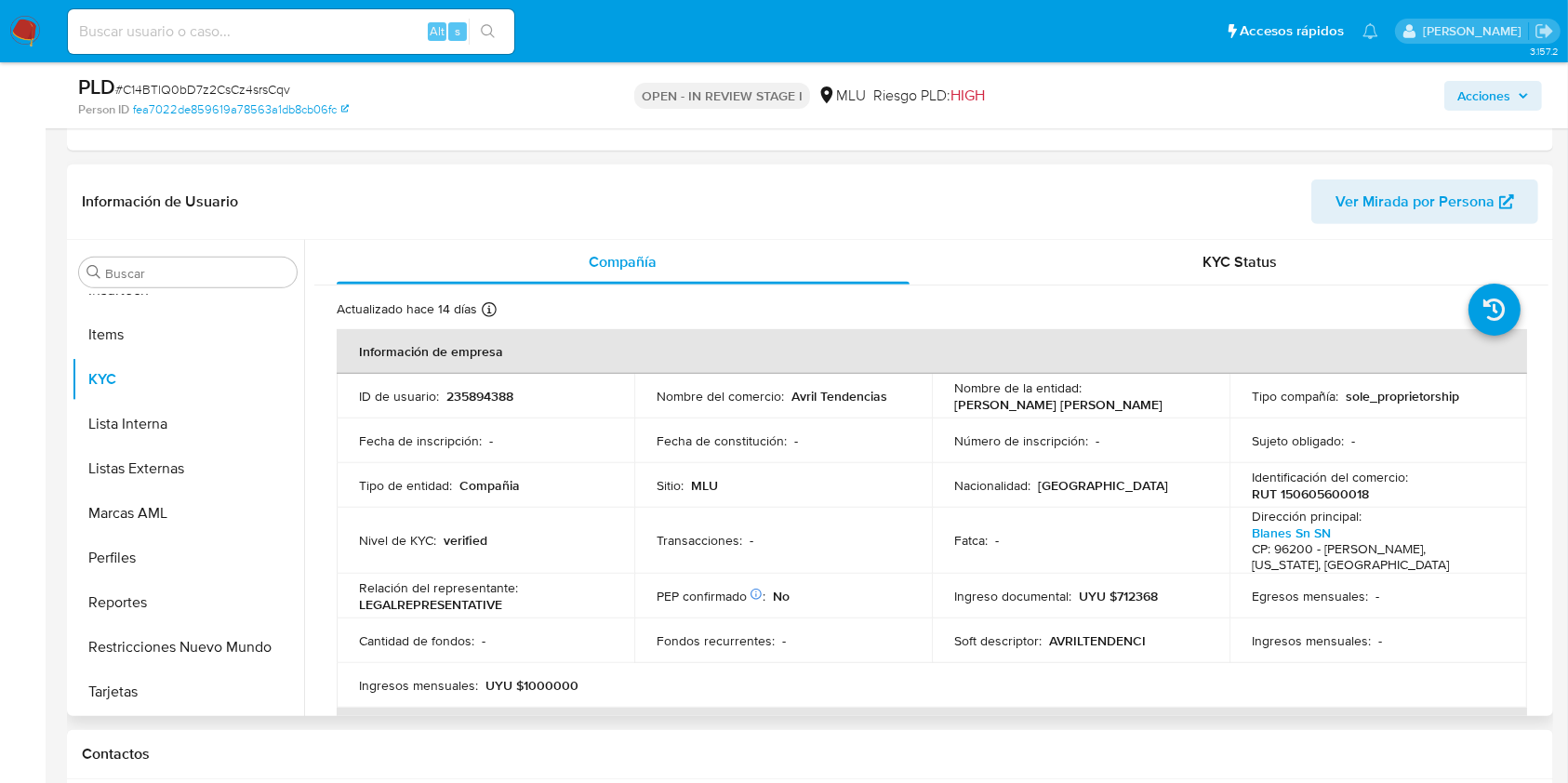
scroll to position [0, 0]
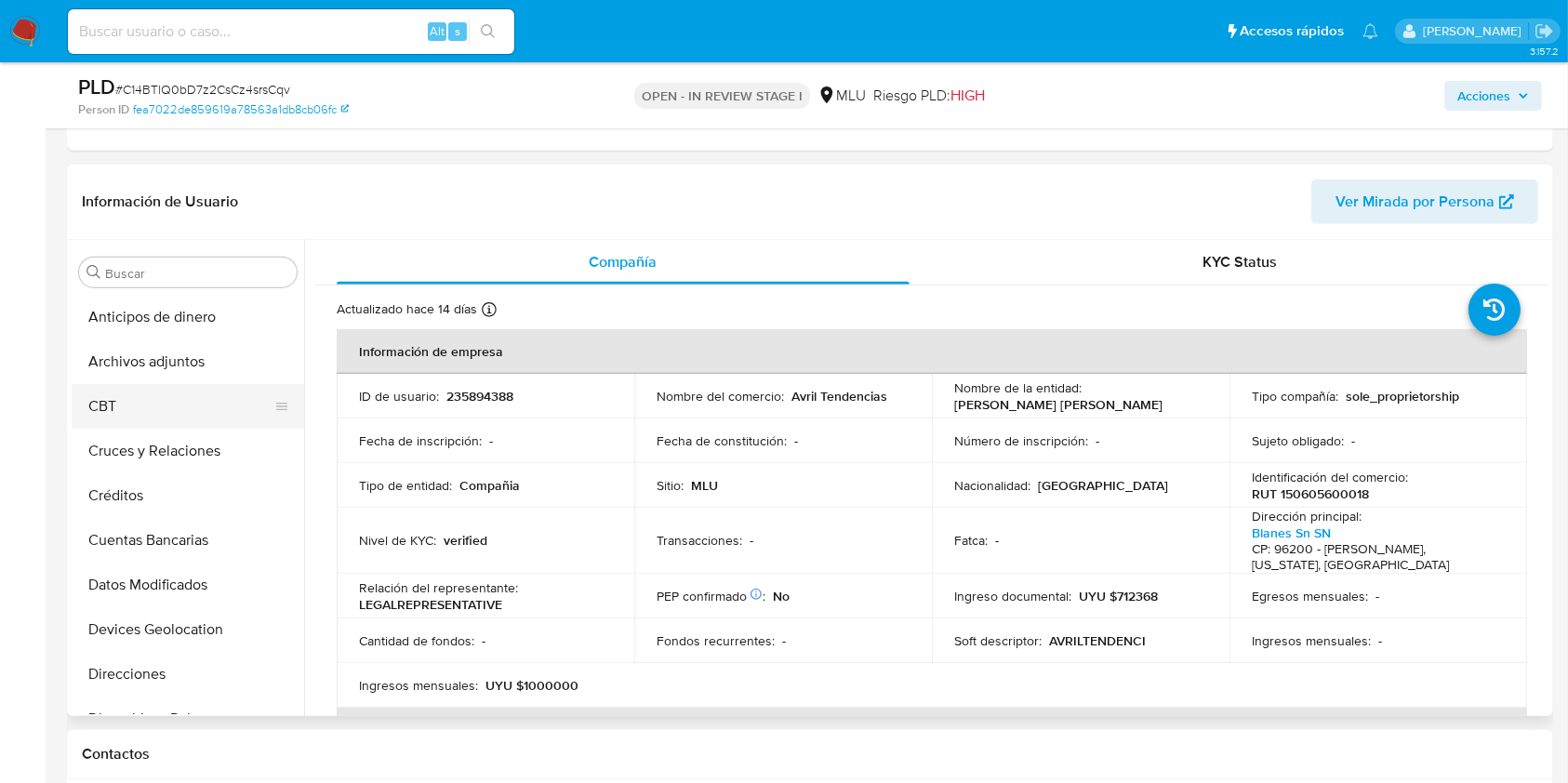
click at [143, 384] on button "CBT" at bounding box center [180, 407] width 218 height 45
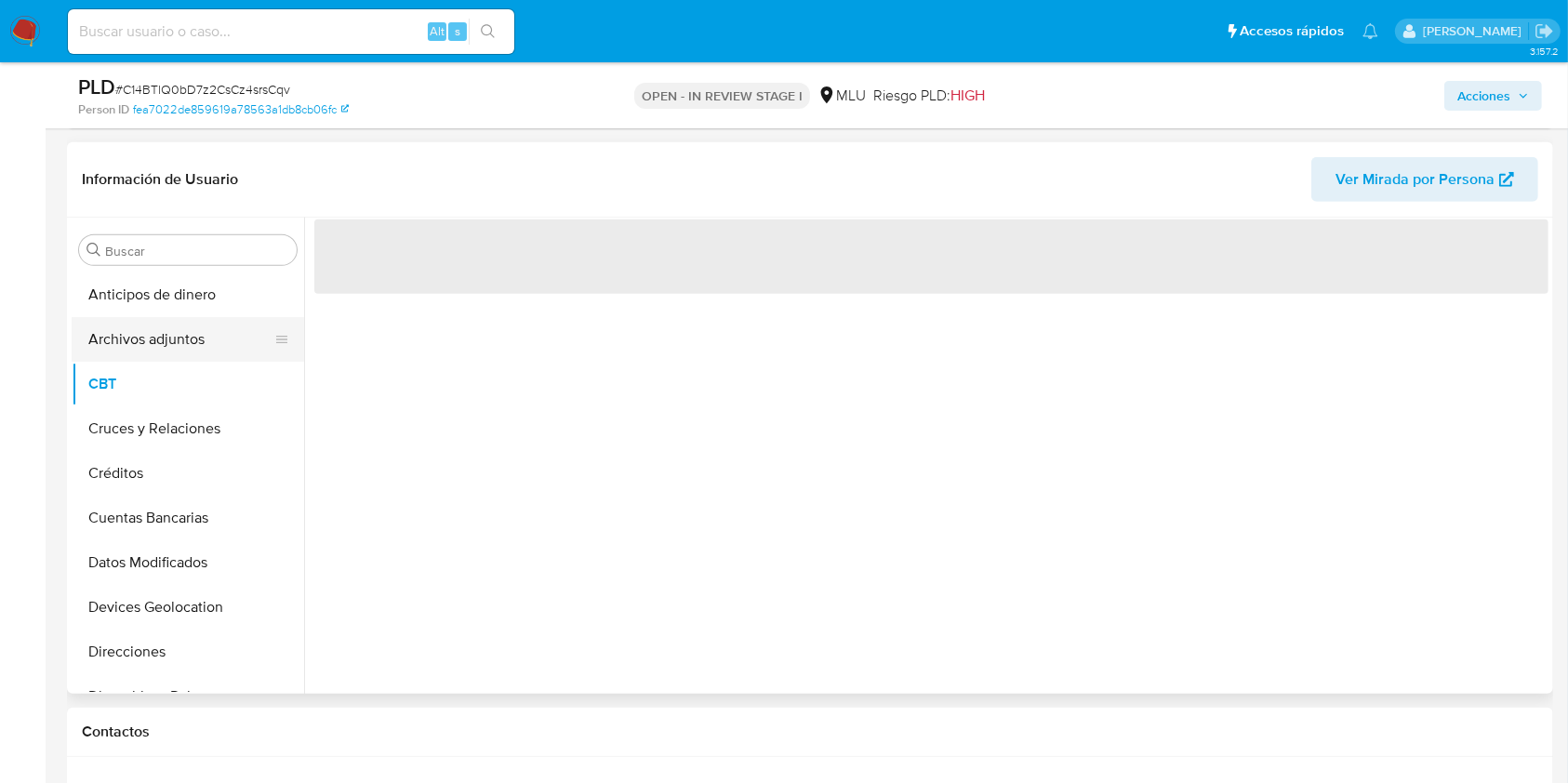
click at [202, 321] on button "Archivos adjuntos" at bounding box center [180, 340] width 218 height 45
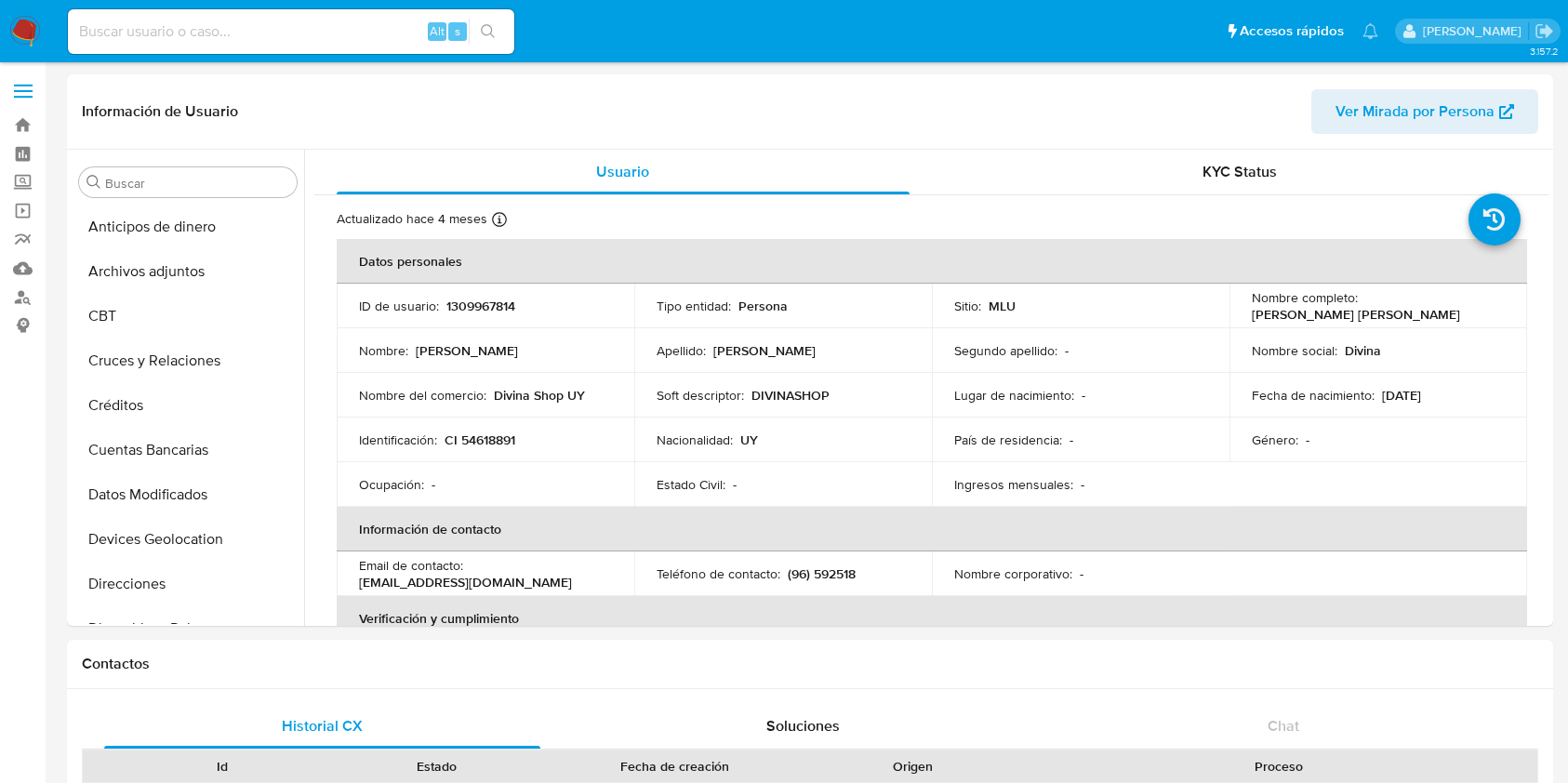
select select "10"
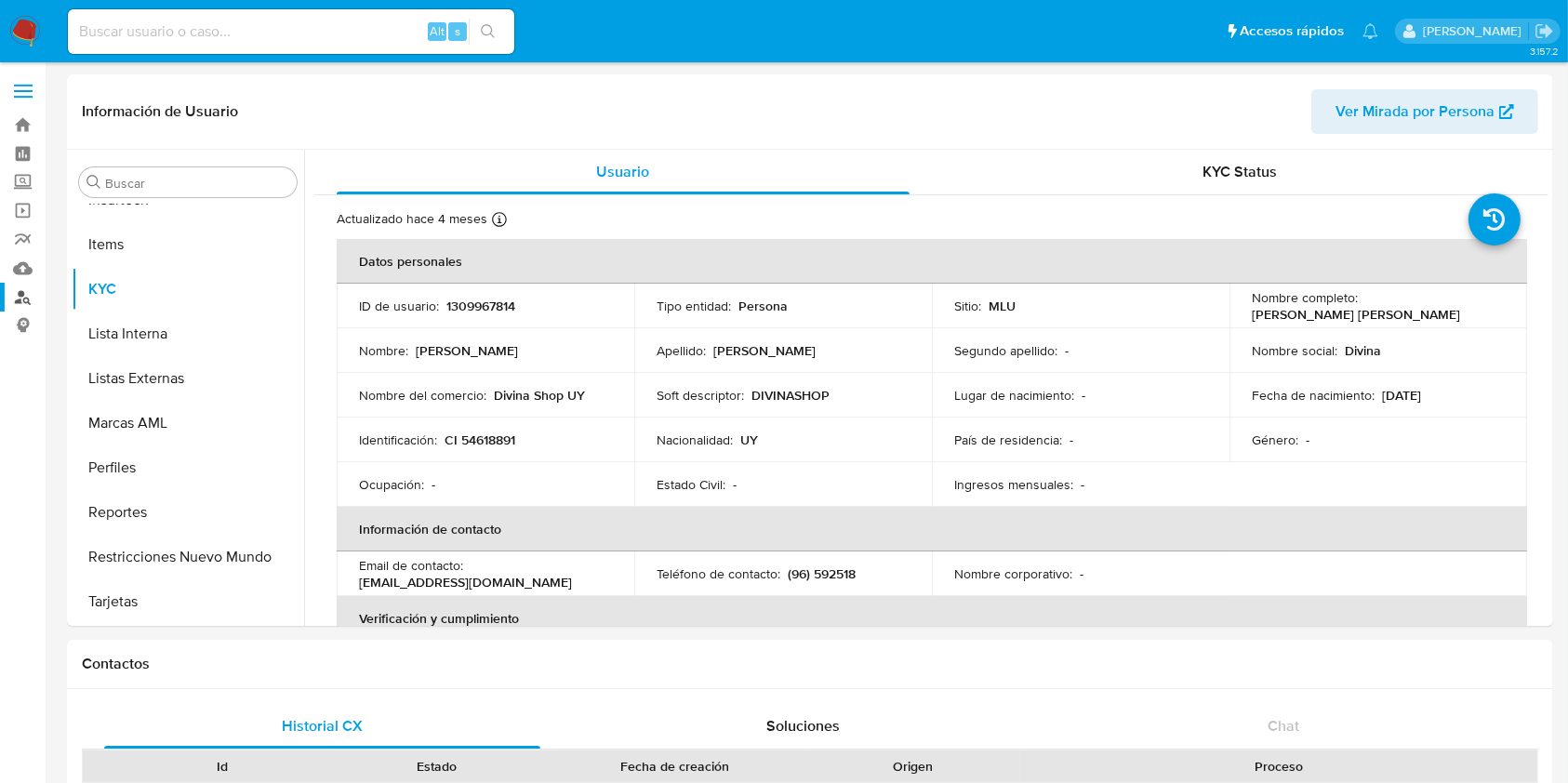
click at [24, 298] on link "Buscador de personas" at bounding box center [110, 297] width 222 height 29
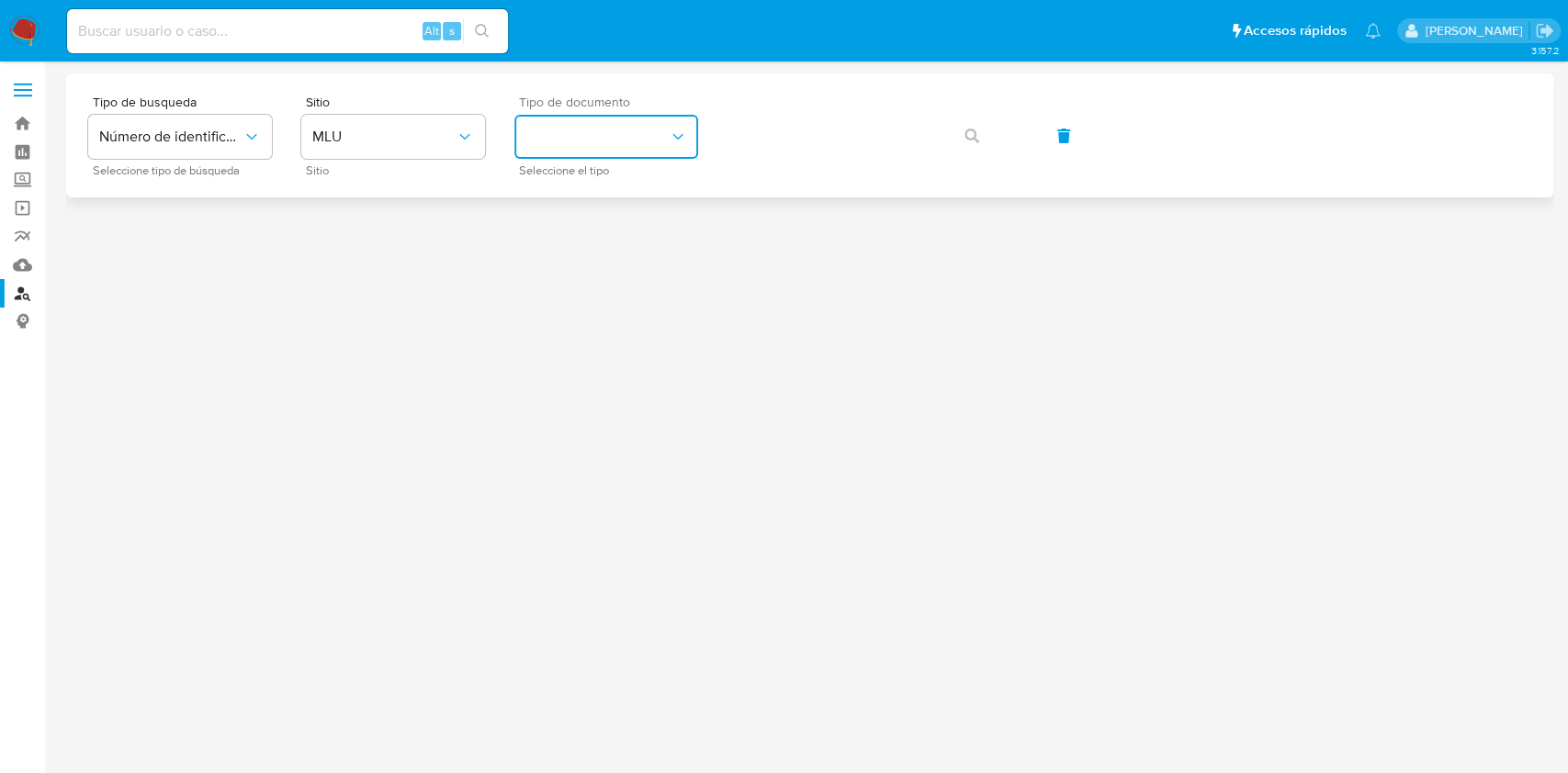
click at [619, 148] on button "identificationType" at bounding box center [606, 137] width 183 height 44
click at [539, 200] on div "CI CI" at bounding box center [600, 195] width 151 height 63
click at [955, 153] on button "button" at bounding box center [972, 136] width 63 height 44
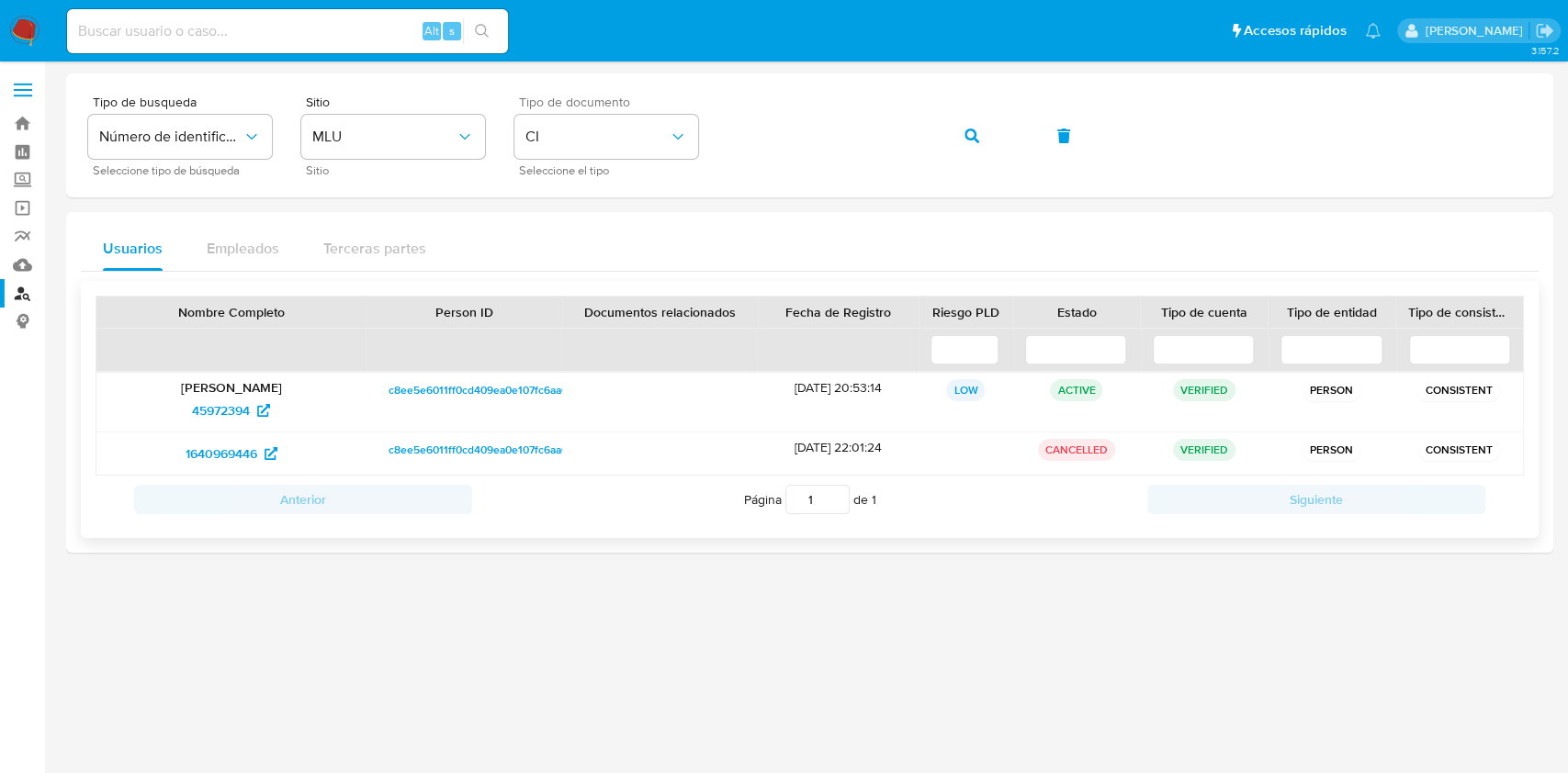
click at [692, 395] on div at bounding box center [659, 401] width 196 height 59
click at [456, 389] on span "c8ee5e6011ff0cd409ea0e107fc6aa68" at bounding box center [481, 390] width 185 height 22
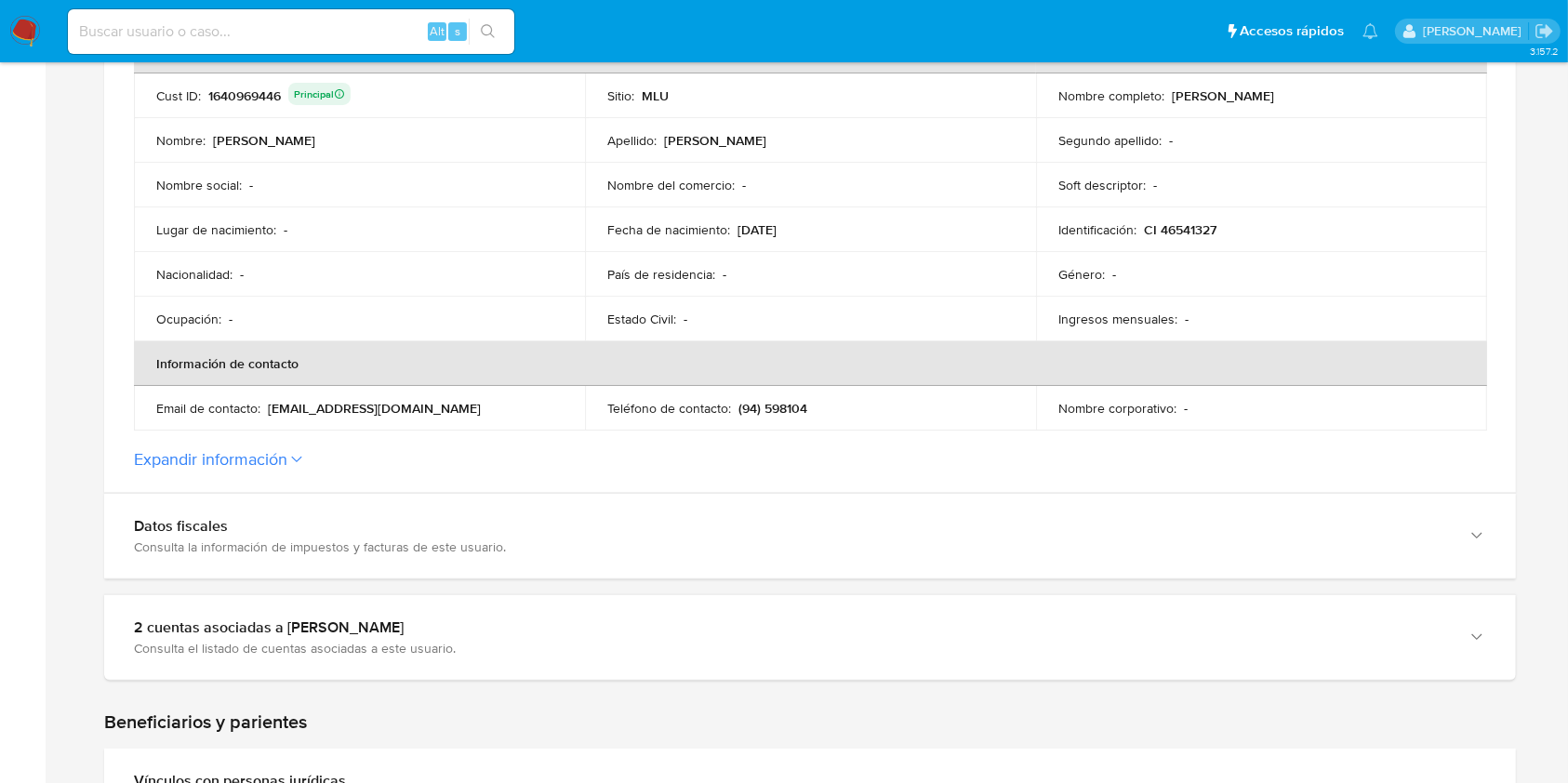
scroll to position [542, 0]
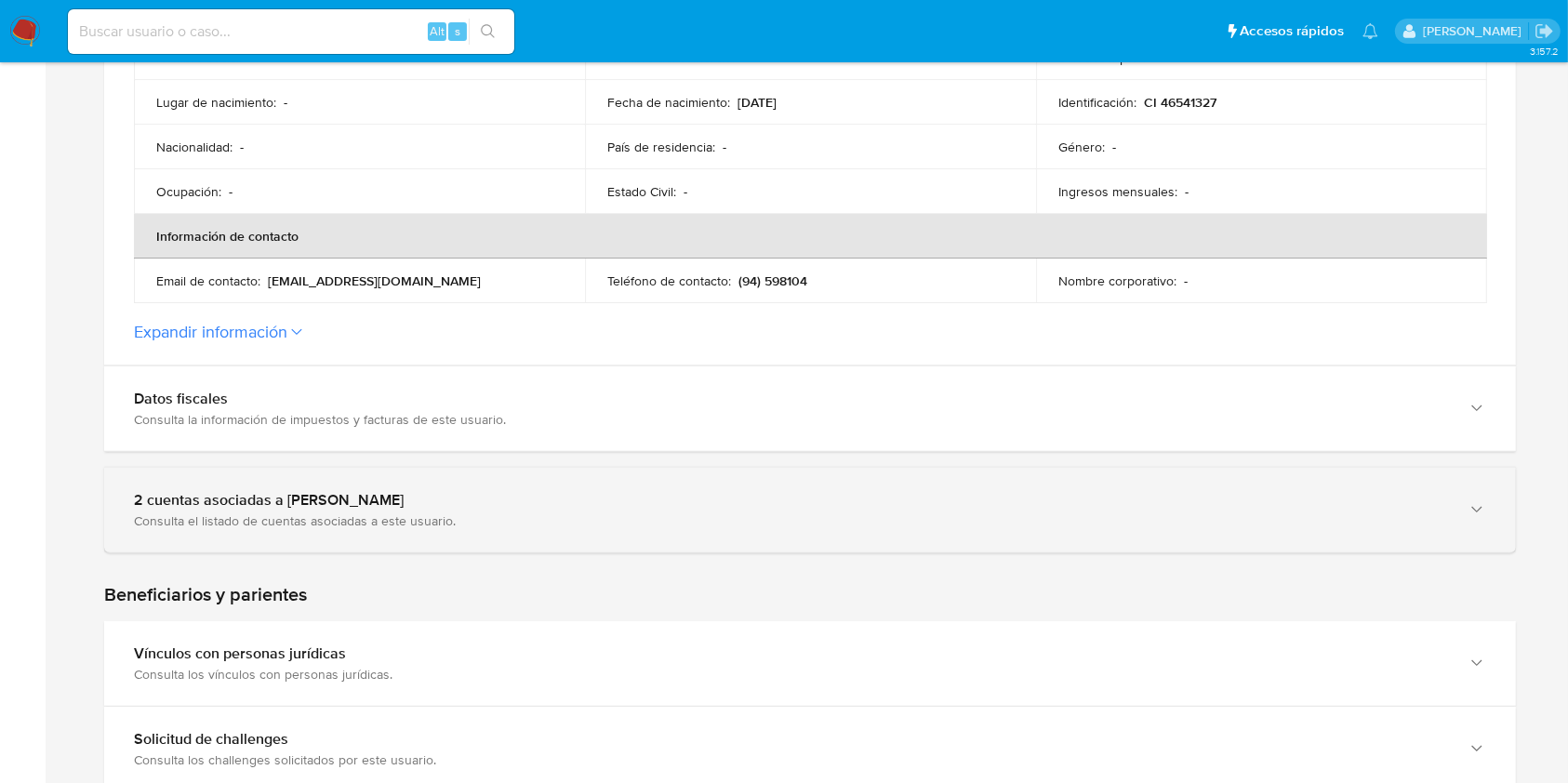
click at [1399, 523] on div "Consulta el listado de cuentas asociadas a este usuario." at bounding box center [791, 520] width 1315 height 17
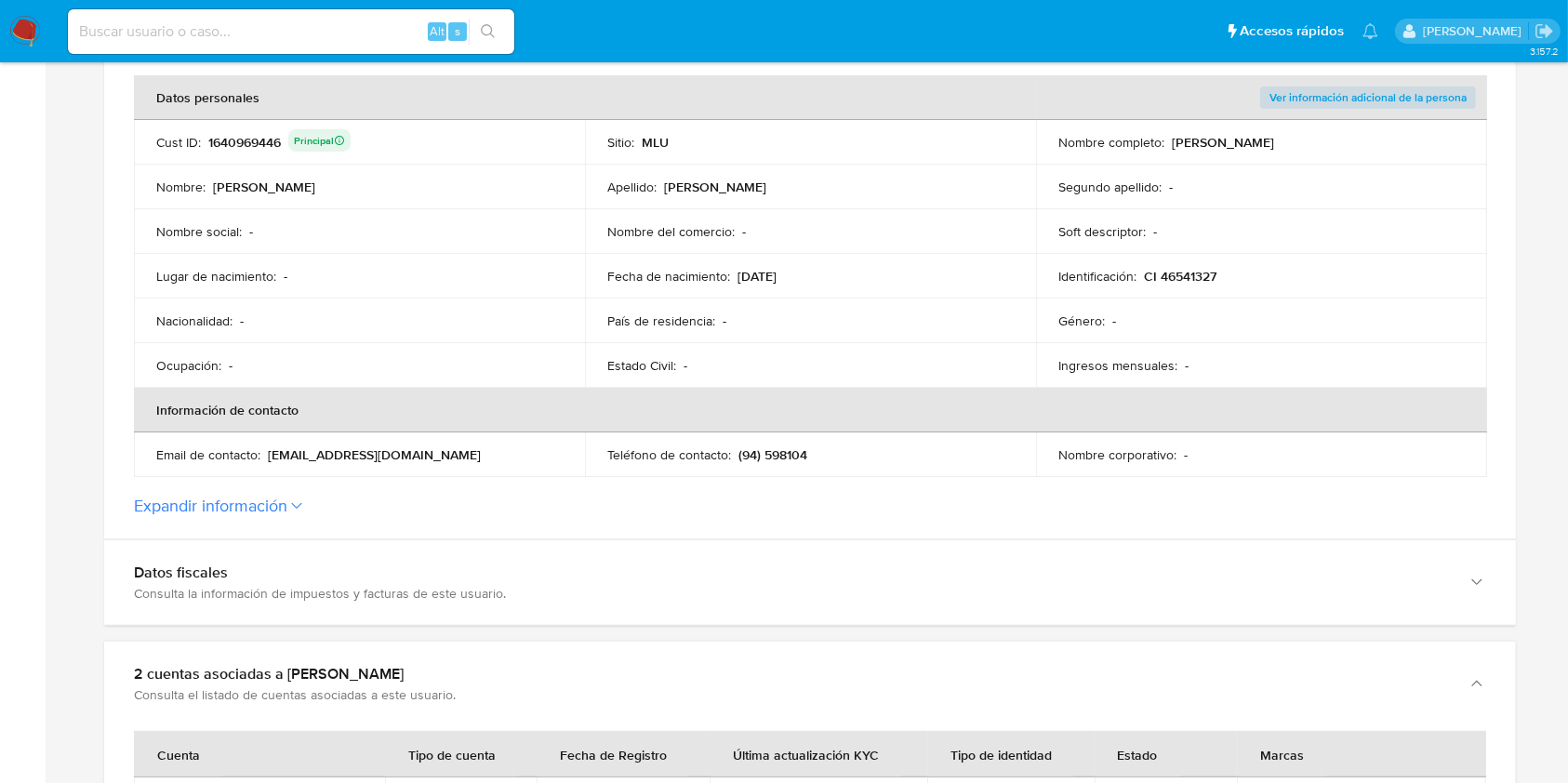
scroll to position [341, 0]
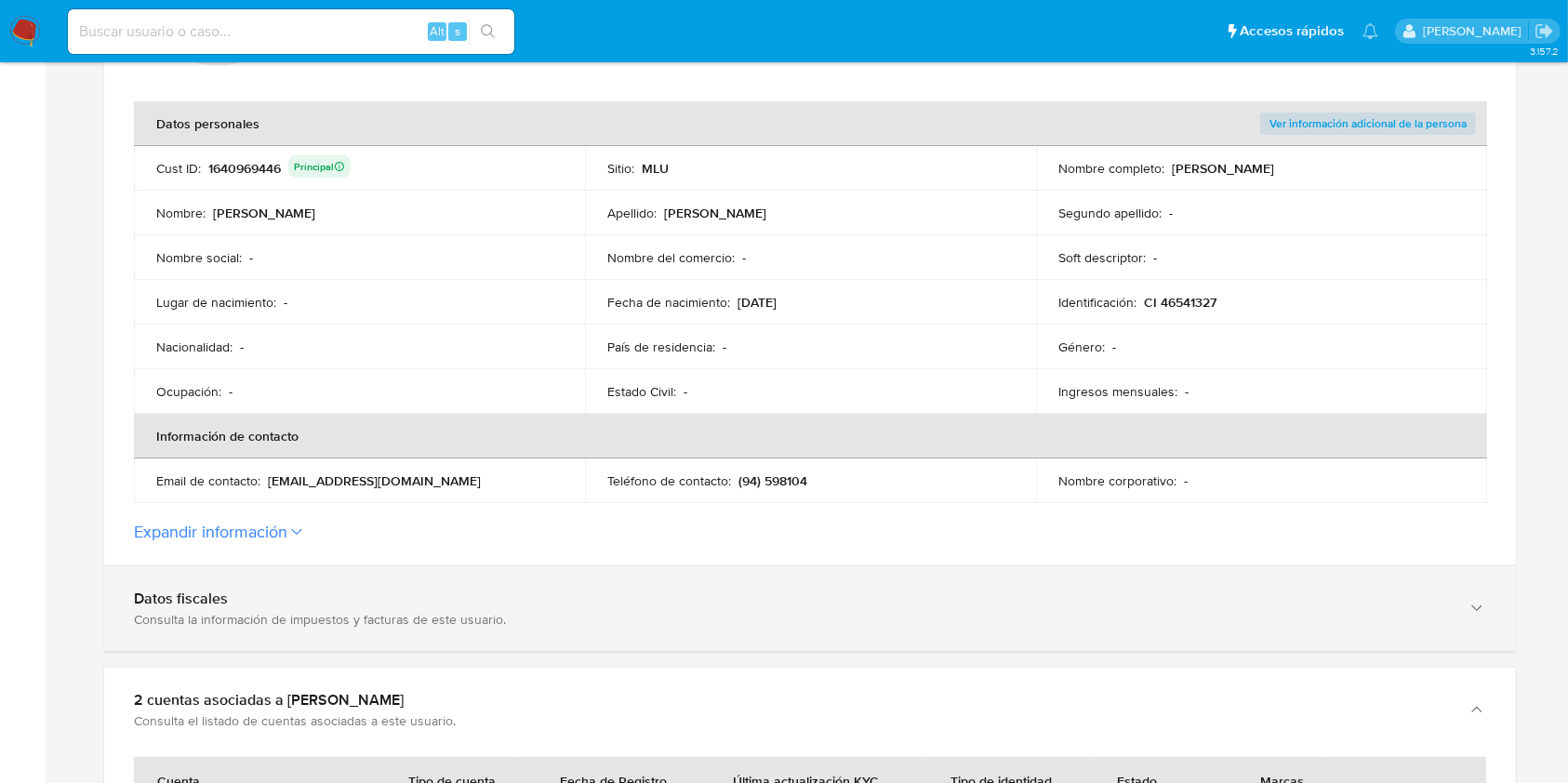
click at [192, 612] on div "Consulta la información de impuestos y facturas de este usuario." at bounding box center [791, 619] width 1315 height 17
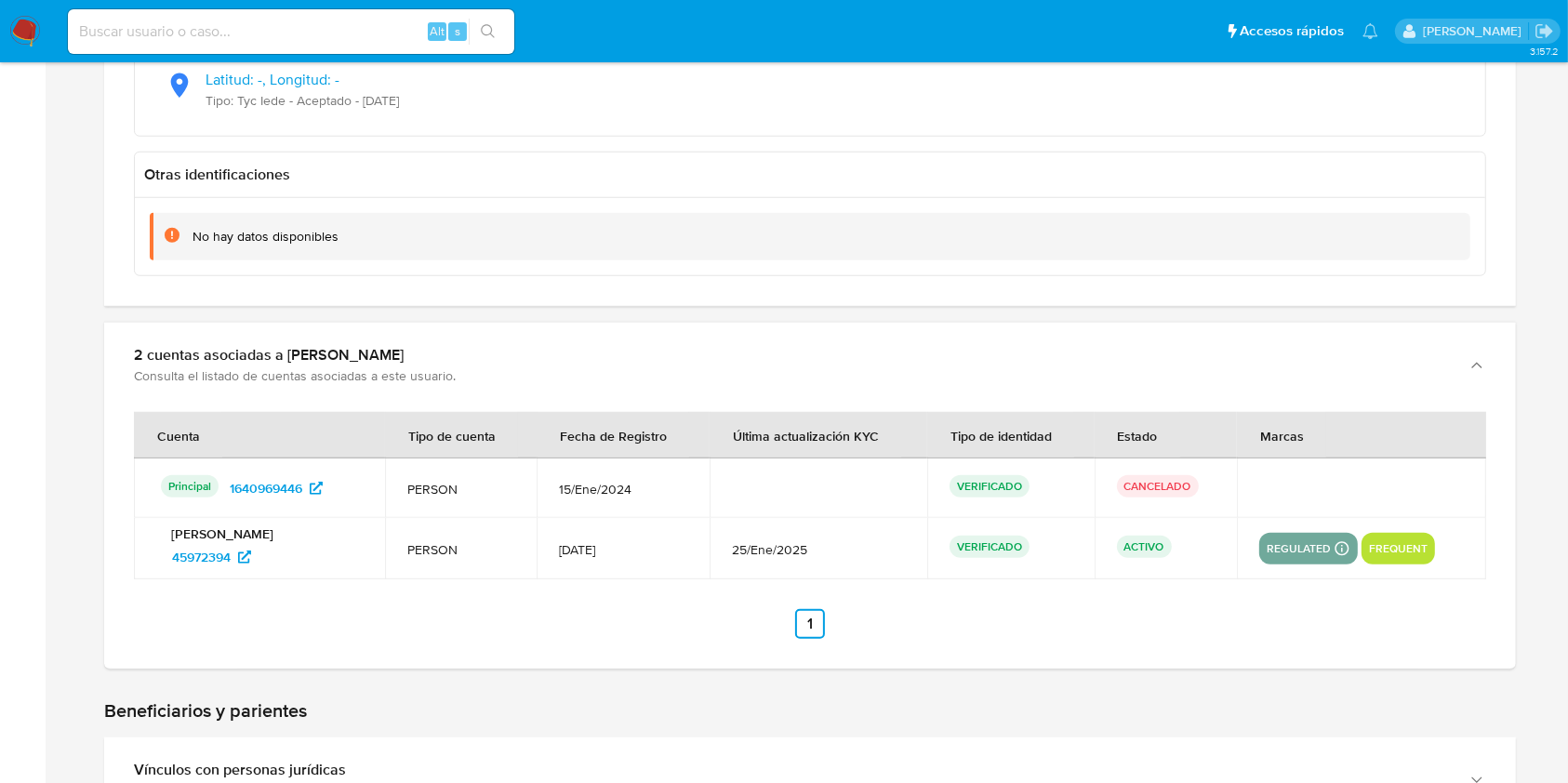
scroll to position [1625, 0]
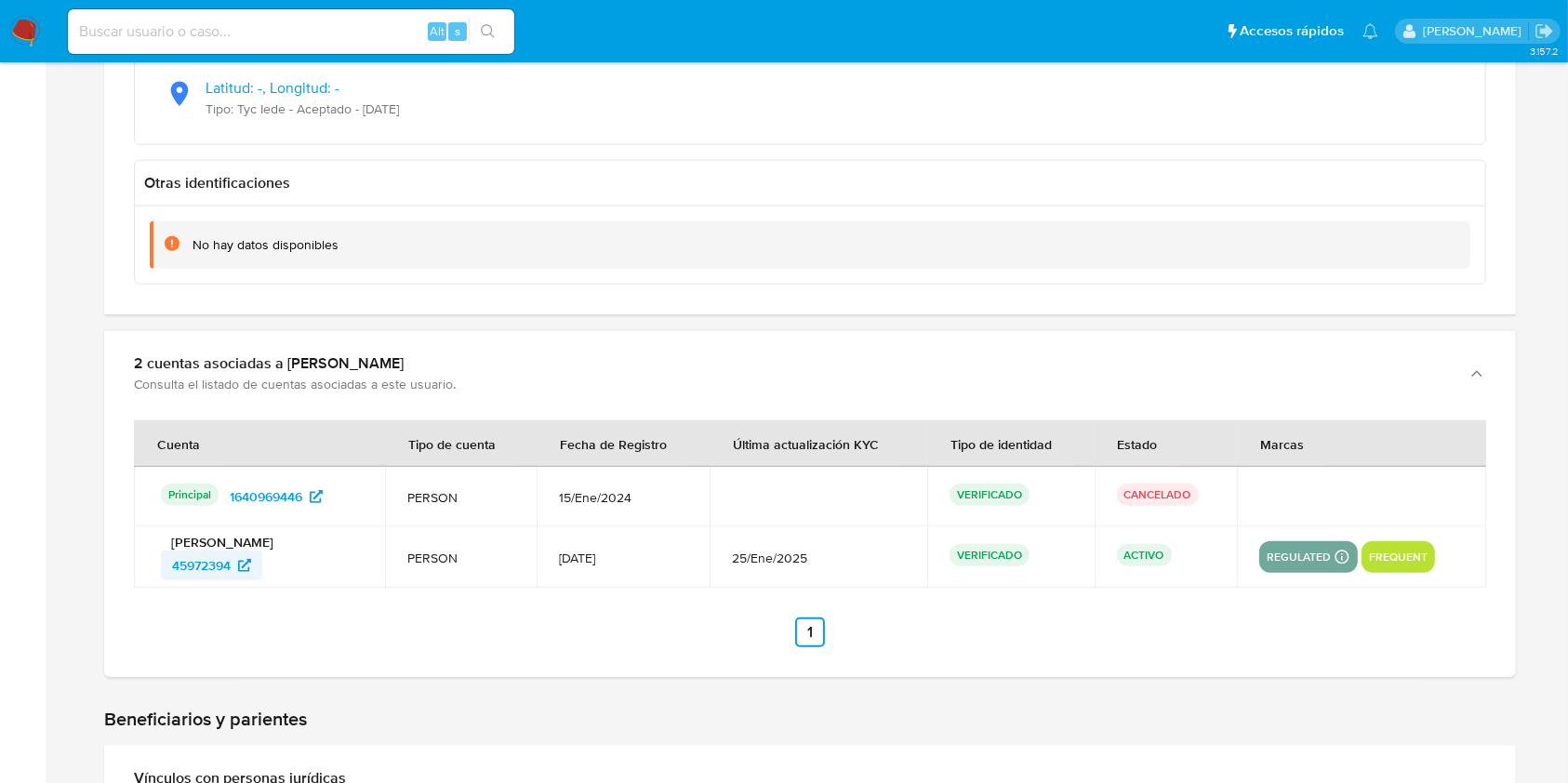
drag, startPoint x: 272, startPoint y: 571, endPoint x: 165, endPoint y: 578, distance: 107.2
click at [165, 578] on div "45972394" at bounding box center [262, 565] width 202 height 29
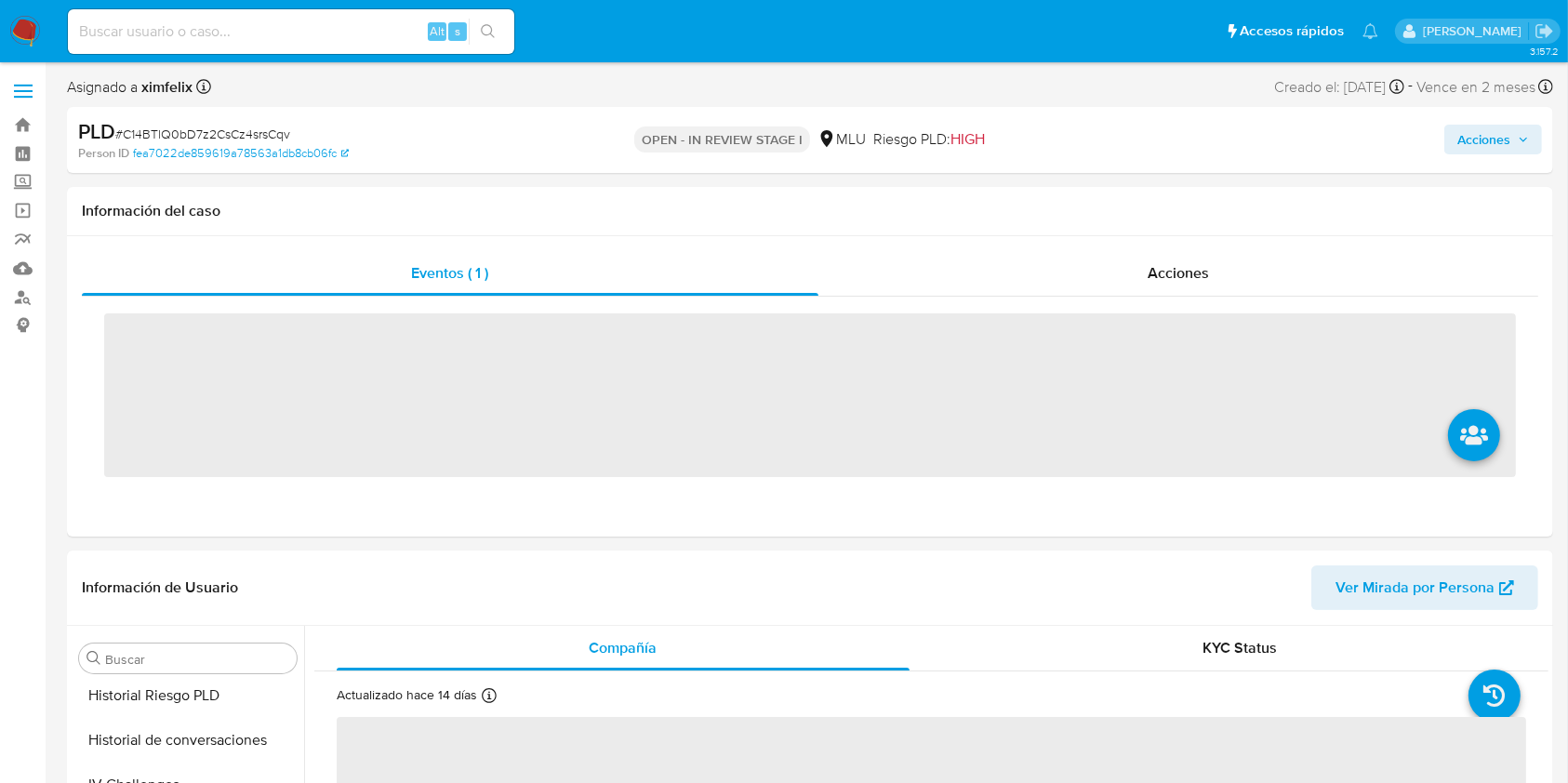
scroll to position [831, 0]
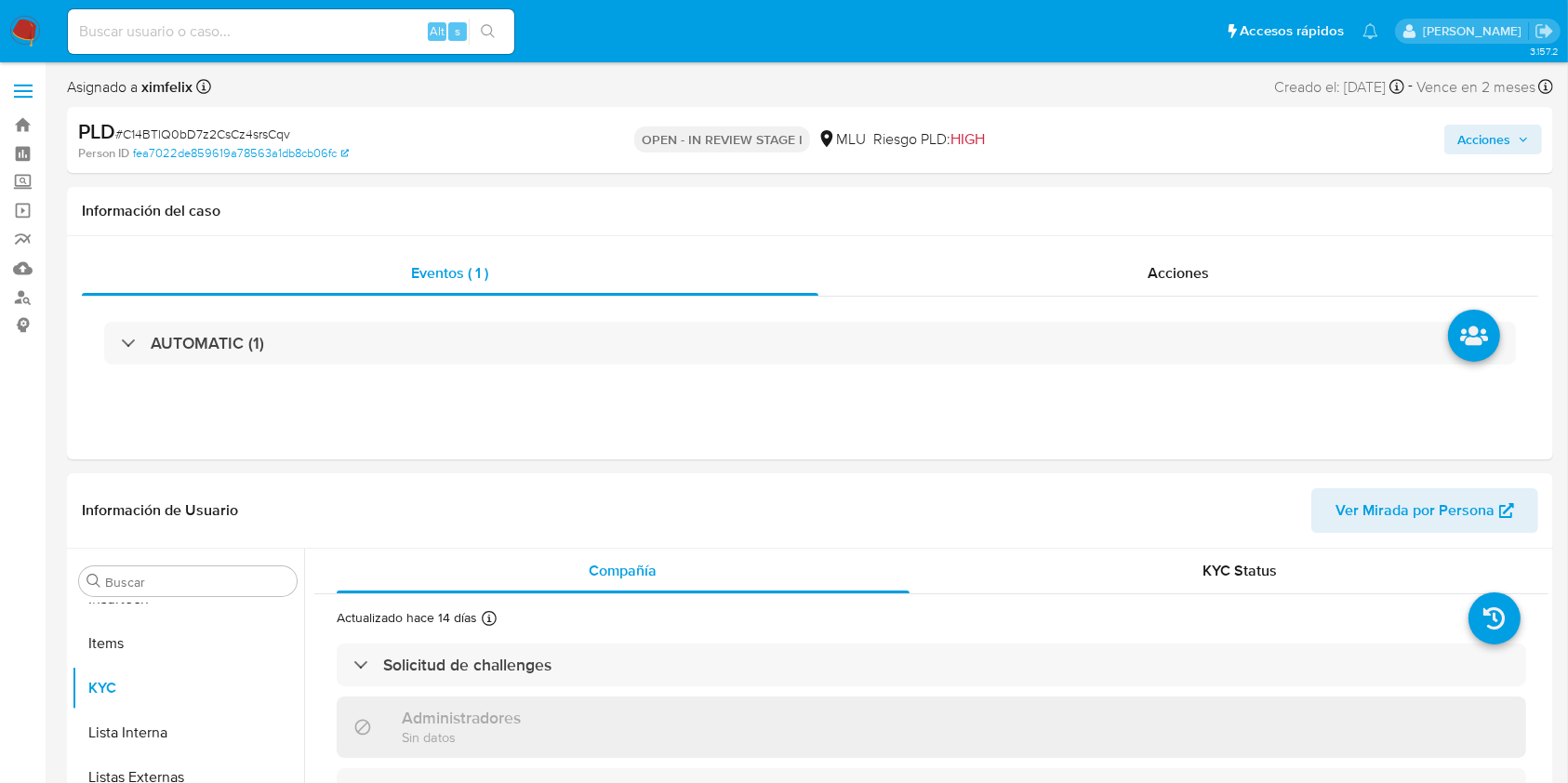
select select "10"
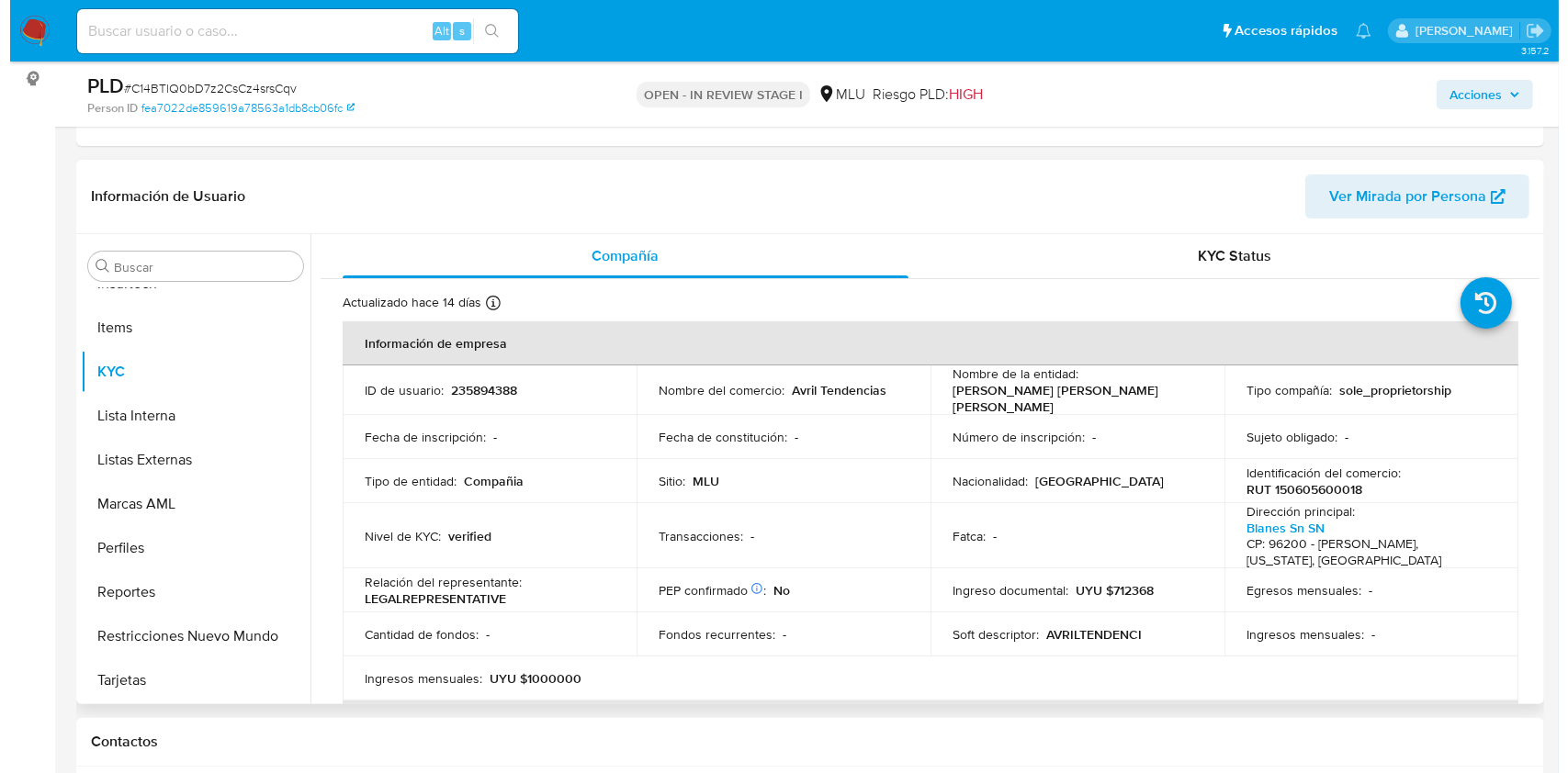
scroll to position [0, 0]
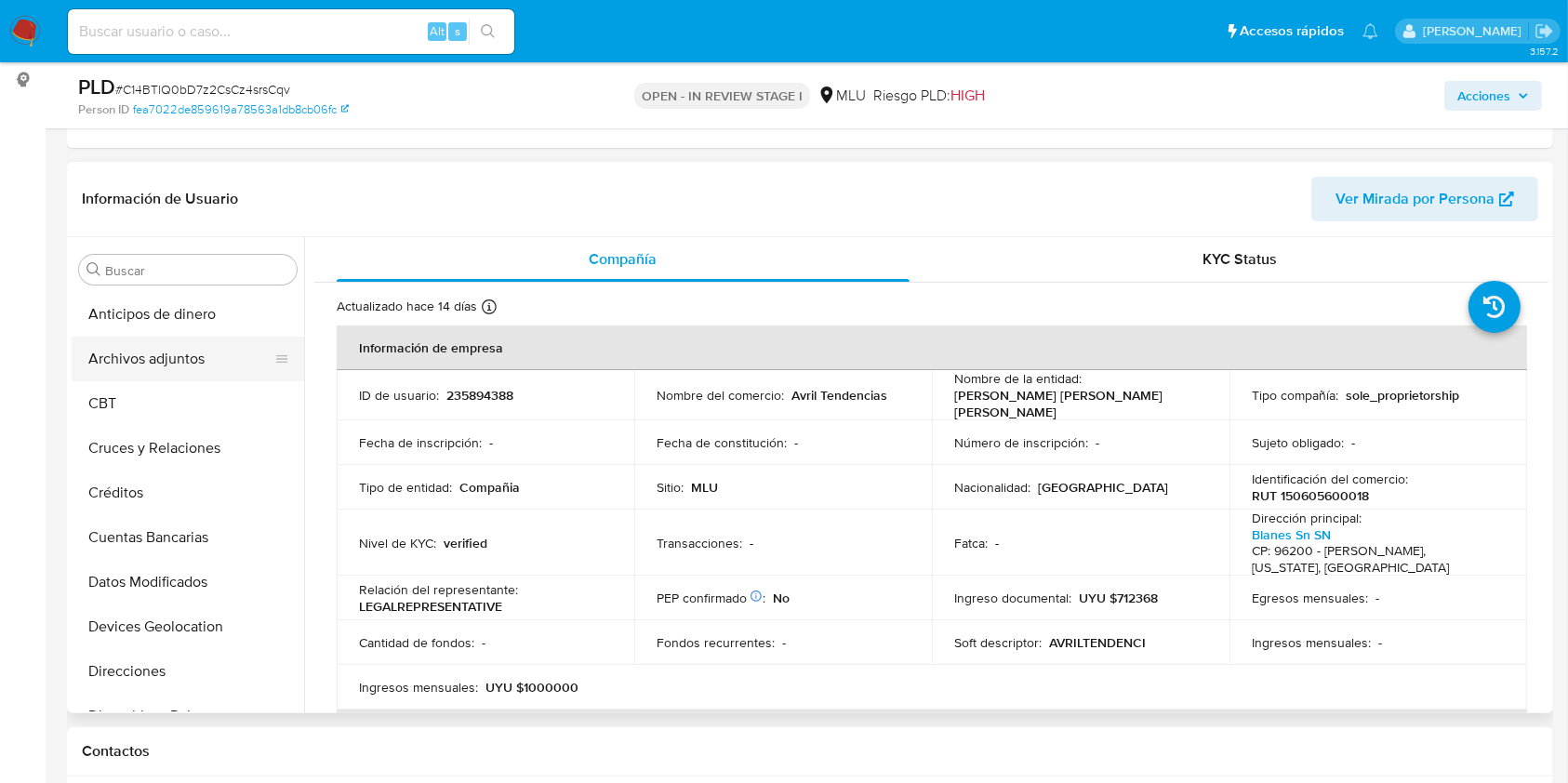
click at [183, 359] on button "Archivos adjuntos" at bounding box center [180, 360] width 218 height 45
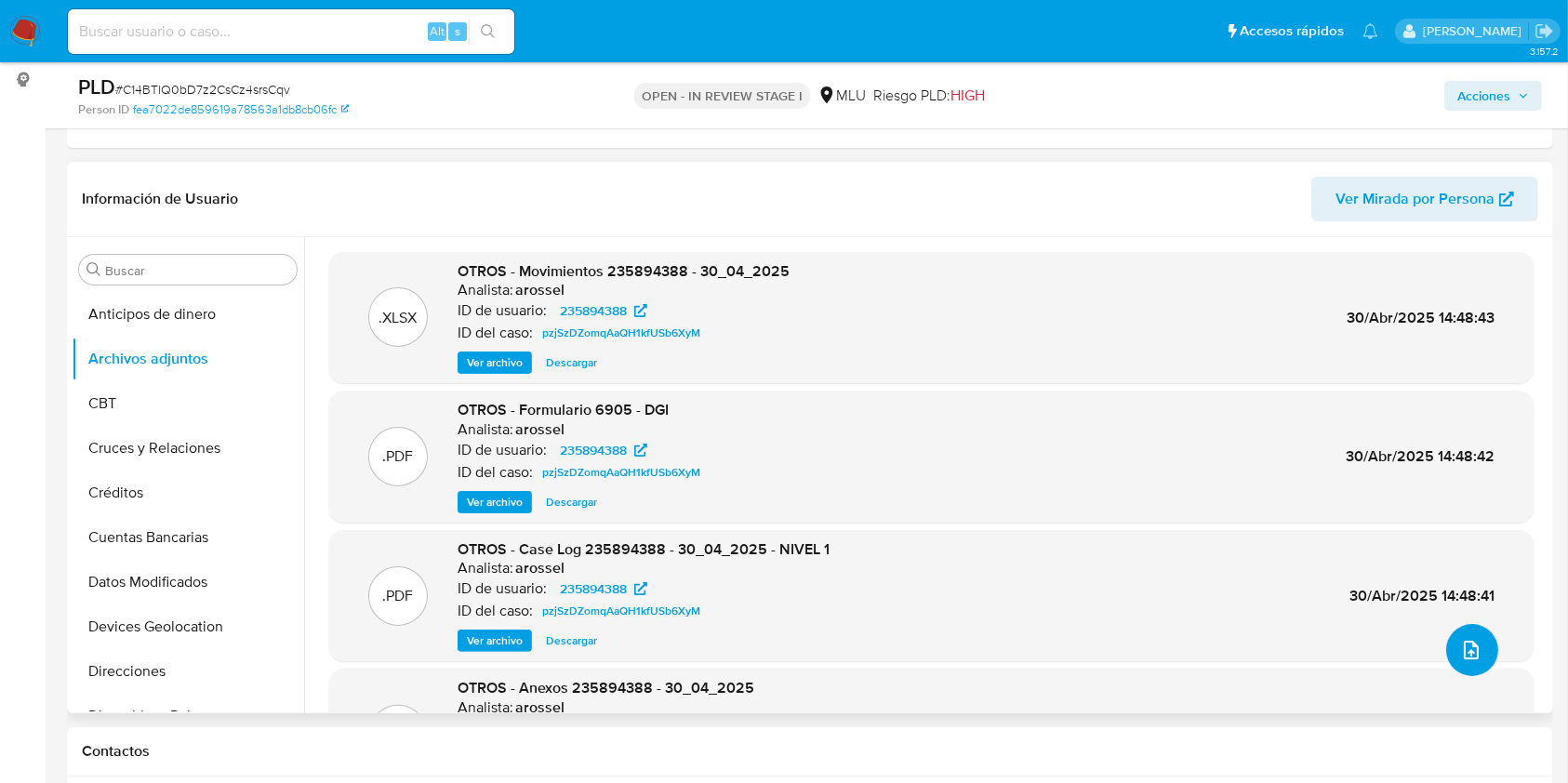
click at [1474, 642] on button "upload-file" at bounding box center [1471, 650] width 52 height 52
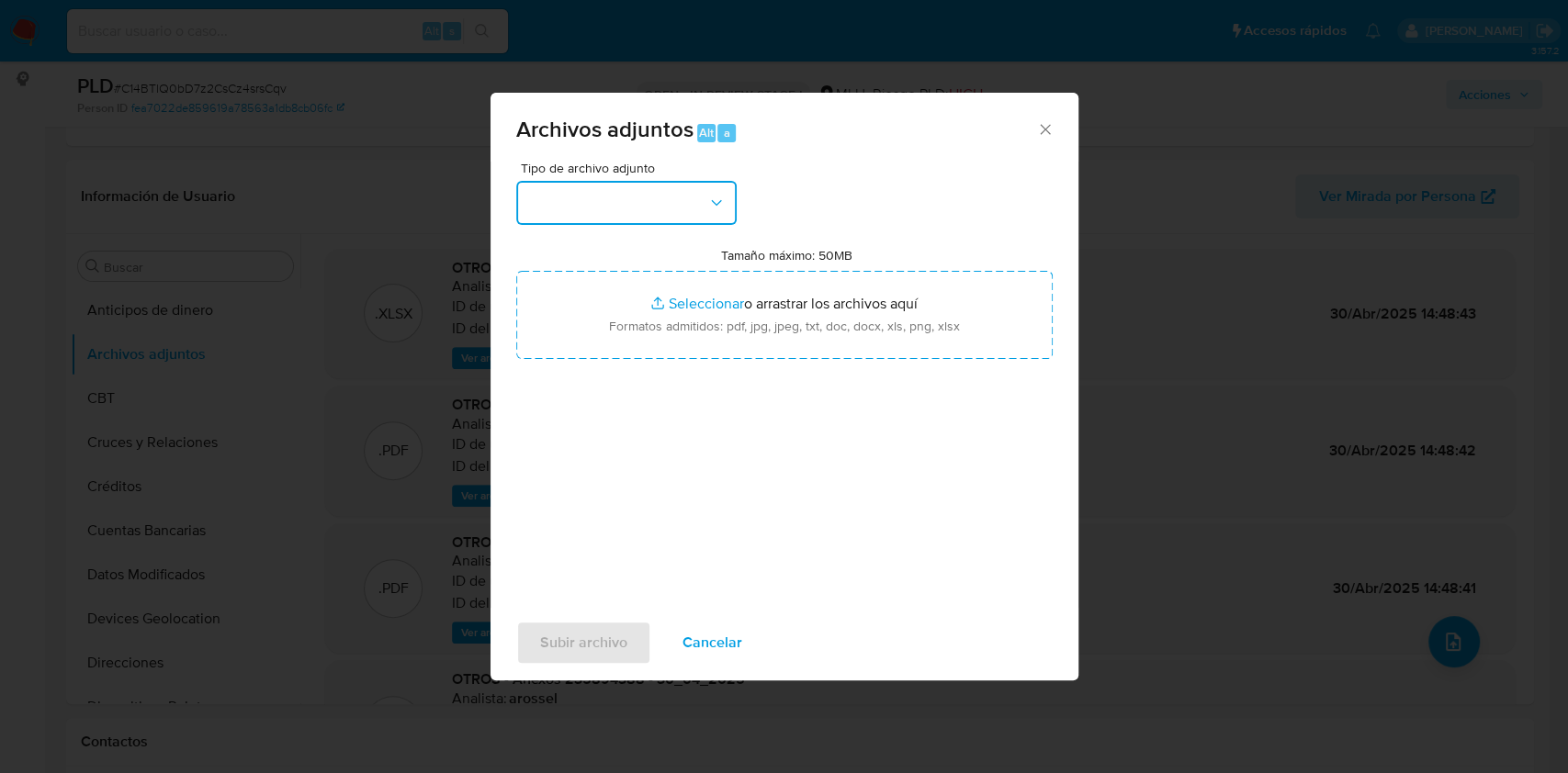
click at [652, 183] on button "button" at bounding box center [626, 203] width 220 height 44
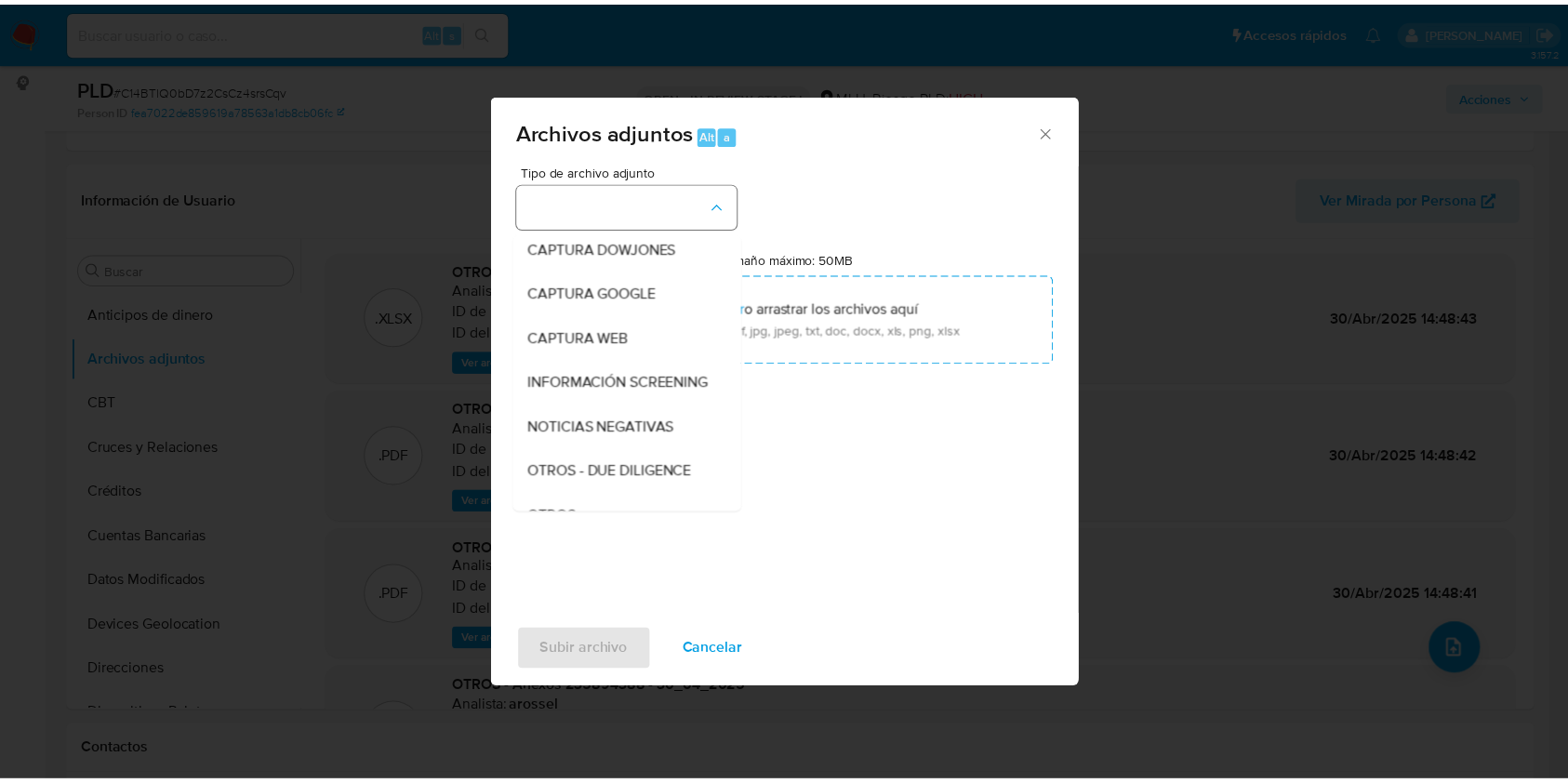
scroll to position [97, 0]
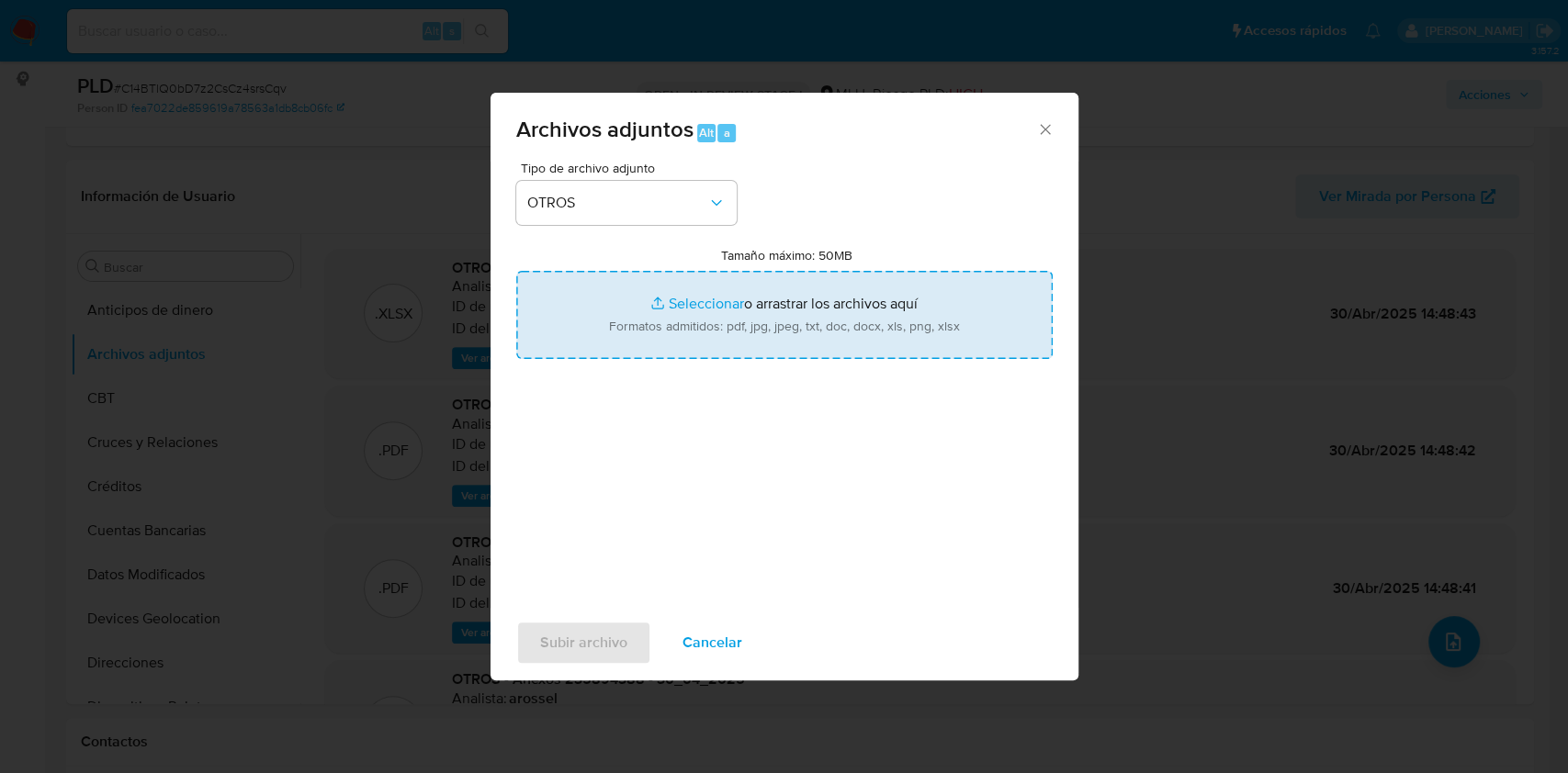
type input "C:\fakepath\CASE LOG 235894388 29_08_2025 - NIVEL 1.pdf"
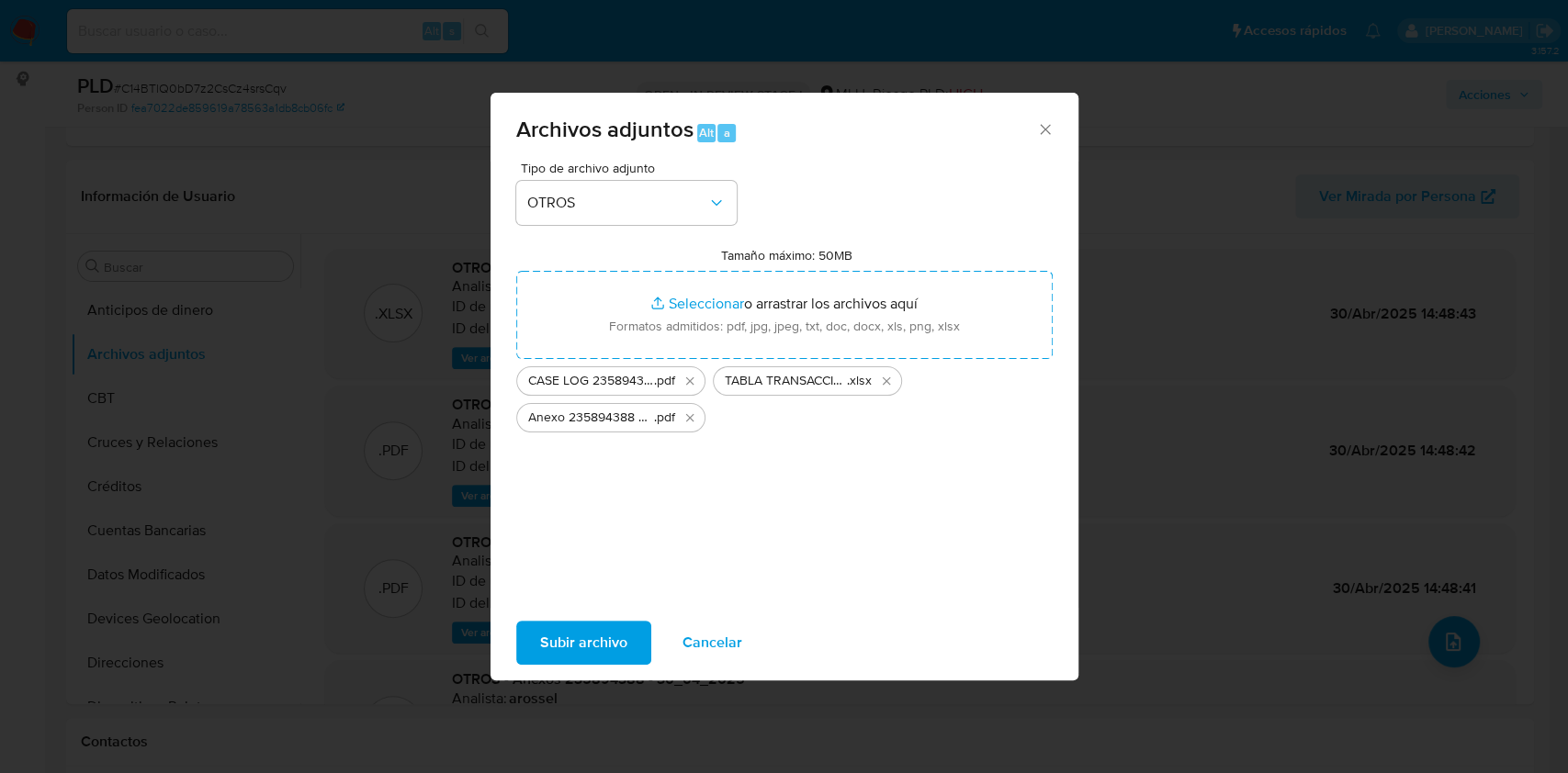
click at [572, 647] on span "Subir archivo" at bounding box center [584, 643] width 87 height 41
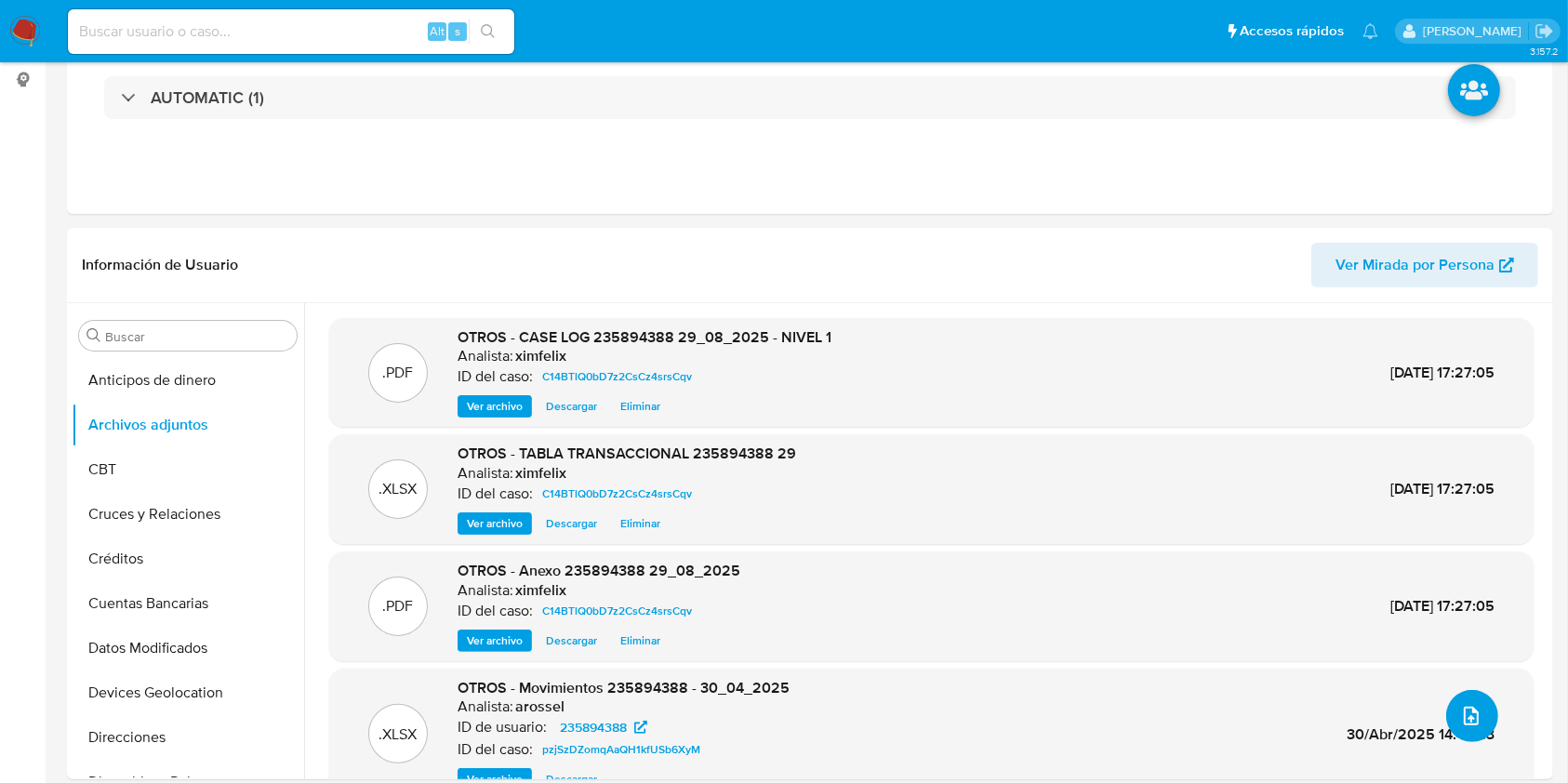
scroll to position [0, 0]
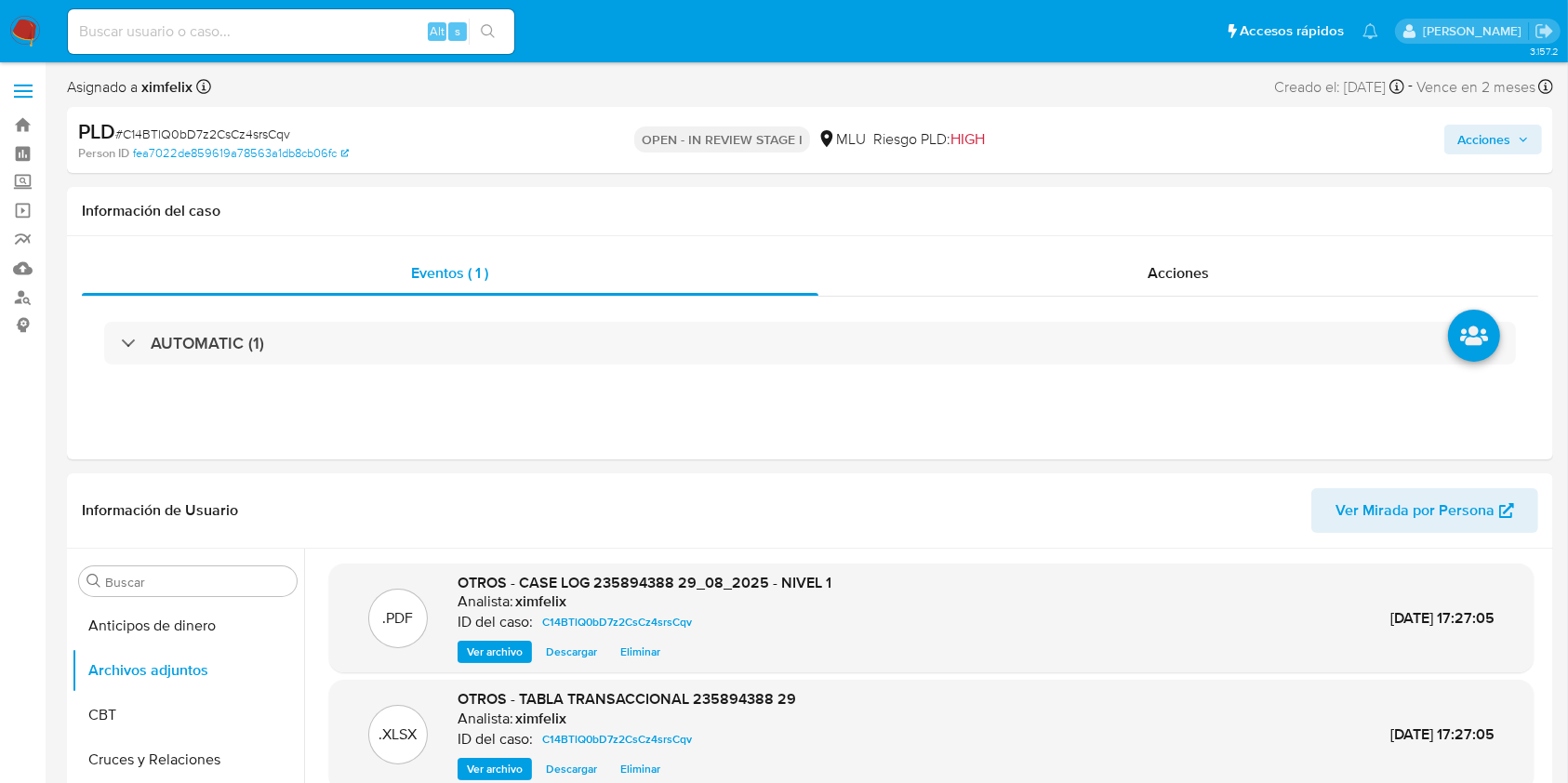
click at [1460, 155] on div "Acciones" at bounding box center [1300, 140] width 483 height 44
click at [1503, 150] on span "Acciones" at bounding box center [1483, 140] width 53 height 29
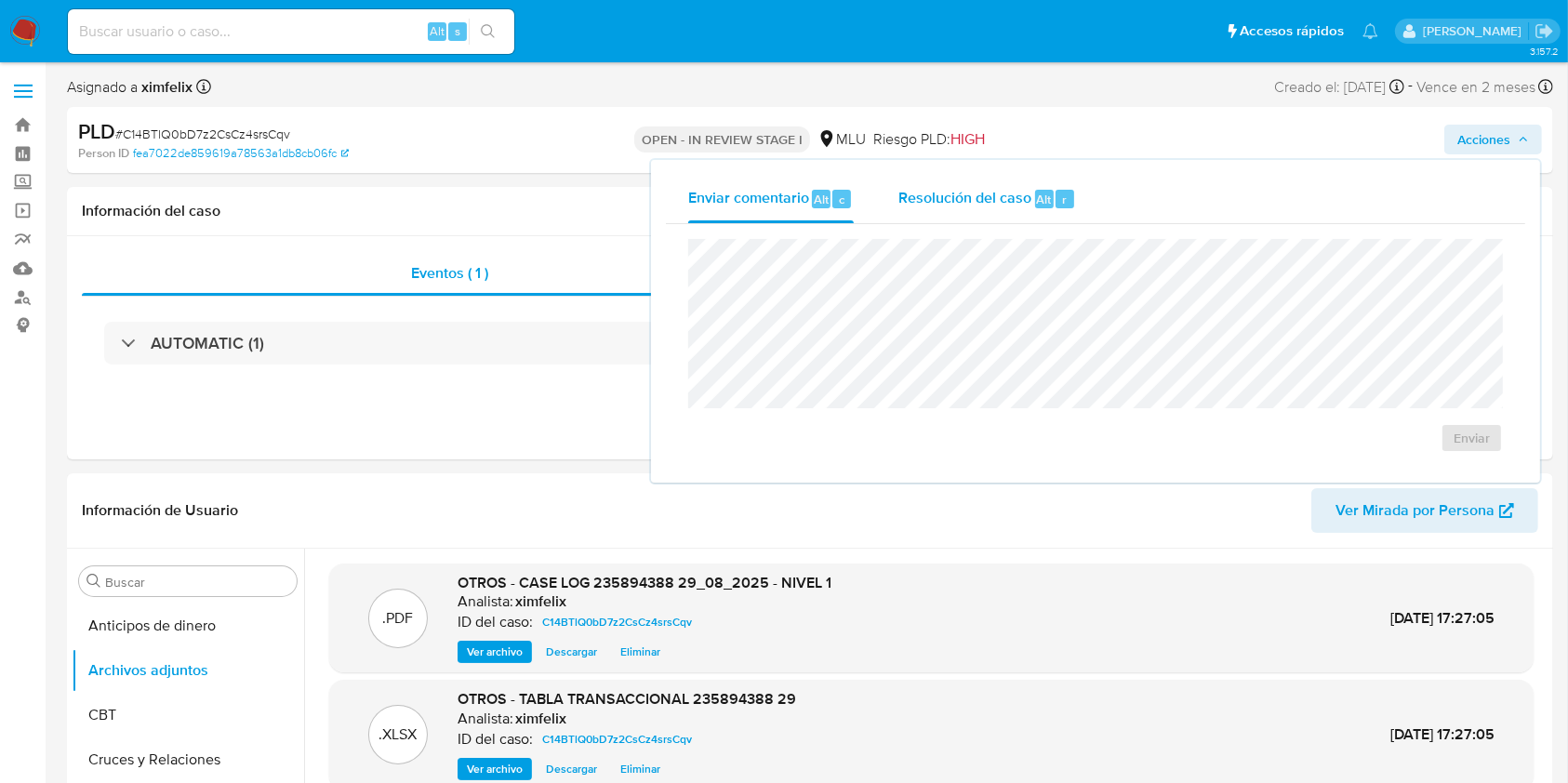
click at [1009, 204] on span "Resolución del caso" at bounding box center [964, 198] width 133 height 22
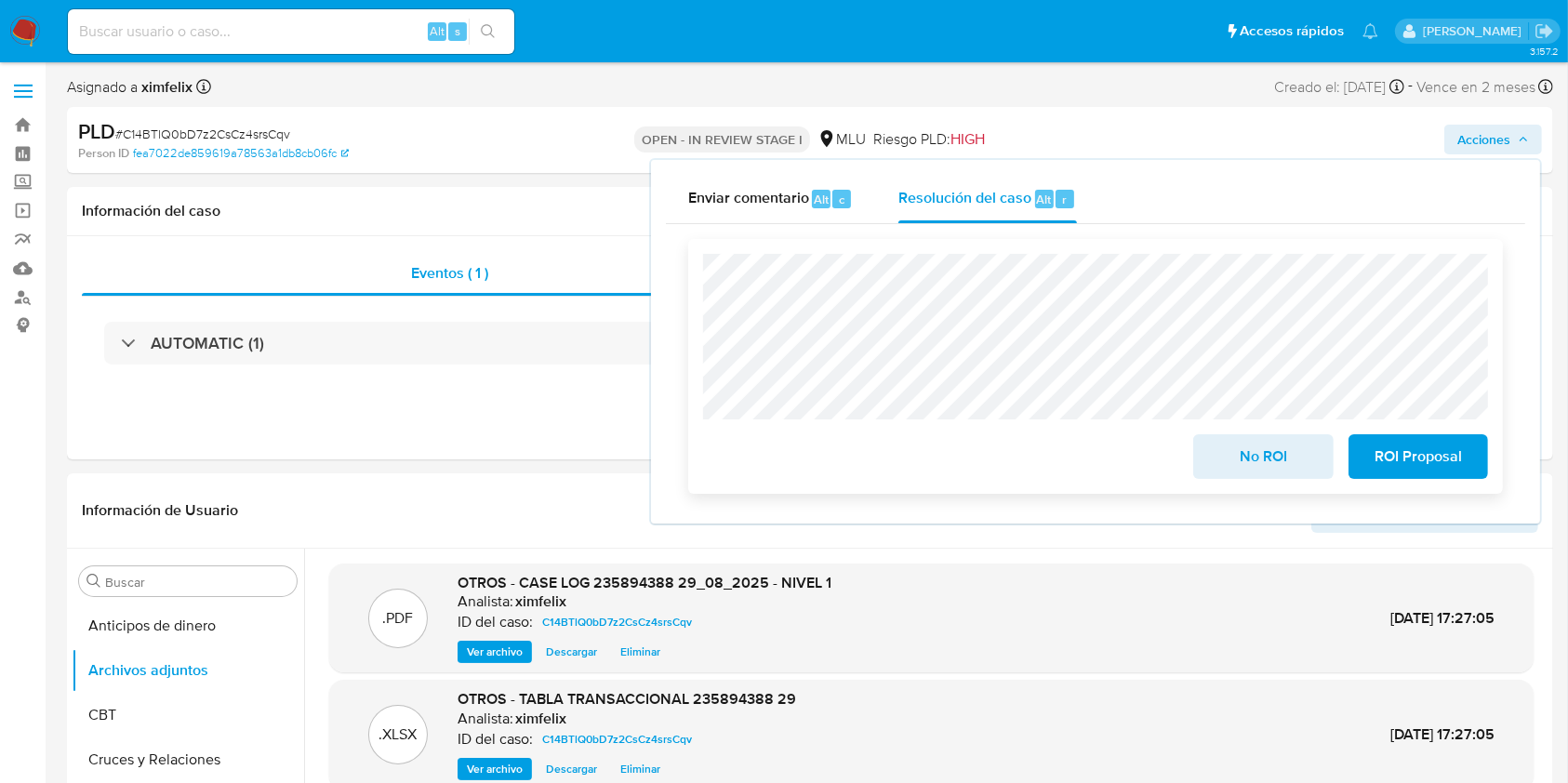
click at [1243, 469] on span "No ROI" at bounding box center [1262, 457] width 91 height 41
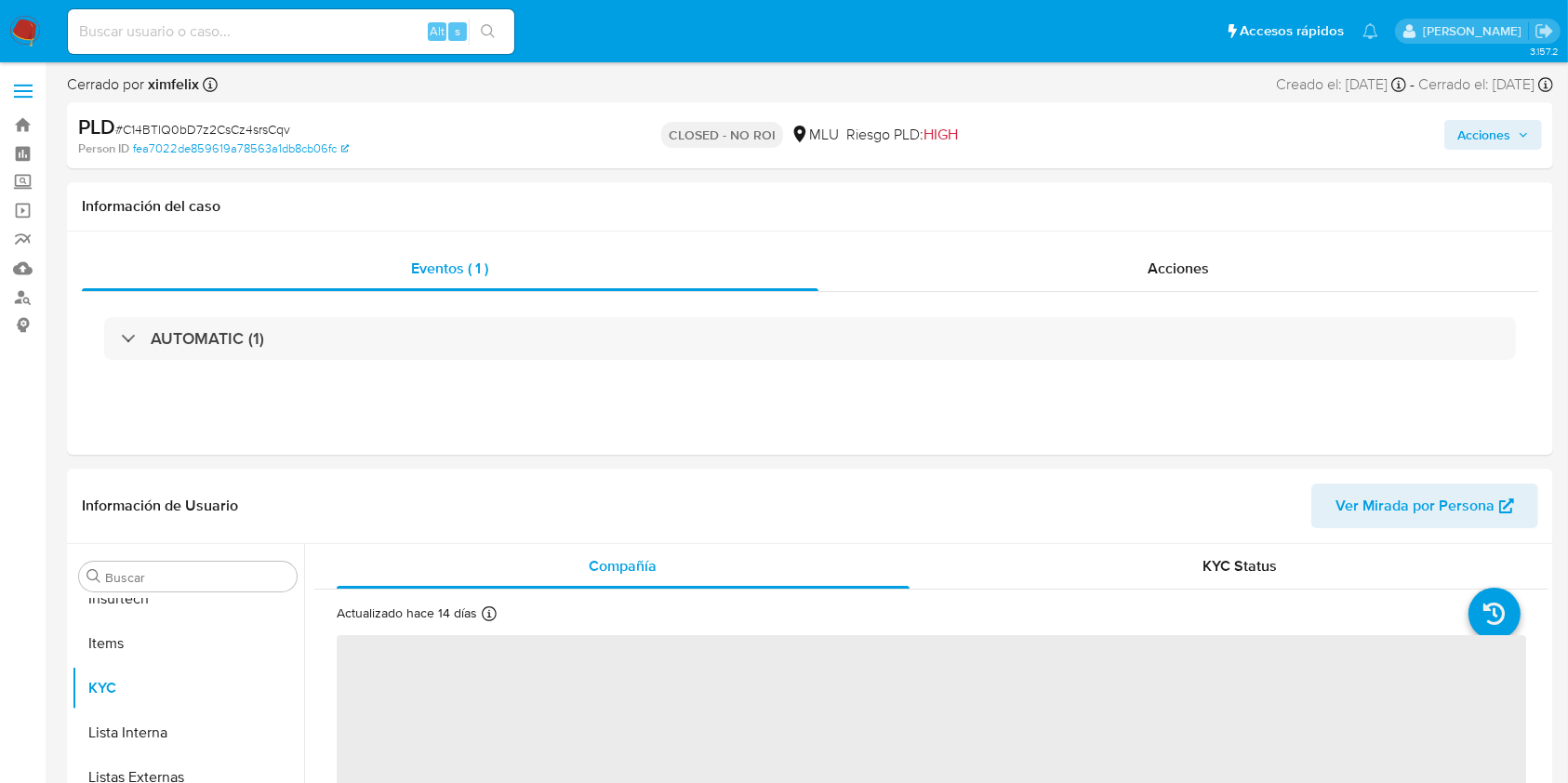
scroll to position [831, 0]
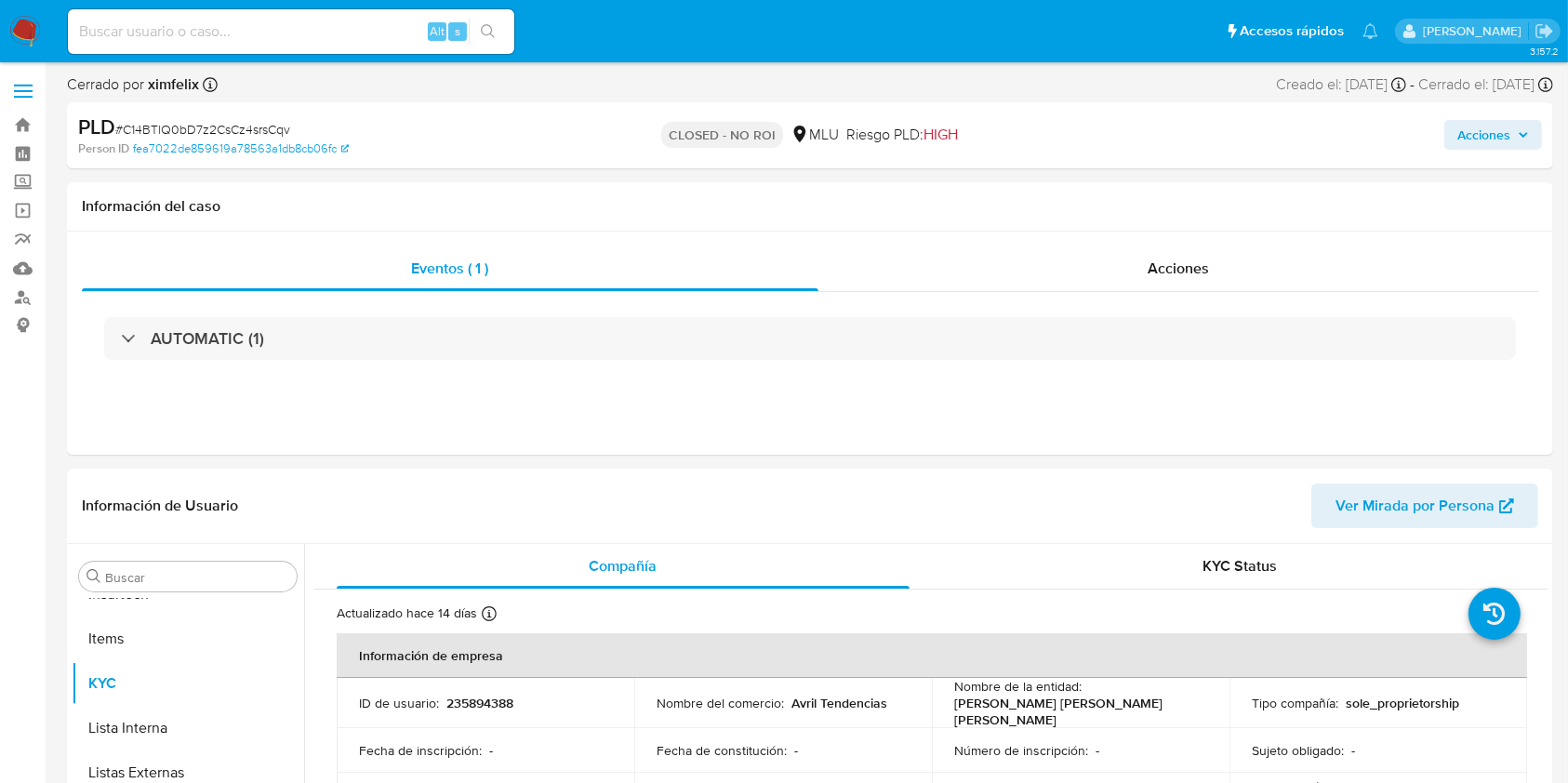
select select "10"
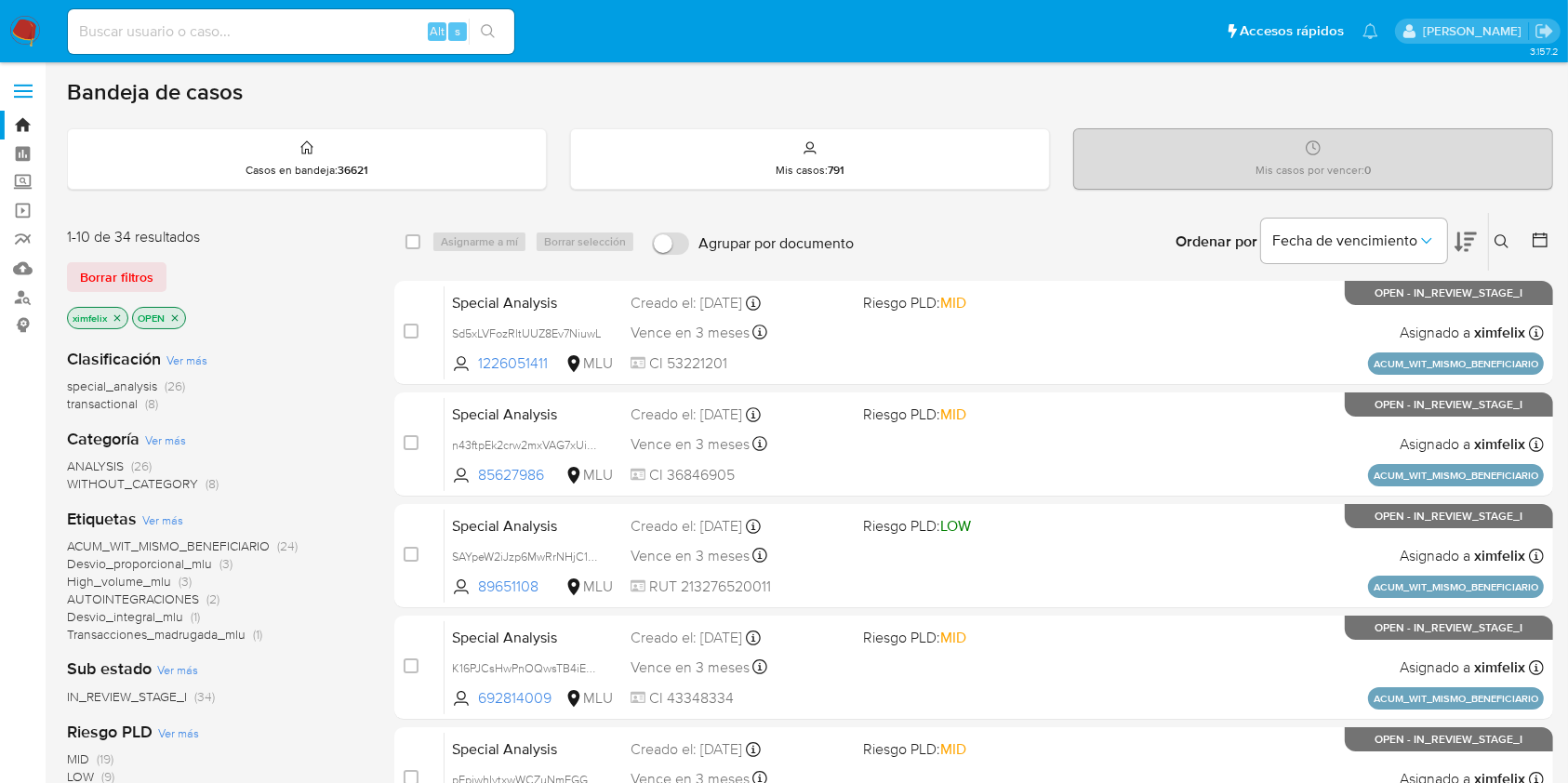
click at [208, 39] on input at bounding box center [290, 31] width 446 height 24
paste input "TjmKEffj5r5zU8myBLEbCETg"
type input "TjmKEffj5r5zU8myBLEbCETg"
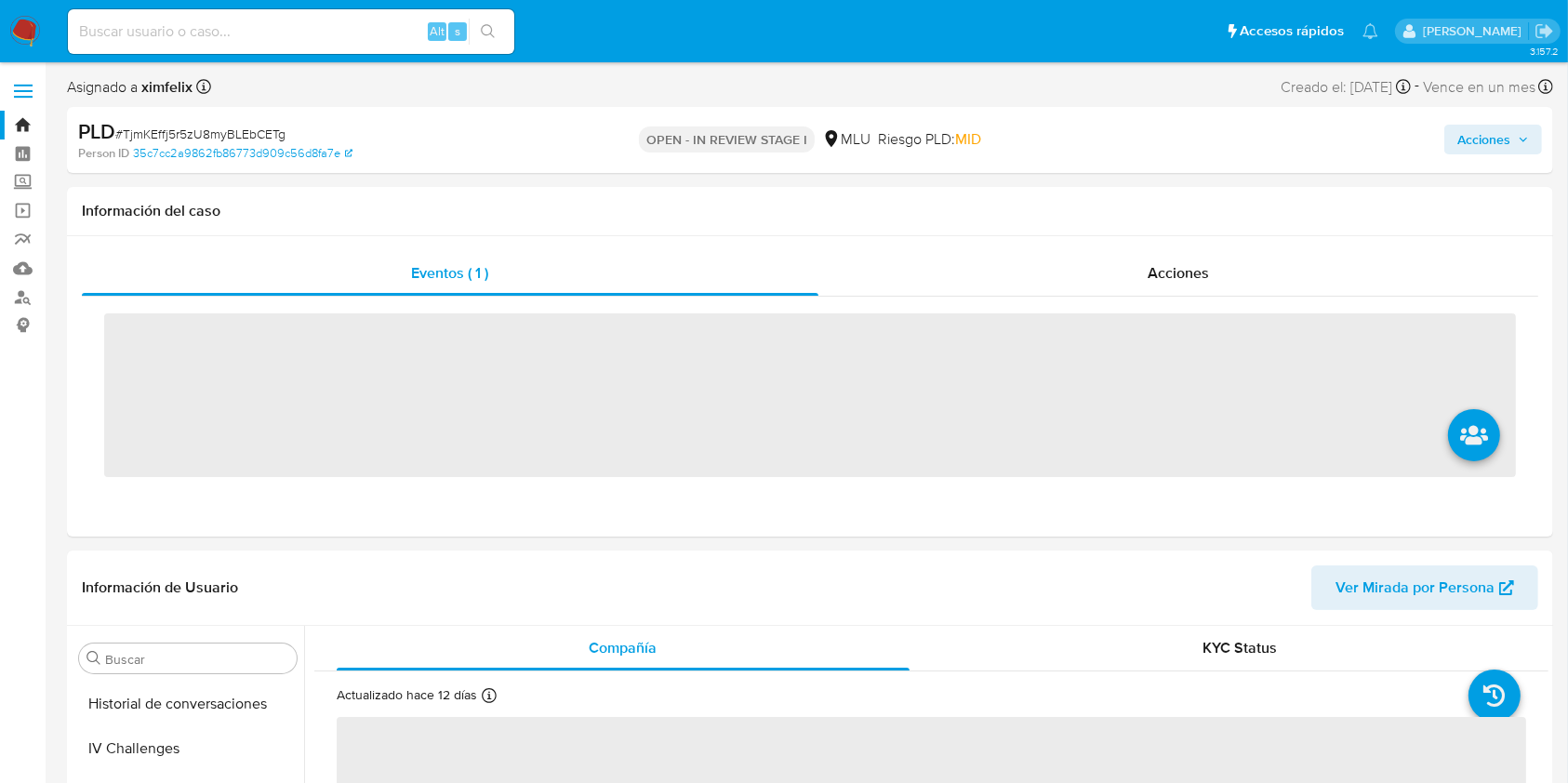
scroll to position [831, 0]
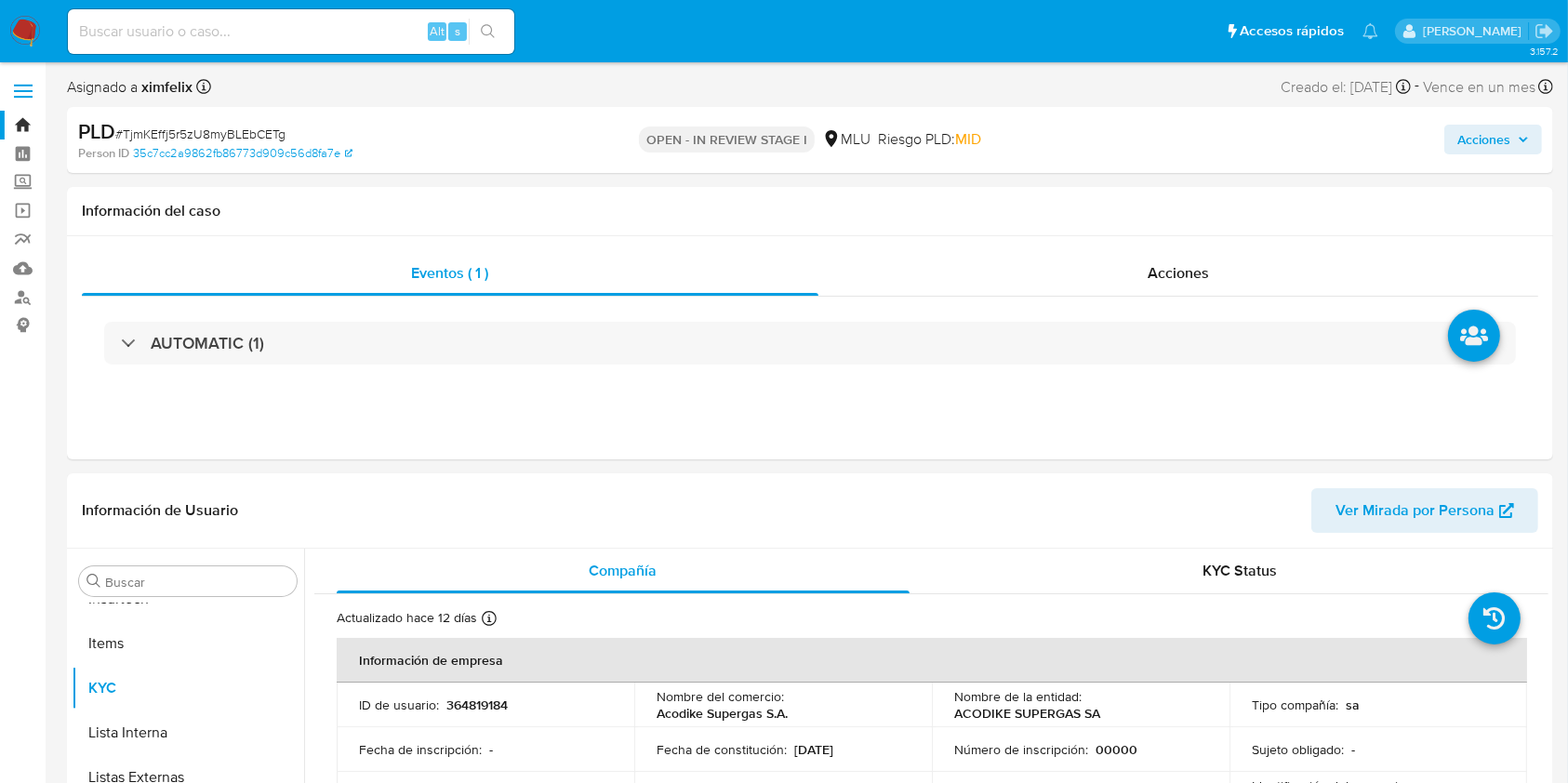
select select "10"
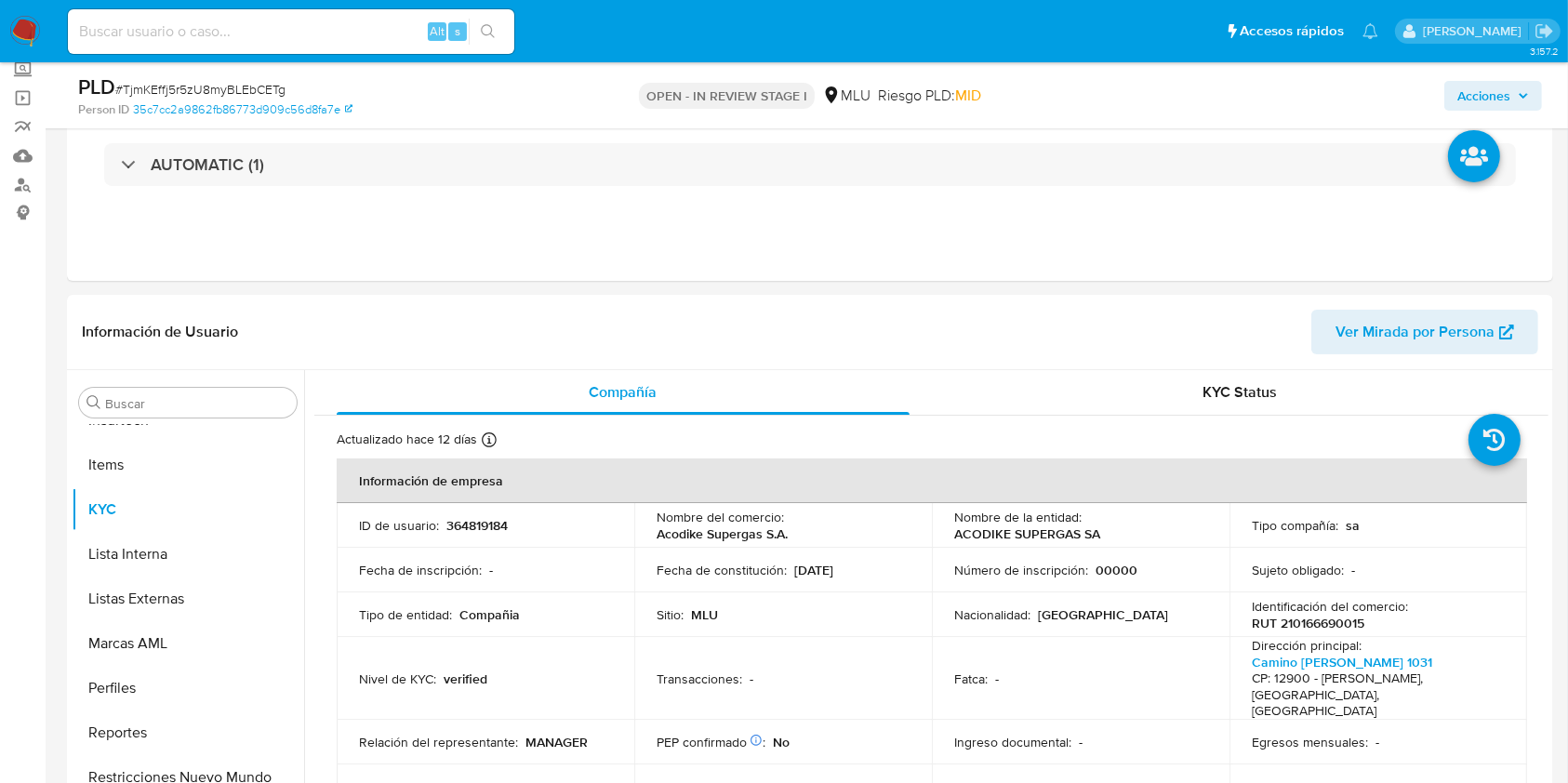
scroll to position [79, 0]
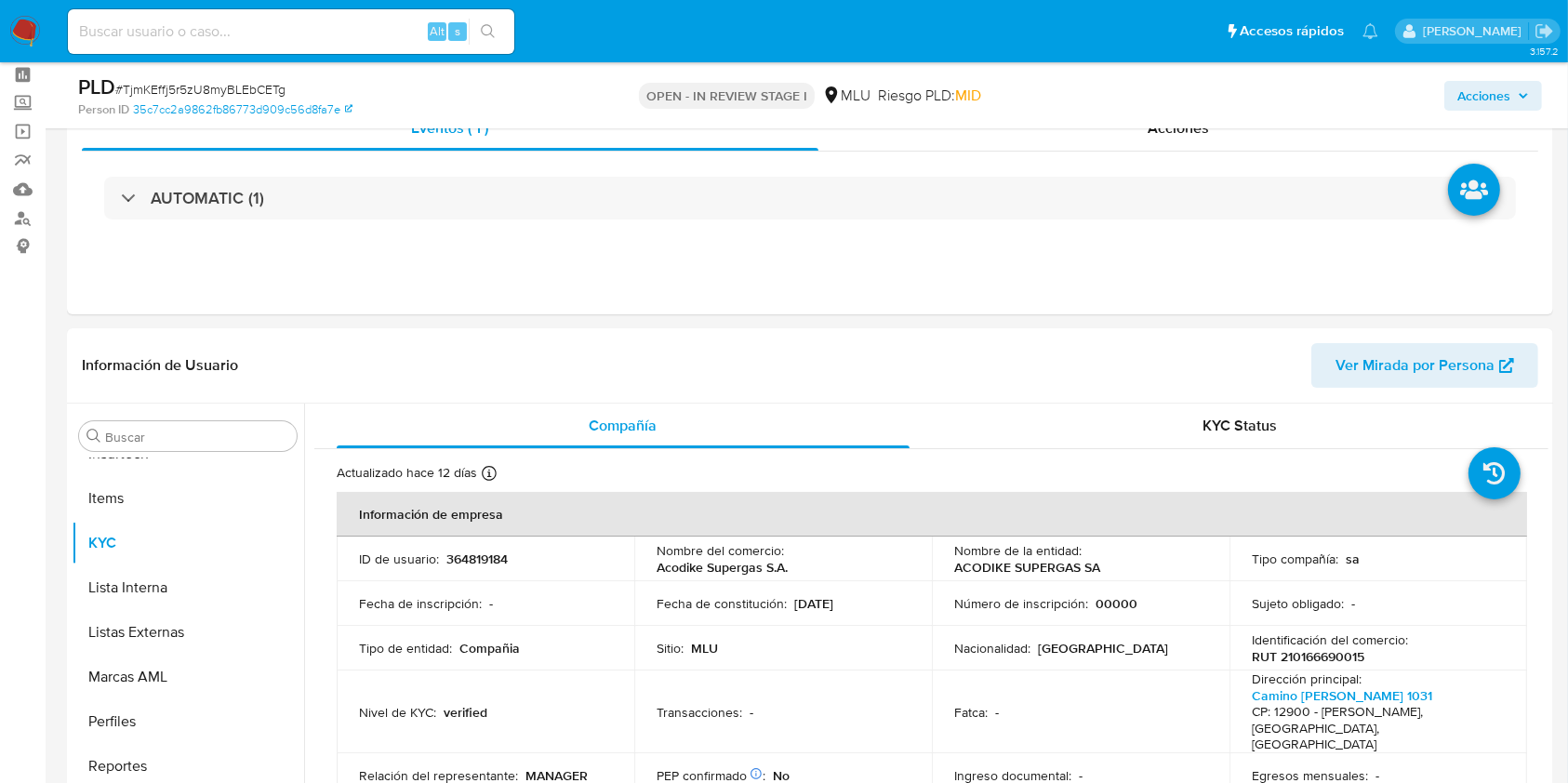
click at [25, 26] on img at bounding box center [25, 31] width 31 height 31
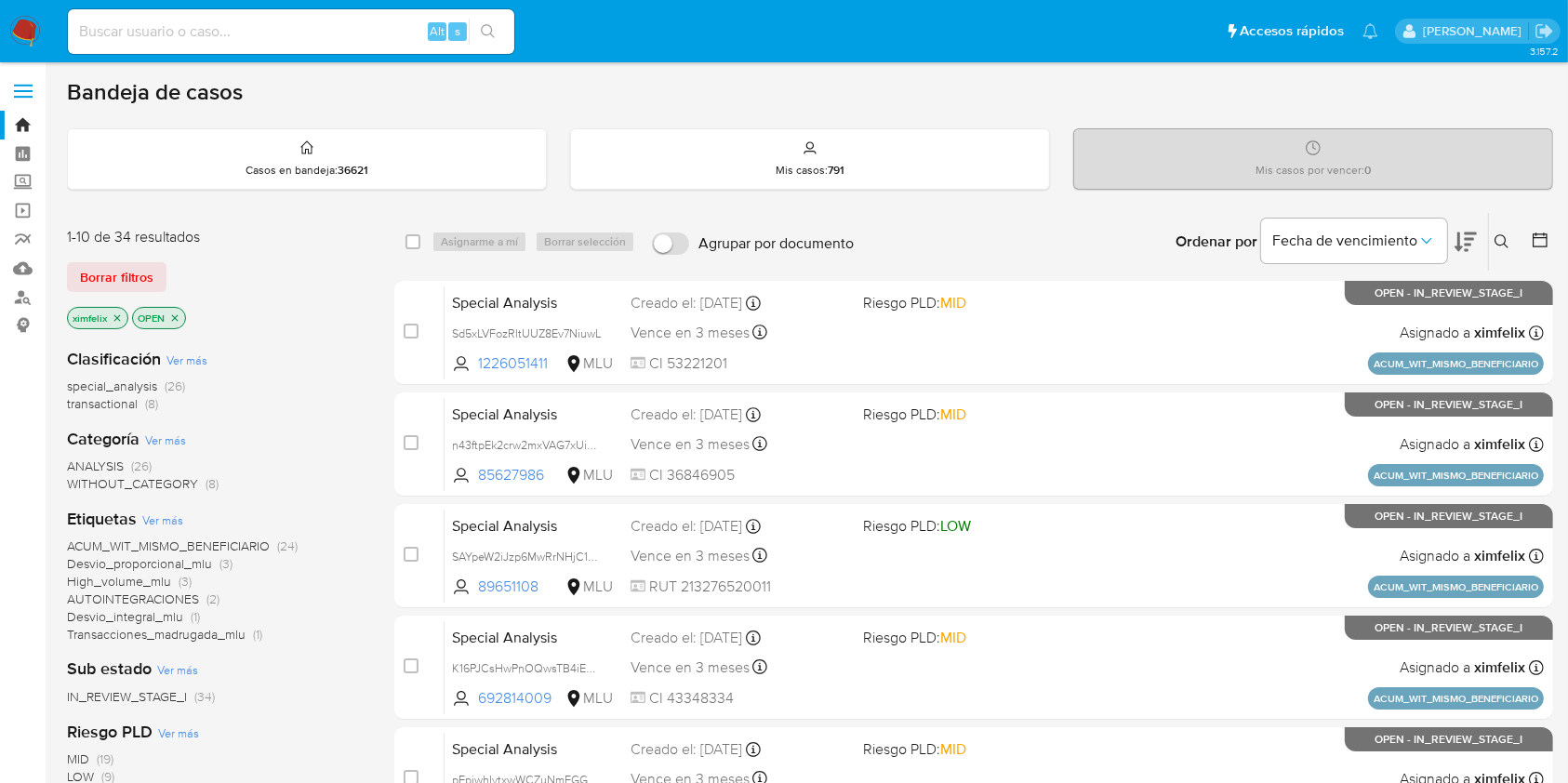
click at [726, 99] on div "Bandeja de casos" at bounding box center [810, 92] width 1486 height 28
click at [519, 86] on div "Bandeja de casos" at bounding box center [810, 92] width 1486 height 28
click at [319, 31] on input at bounding box center [290, 31] width 446 height 24
paste input "yX3rYcdTdIxfzHcLZUfQA4lb"
type input "yX3rYcdTdIxfzHcLZUfQA4lb"
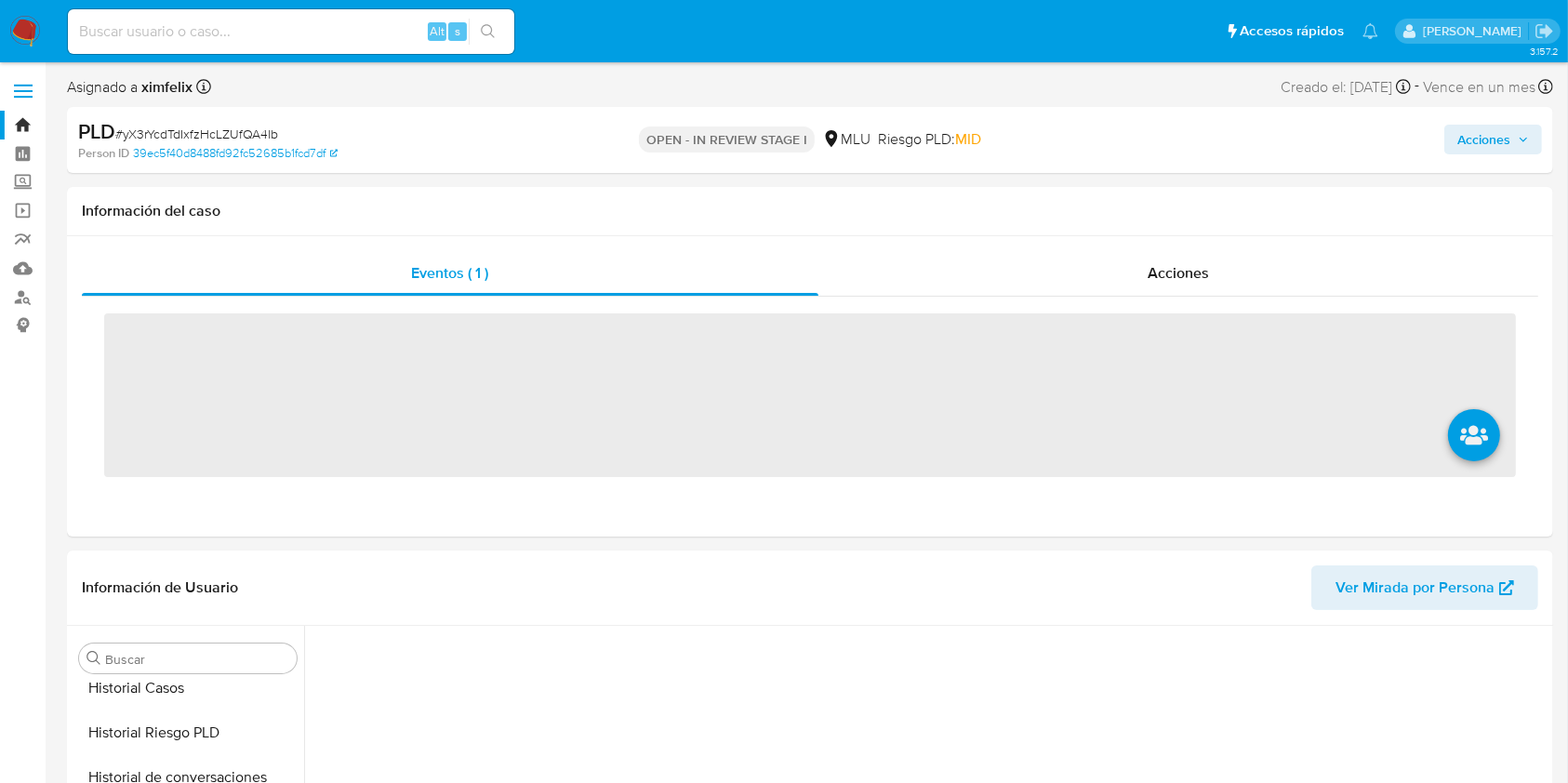
scroll to position [831, 0]
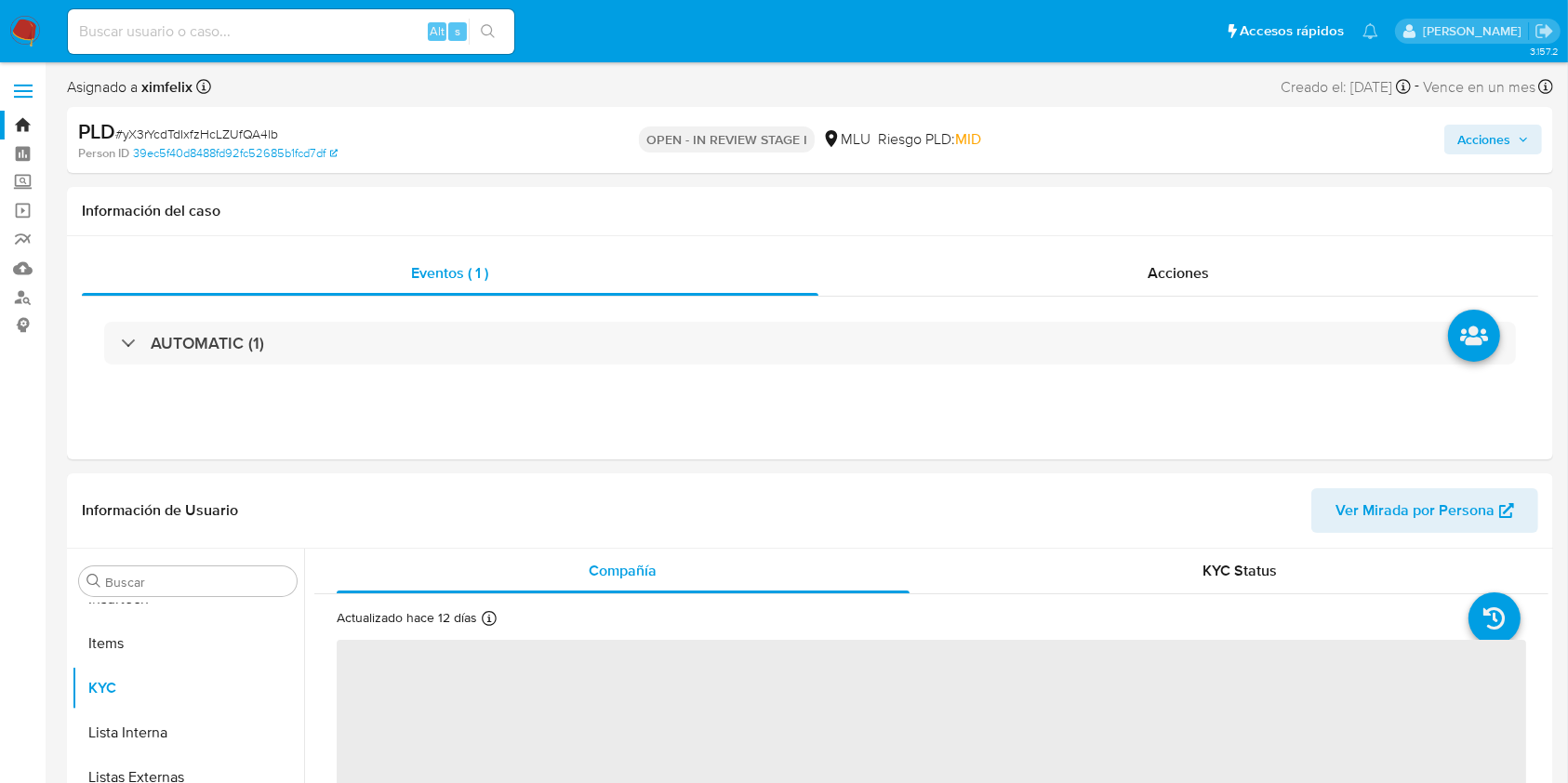
select select "10"
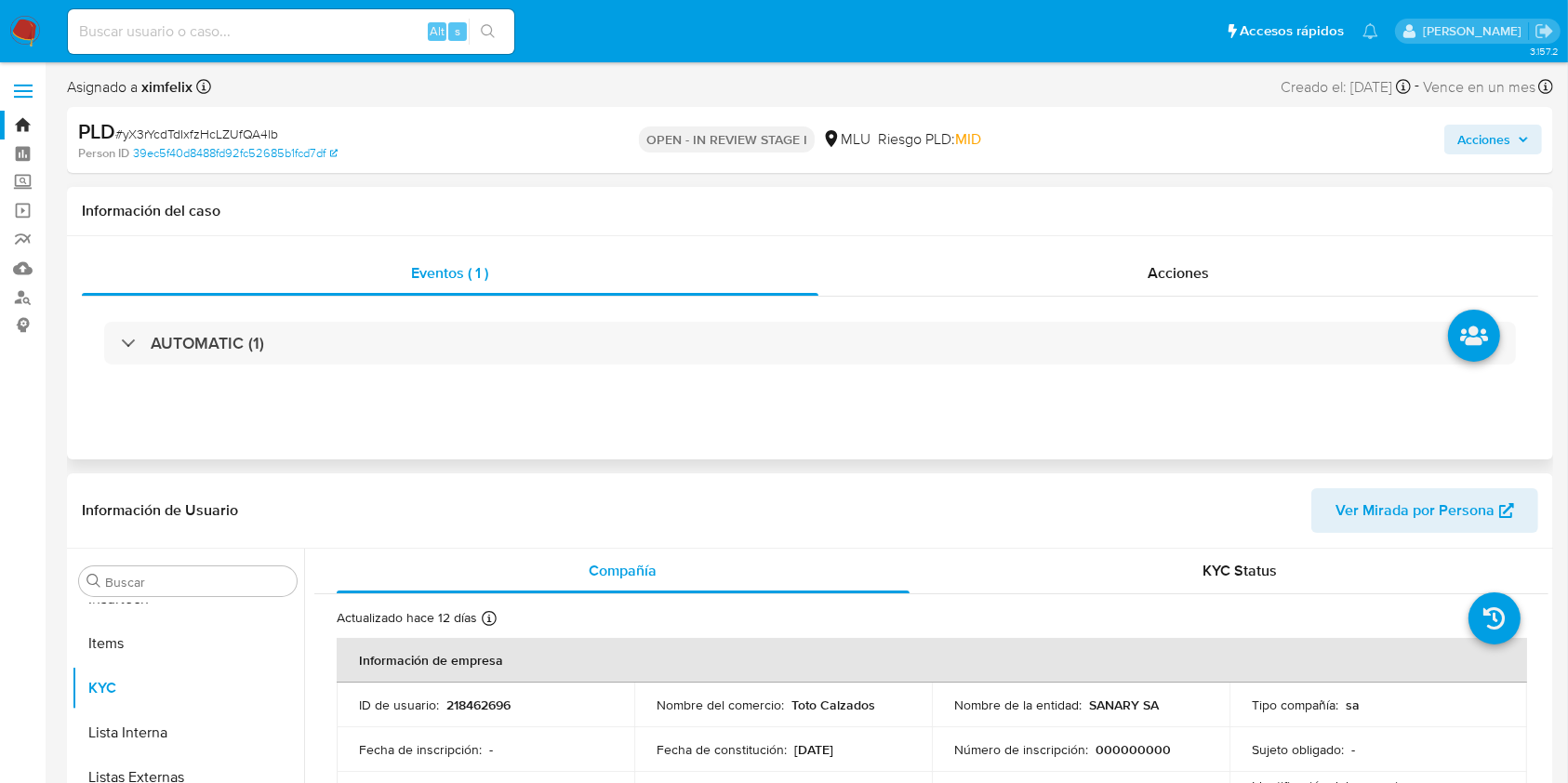
scroll to position [7, 0]
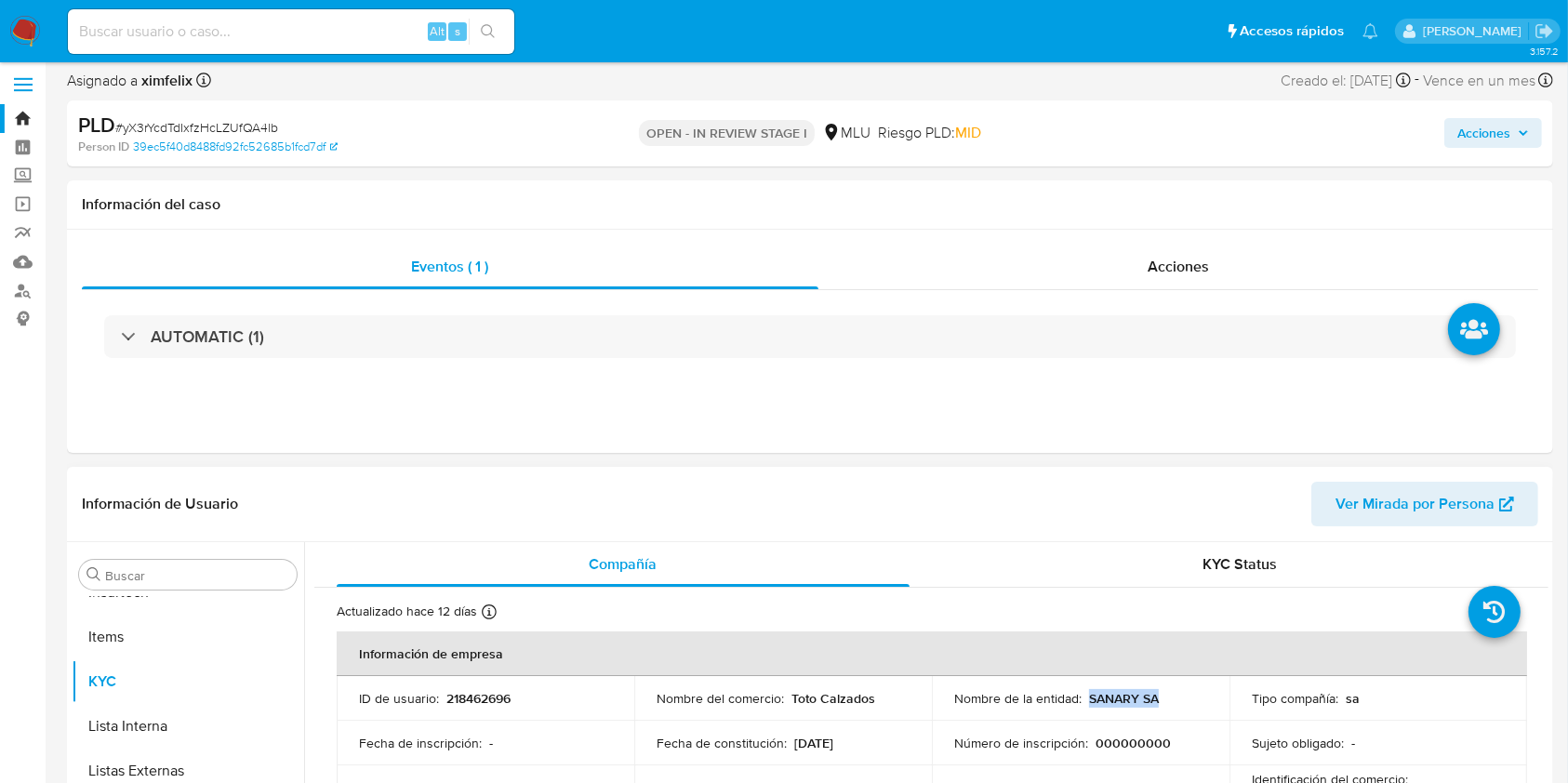
drag, startPoint x: 1084, startPoint y: 694, endPoint x: 1151, endPoint y: 700, distance: 67.3
click at [1151, 700] on p "SANARY SA" at bounding box center [1123, 698] width 69 height 17
copy p "SANARY SA"
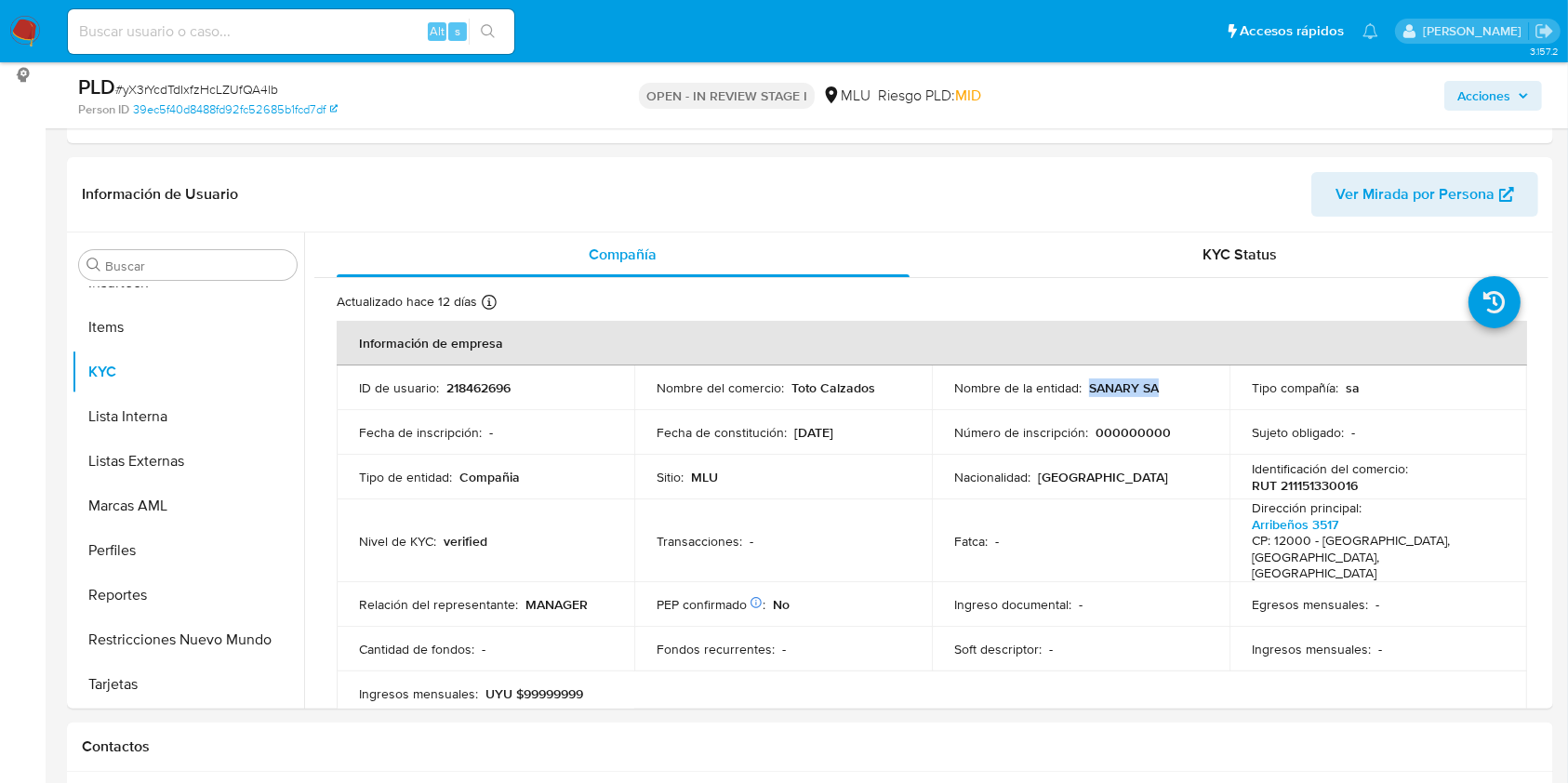
scroll to position [323, 0]
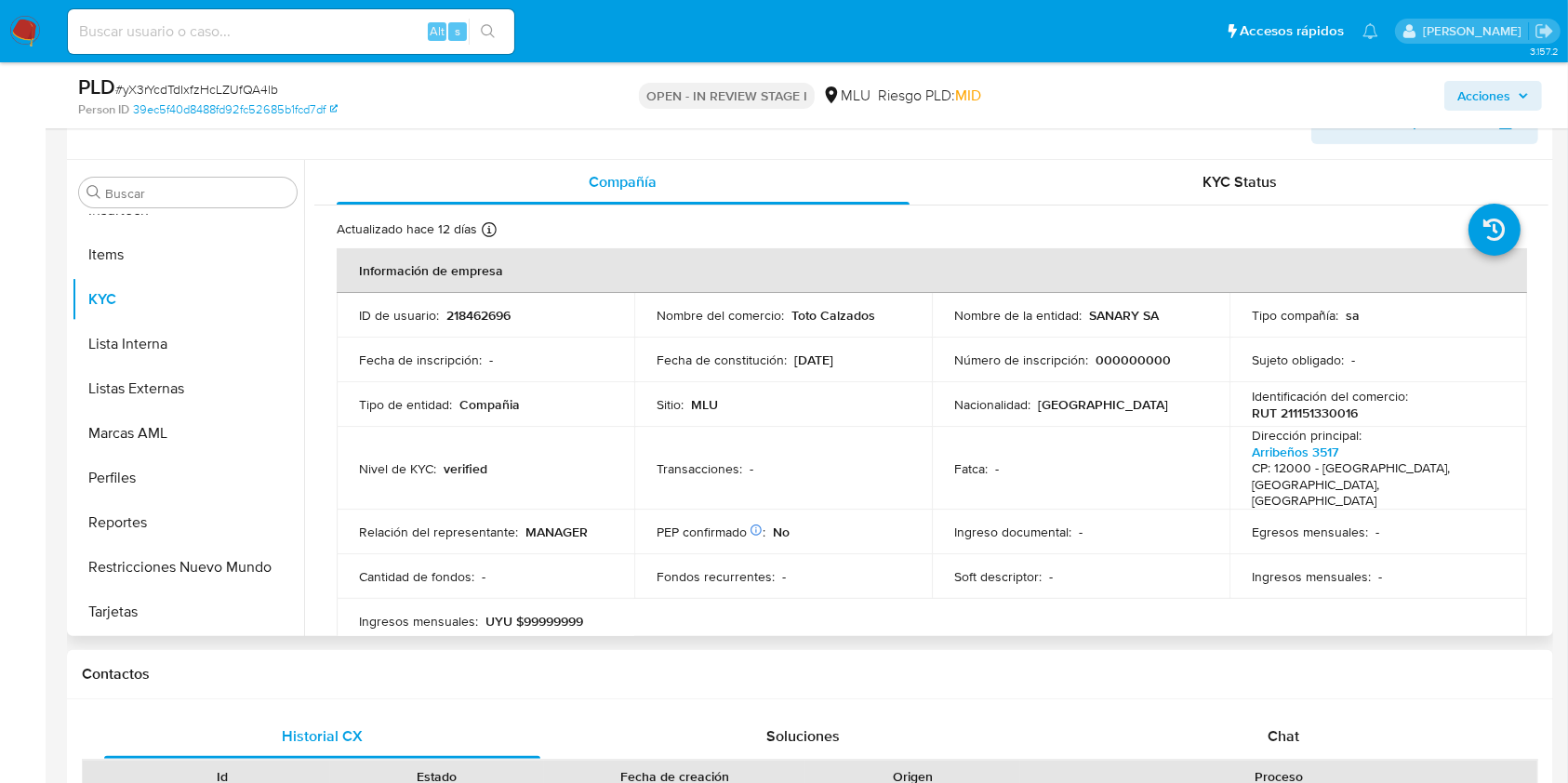
click at [1301, 401] on p "Identificación del comercio :" at bounding box center [1330, 396] width 156 height 17
click at [1299, 408] on p "RUT 211151330016" at bounding box center [1304, 413] width 106 height 17
copy p "211151330016"
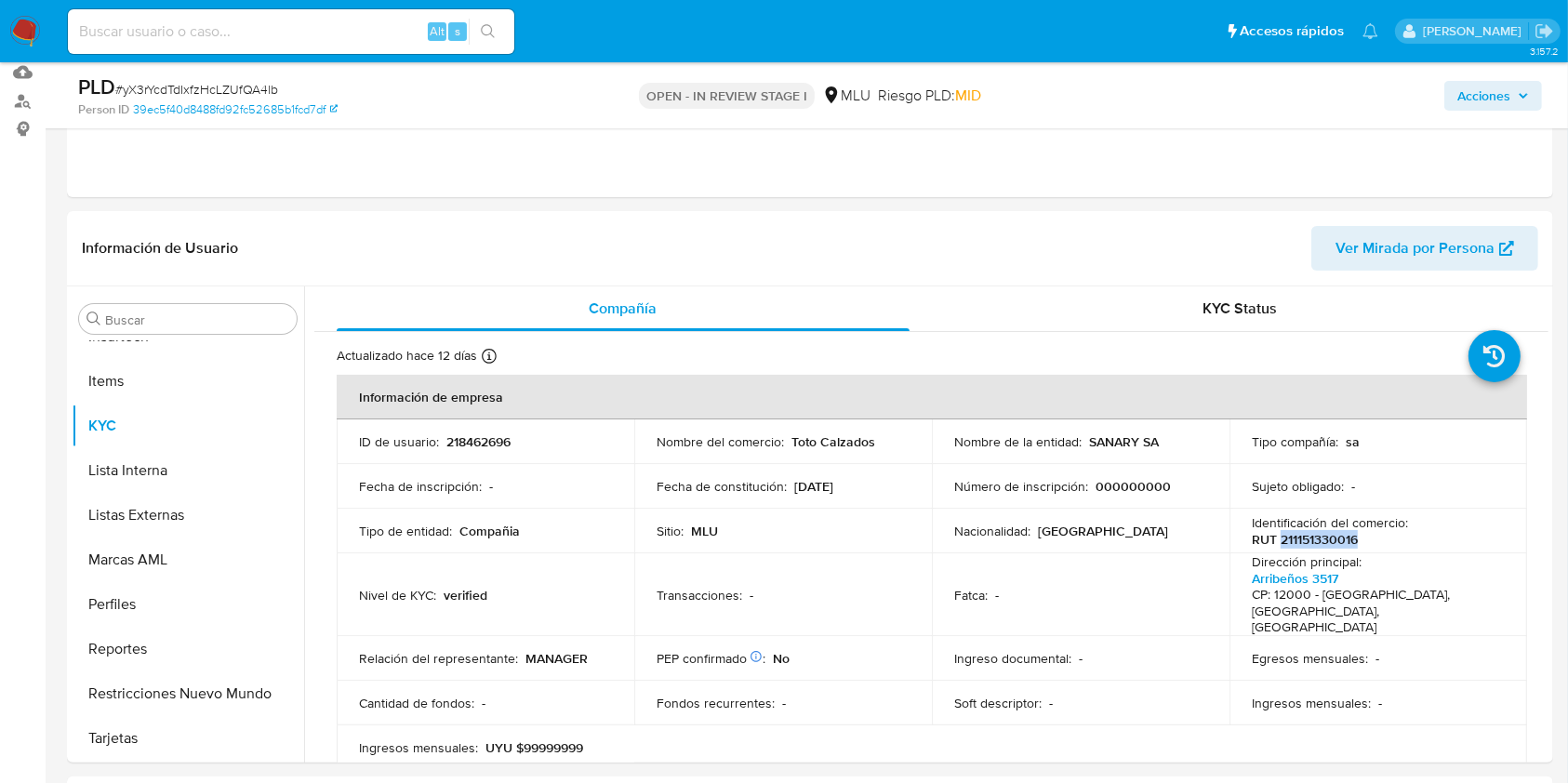
scroll to position [0, 0]
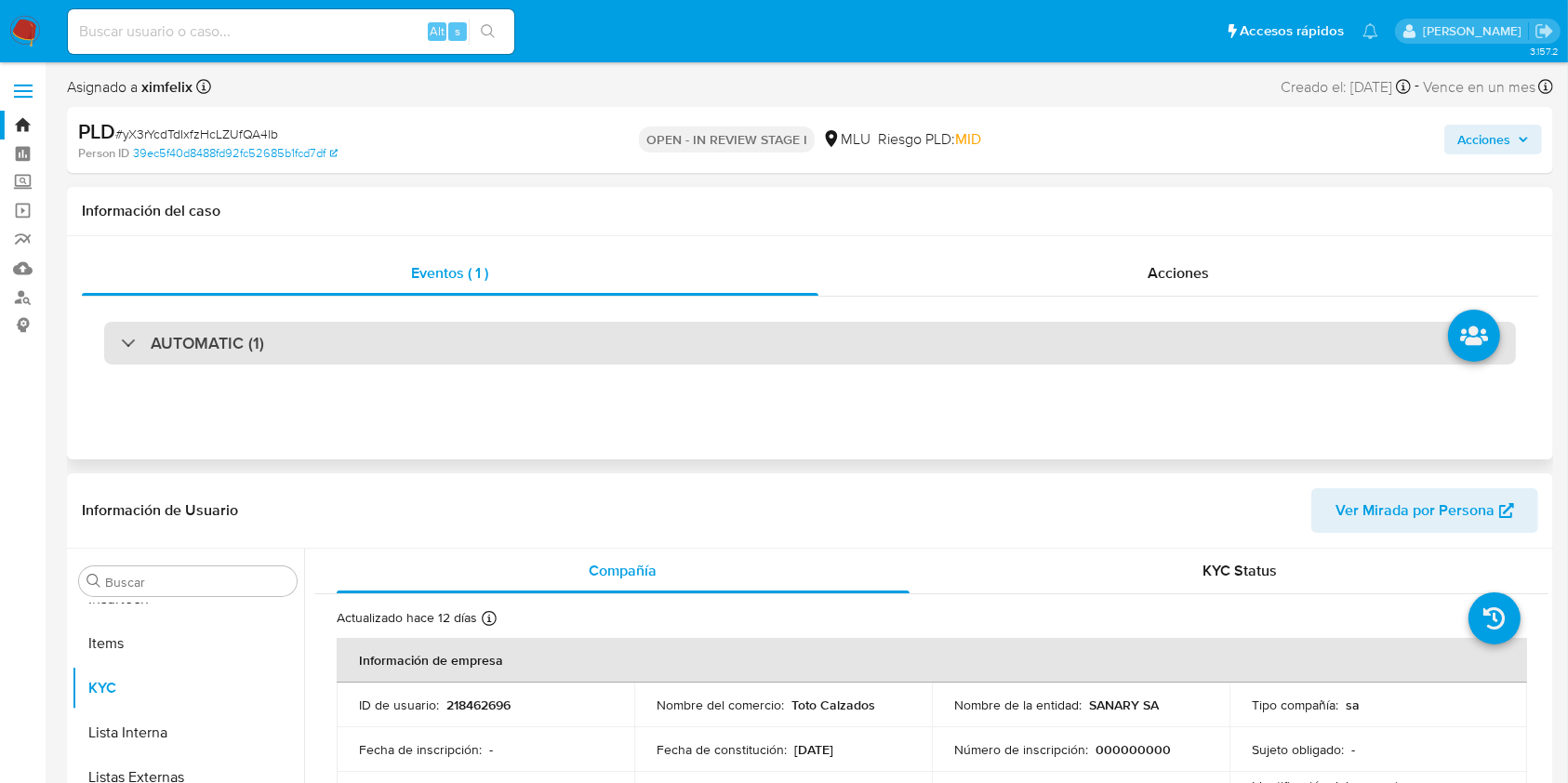
click at [585, 353] on div "AUTOMATIC (1)" at bounding box center [810, 343] width 1412 height 43
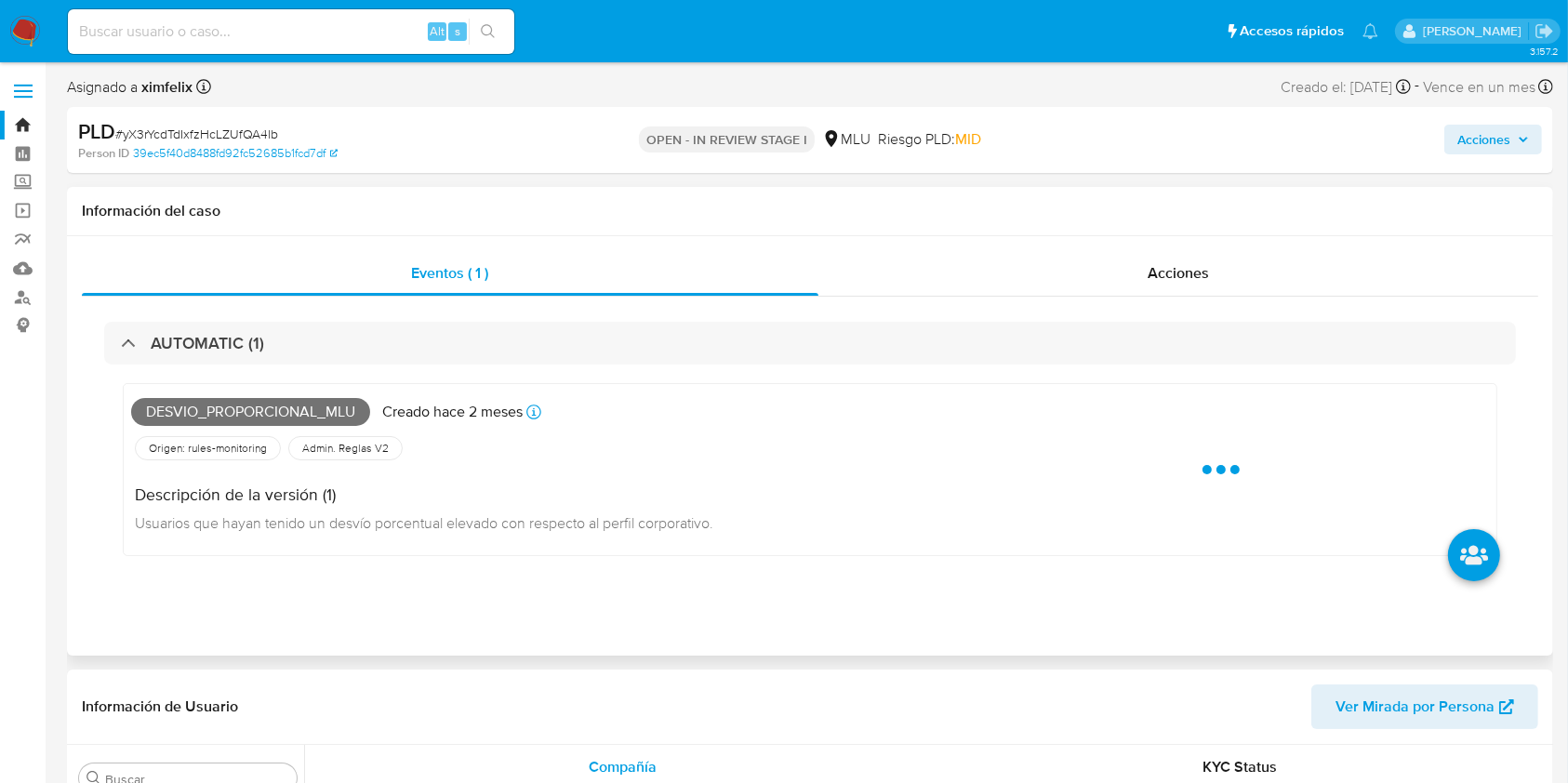
click at [282, 414] on span "Desvio_proporcional_mlu" at bounding box center [250, 412] width 239 height 28
copy span "Desvio_proporcional_mlu"
